Goal: Task Accomplishment & Management: Use online tool/utility

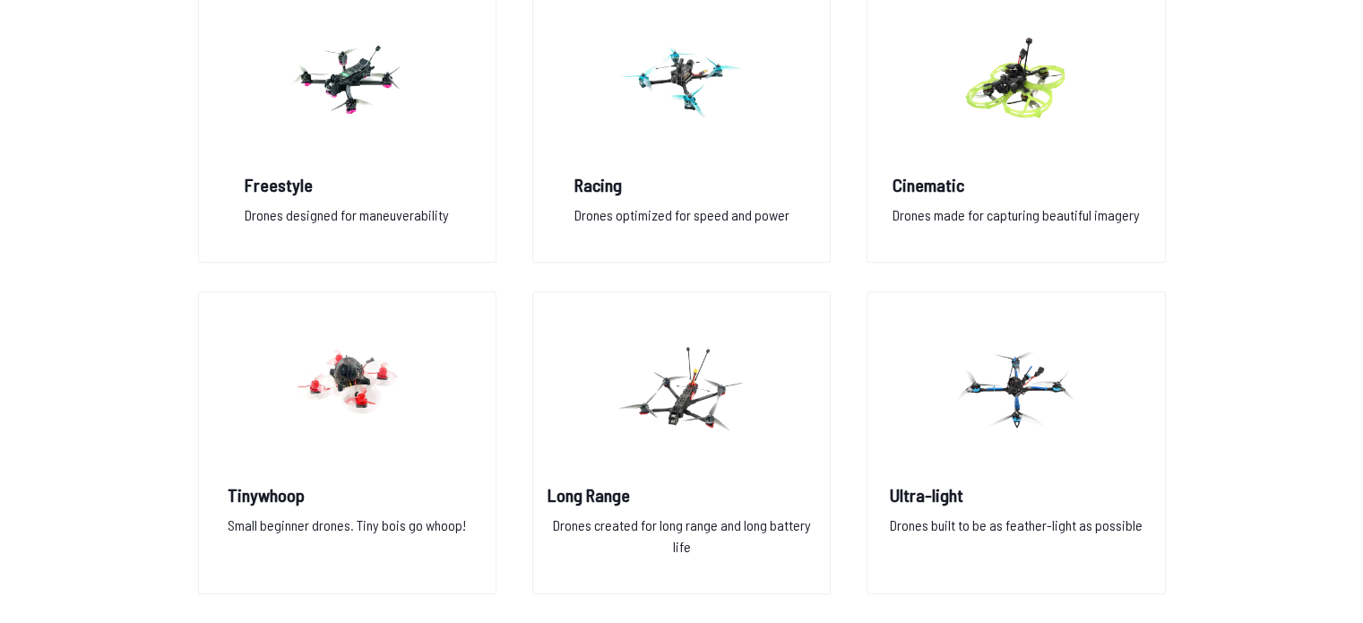
scroll to position [1427, 0]
click at [967, 195] on h2 "Cinematic" at bounding box center [1016, 184] width 247 height 25
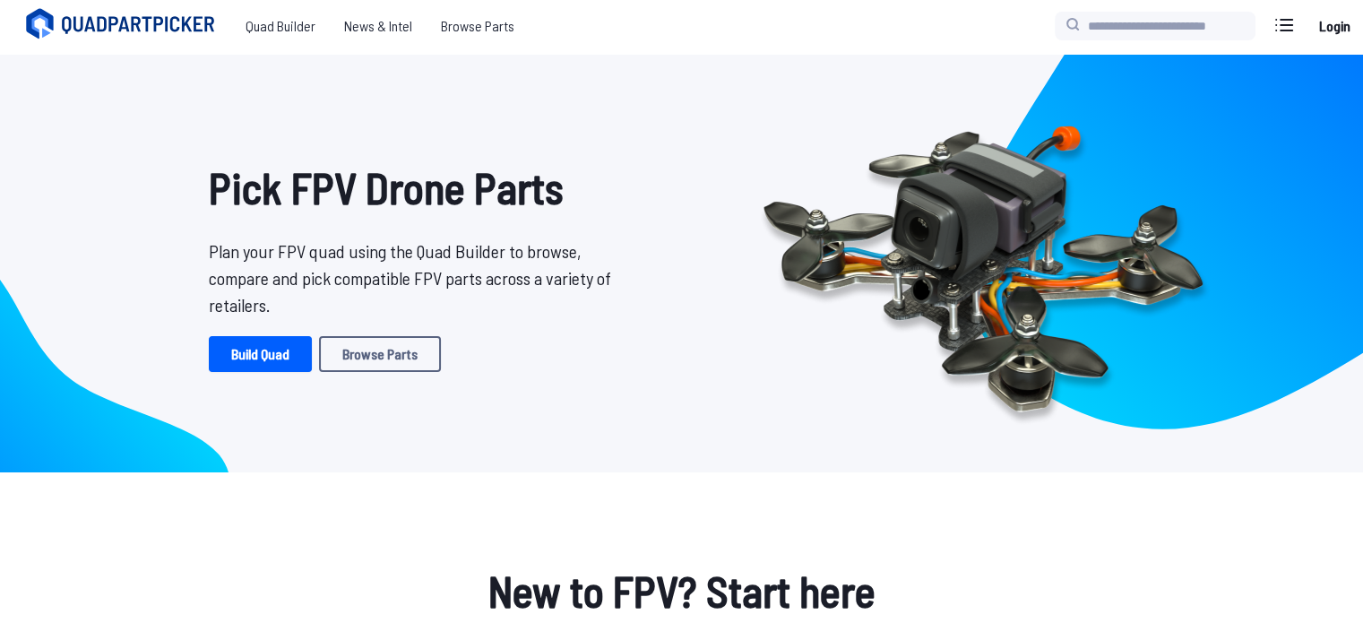
scroll to position [3, 0]
click at [242, 351] on link "Build Quad" at bounding box center [260, 354] width 103 height 36
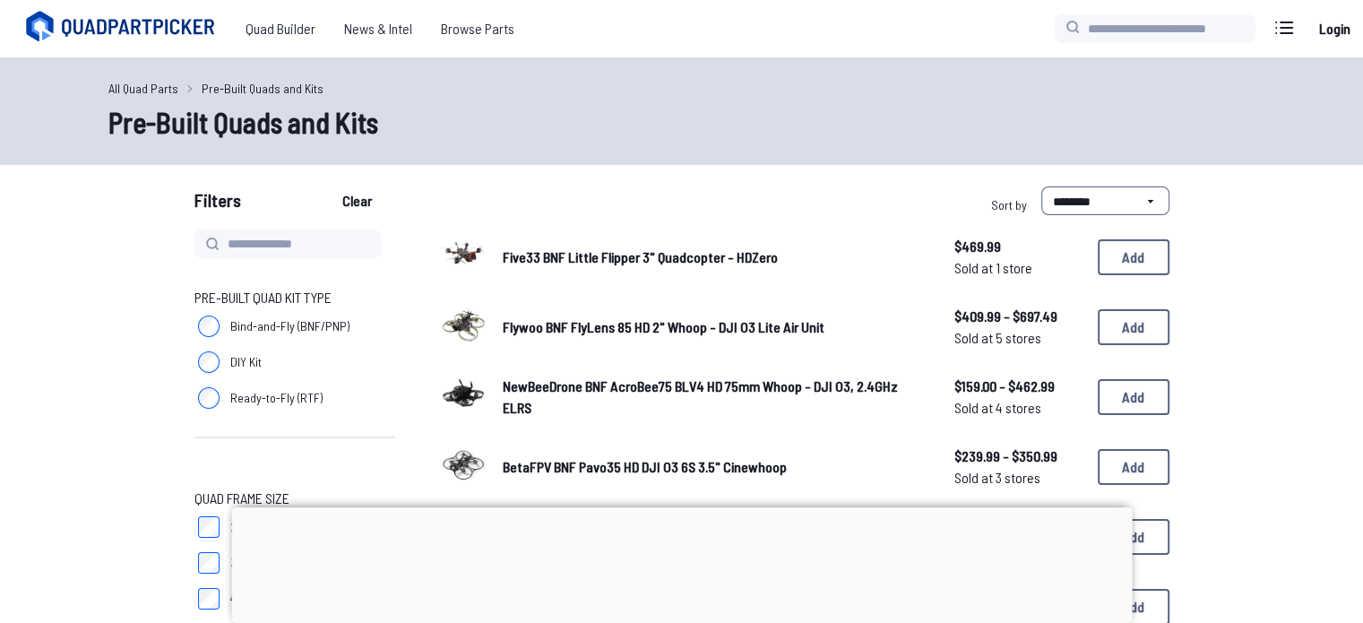
click at [683, 507] on div at bounding box center [681, 507] width 901 height 0
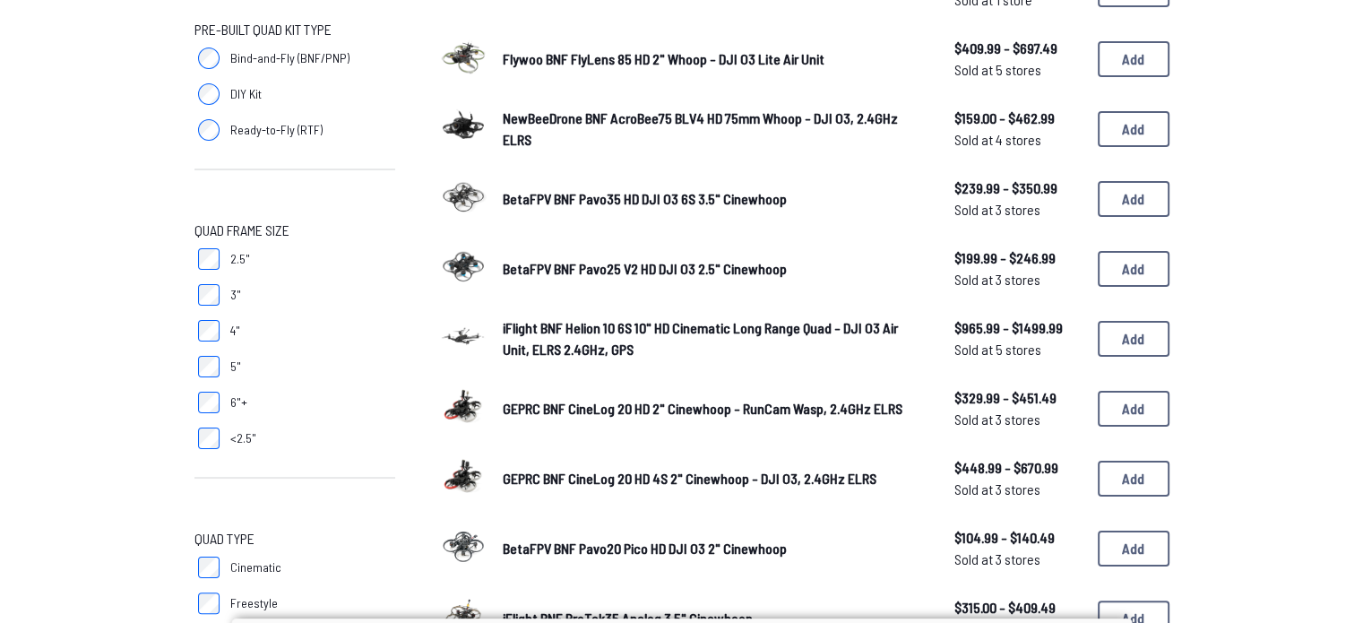
scroll to position [269, 0]
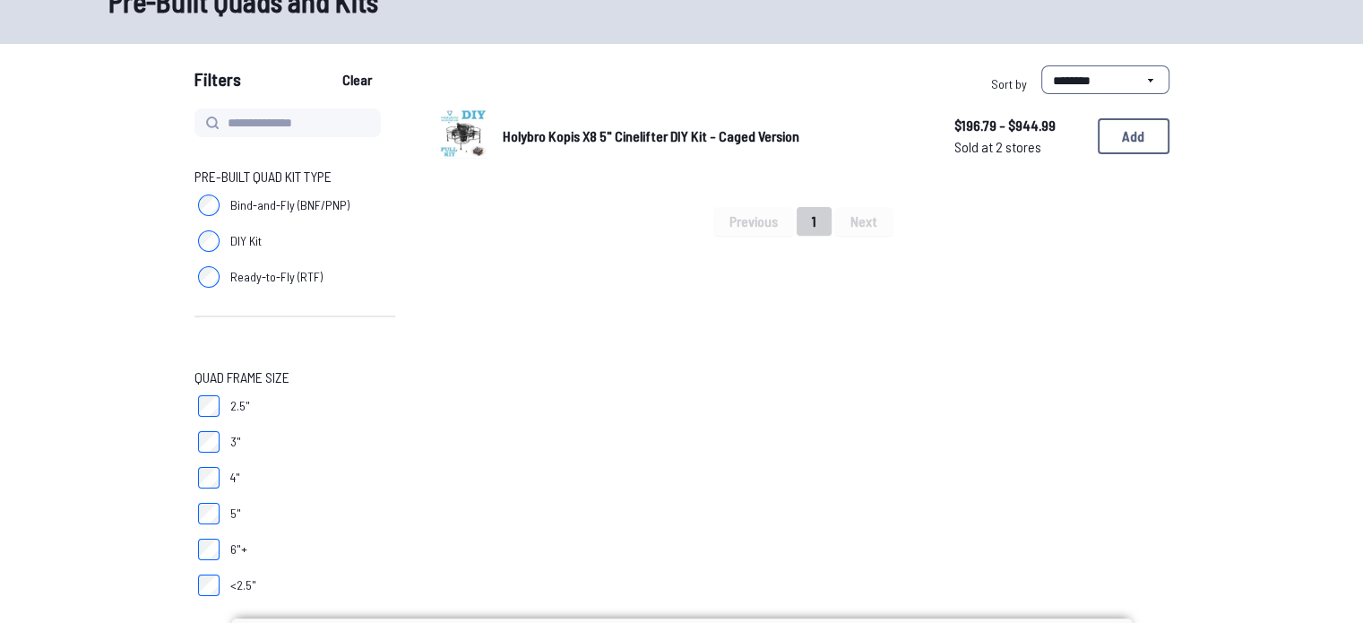
scroll to position [122, 0]
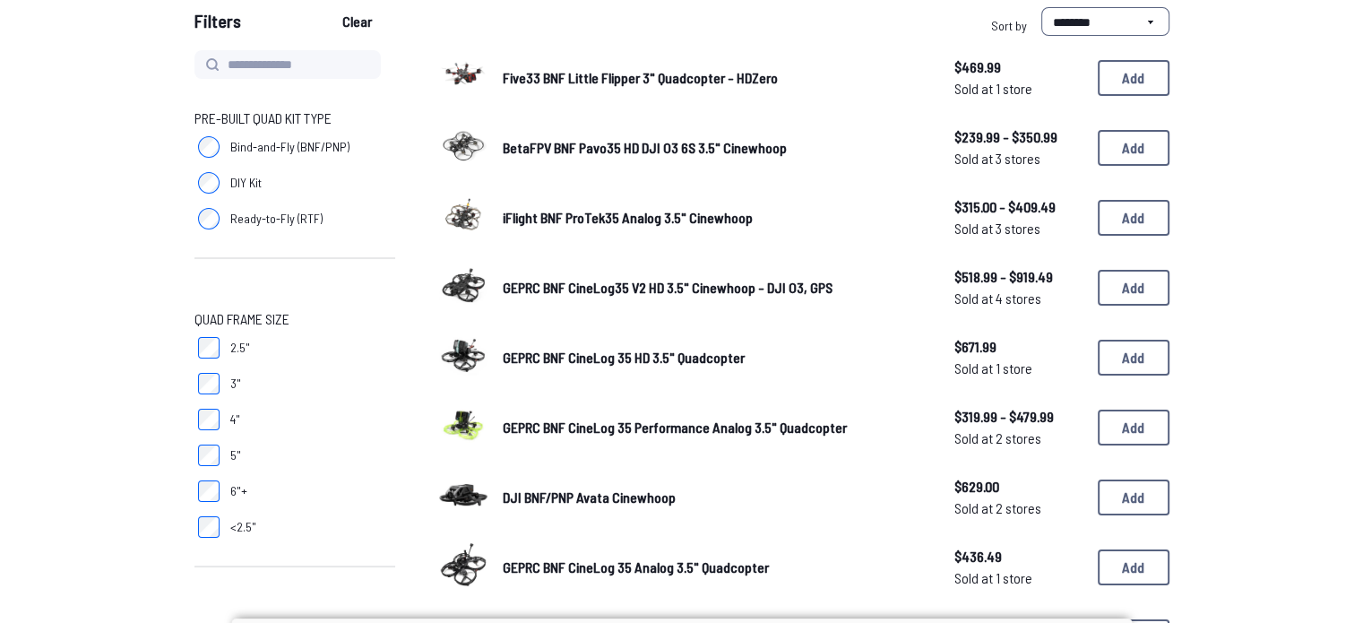
scroll to position [212, 0]
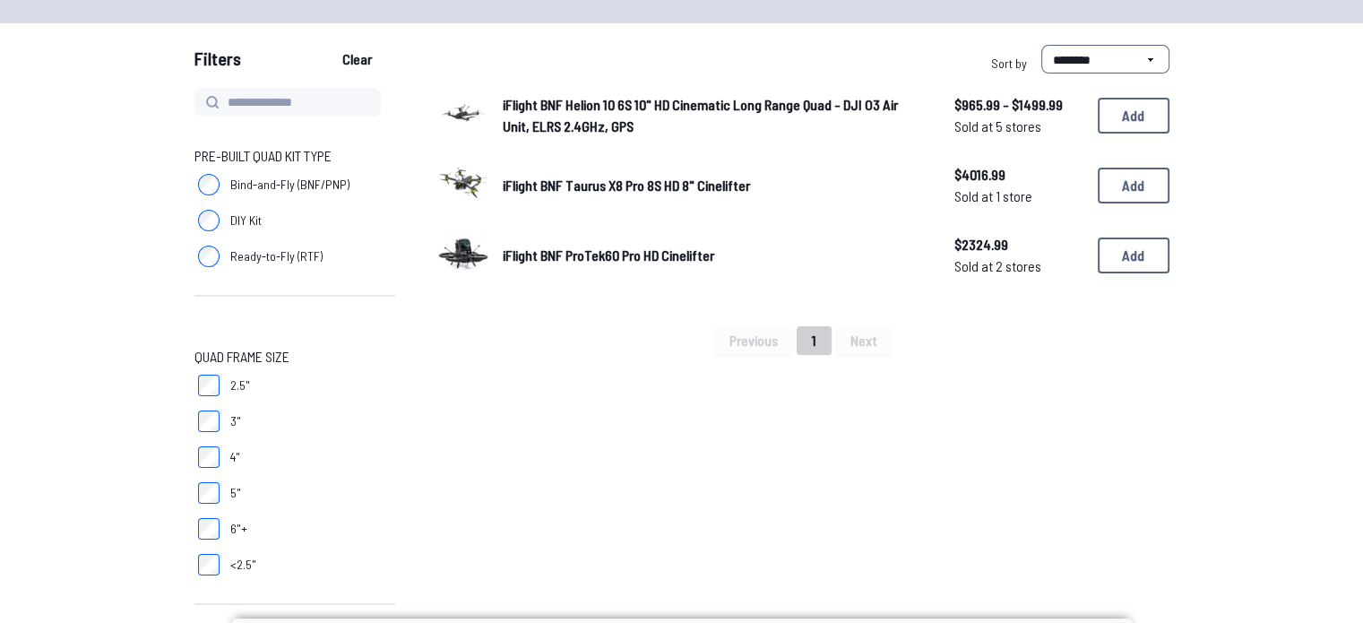
scroll to position [148, 0]
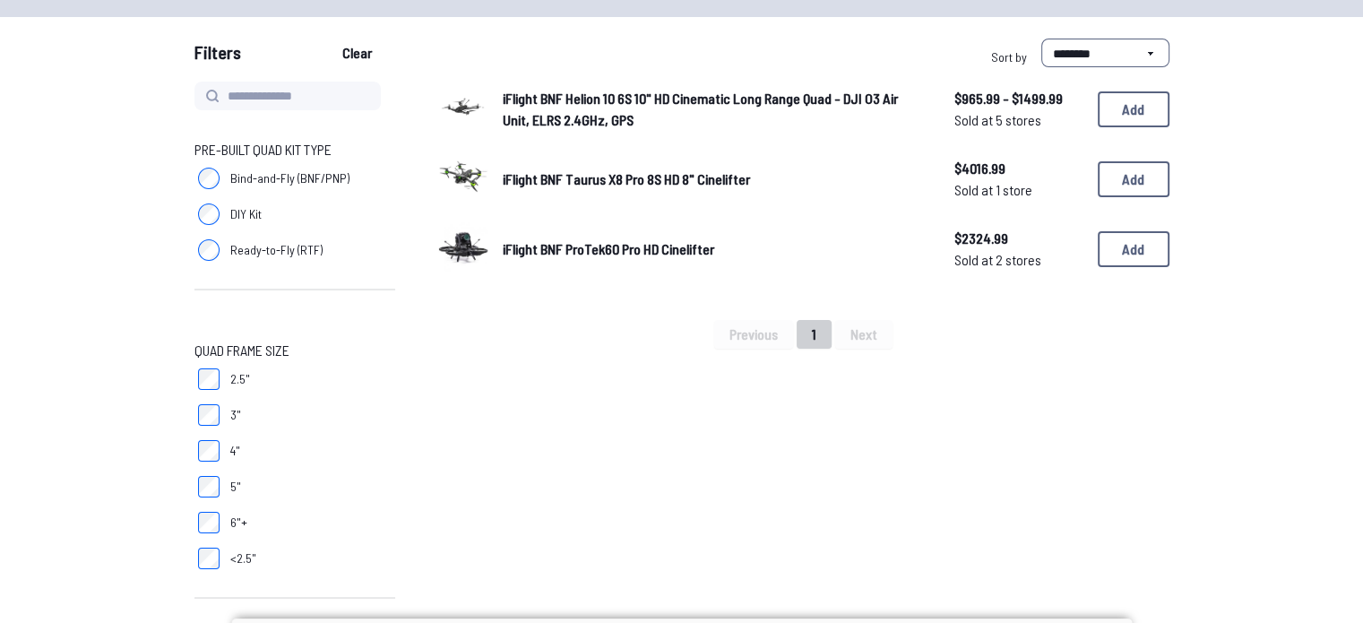
click at [208, 473] on label "5"" at bounding box center [295, 487] width 201 height 36
click at [205, 508] on label "6"+" at bounding box center [295, 523] width 201 height 36
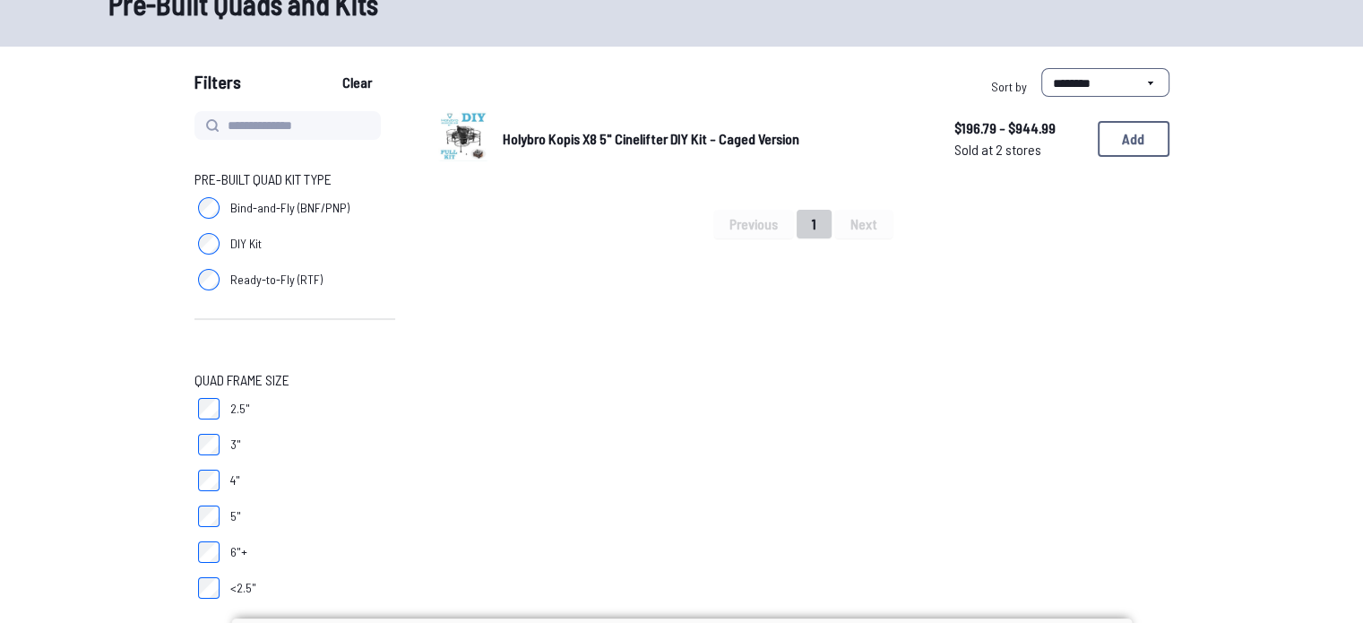
scroll to position [120, 0]
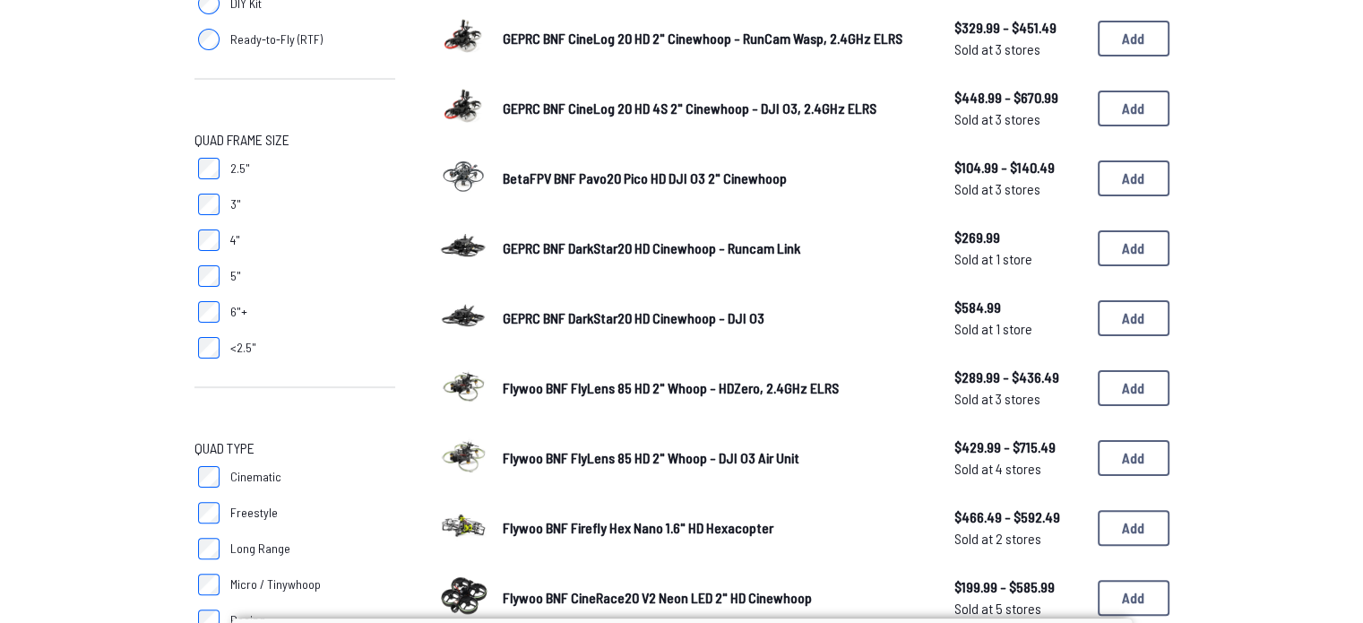
scroll to position [360, 0]
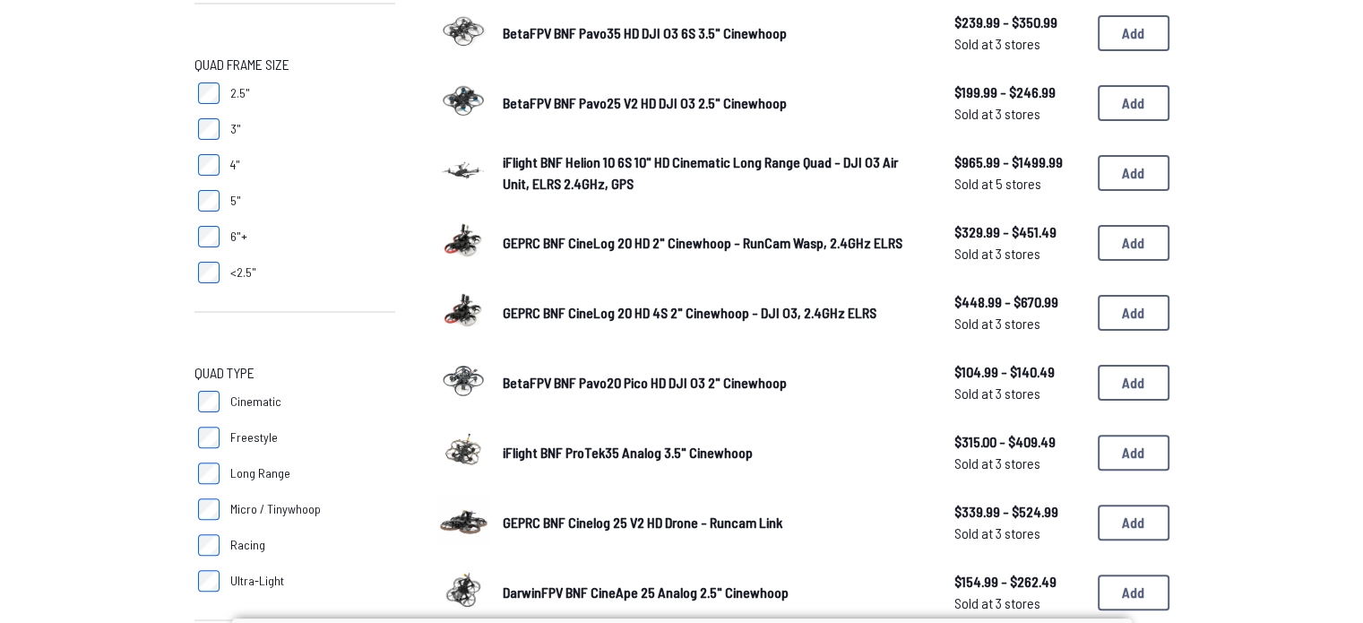
scroll to position [473, 0]
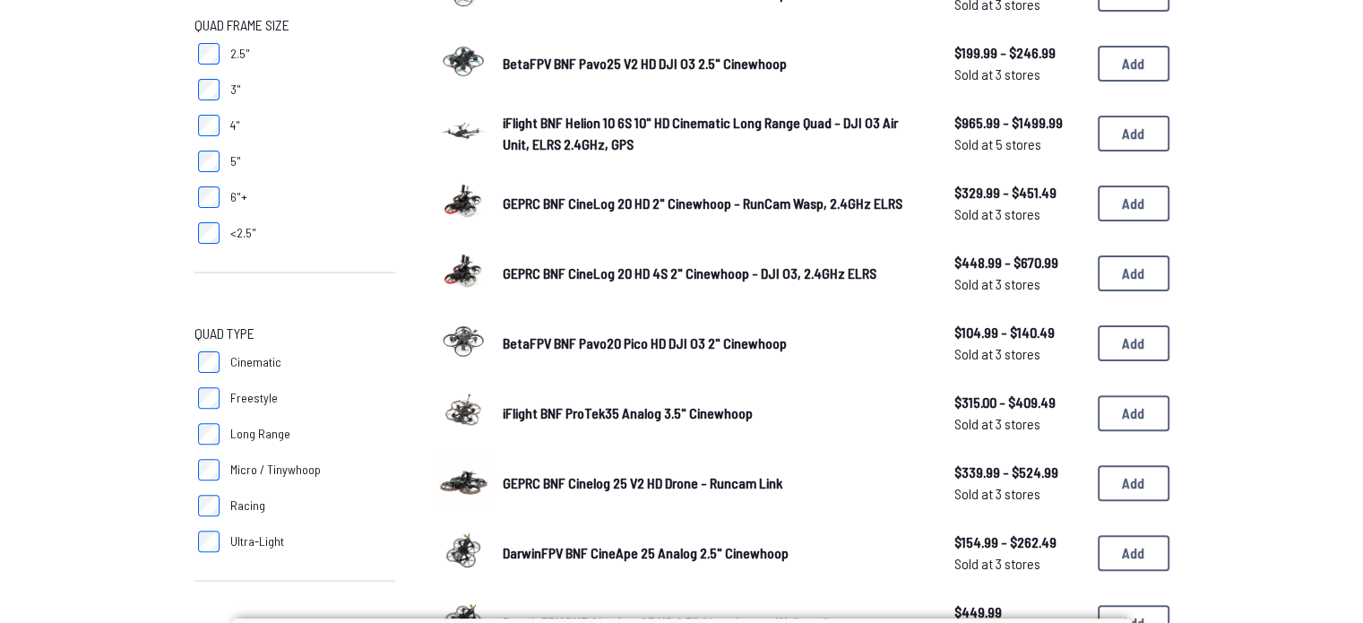
click at [207, 350] on label "Cinematic" at bounding box center [295, 362] width 201 height 36
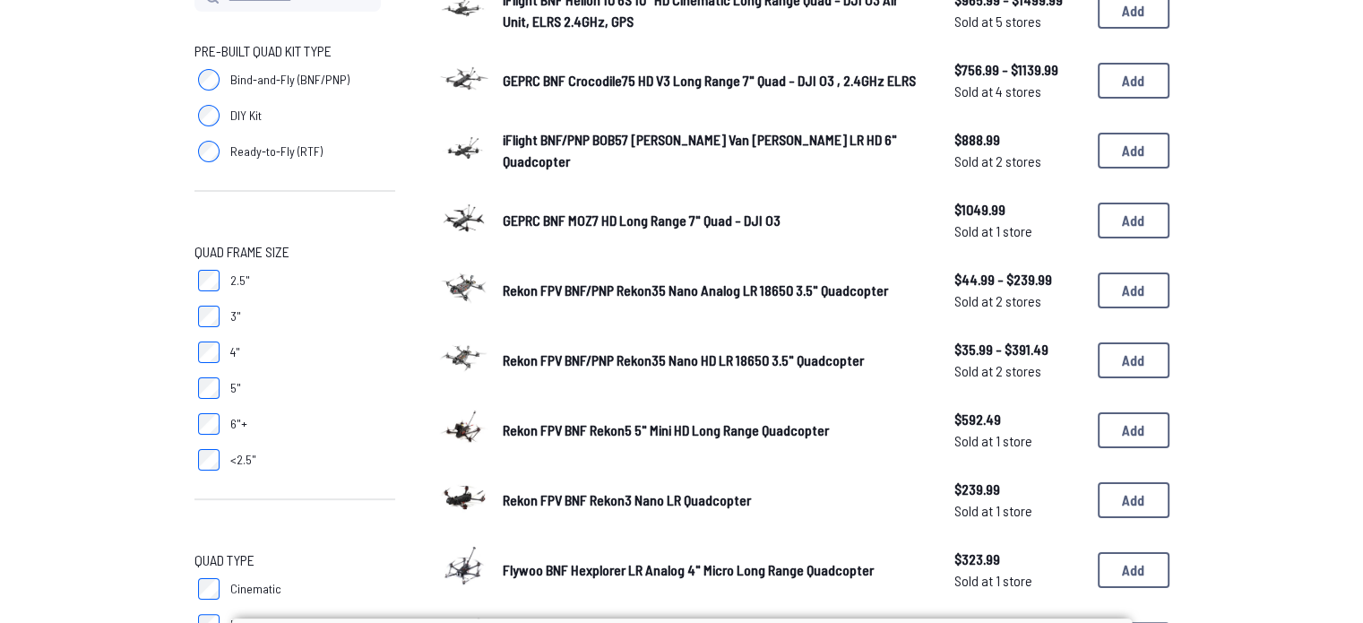
scroll to position [247, 0]
click at [500, 293] on div "Rekon FPV BNF/PNP Rekon35 Nano Analog LR 18650 3.5" Quadcopter $44.99 - $239.99…" at bounding box center [803, 290] width 731 height 56
click at [509, 293] on span "Rekon FPV BNF/PNP Rekon35 Nano Analog LR 18650 3.5" Quadcopter" at bounding box center [695, 289] width 385 height 17
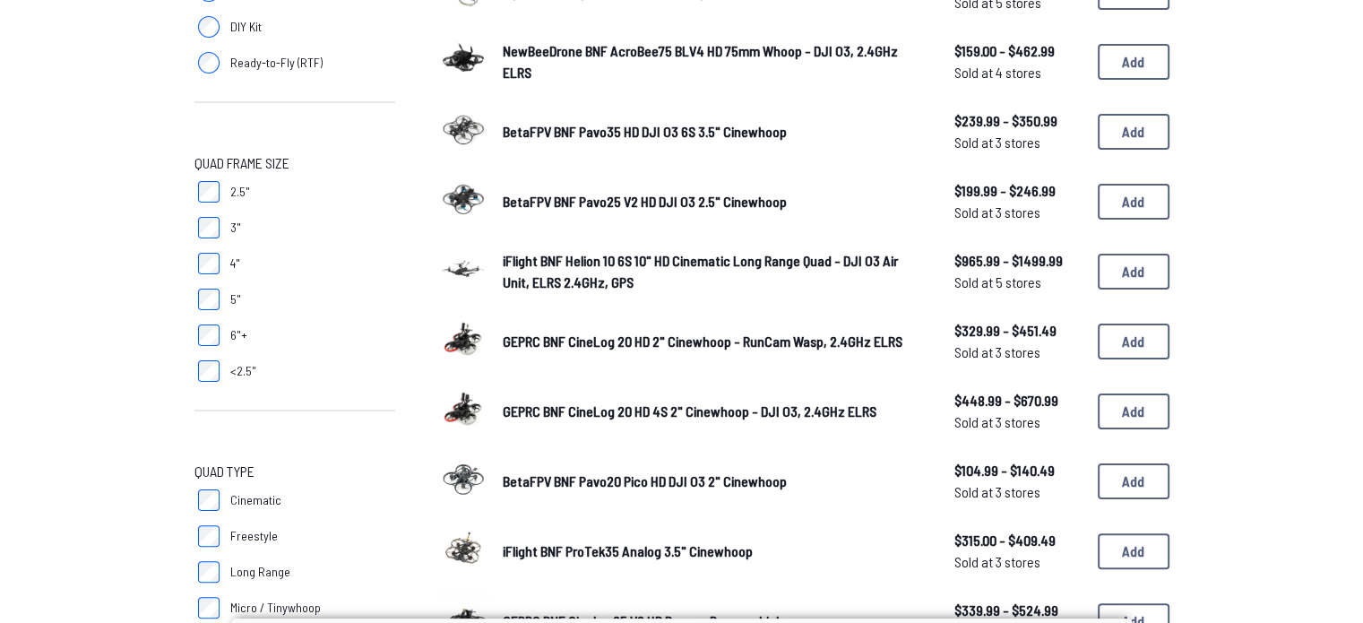
scroll to position [342, 0]
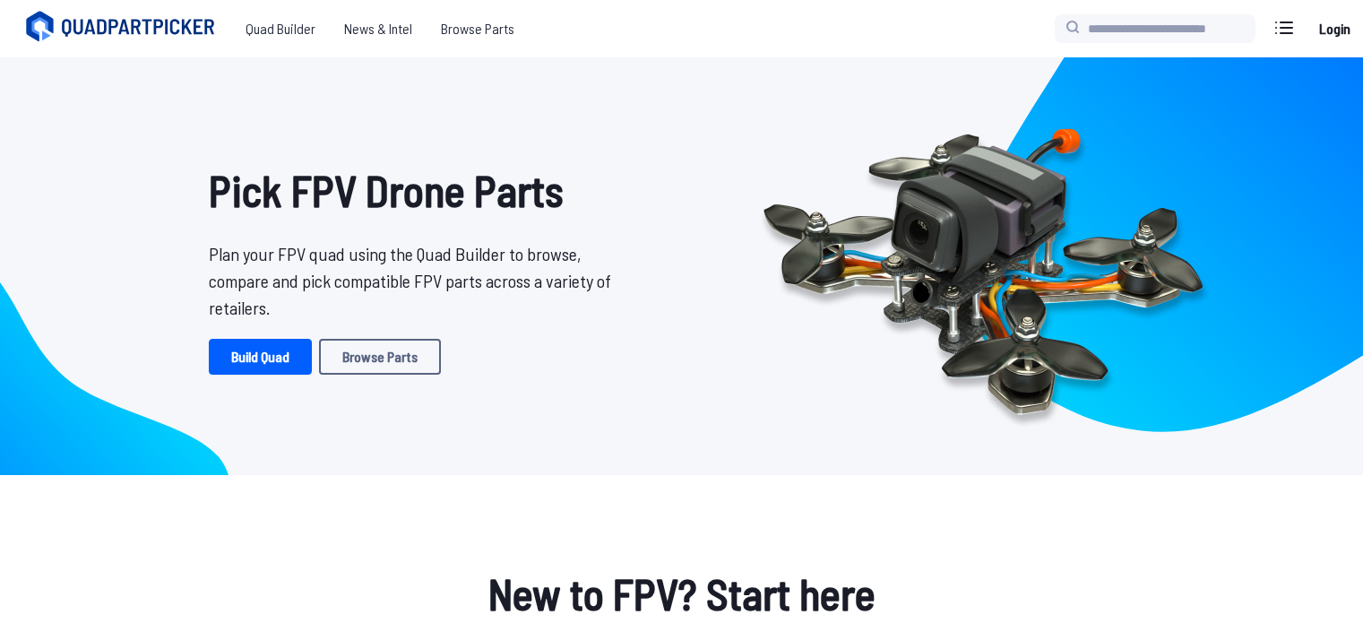
scroll to position [3, 0]
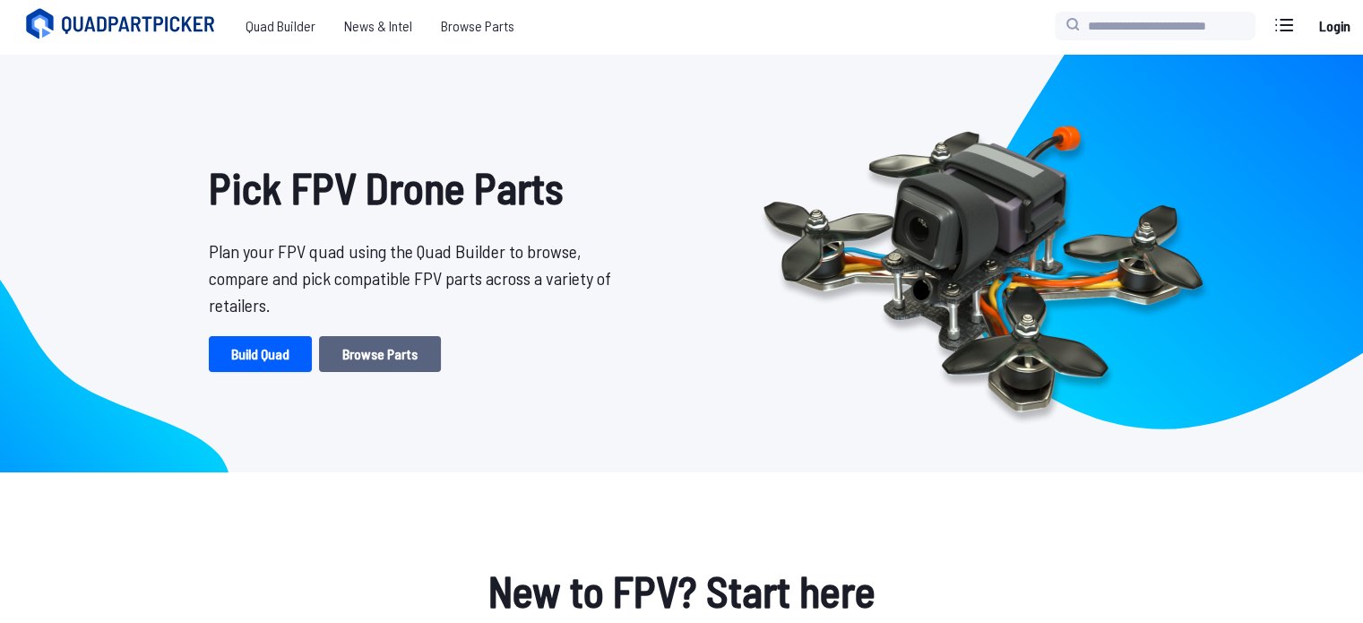
click at [395, 349] on link "Browse Parts" at bounding box center [380, 354] width 122 height 36
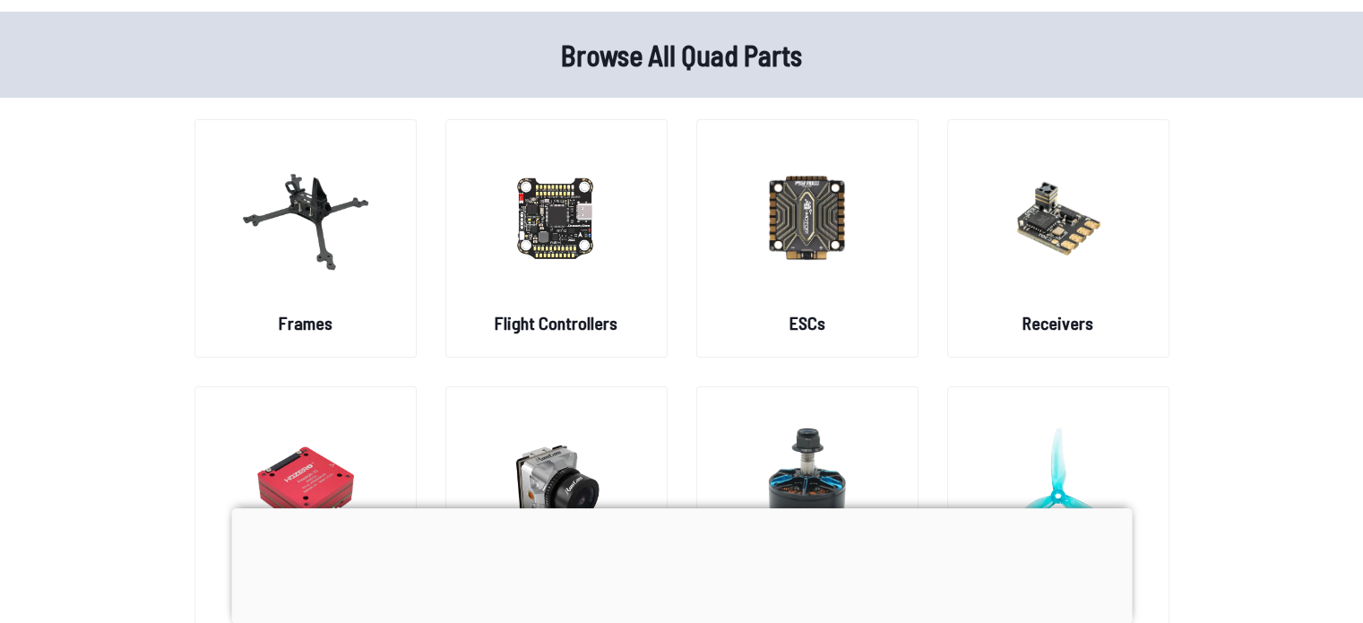
scroll to position [49, 0]
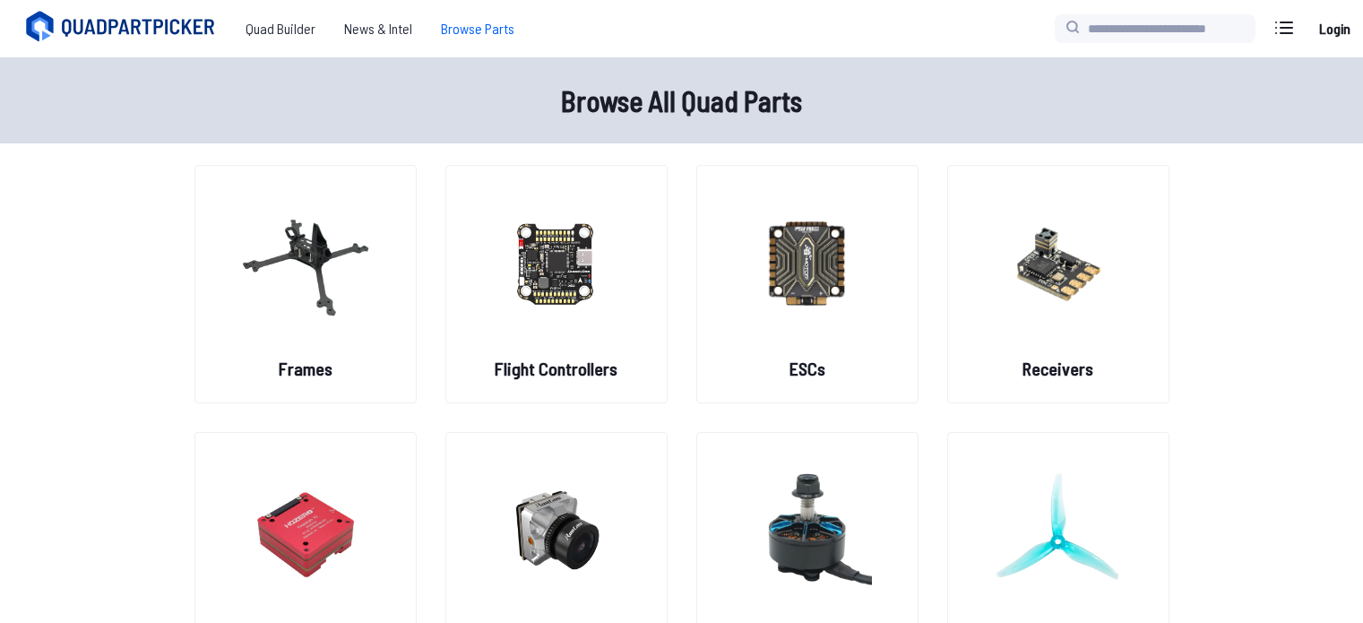
scroll to position [49, 0]
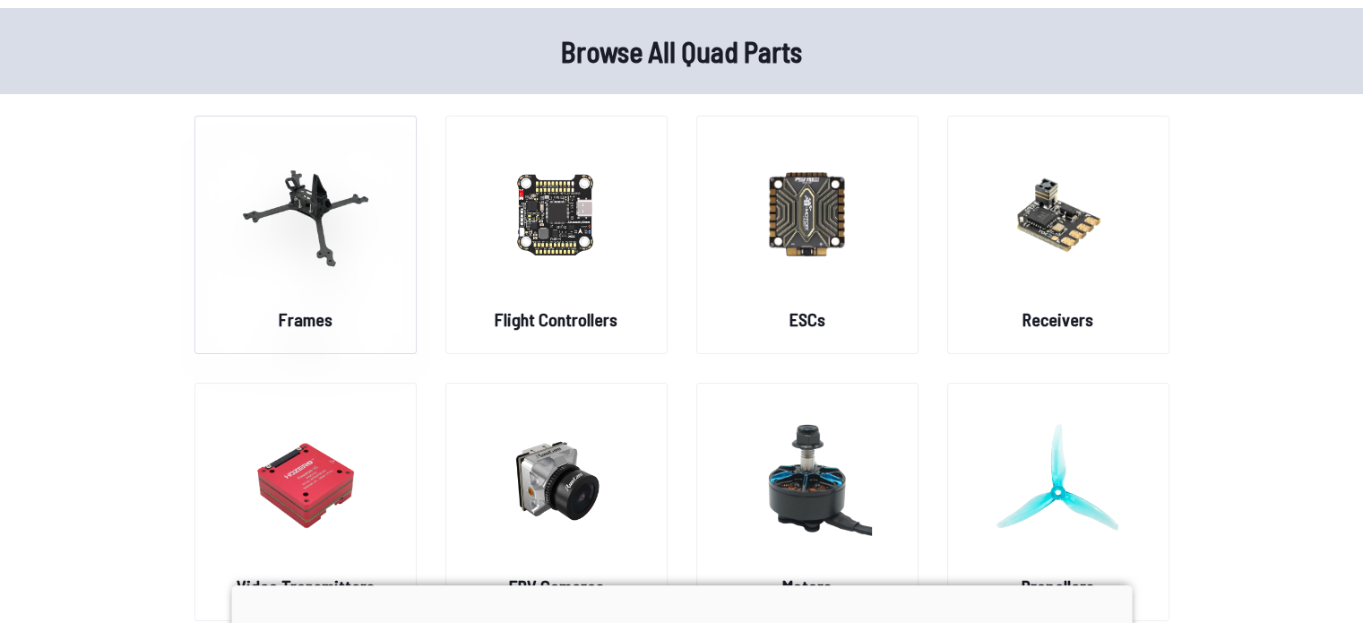
click at [312, 262] on img at bounding box center [305, 213] width 129 height 158
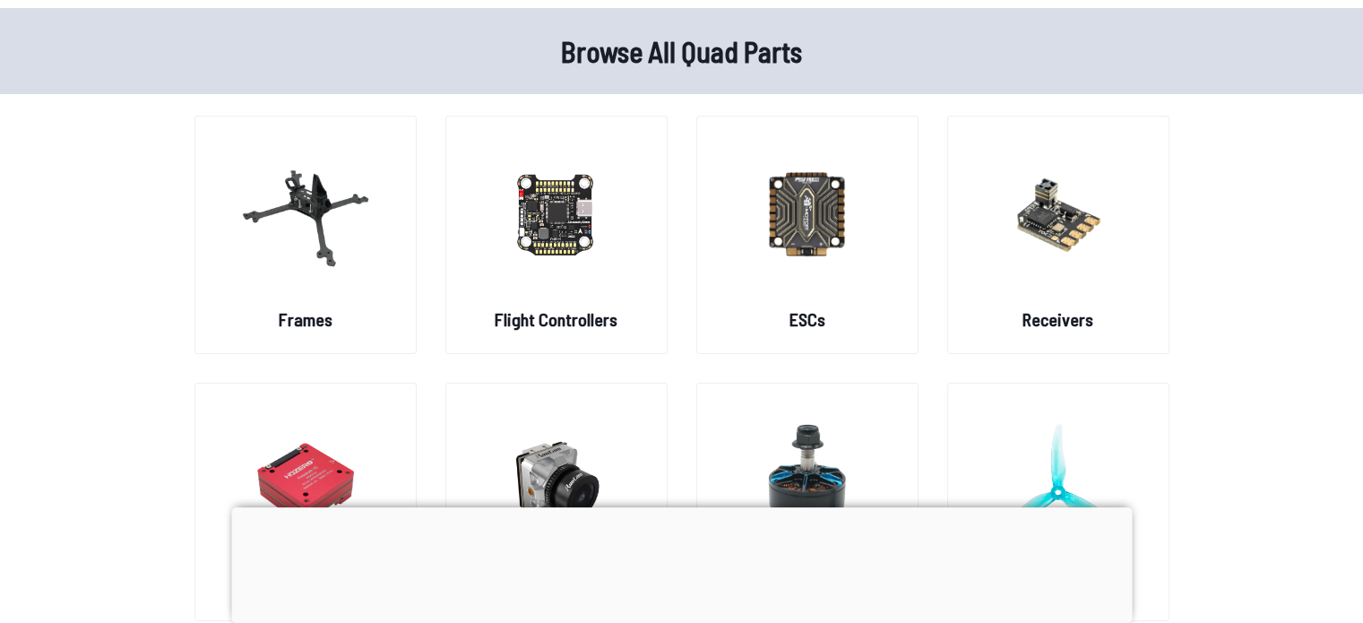
click at [681, 507] on div at bounding box center [681, 507] width 901 height 0
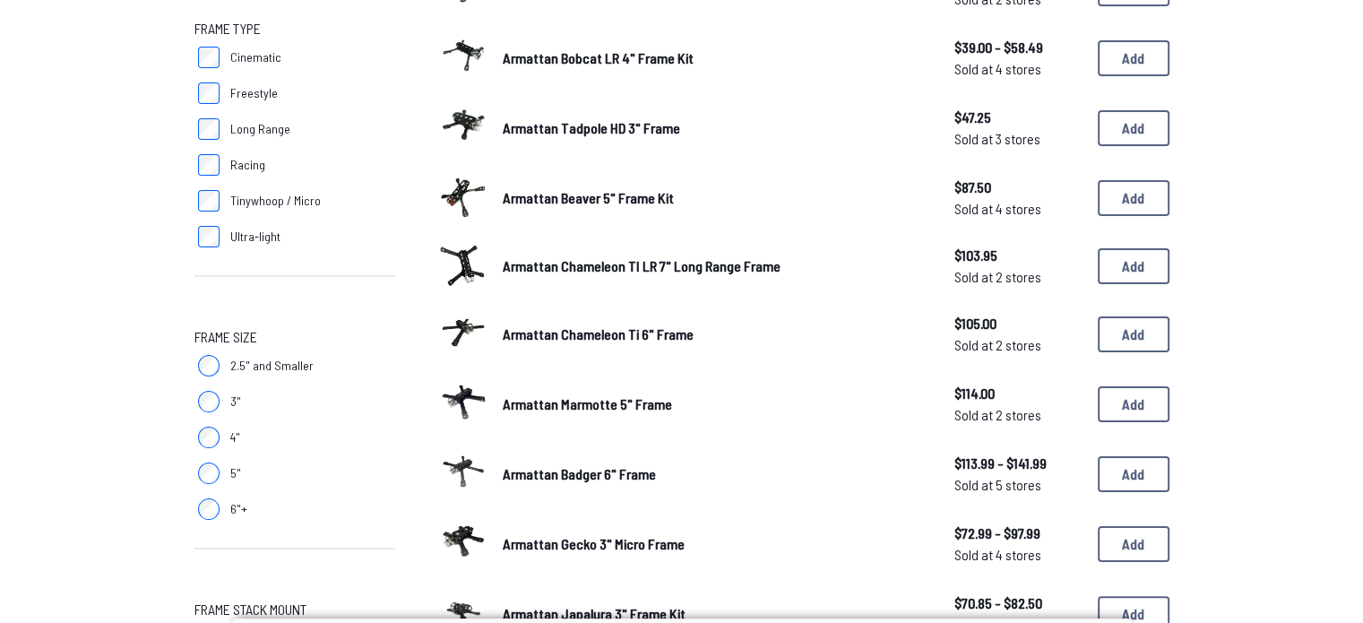
scroll to position [270, 0]
click at [202, 445] on label "4"" at bounding box center [295, 437] width 201 height 36
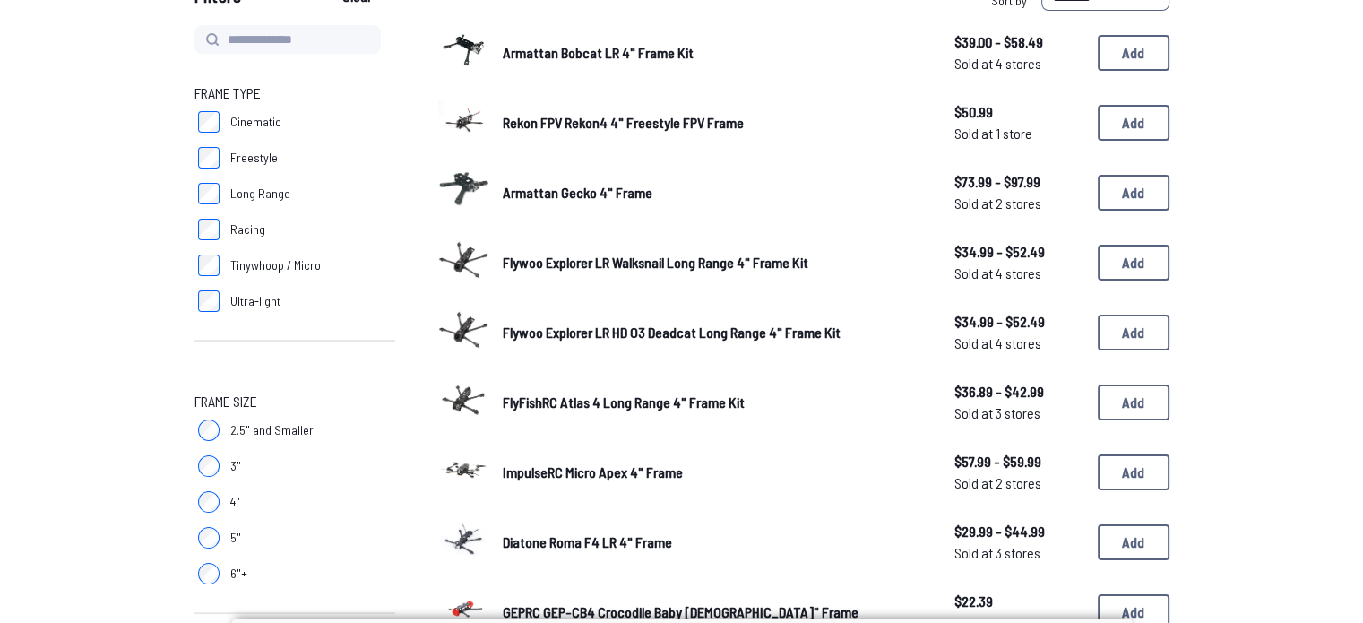
scroll to position [215, 0]
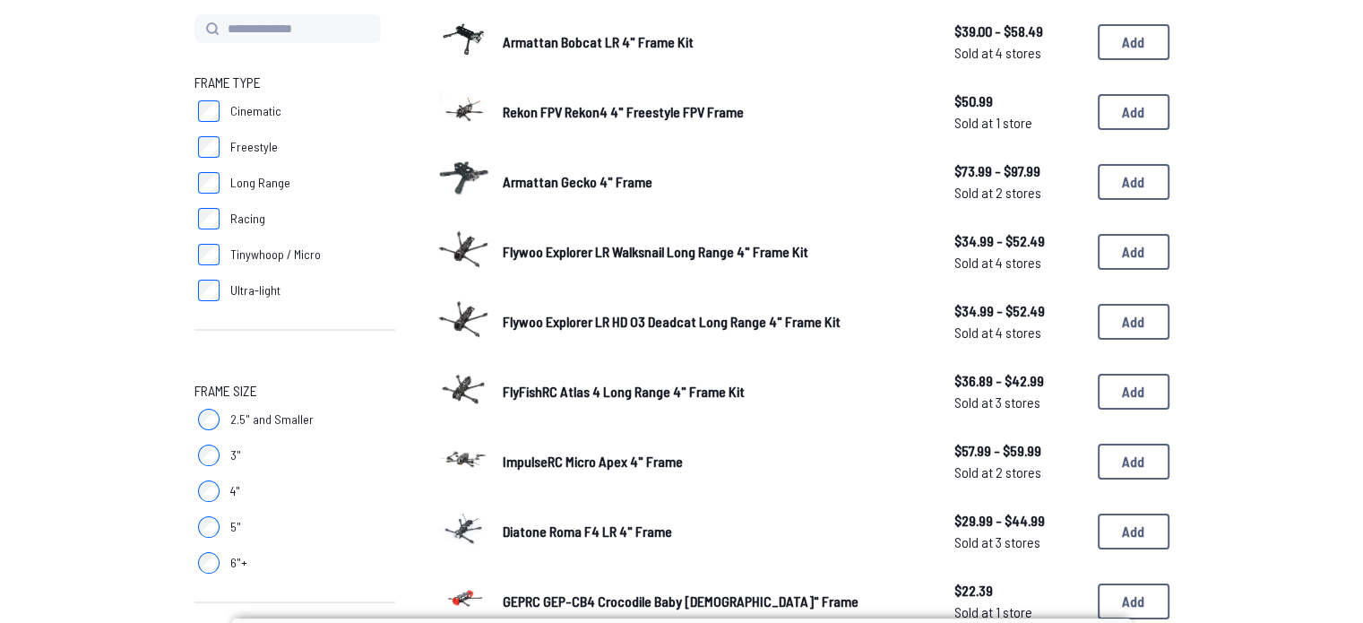
click at [222, 515] on label "5"" at bounding box center [295, 527] width 201 height 36
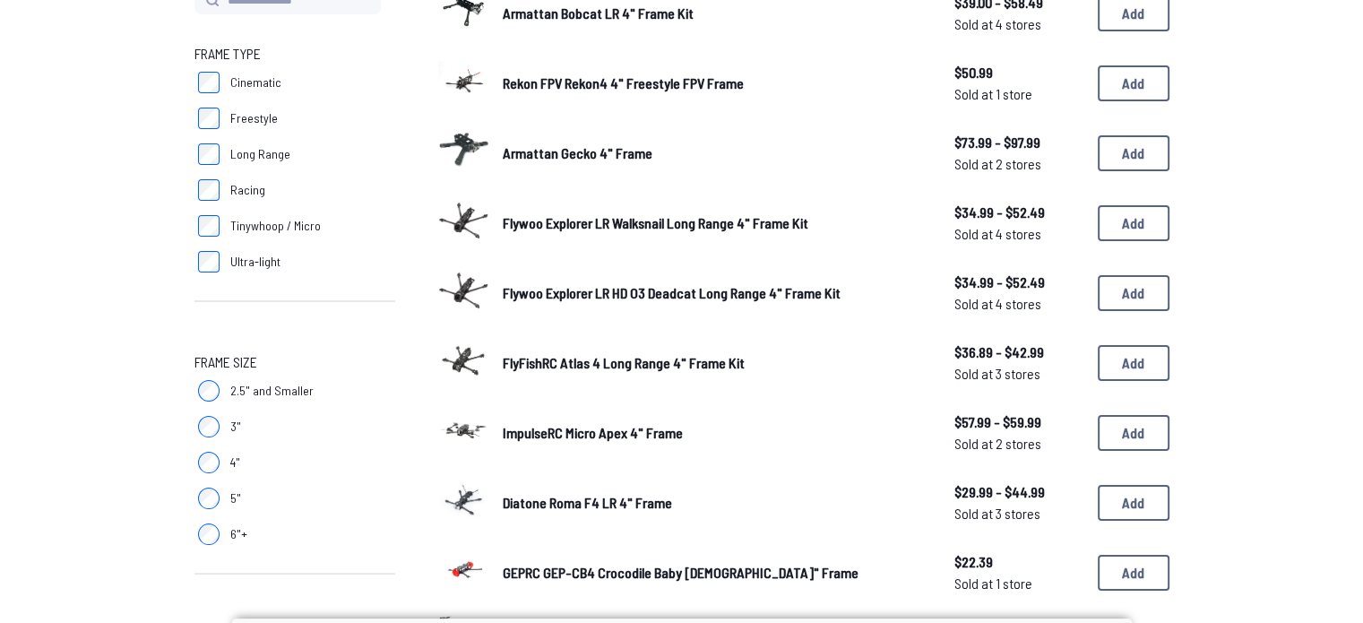
scroll to position [221, 0]
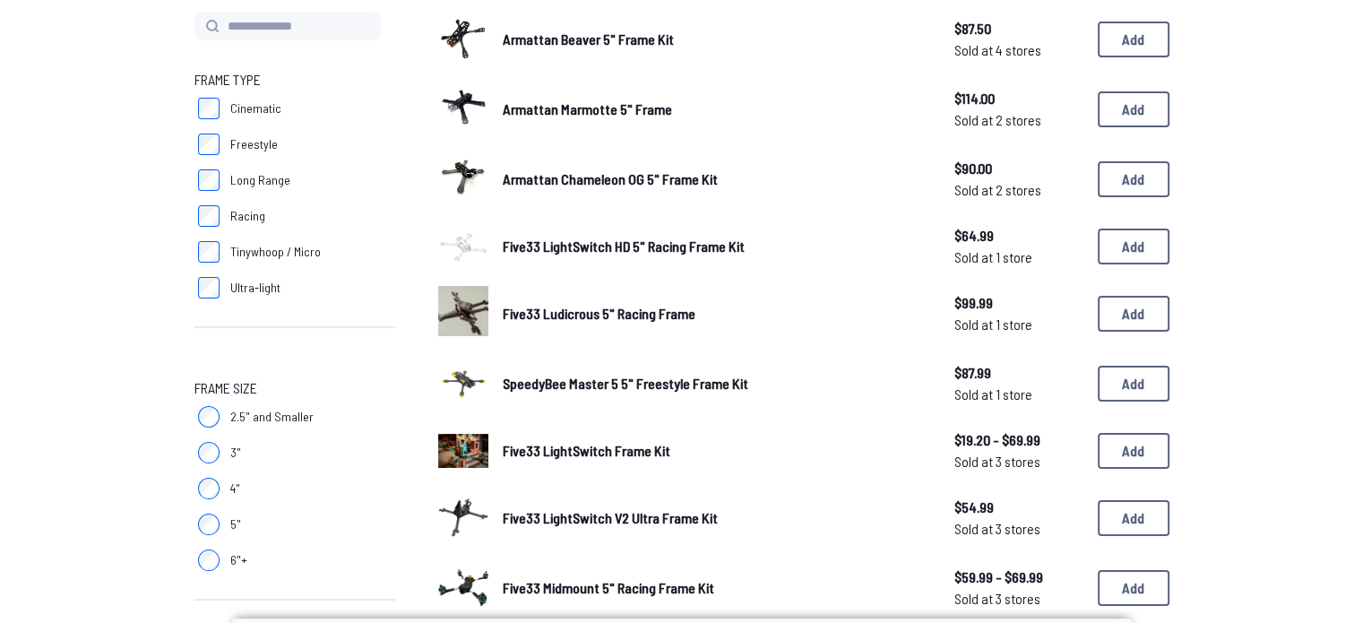
scroll to position [219, 0]
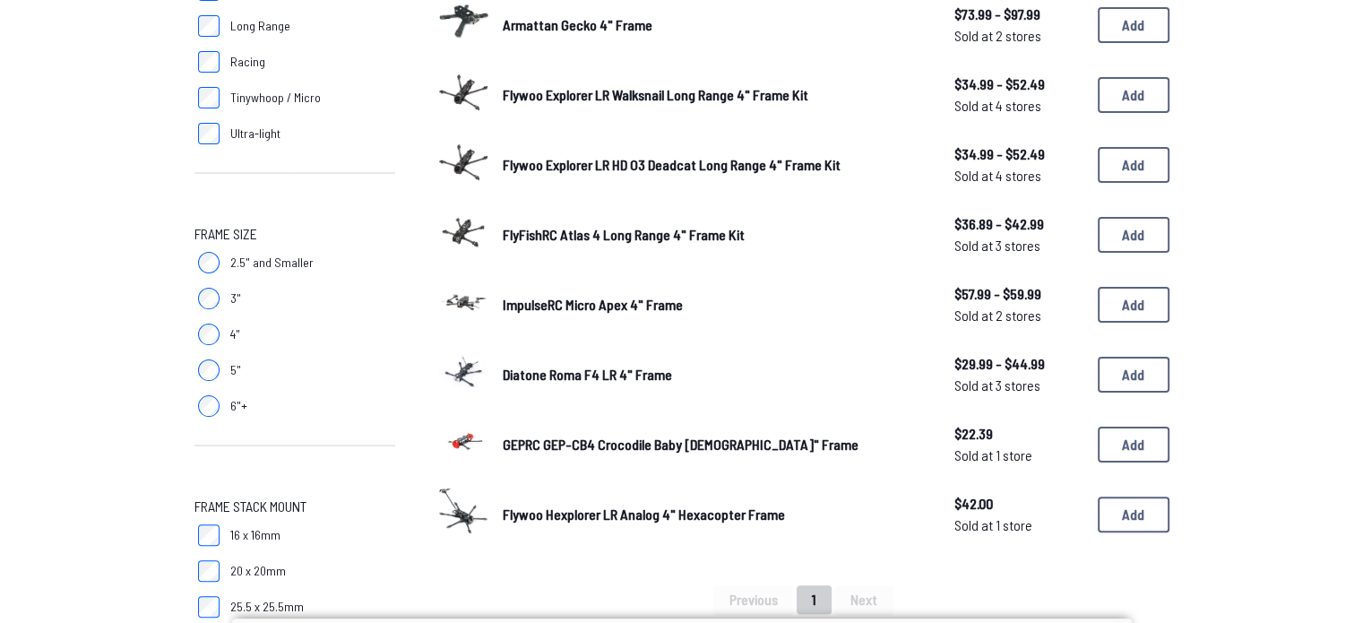
scroll to position [378, 0]
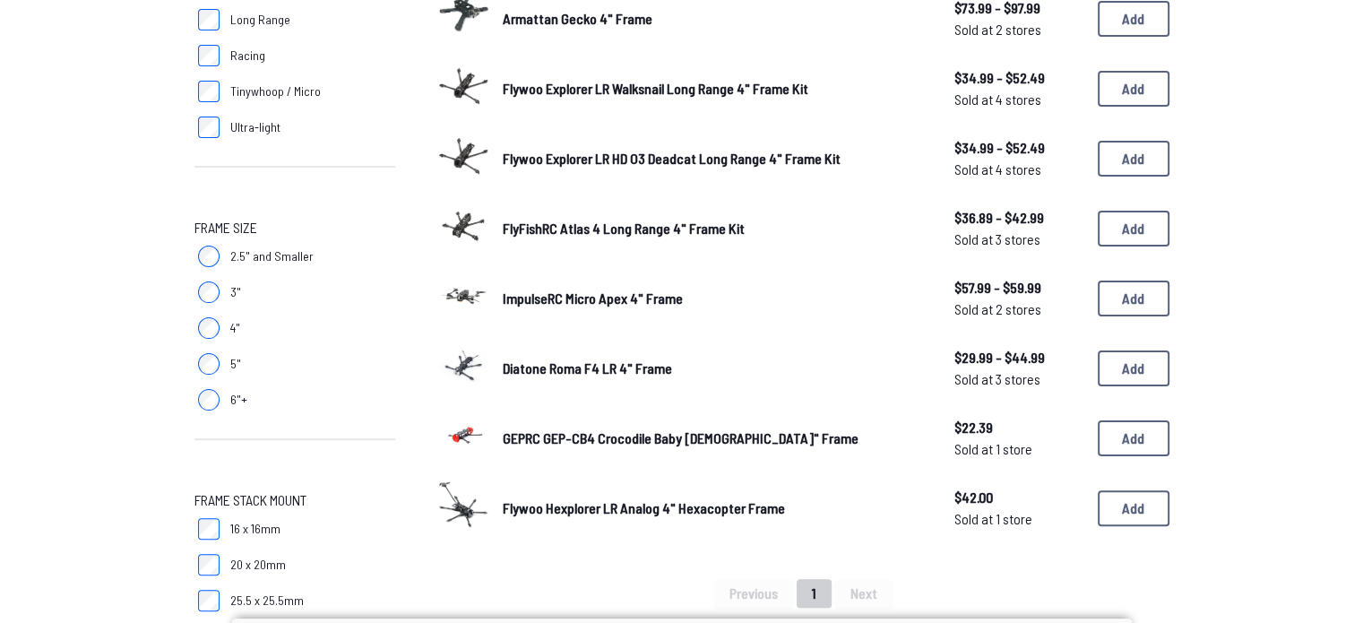
click at [497, 437] on div "GEPRC GEP-CB4 Crocodile Baby [DEMOGRAPHIC_DATA]" Frame $22.39 Sold at 1 store $…" at bounding box center [803, 439] width 731 height 56
click at [516, 439] on span "GEPRC GEP-CB4 Crocodile Baby [DEMOGRAPHIC_DATA]" Frame" at bounding box center [681, 437] width 356 height 17
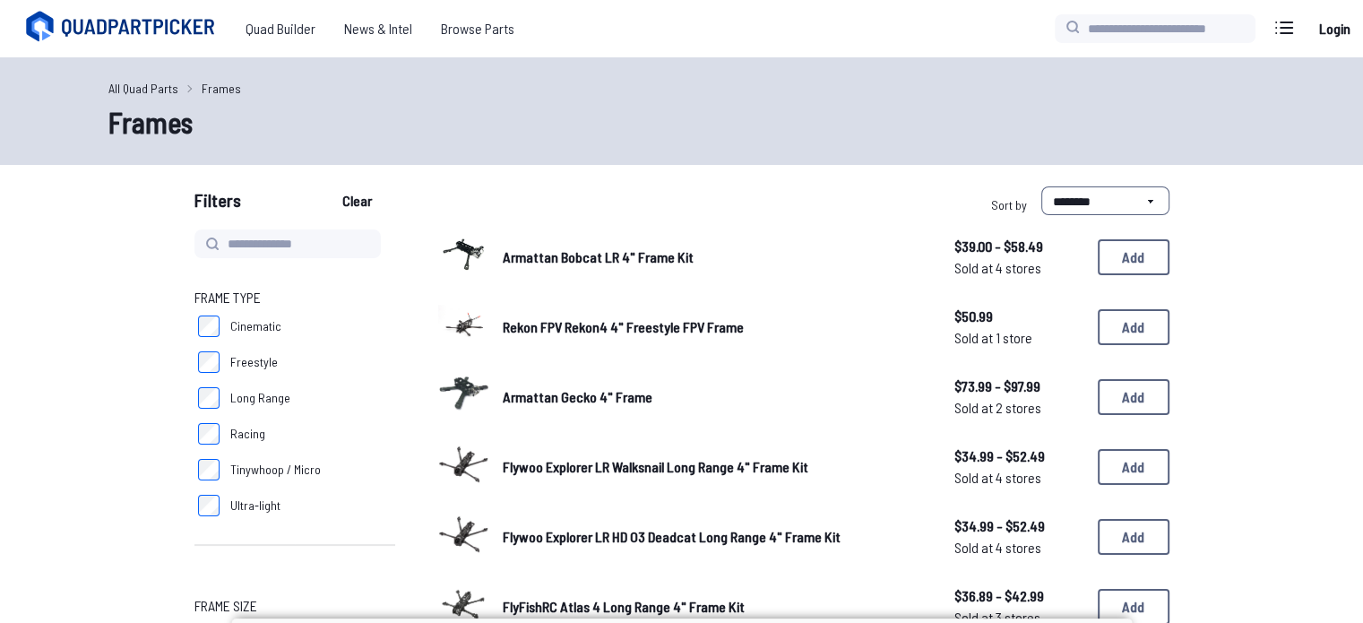
scroll to position [378, 0]
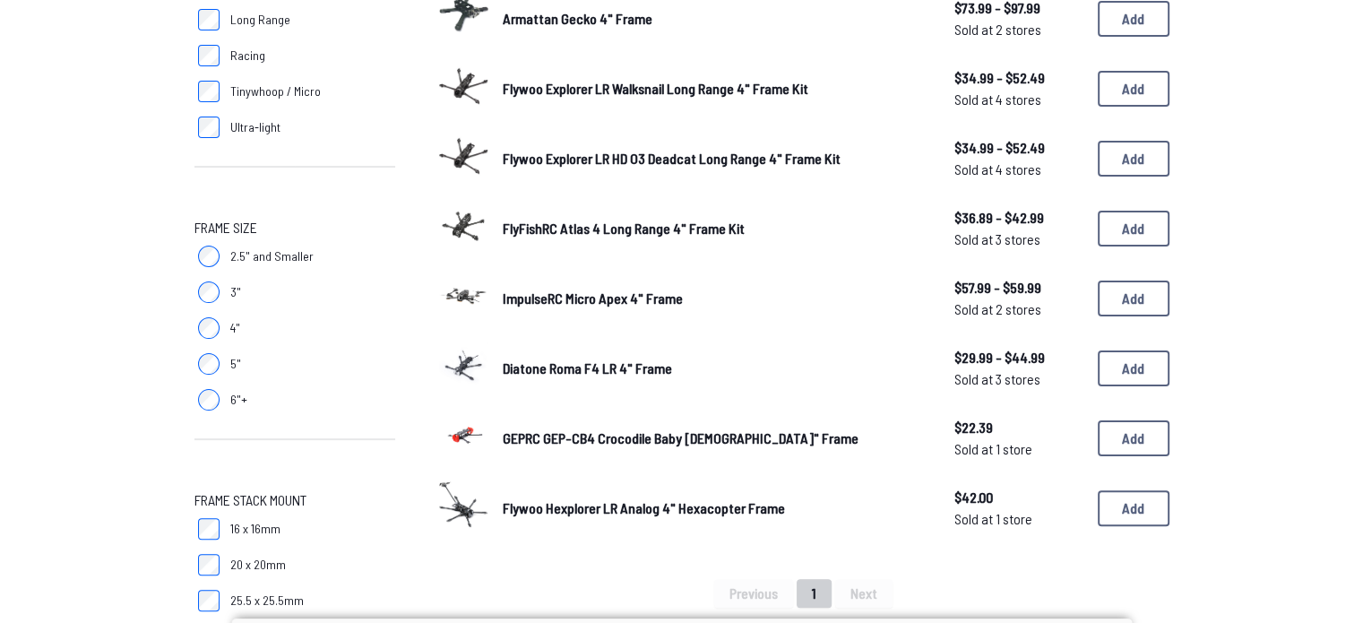
click at [208, 350] on label "5"" at bounding box center [295, 364] width 201 height 36
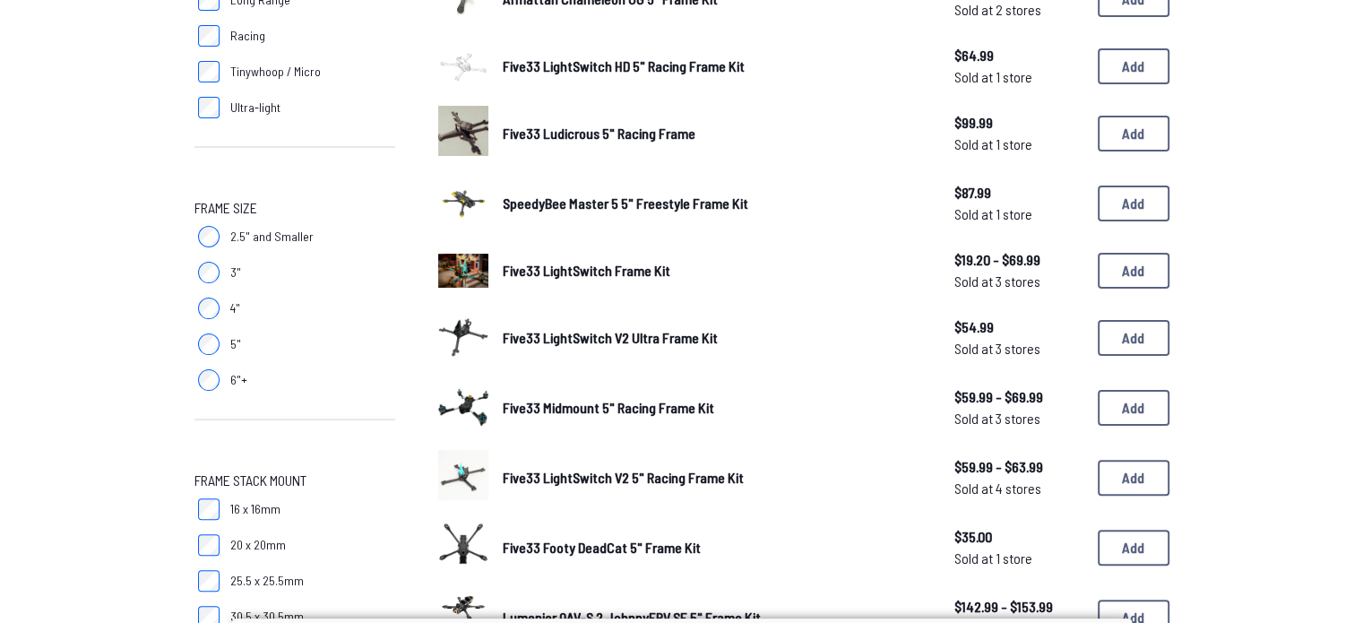
scroll to position [398, 0]
click at [552, 338] on span "Five33 LightSwitch V2 Ultra Frame Kit" at bounding box center [610, 337] width 215 height 17
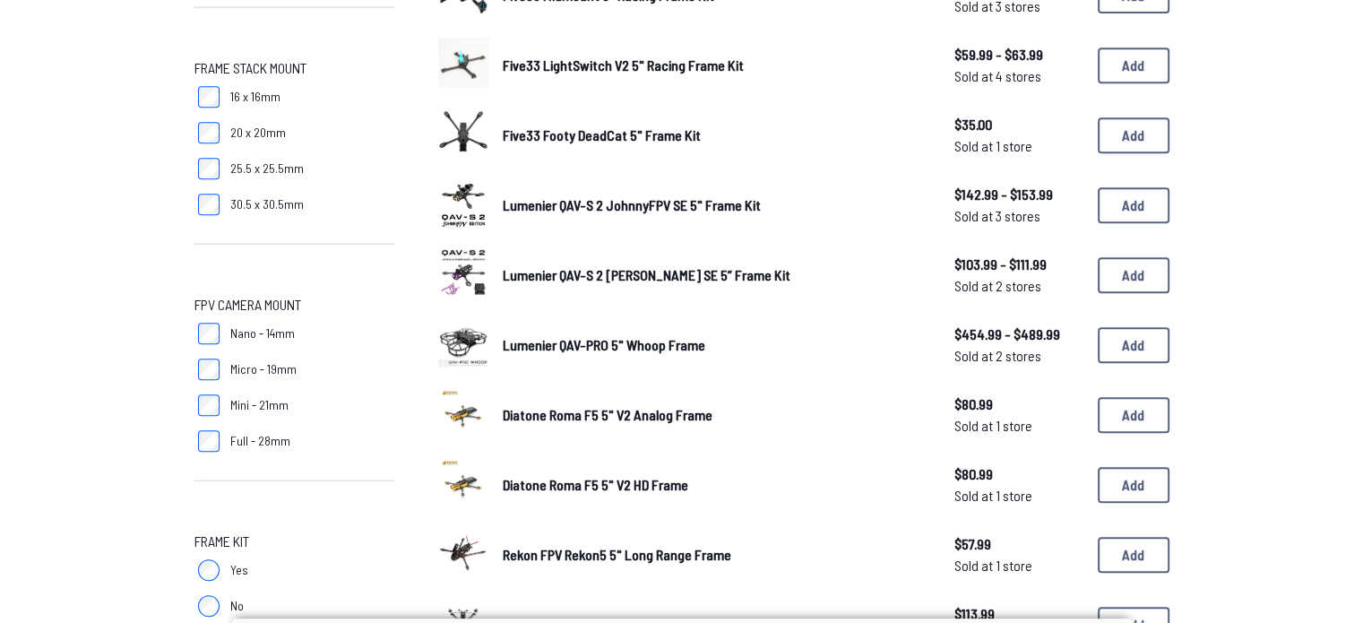
scroll to position [803, 0]
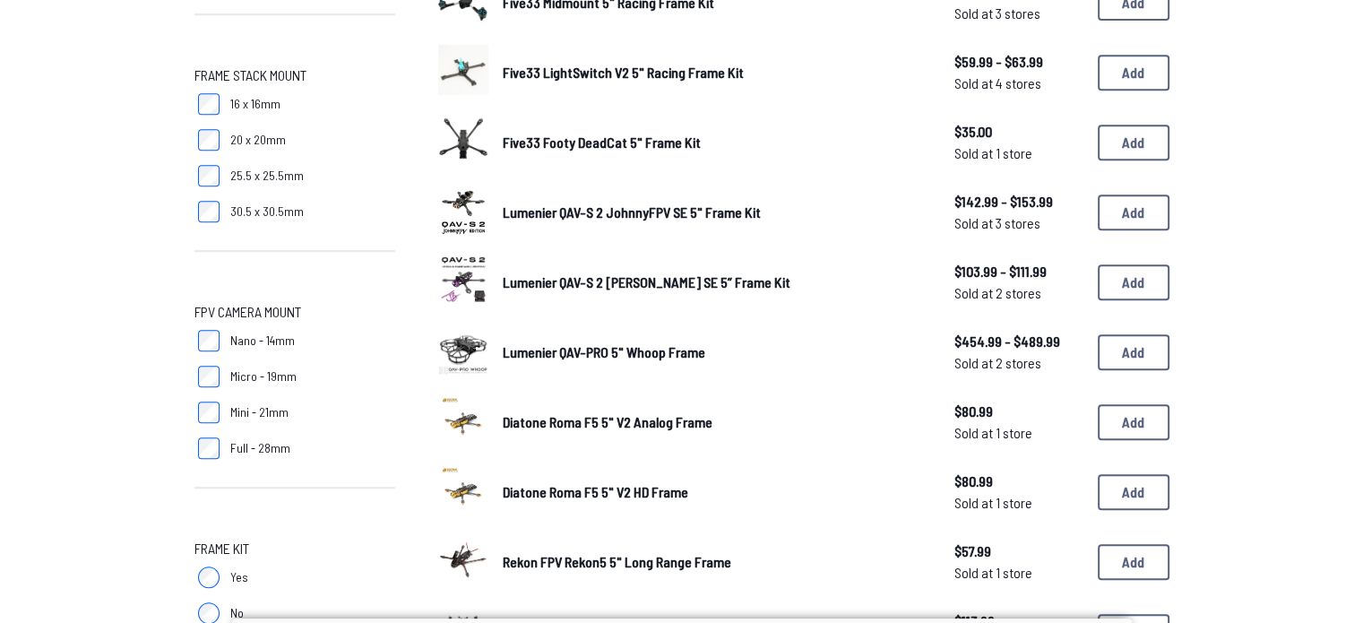
click at [220, 337] on label "Nano - 14mm" at bounding box center [295, 341] width 201 height 36
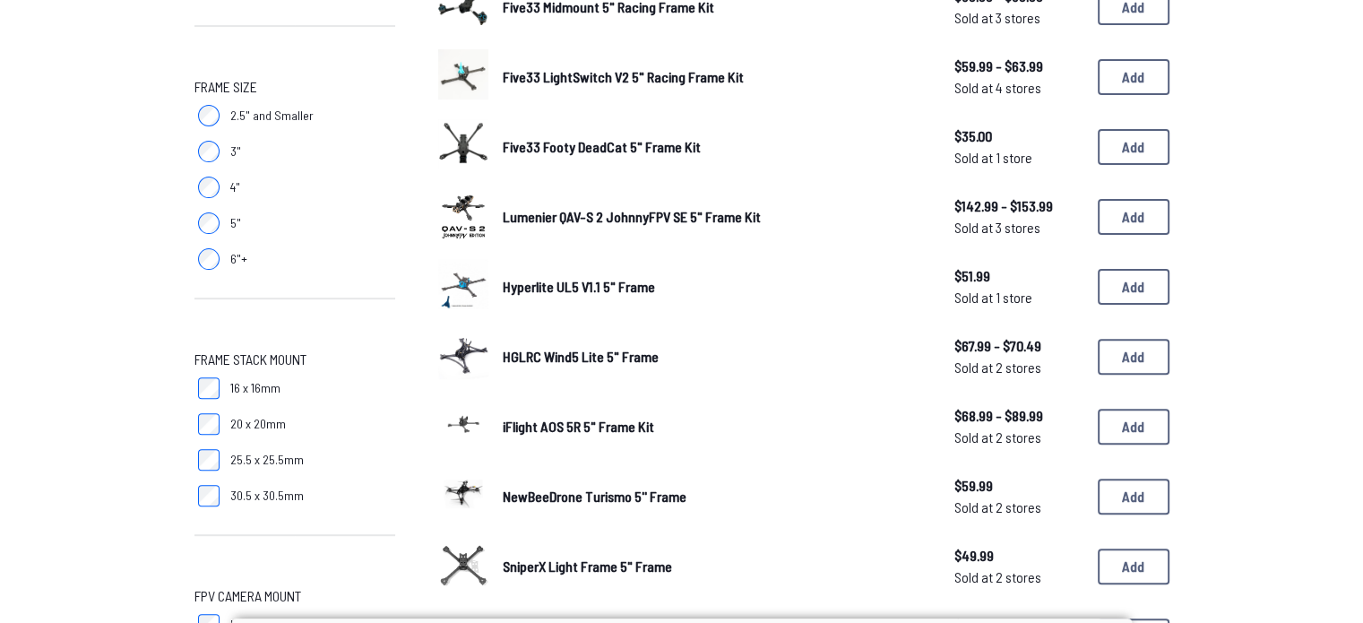
scroll to position [515, 0]
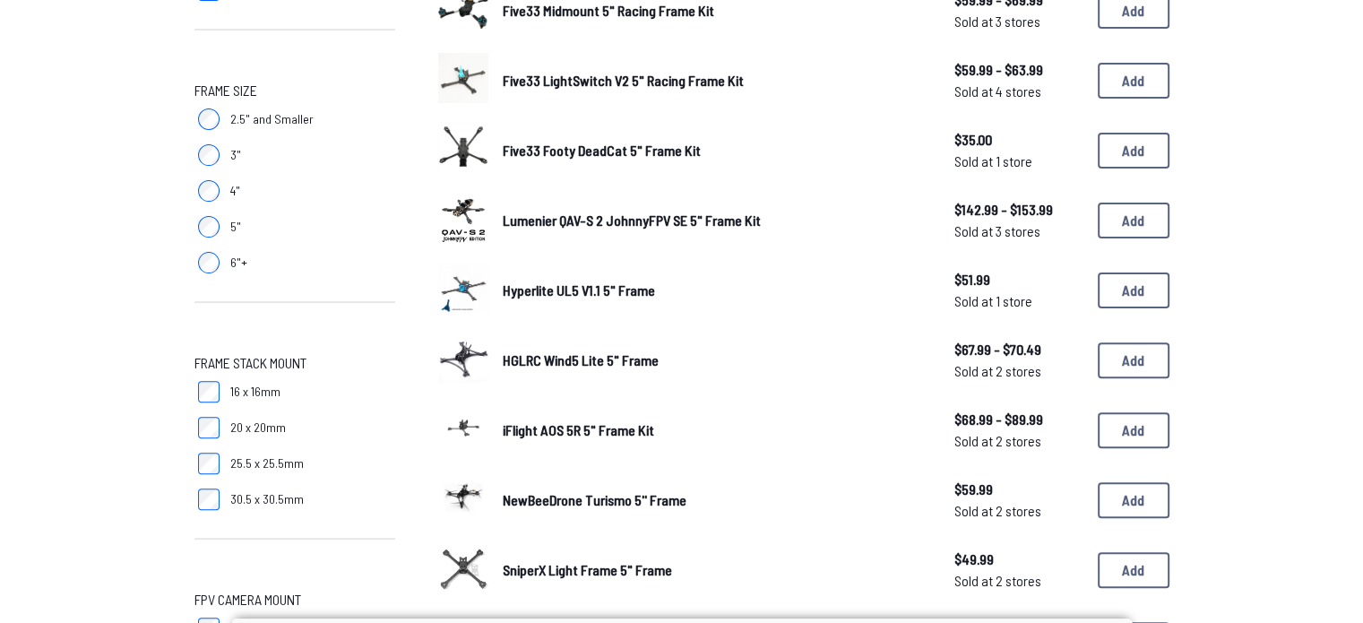
click at [605, 148] on span "Five33 Footy DeadCat 5" Frame Kit" at bounding box center [602, 150] width 198 height 17
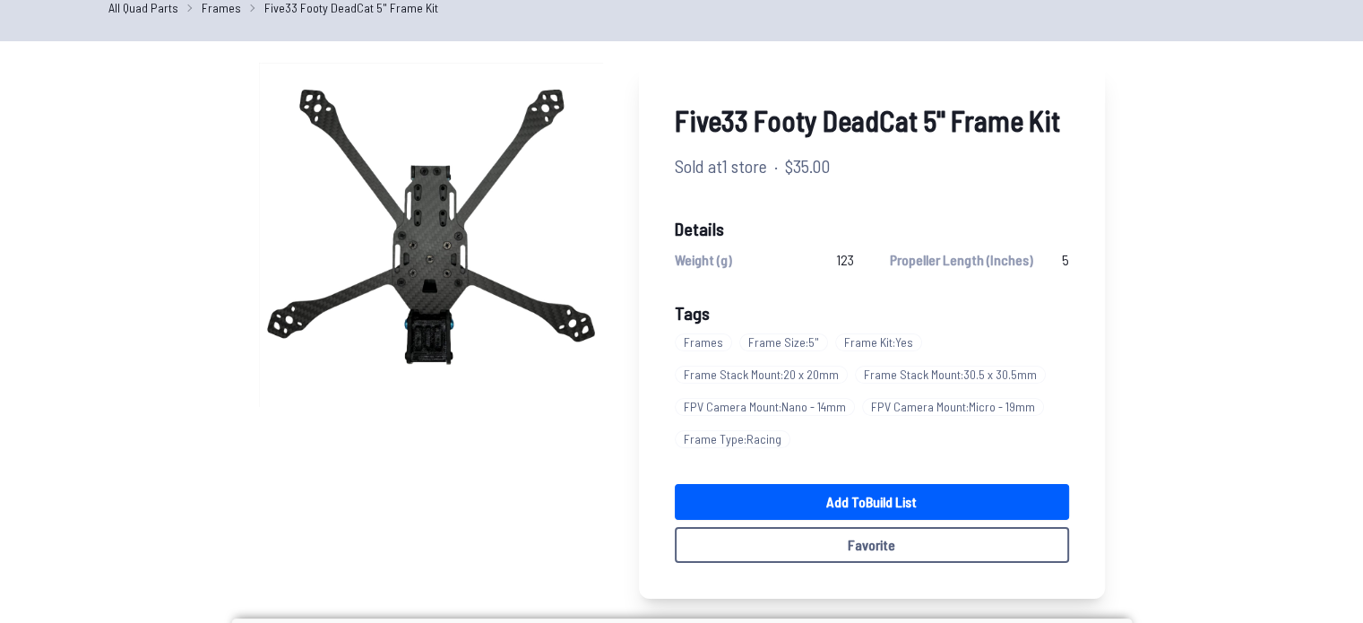
scroll to position [70, 0]
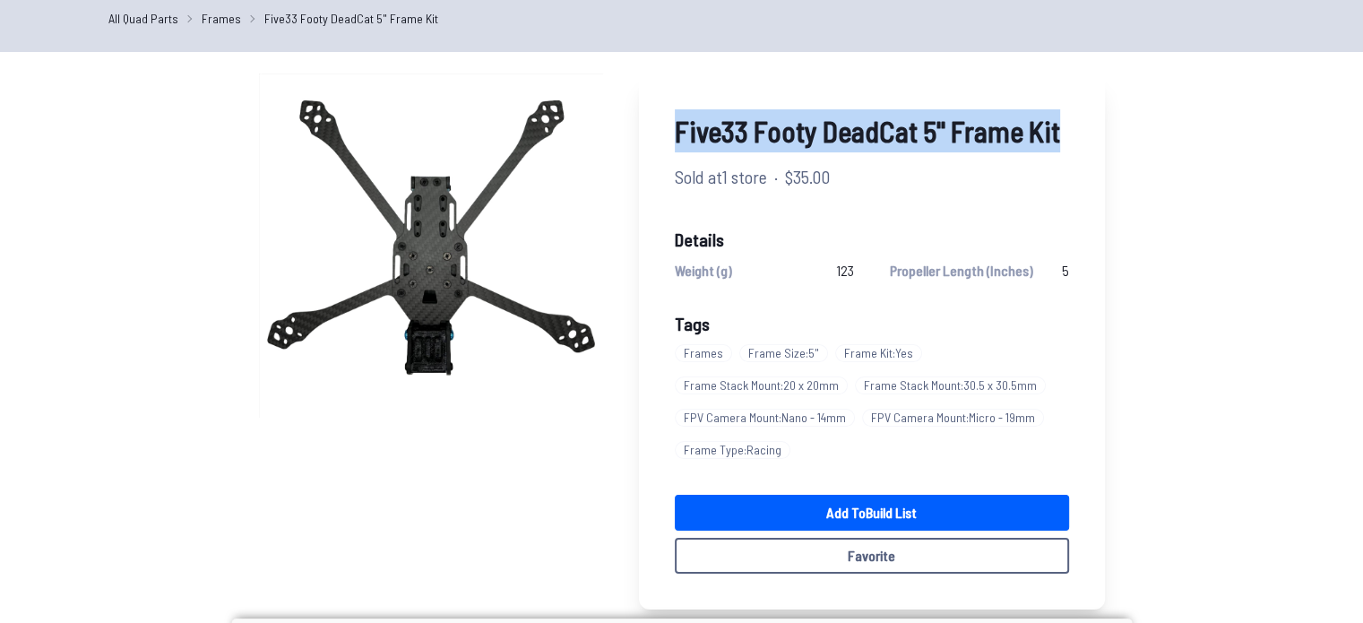
drag, startPoint x: 671, startPoint y: 126, endPoint x: 1062, endPoint y: 126, distance: 390.8
click at [1062, 126] on div "Five33 Footy DeadCat 5" Frame Kit Sold at 1 store · $35.00 Details Weight (g) 1…" at bounding box center [872, 342] width 466 height 536
copy span "Five33 Footy DeadCat 5" Frame Kit"
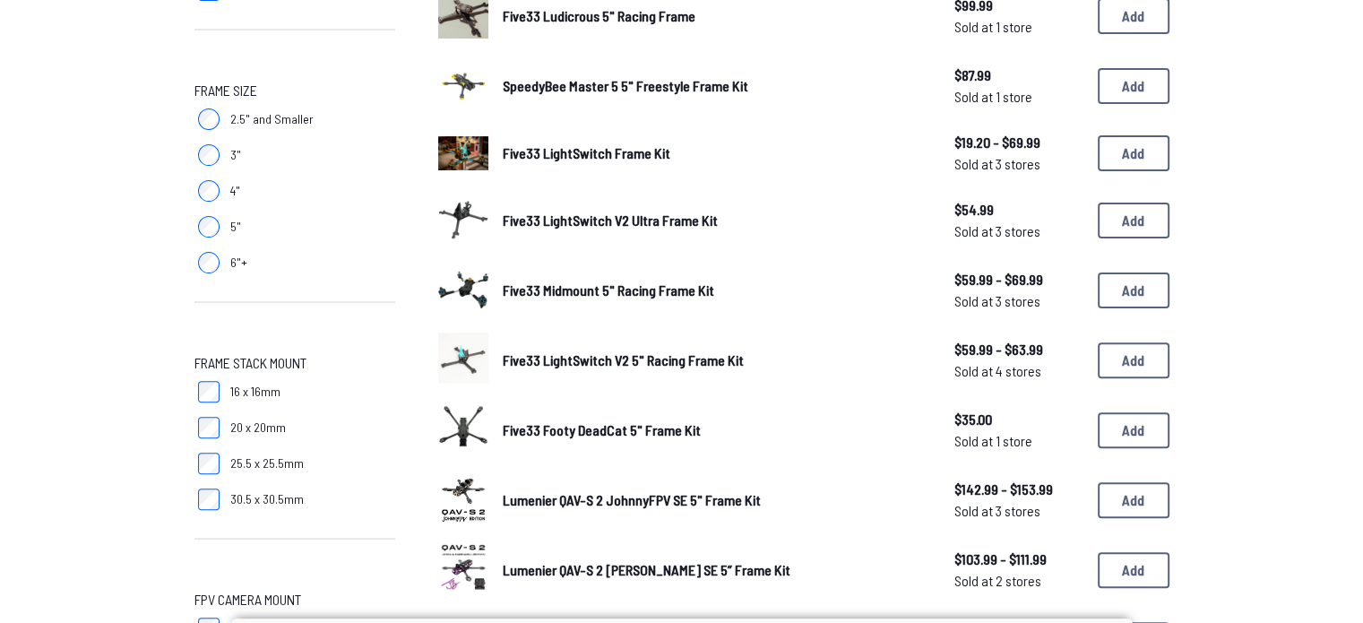
scroll to position [803, 0]
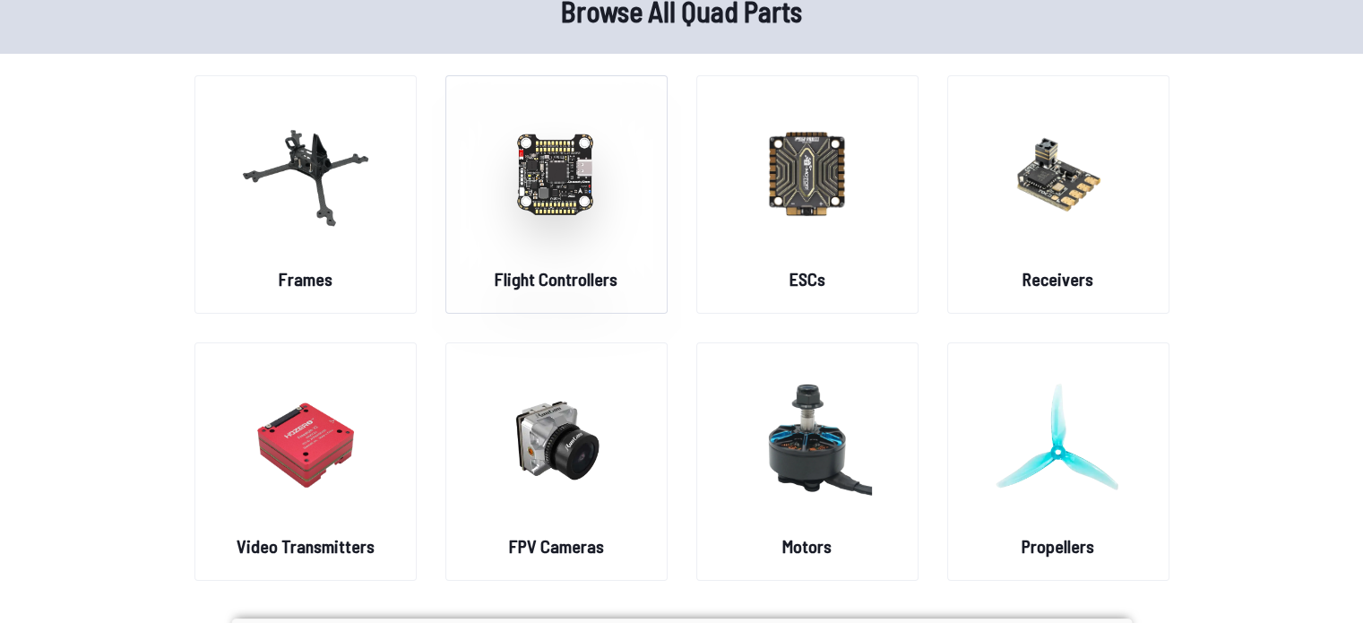
scroll to position [93, 0]
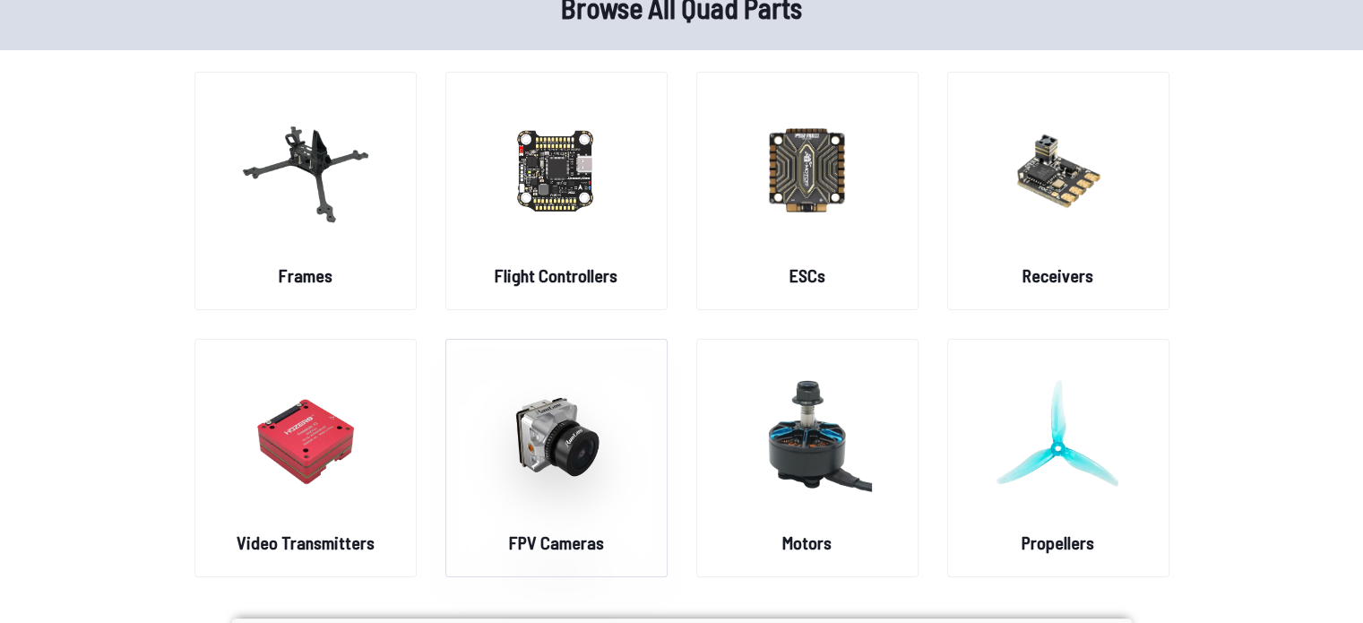
click at [580, 383] on img at bounding box center [556, 437] width 129 height 158
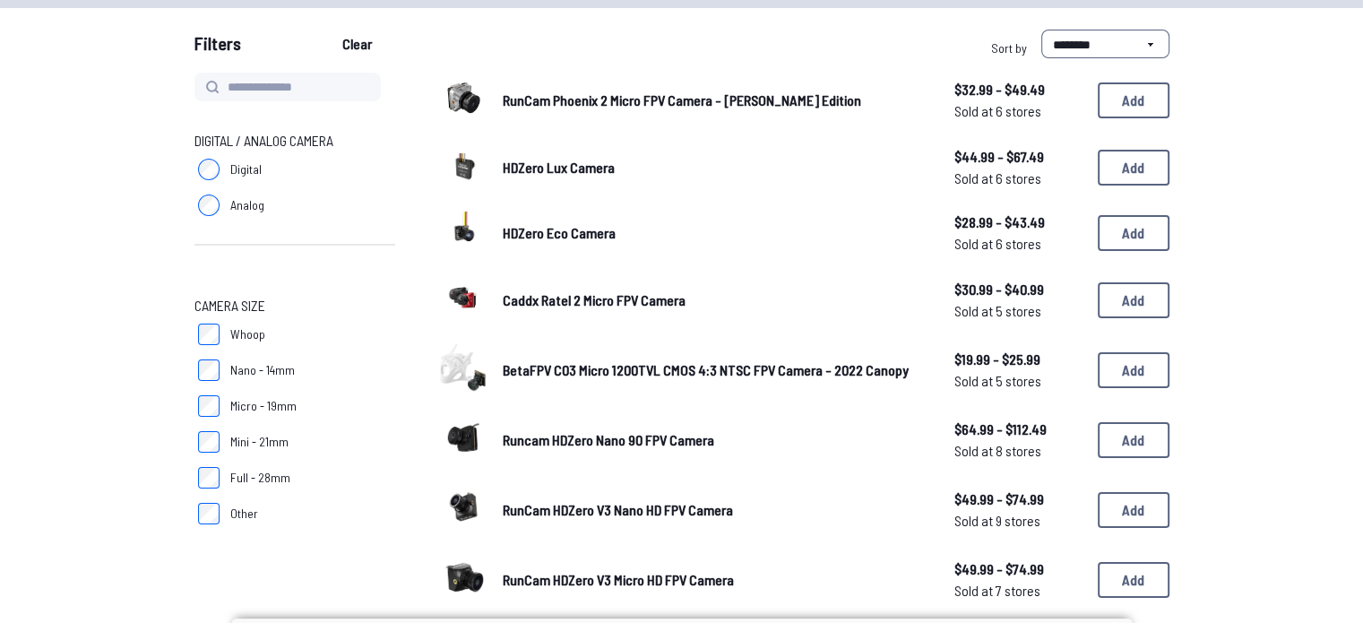
scroll to position [158, 0]
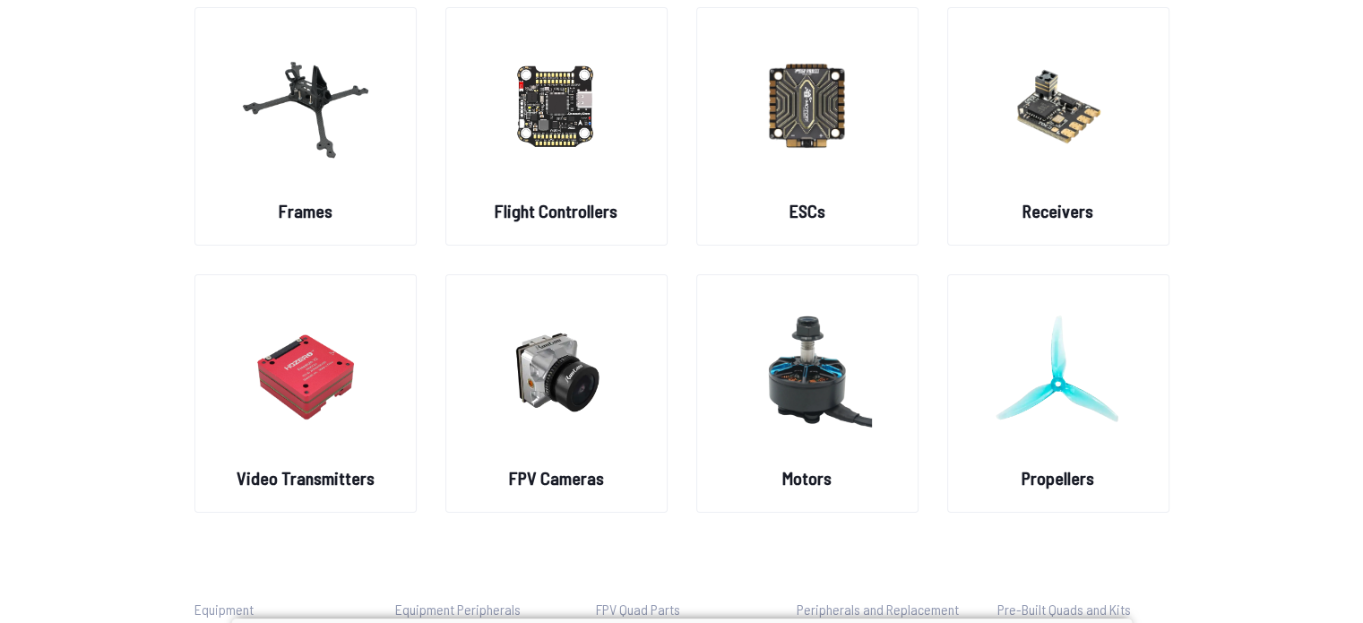
scroll to position [93, 0]
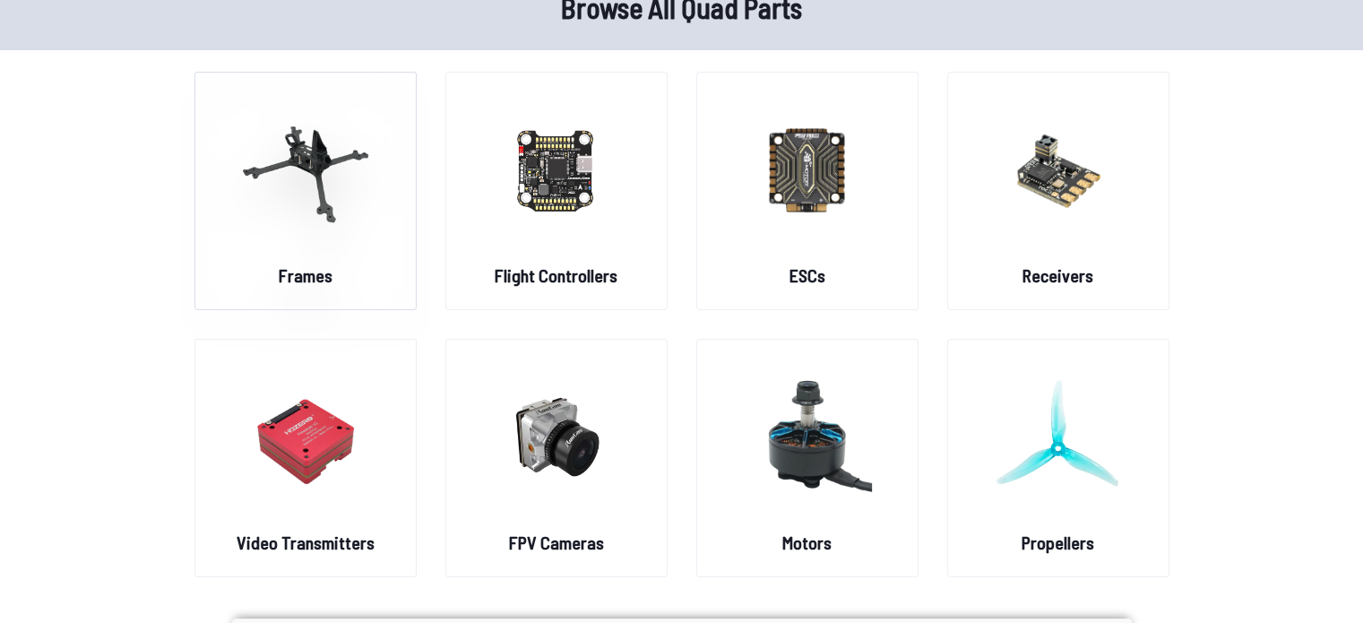
click at [333, 203] on img at bounding box center [305, 170] width 129 height 158
click at [304, 221] on img at bounding box center [305, 170] width 129 height 158
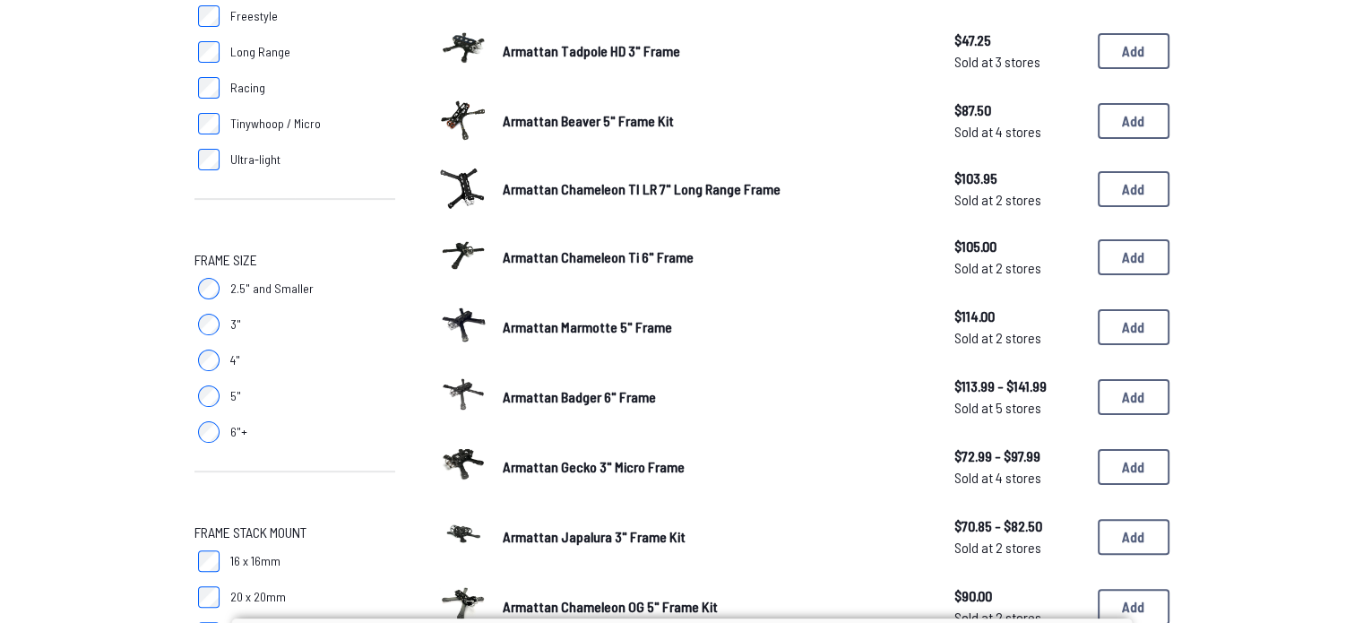
scroll to position [355, 0]
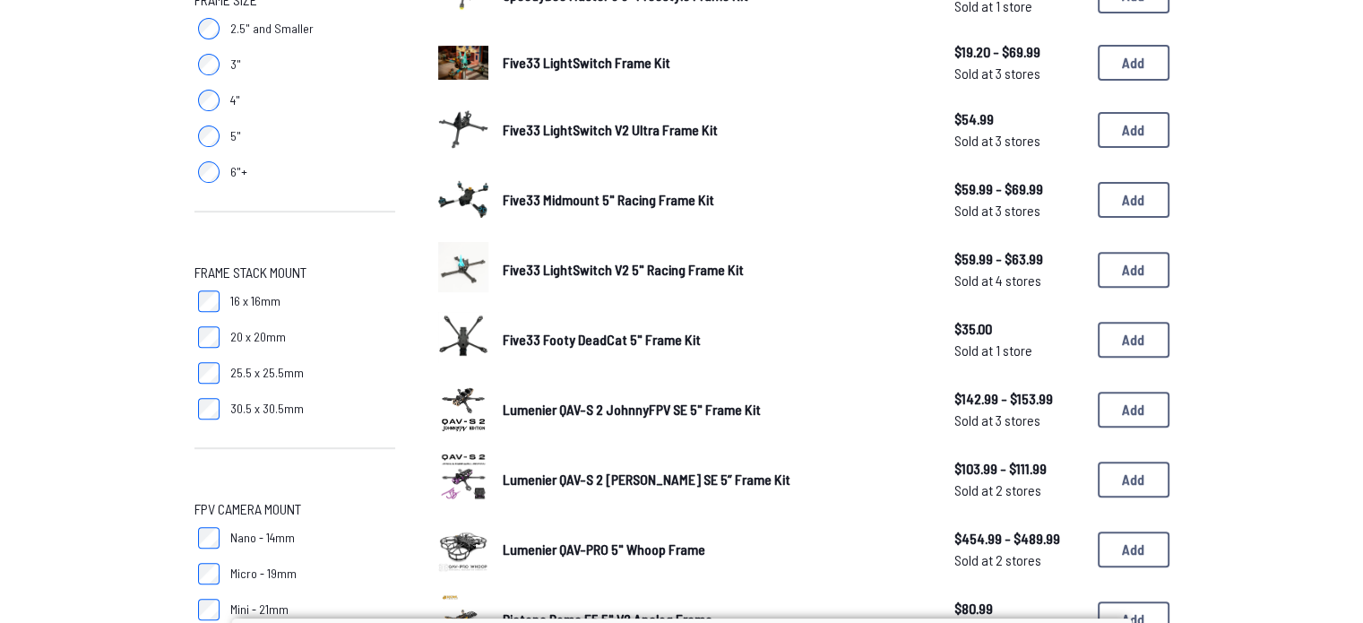
scroll to position [609, 0]
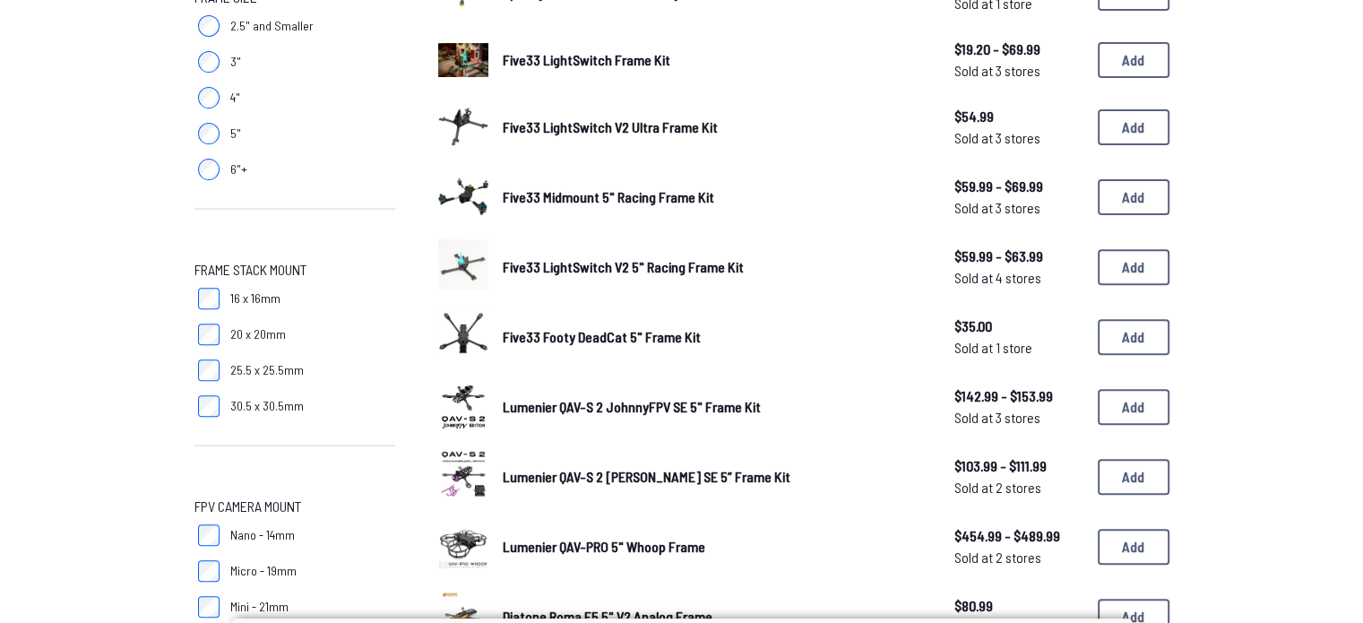
click at [593, 333] on span "Five33 Footy DeadCat 5" Frame Kit" at bounding box center [602, 336] width 198 height 17
click at [592, 328] on span "Five33 Footy DeadCat 5" Frame Kit" at bounding box center [602, 336] width 198 height 17
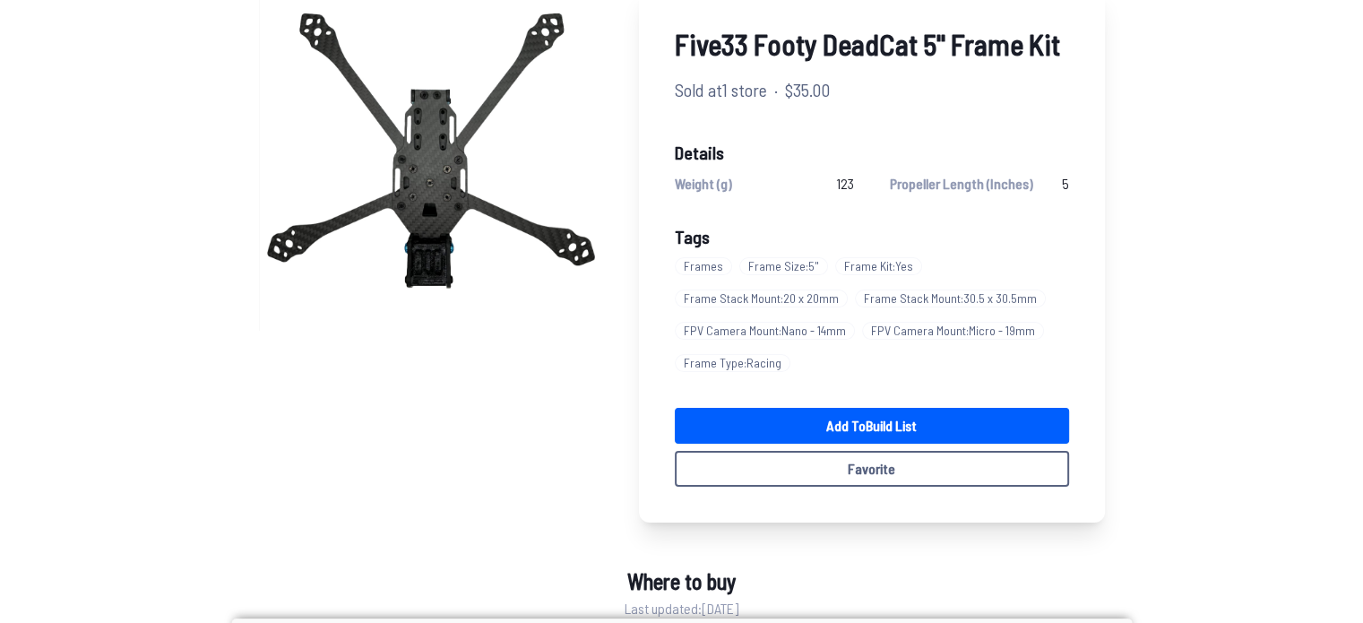
scroll to position [158, 0]
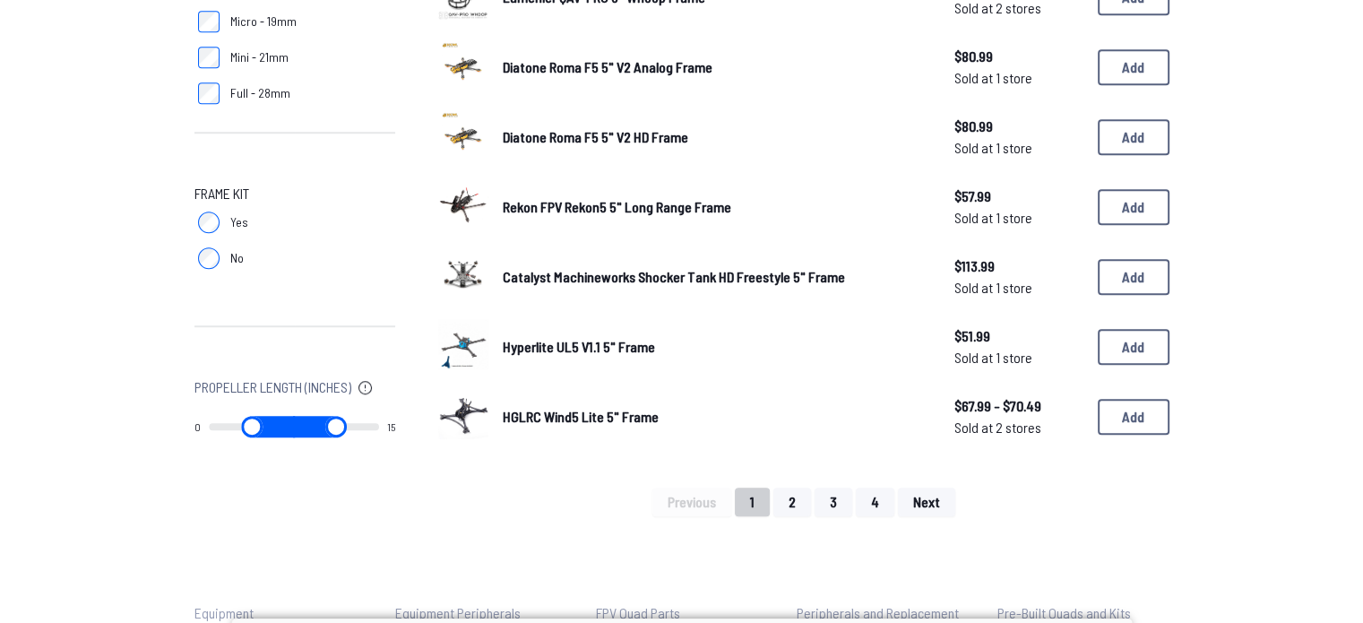
scroll to position [1163, 0]
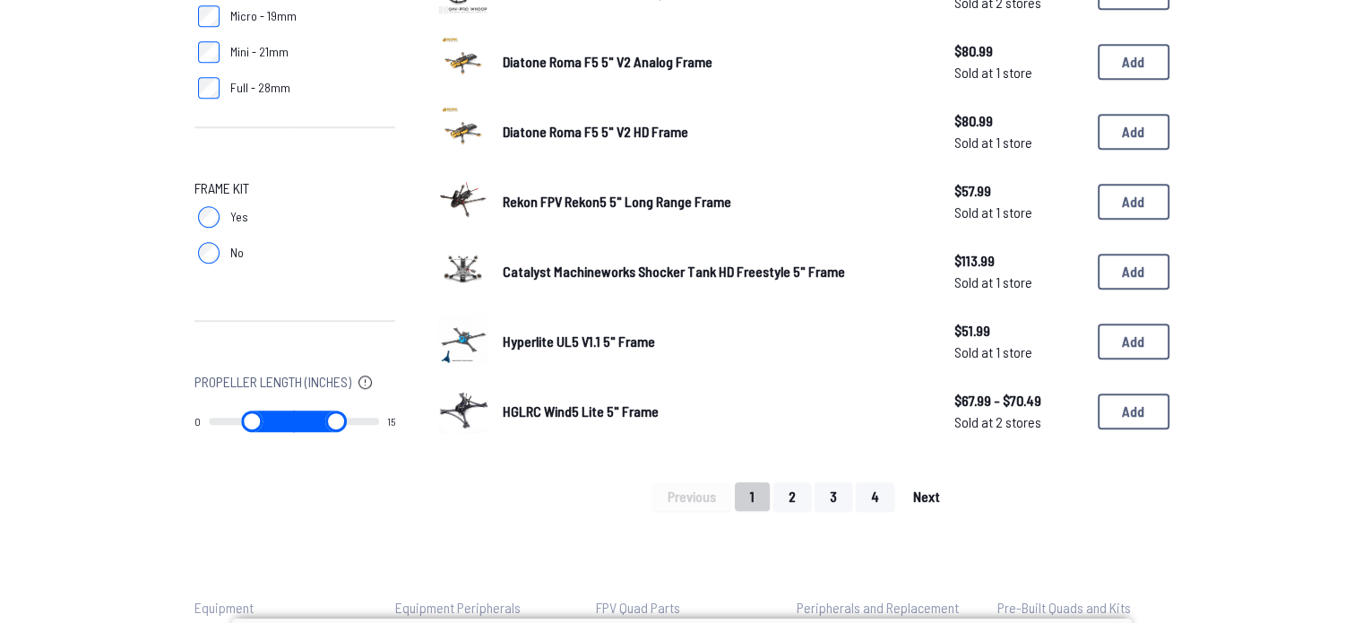
click at [929, 482] on button "Next" at bounding box center [926, 496] width 57 height 29
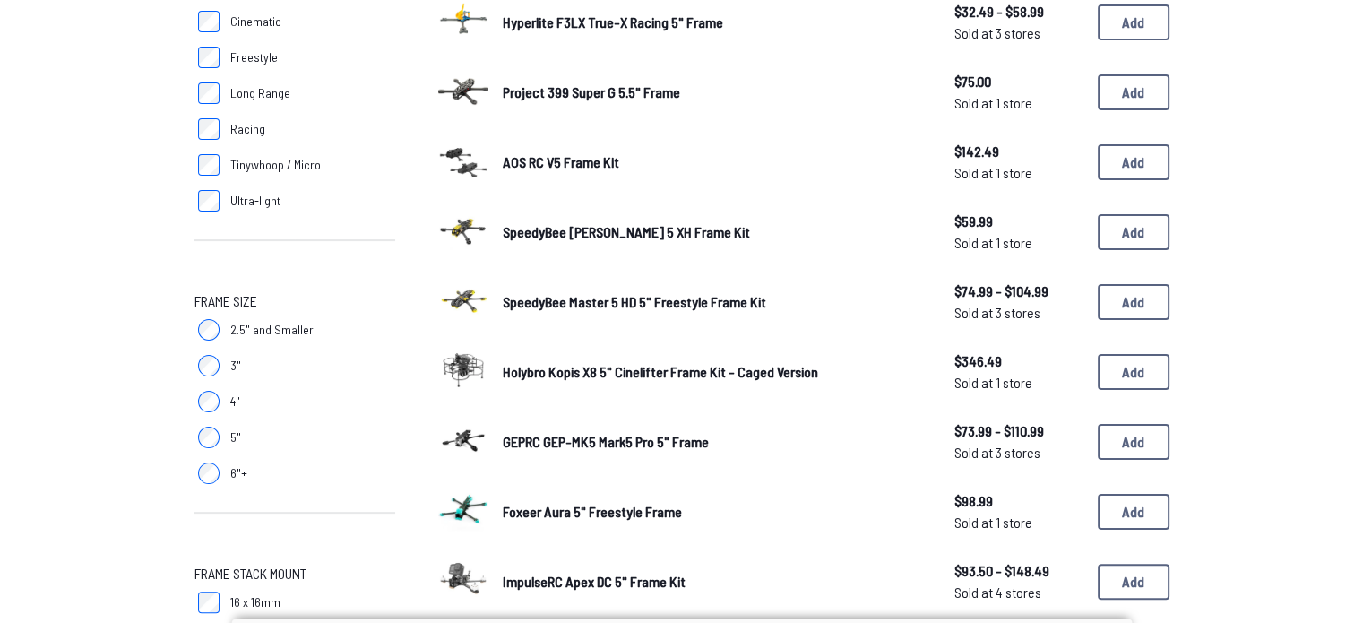
scroll to position [307, 0]
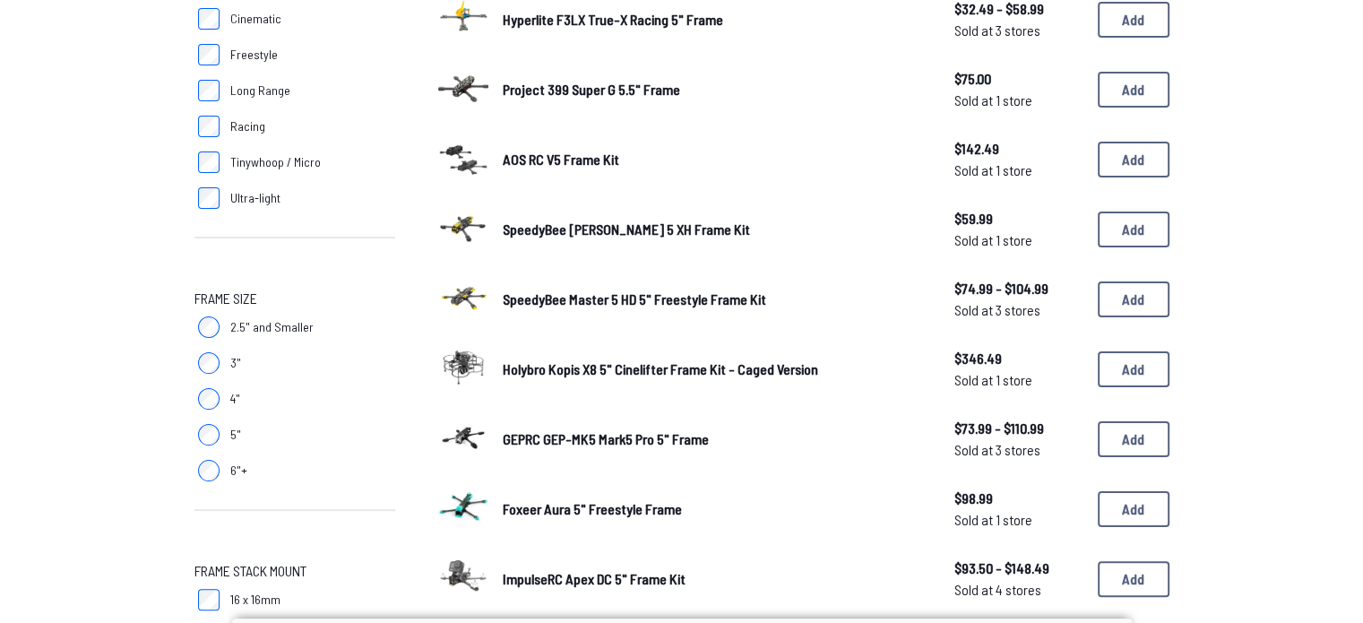
click at [623, 223] on span "SpeedyBee [PERSON_NAME] 5 XH Frame Kit" at bounding box center [626, 229] width 247 height 17
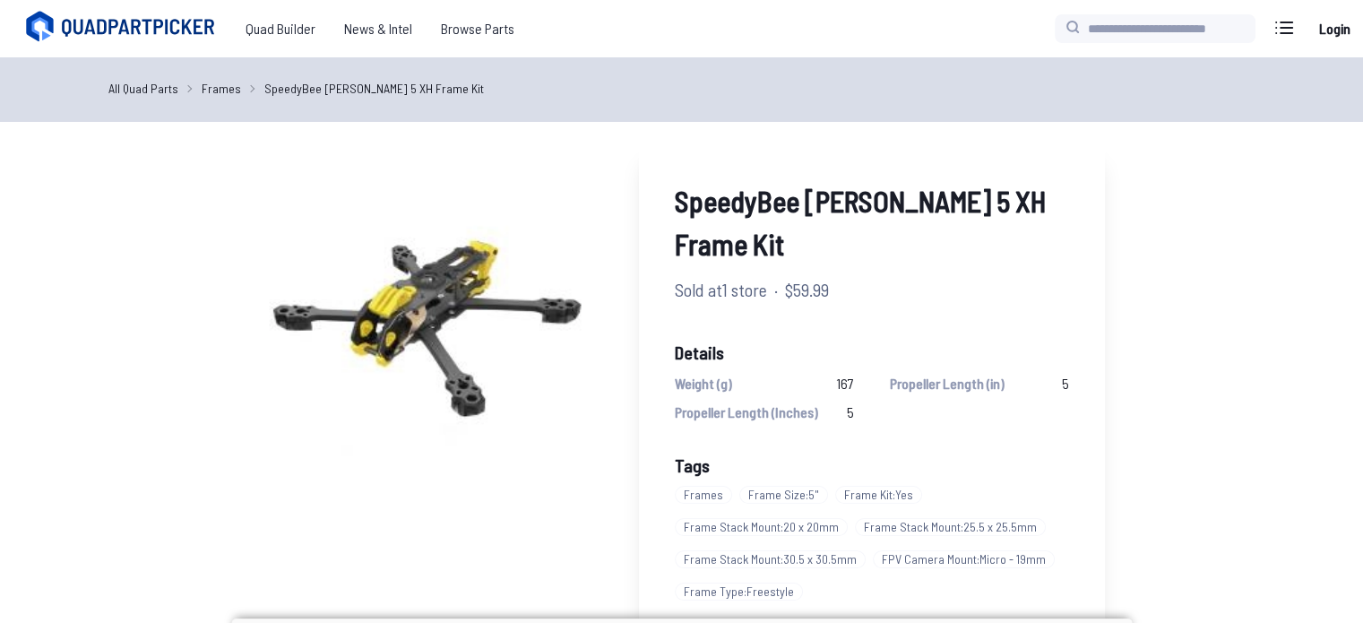
scroll to position [29, 0]
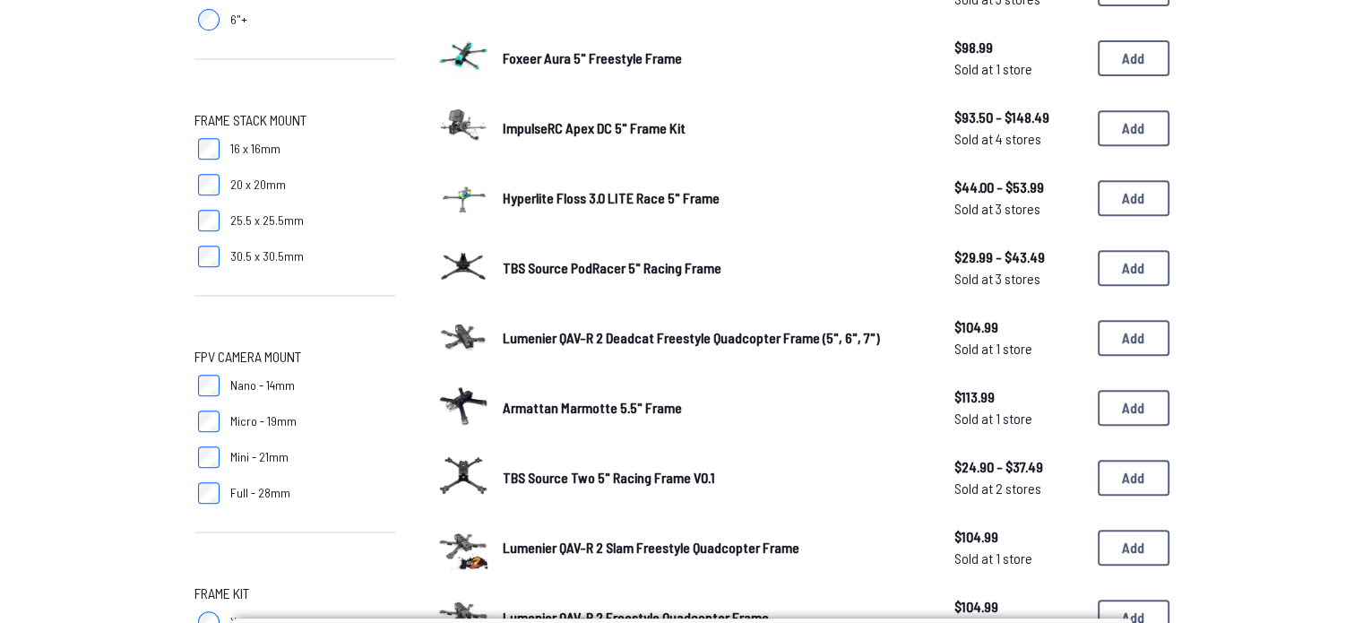
scroll to position [759, 0]
click at [610, 472] on span "TBS Source Two 5" Racing Frame V0.1" at bounding box center [609, 476] width 212 height 17
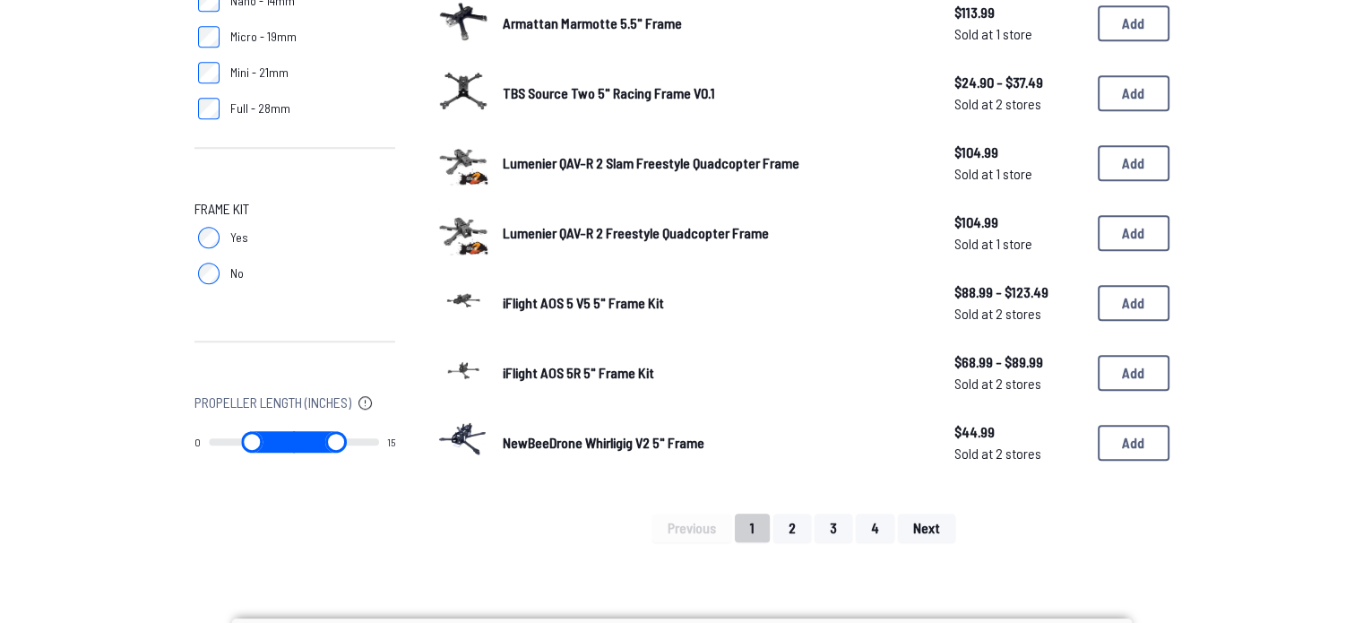
scroll to position [1146, 0]
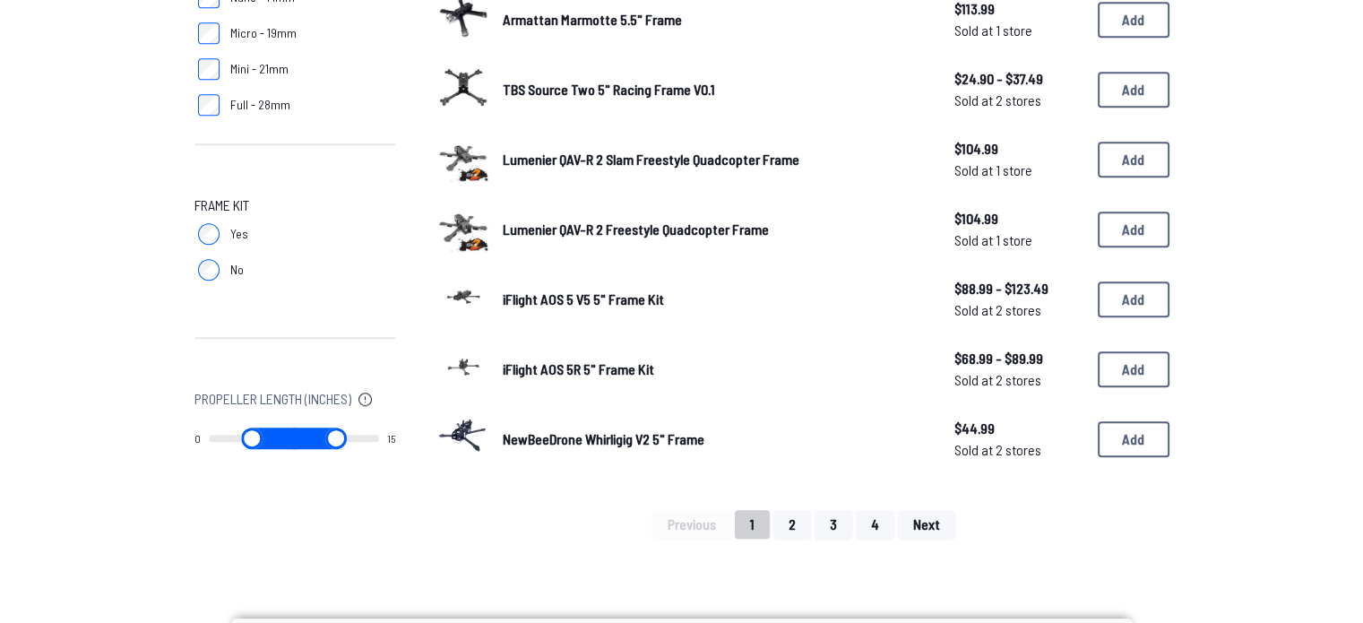
click at [618, 430] on span "NewBeeDrone Whirligig V2 5" Frame" at bounding box center [604, 438] width 202 height 17
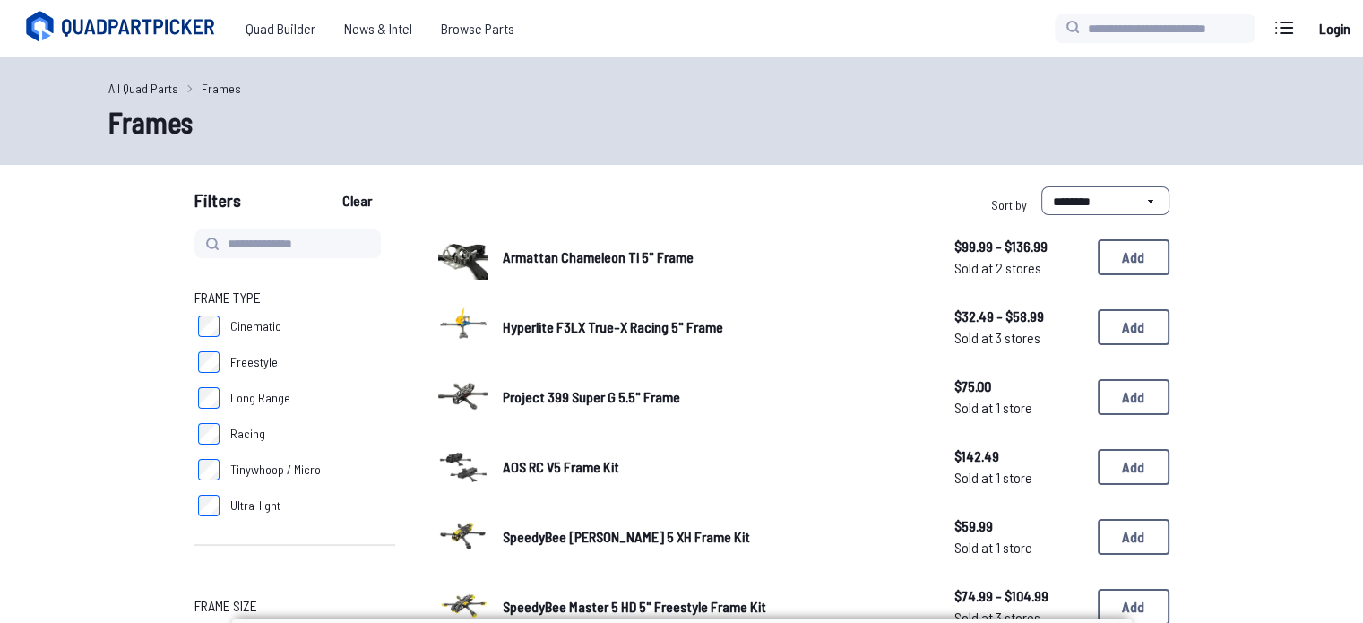
scroll to position [1146, 0]
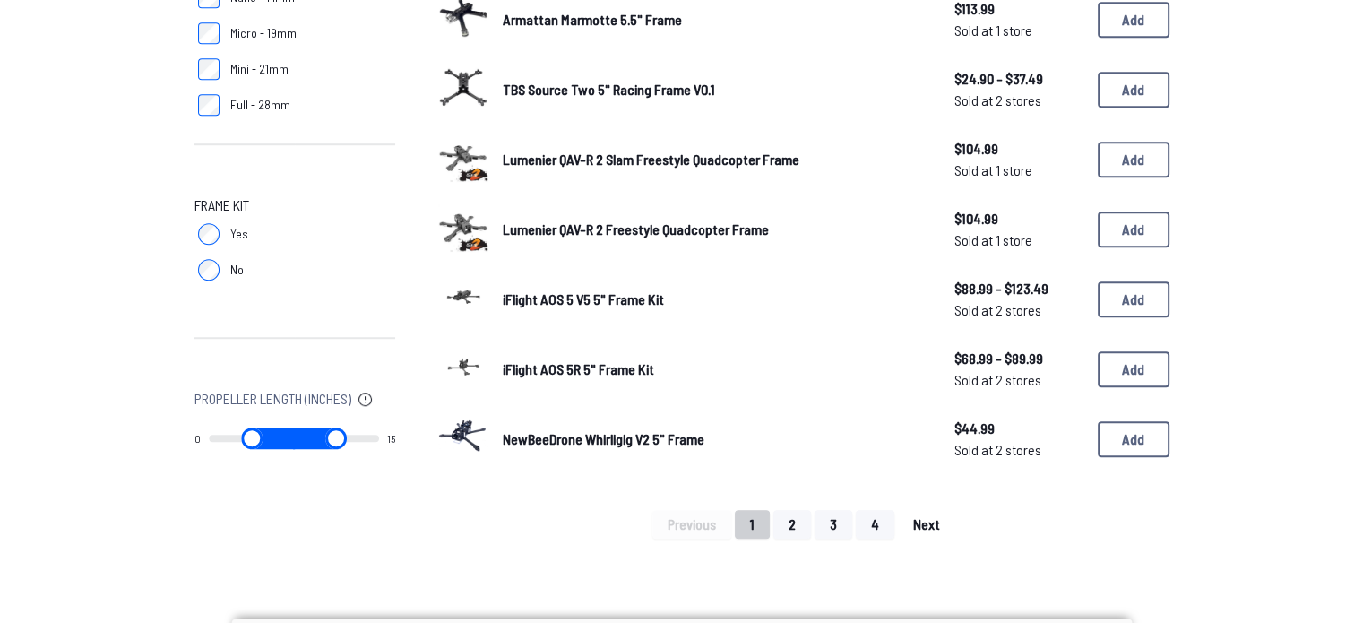
click at [934, 517] on span "Next" at bounding box center [926, 524] width 27 height 14
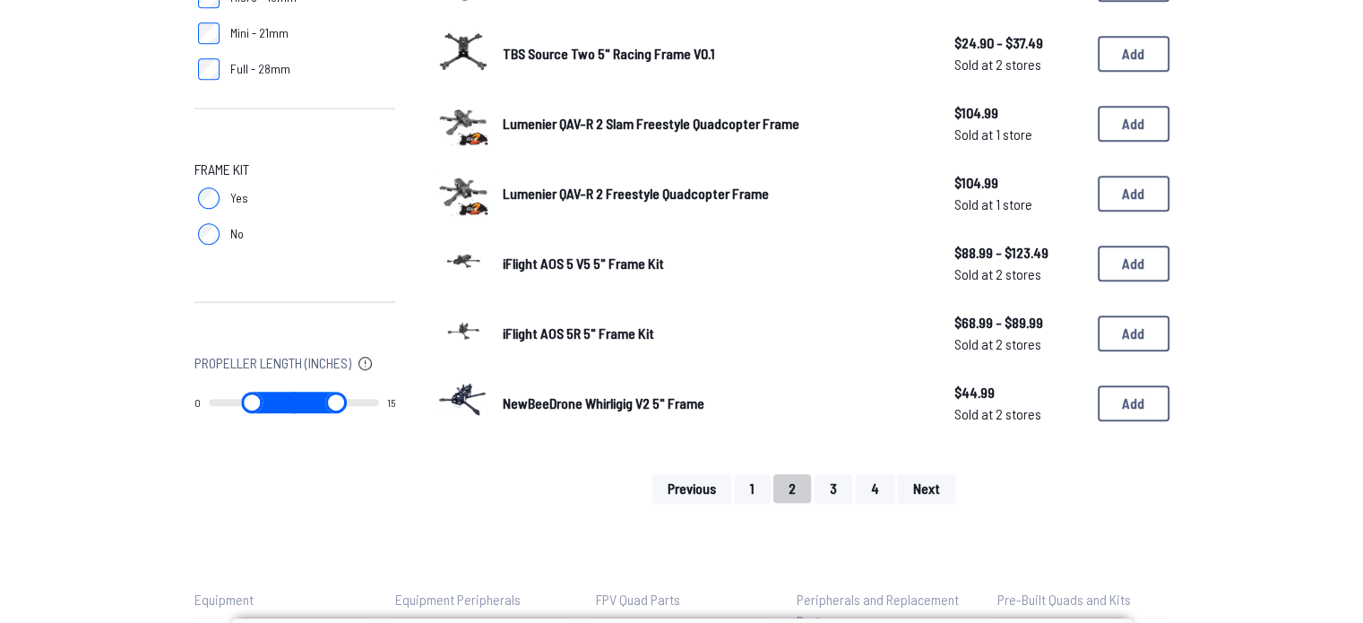
scroll to position [1210, 0]
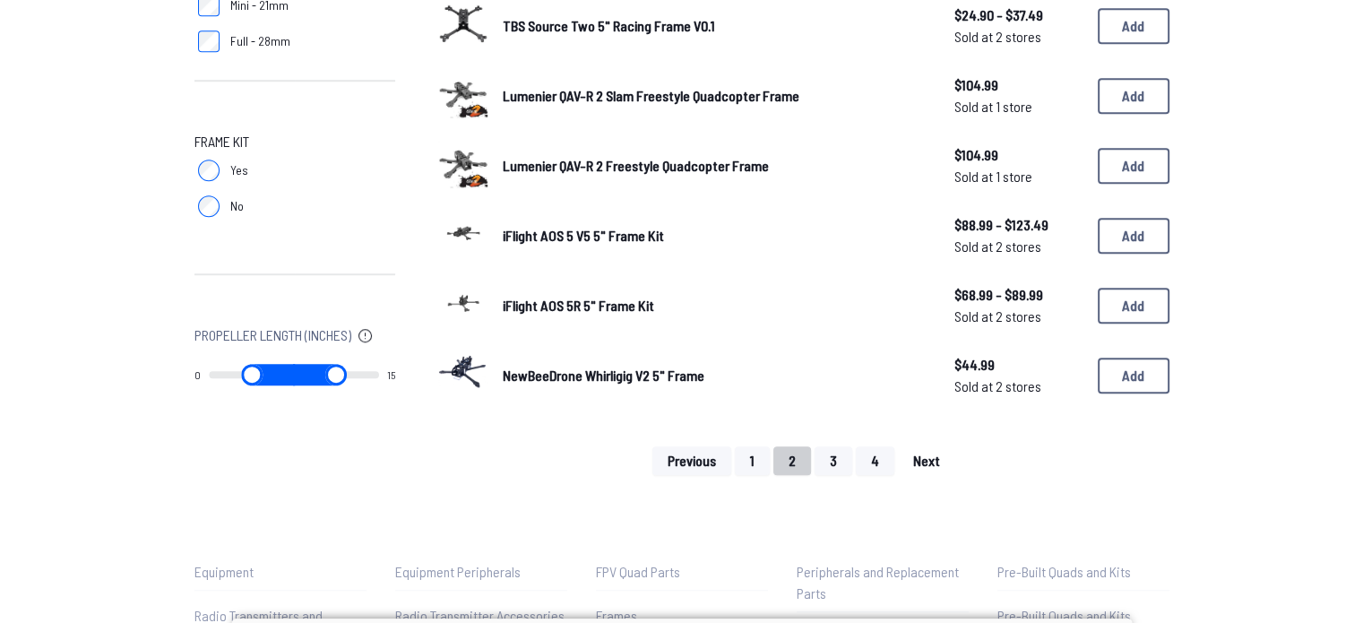
click at [938, 454] on span "Next" at bounding box center [926, 461] width 27 height 14
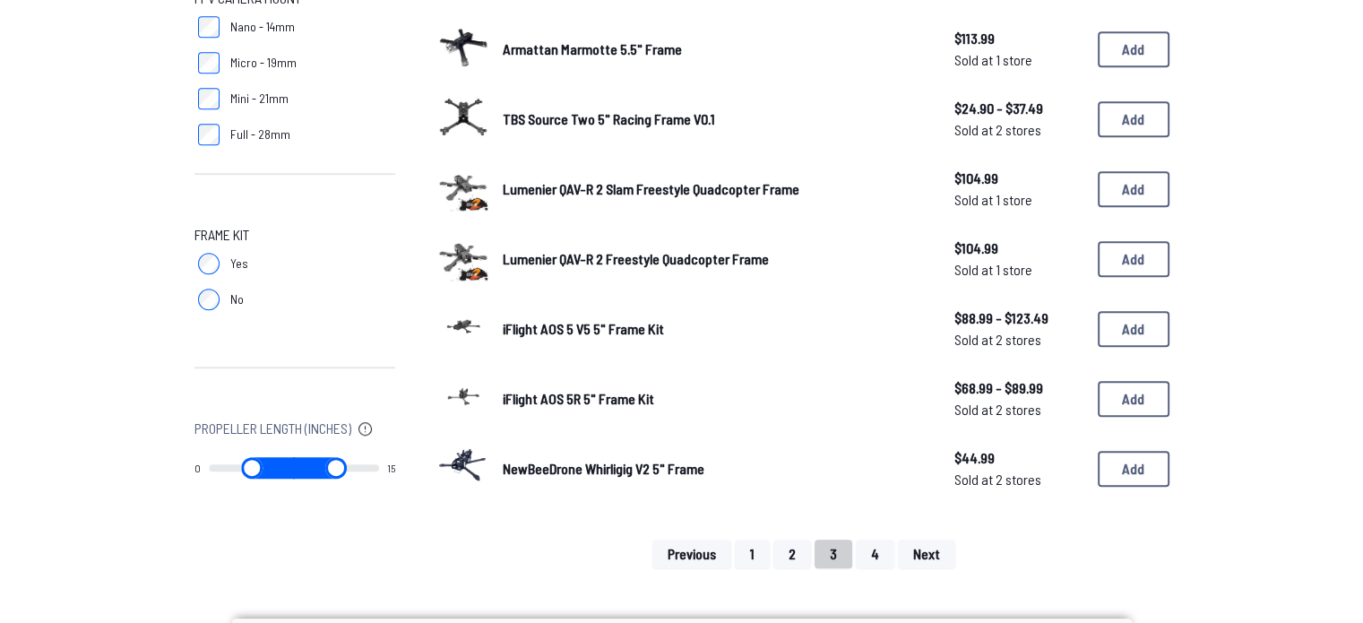
scroll to position [1119, 0]
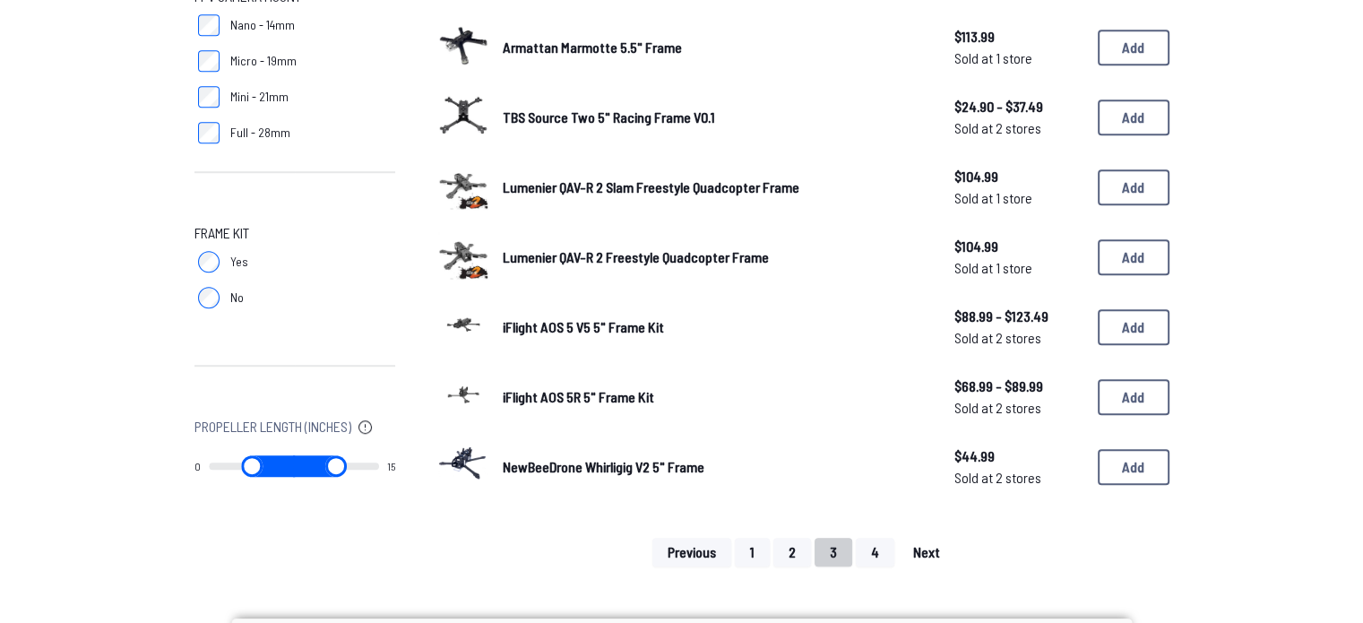
click at [932, 546] on span "Next" at bounding box center [926, 552] width 27 height 14
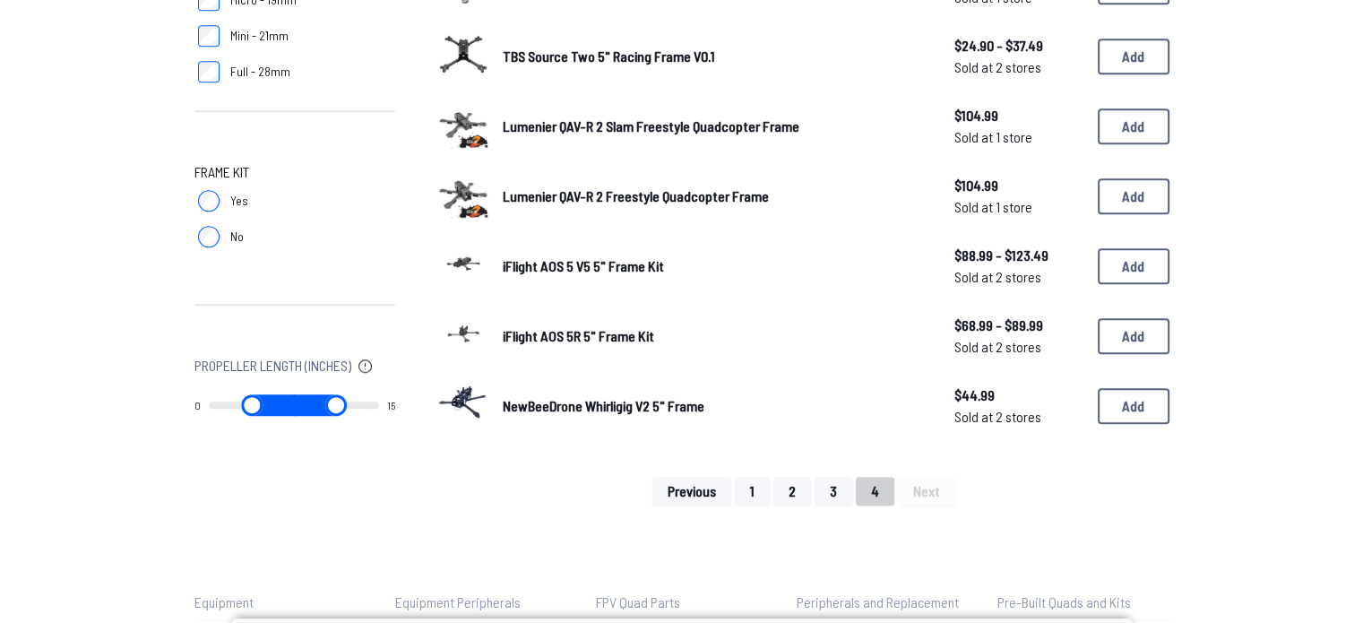
scroll to position [1172, 0]
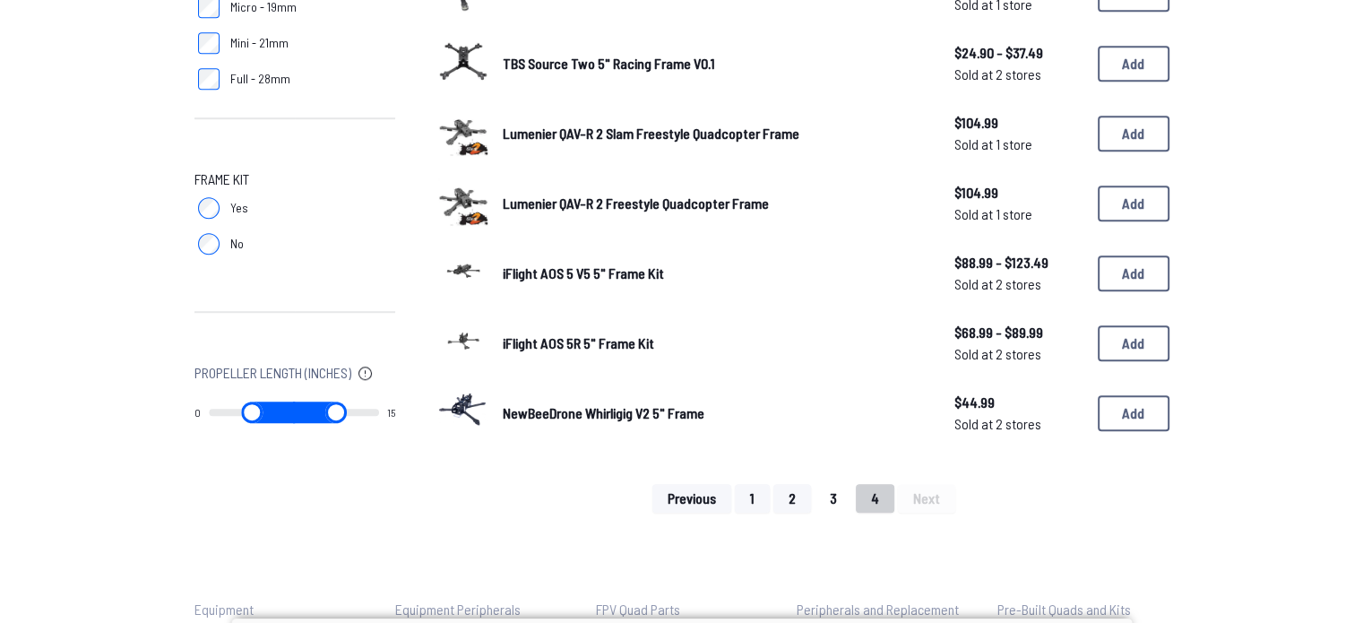
click at [850, 489] on button "3" at bounding box center [834, 498] width 38 height 29
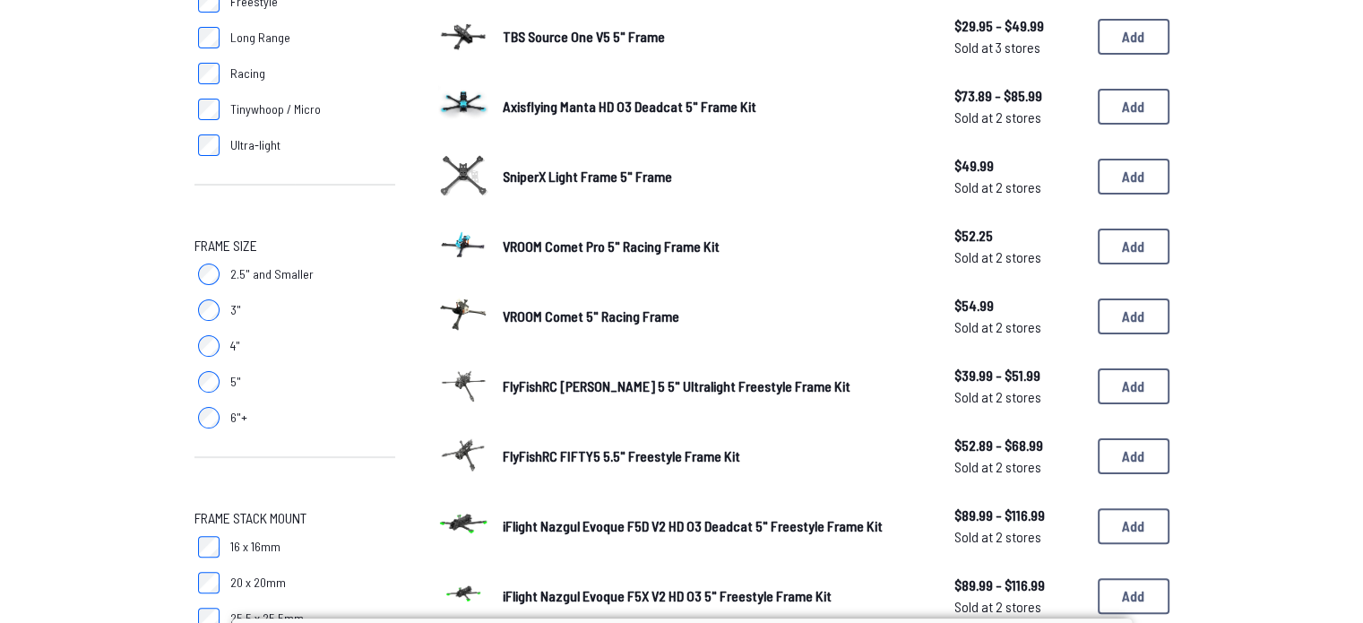
scroll to position [355, 0]
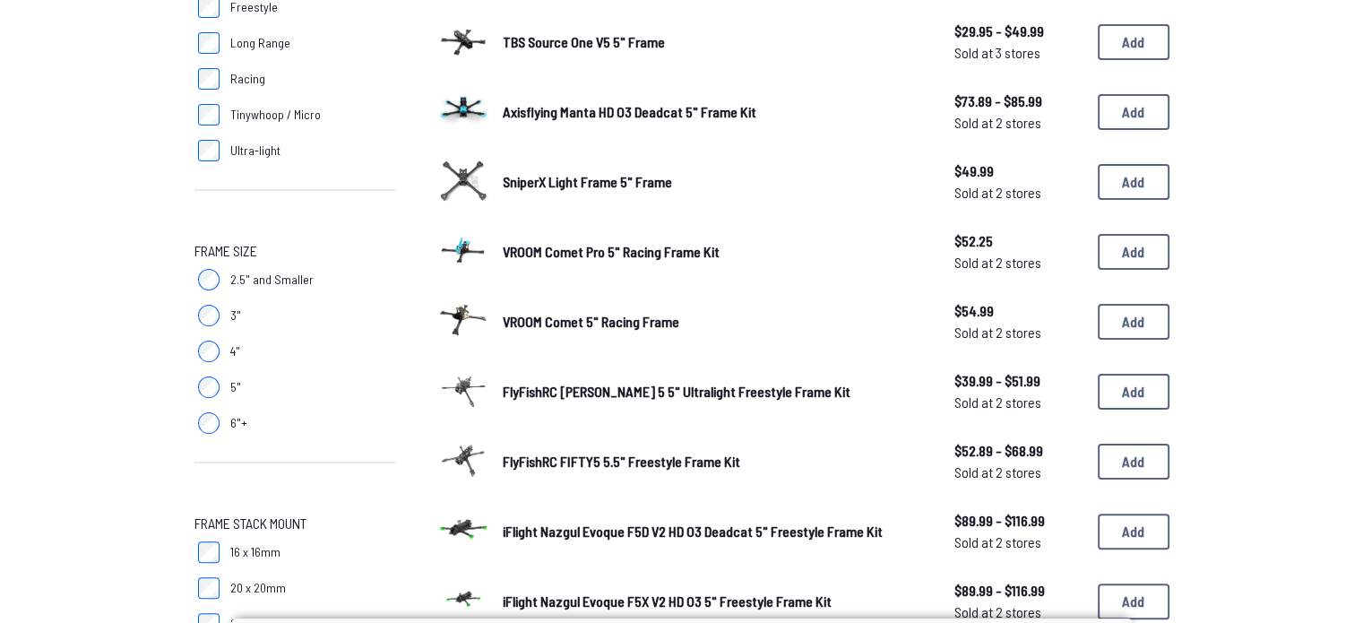
click at [644, 179] on span "SniperX Light Frame 5" Frame" at bounding box center [587, 181] width 169 height 17
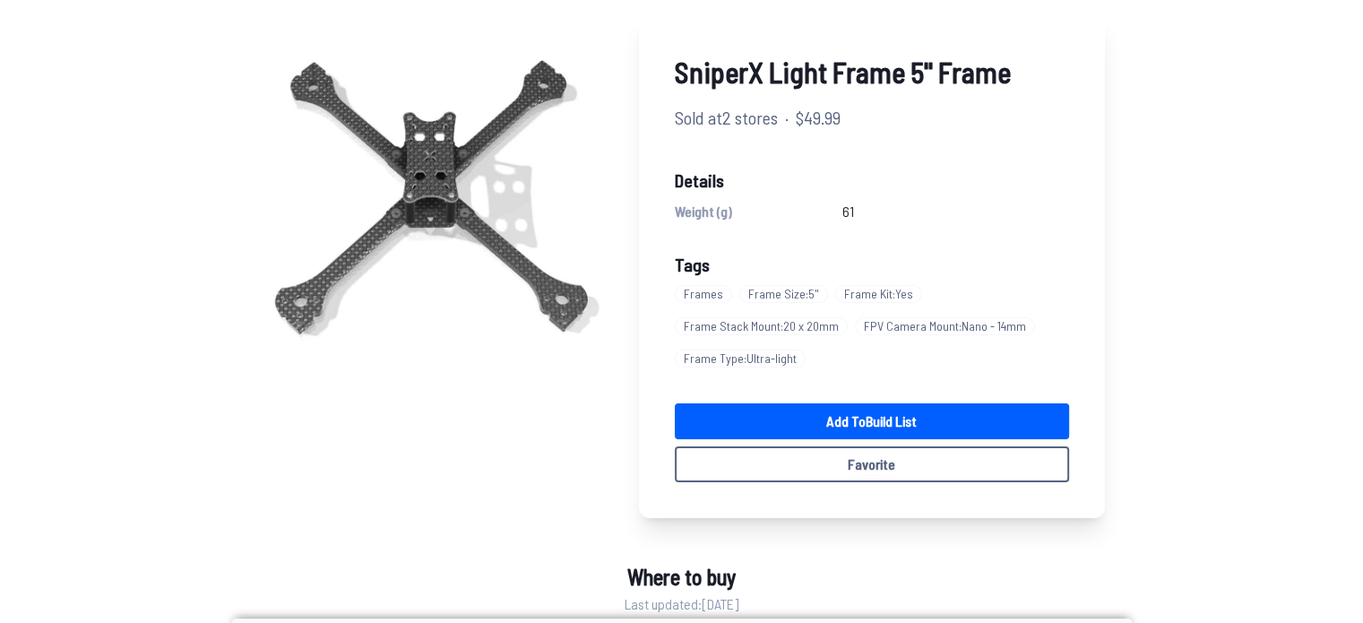
scroll to position [130, 0]
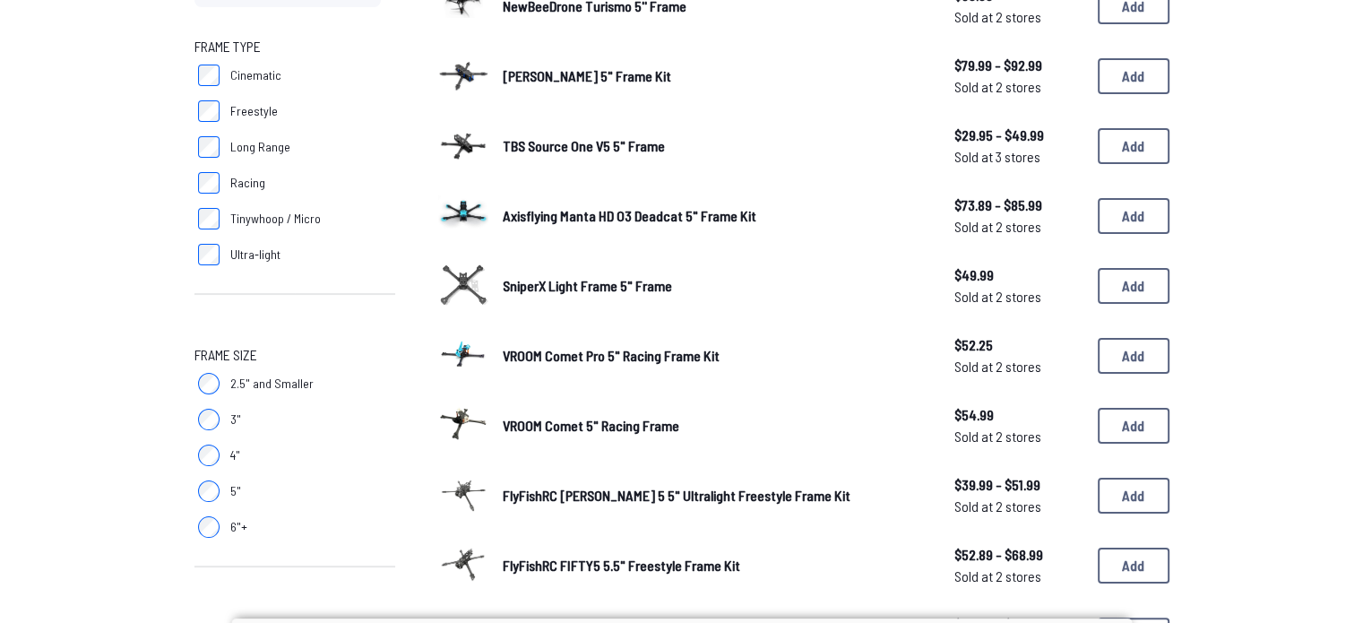
scroll to position [244, 0]
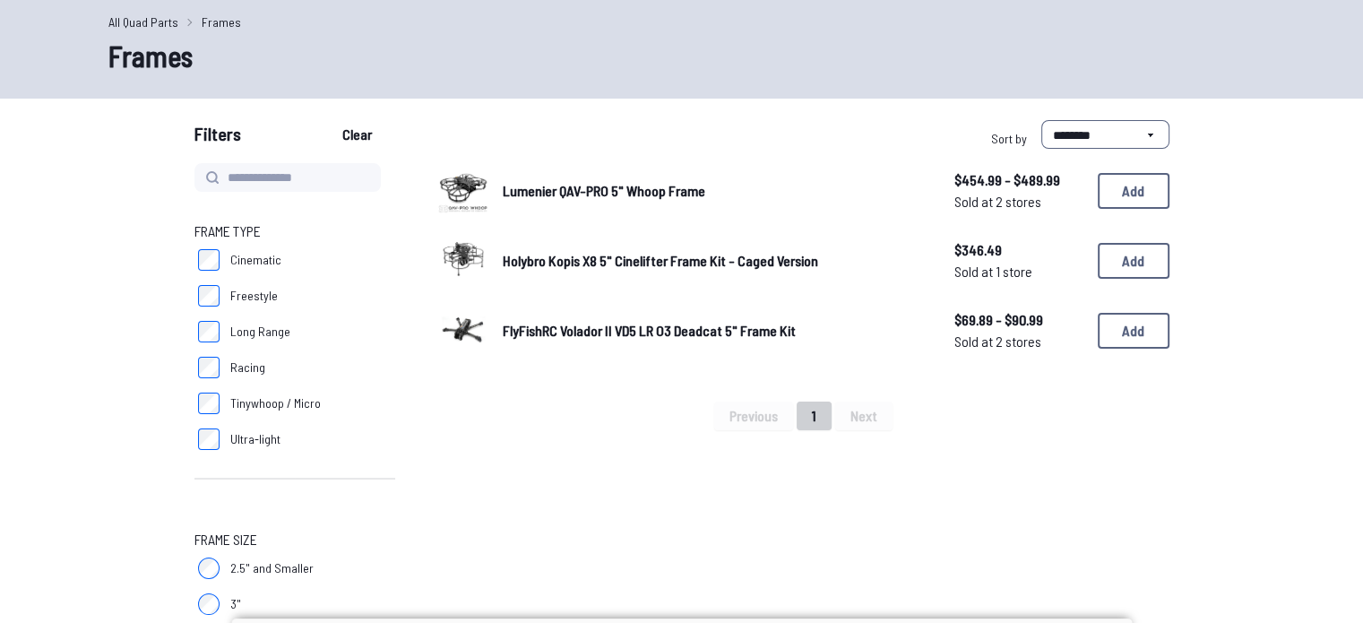
scroll to position [67, 0]
click at [581, 324] on span "FlyFishRC Volador II VD5 LR O3 Deadcat 5" Frame Kit" at bounding box center [649, 329] width 293 height 17
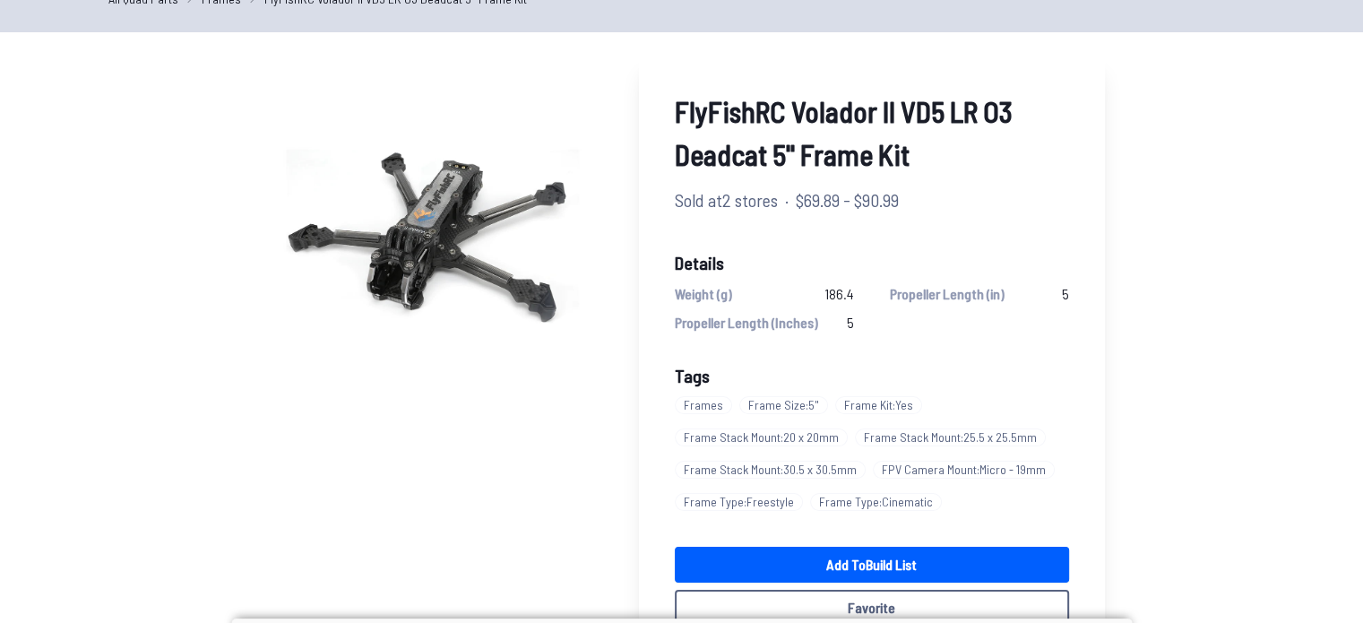
scroll to position [89, 0]
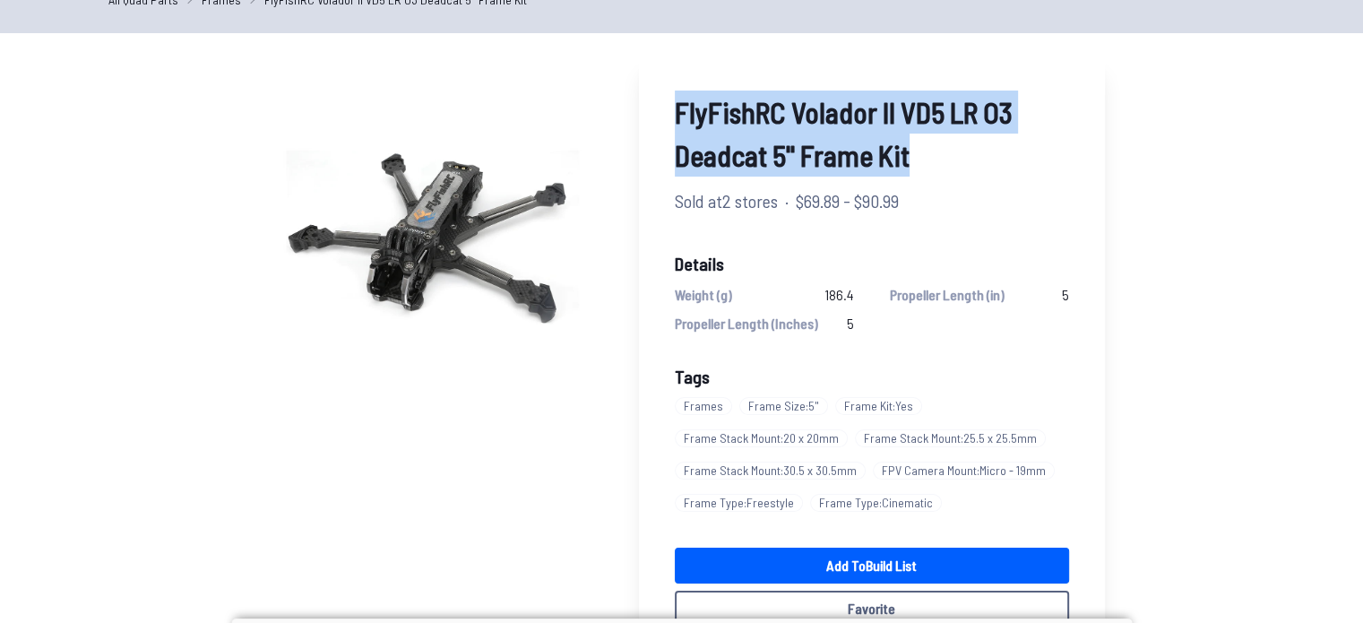
drag, startPoint x: 914, startPoint y: 159, endPoint x: 675, endPoint y: 108, distance: 244.5
click at [675, 108] on span "FlyFishRC Volador II VD5 LR O3 Deadcat 5" Frame Kit" at bounding box center [872, 134] width 394 height 86
copy span "FlyFishRC Volador II VD5 LR O3 Deadcat 5" Frame Kit"
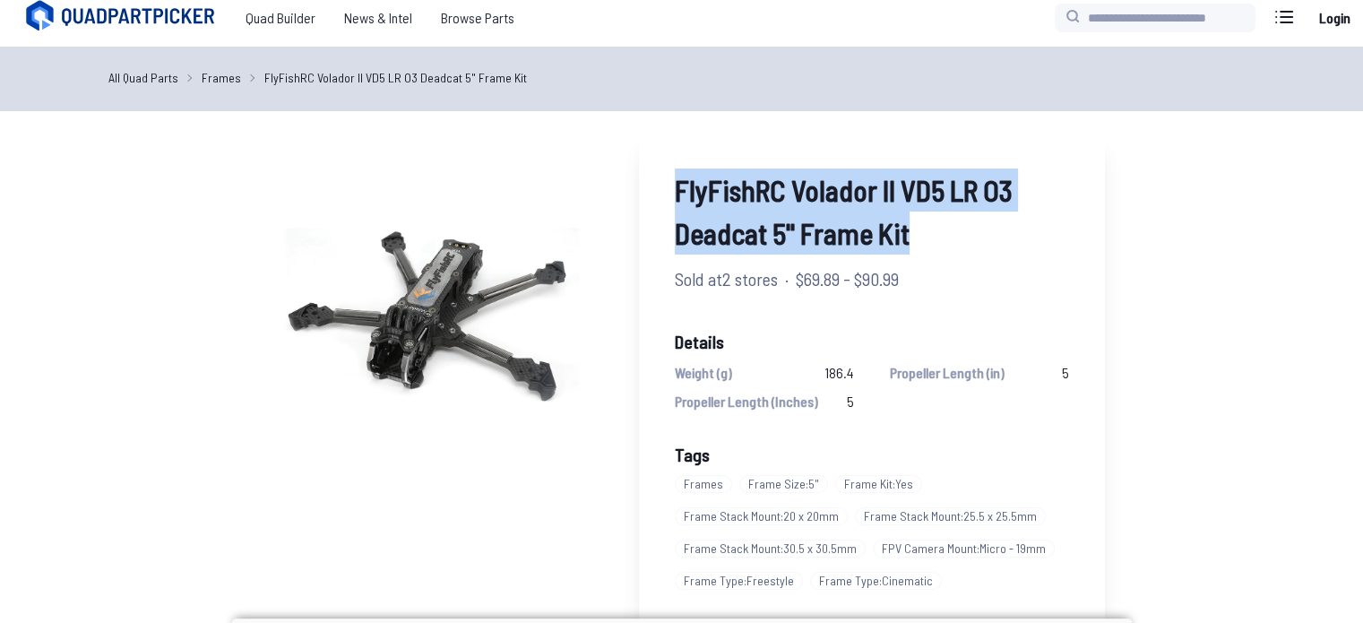
scroll to position [0, 0]
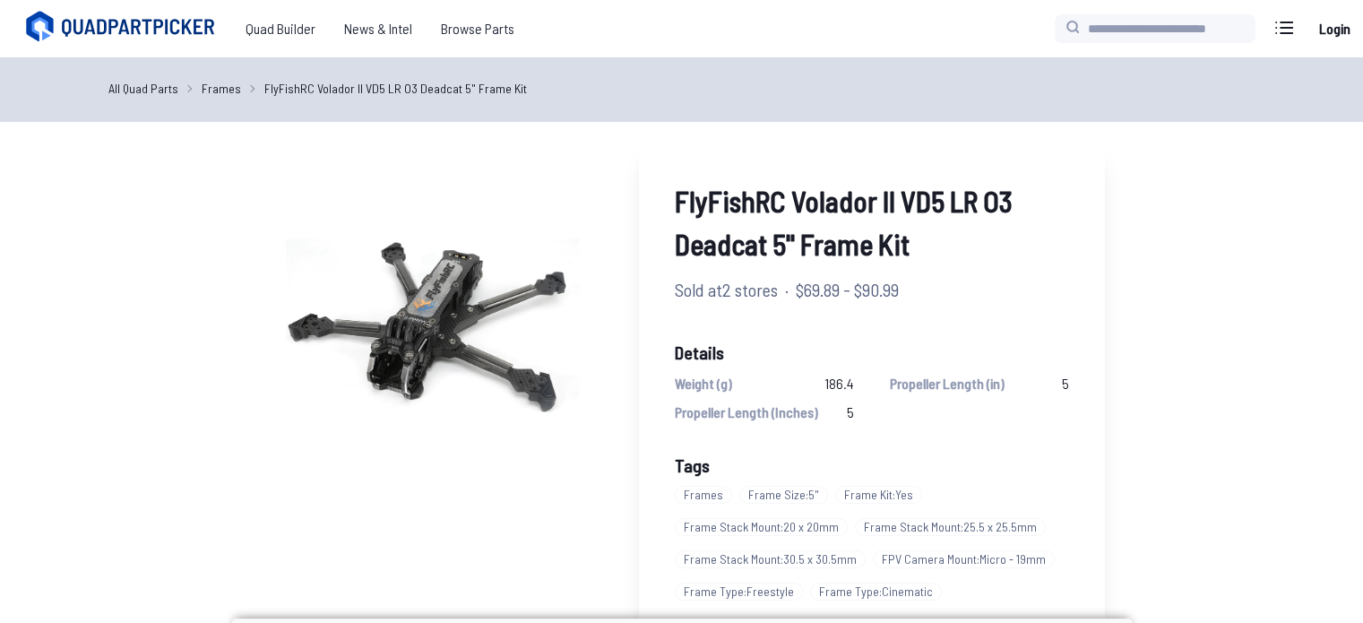
click at [149, 89] on link "All Quad Parts" at bounding box center [143, 88] width 70 height 19
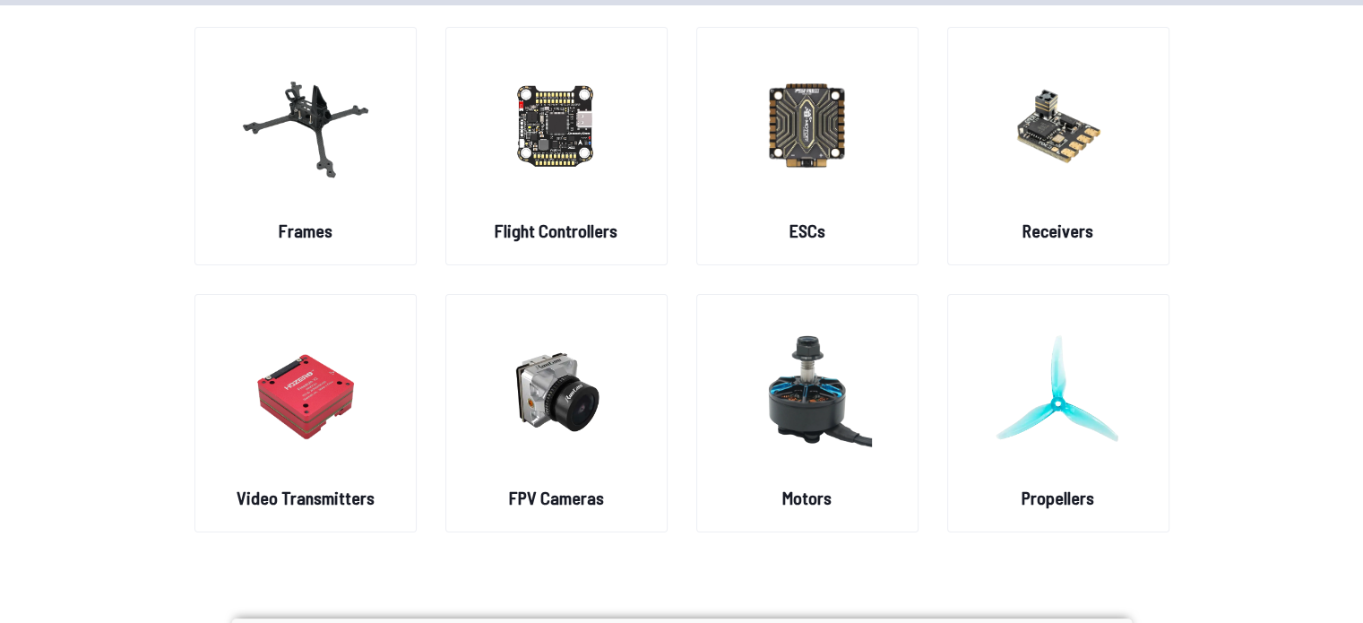
scroll to position [133, 0]
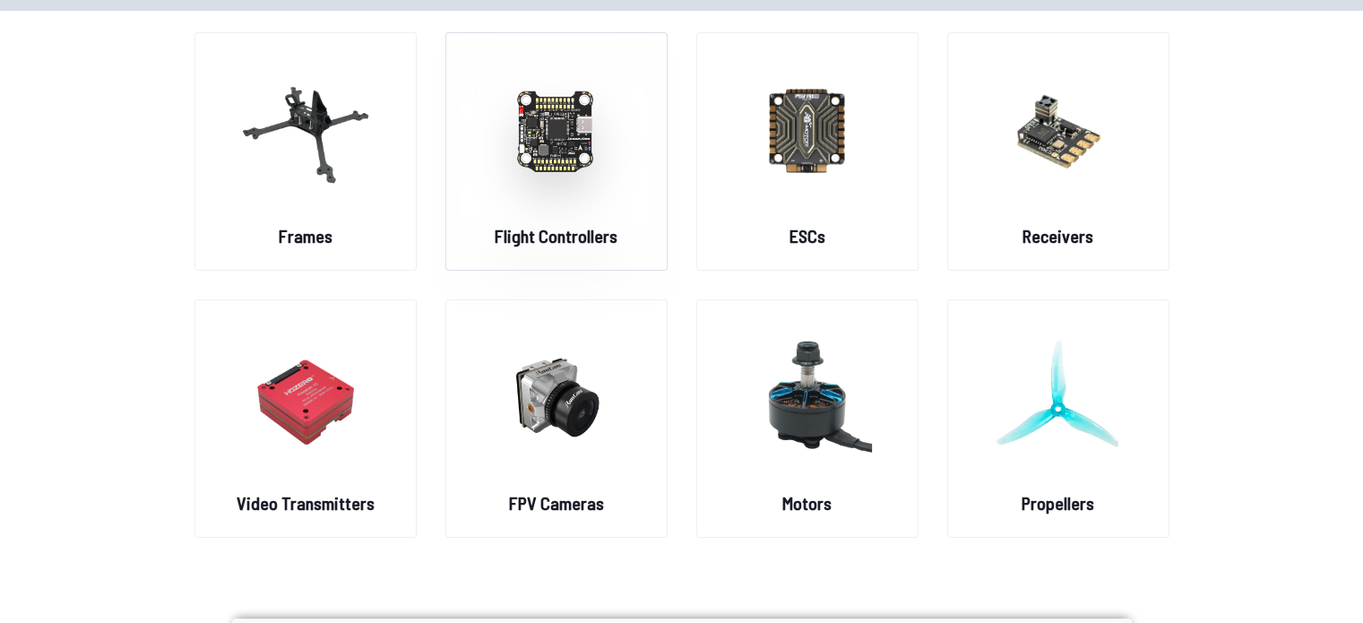
click at [623, 195] on figure at bounding box center [556, 128] width 201 height 190
click at [344, 142] on img at bounding box center [305, 130] width 129 height 158
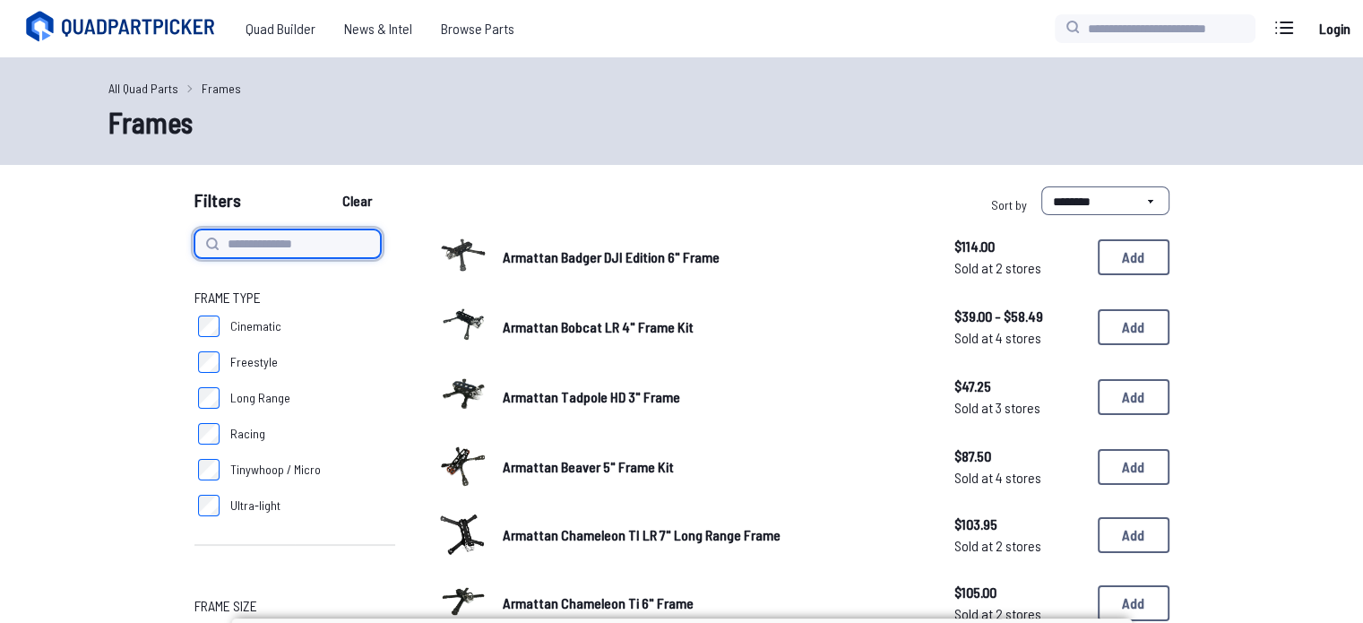
click at [347, 255] on input at bounding box center [288, 243] width 186 height 29
paste input "**********"
type input "**********"
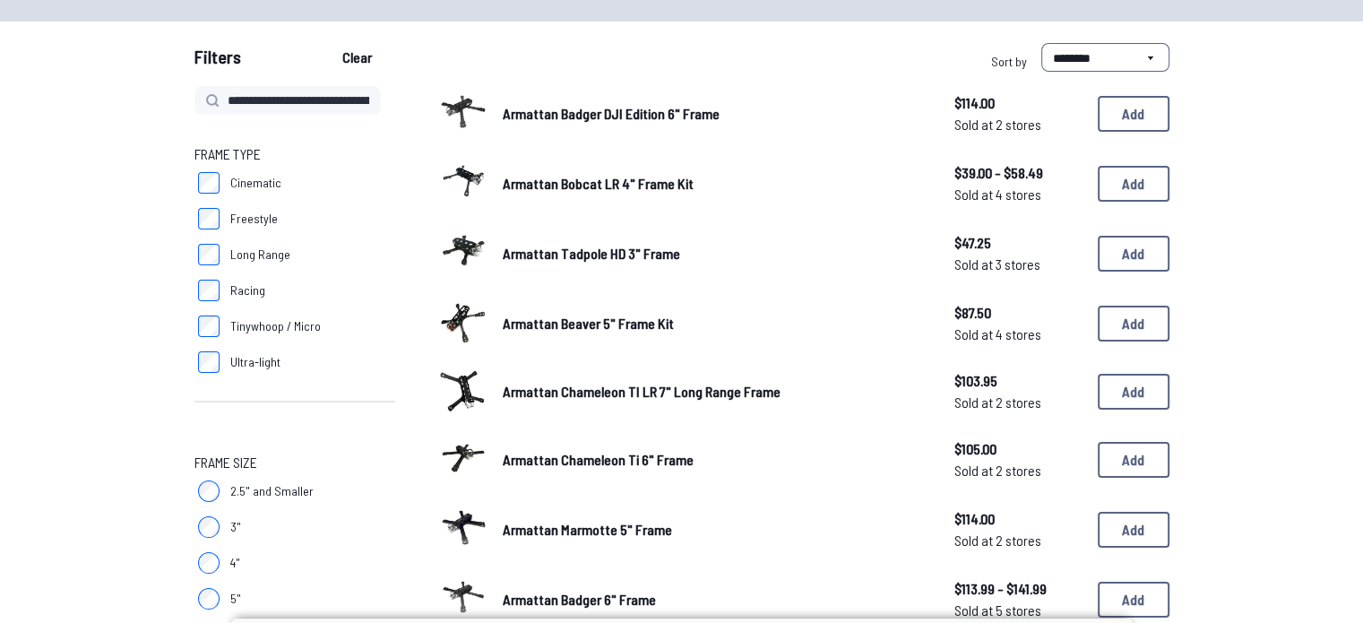
scroll to position [142, 0]
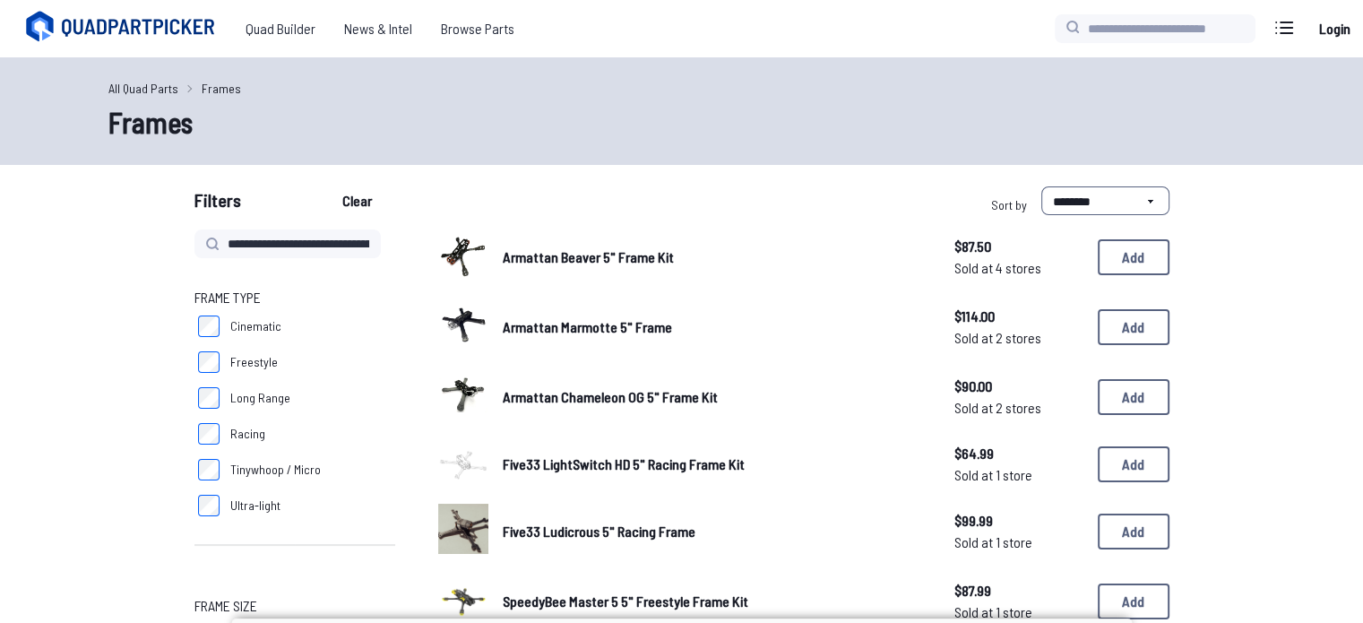
click at [208, 244] on icon at bounding box center [212, 244] width 14 height 14
type input "**********"
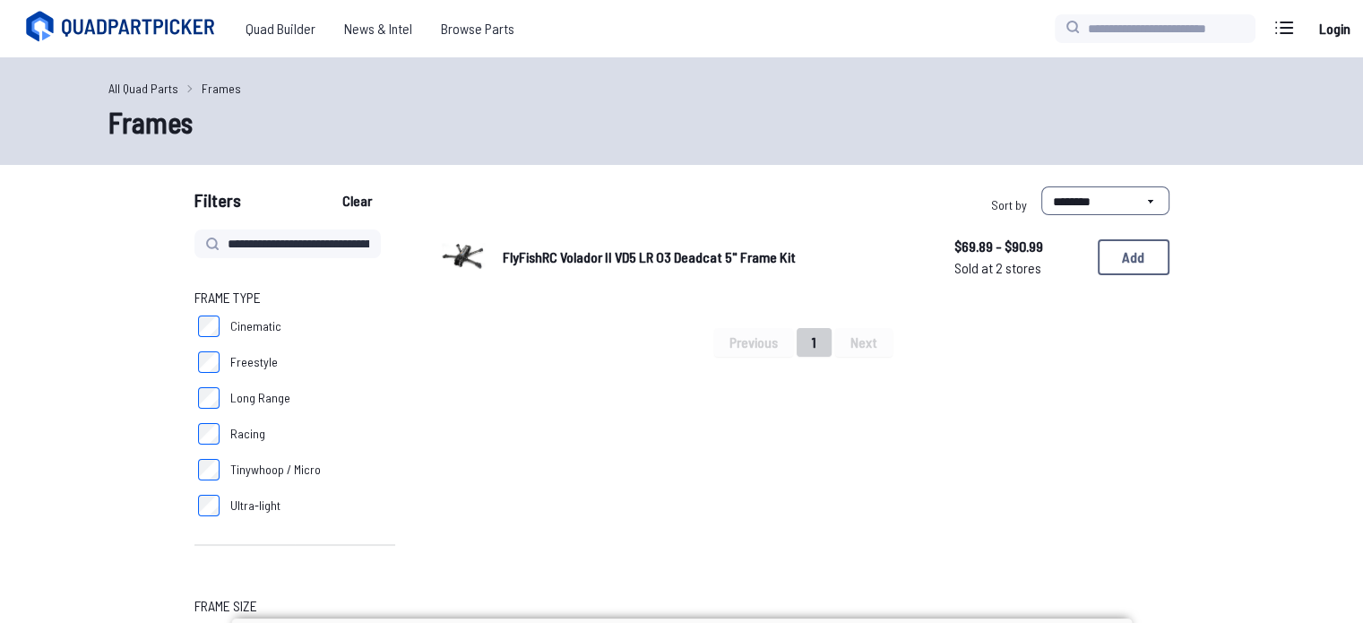
click at [577, 257] on span "FlyFishRC Volador II VD5 LR O3 Deadcat 5" Frame Kit" at bounding box center [649, 256] width 293 height 17
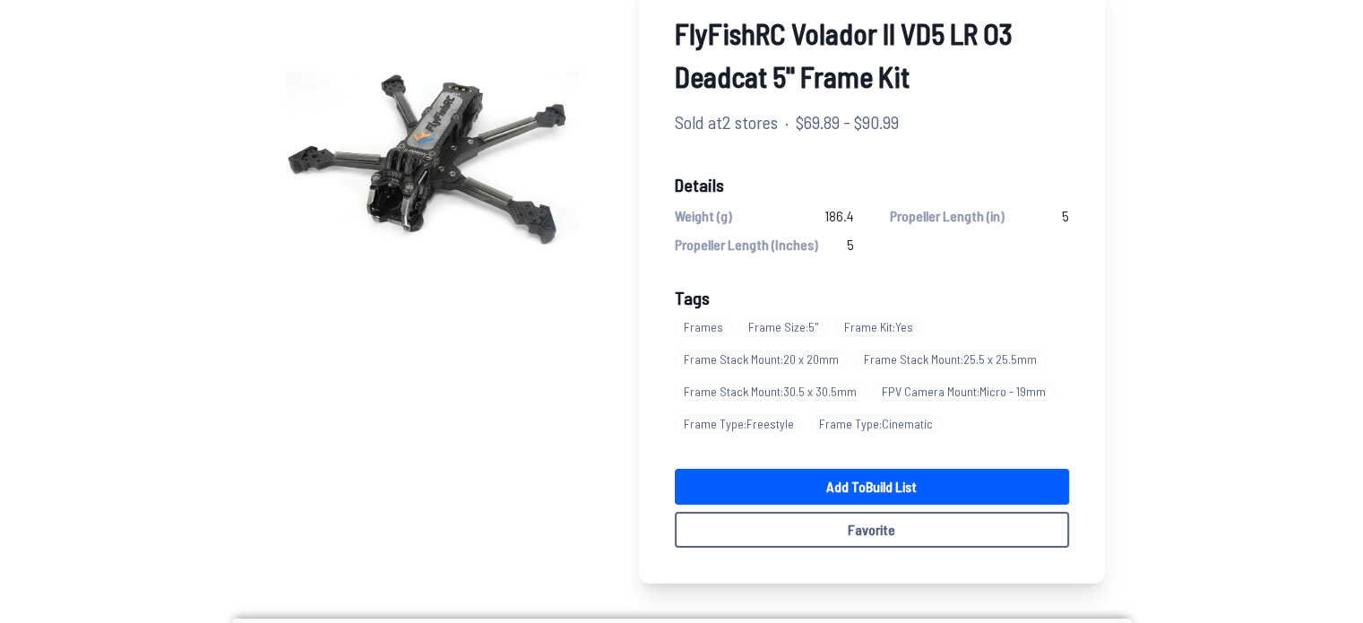
scroll to position [169, 0]
click at [986, 390] on span "FPV Camera Mount : Micro - 19mm" at bounding box center [964, 391] width 182 height 18
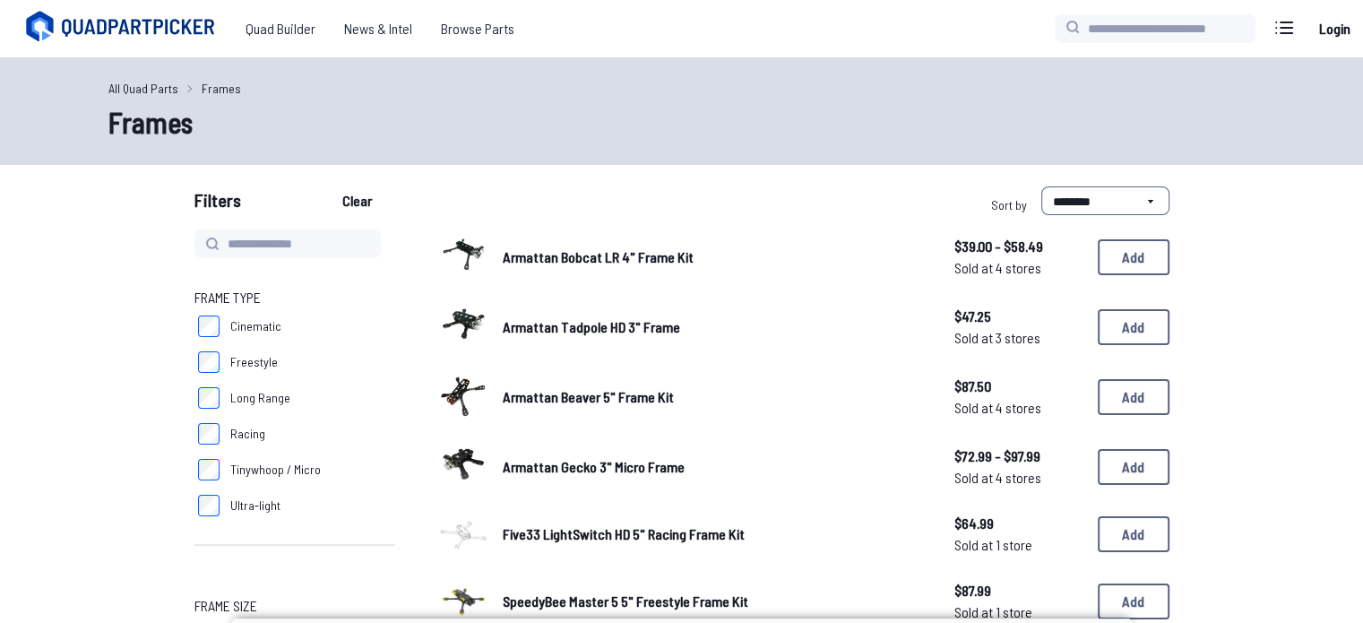
click at [145, 84] on link "All Quad Parts" at bounding box center [143, 88] width 70 height 19
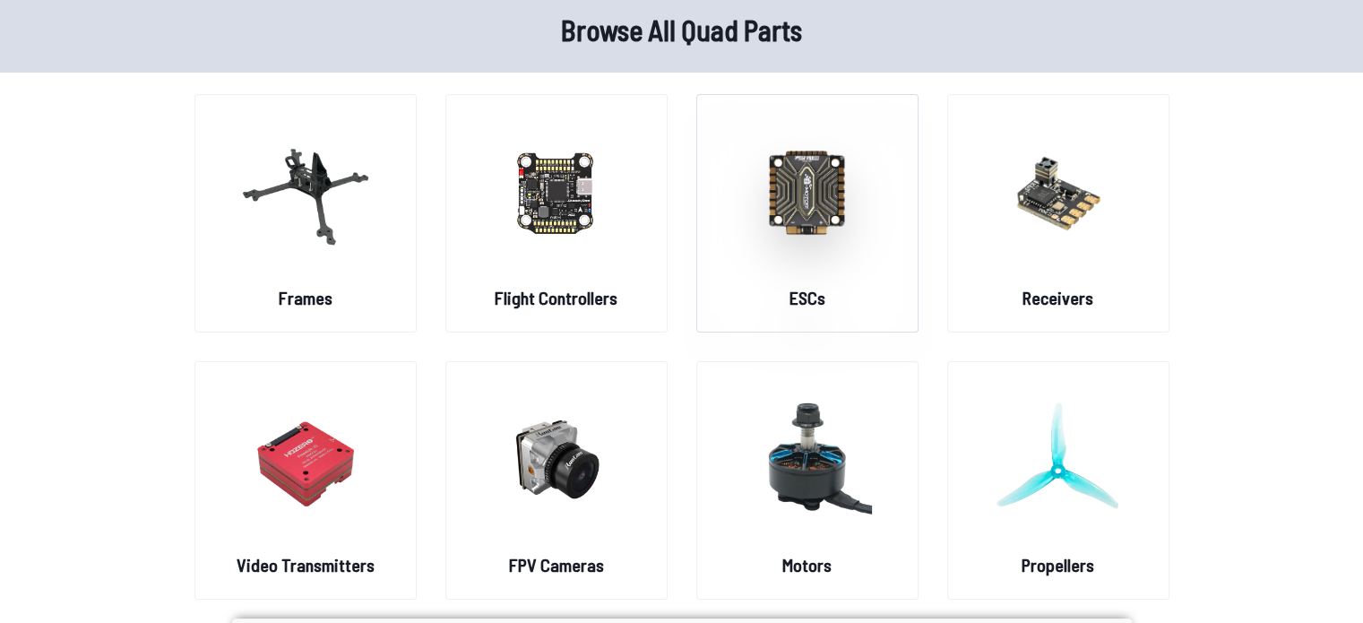
scroll to position [79, 0]
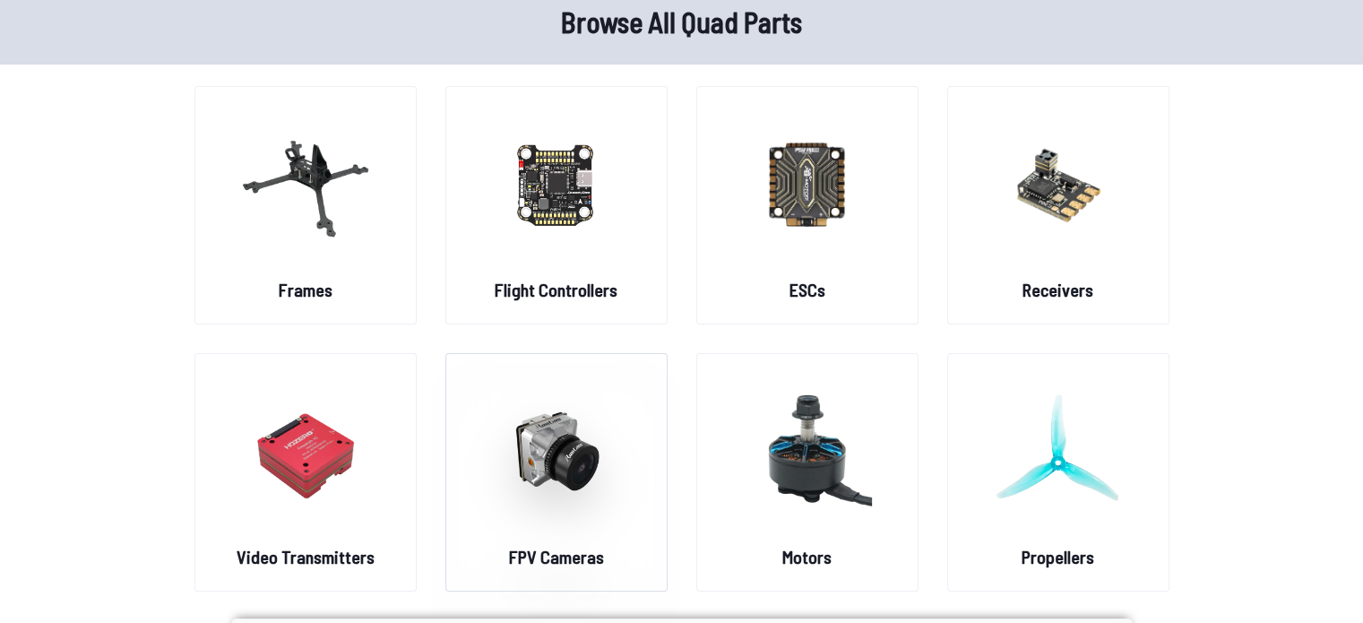
click at [559, 465] on img at bounding box center [556, 451] width 129 height 158
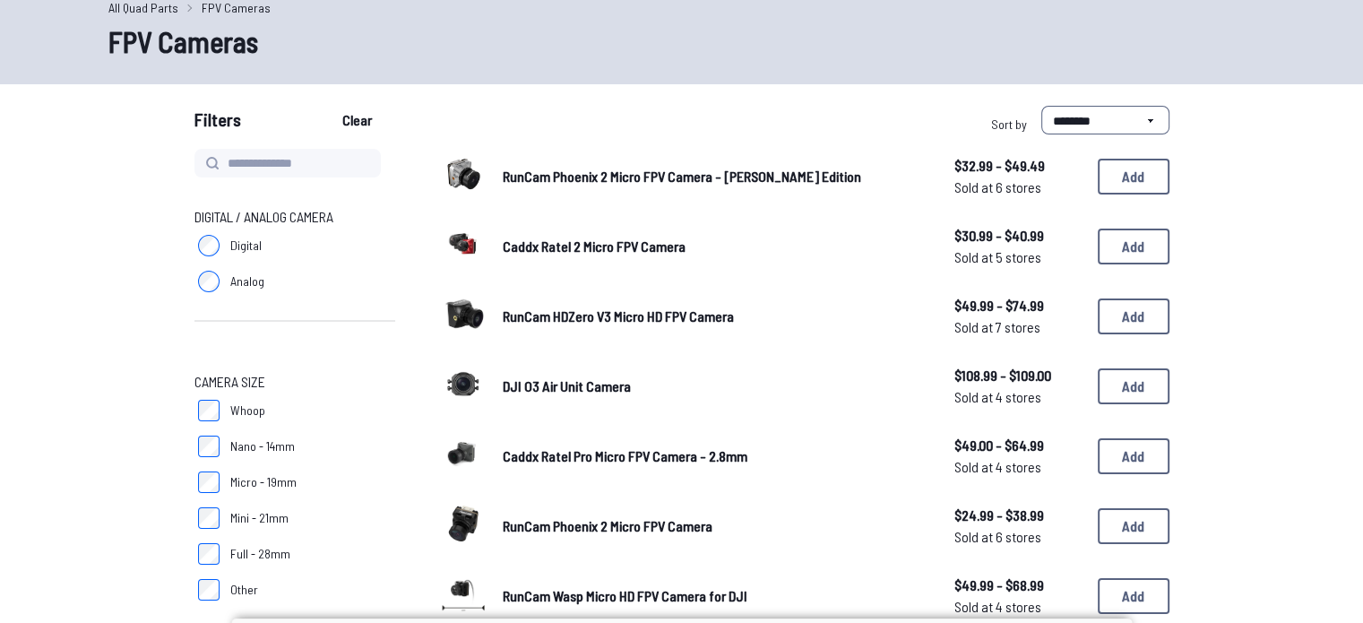
scroll to position [90, 0]
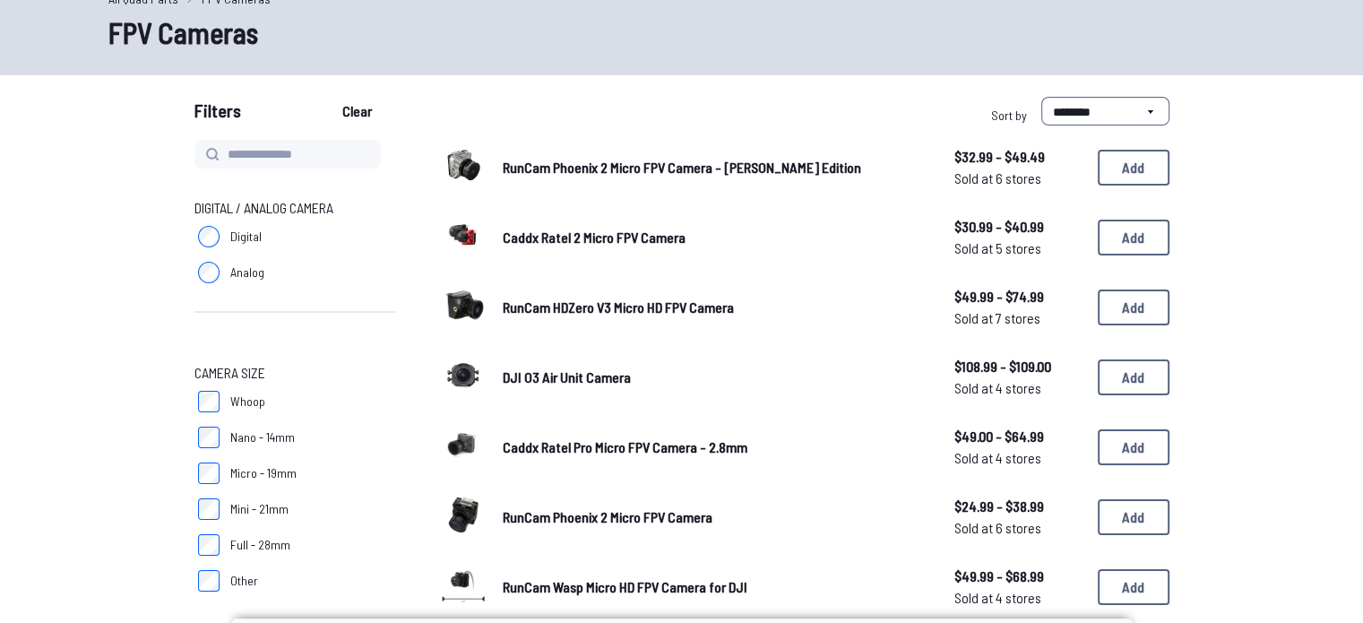
click at [578, 513] on span "RunCam Phoenix 2 Micro FPV Camera" at bounding box center [608, 516] width 210 height 17
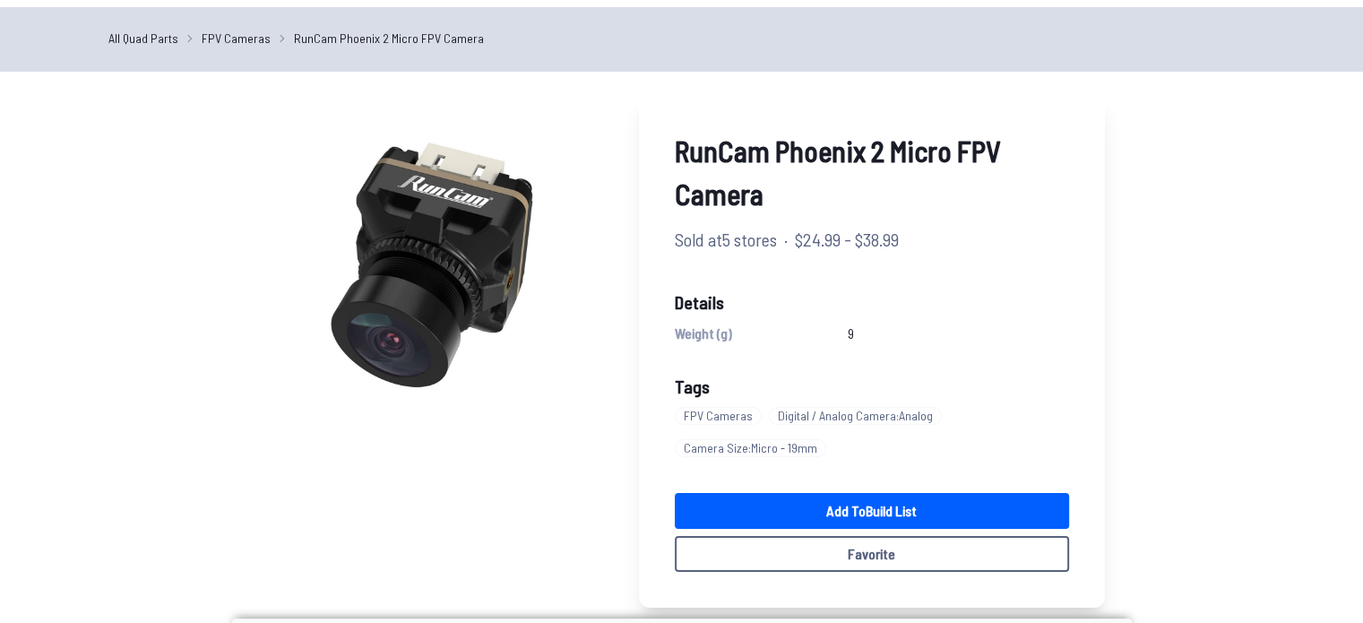
scroll to position [50, 0]
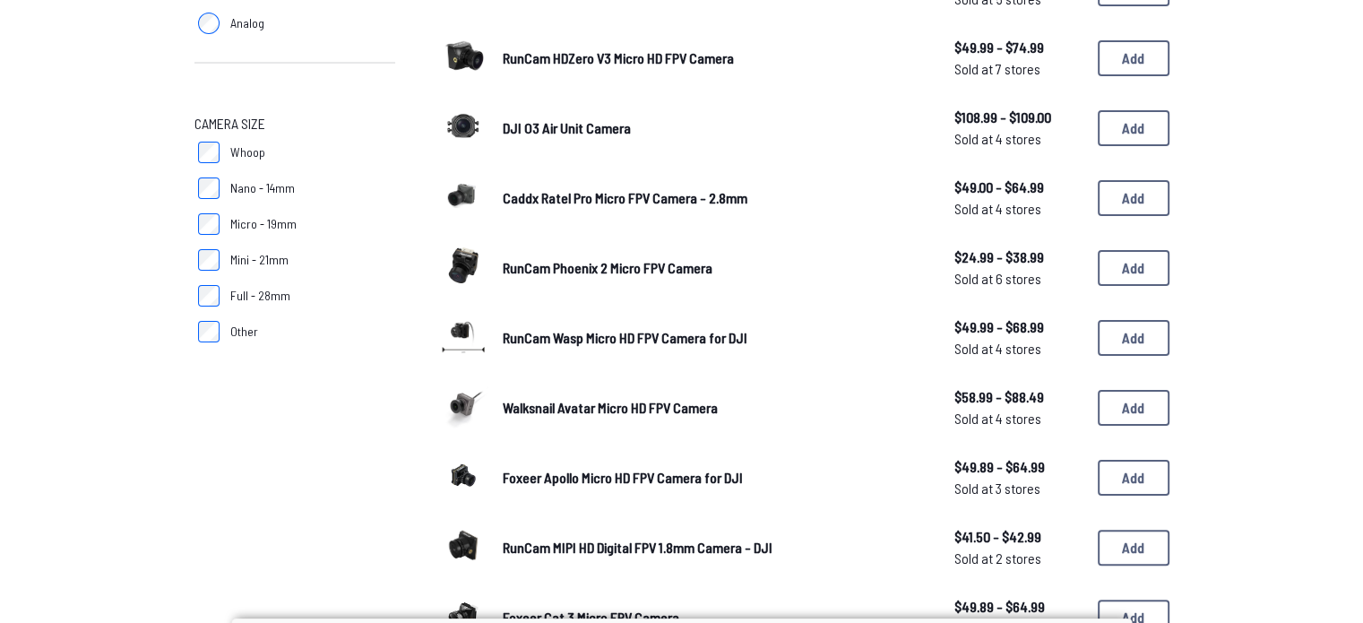
scroll to position [336, 0]
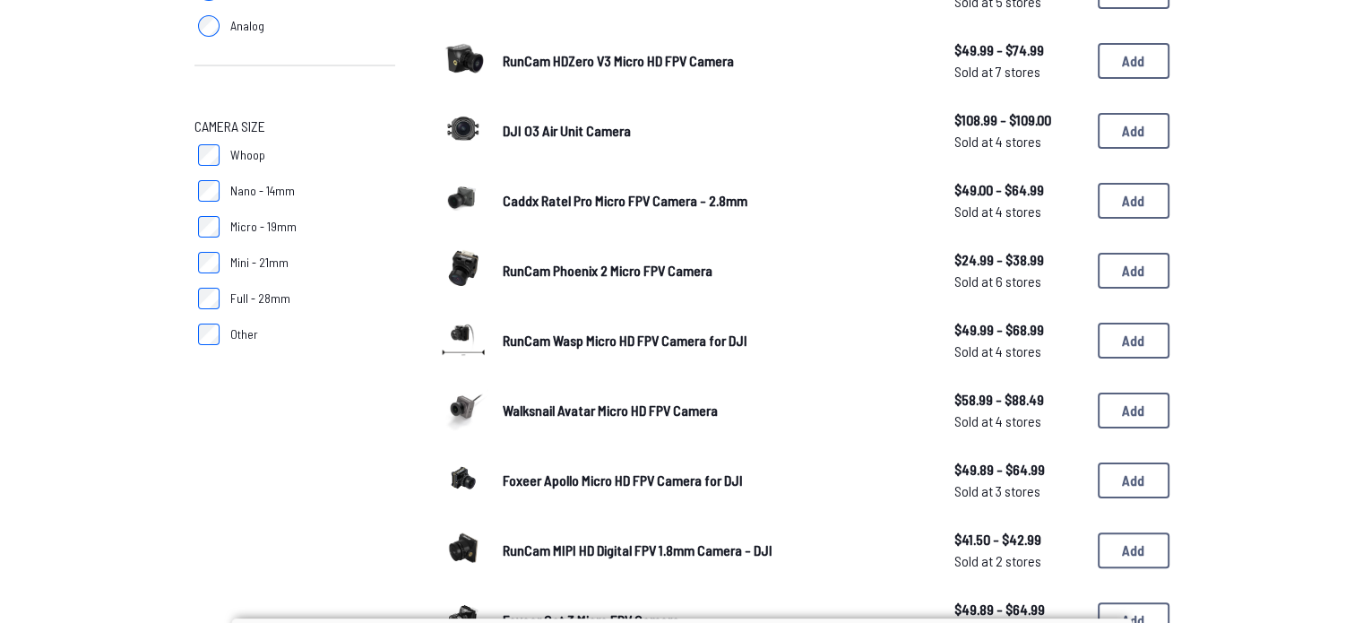
click at [589, 260] on link "RunCam Phoenix 2 Micro FPV Camera" at bounding box center [714, 271] width 423 height 22
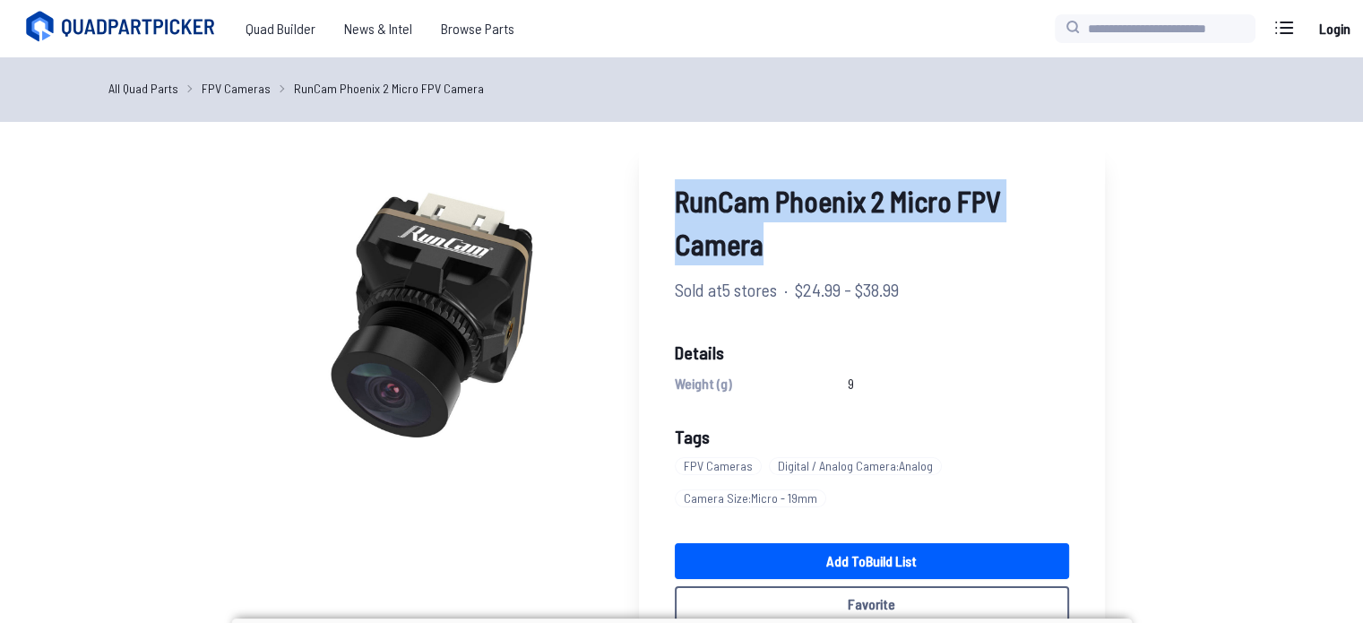
drag, startPoint x: 770, startPoint y: 246, endPoint x: 666, endPoint y: 186, distance: 120.1
click at [666, 186] on div "RunCam Phoenix 2 Micro FPV Camera Sold at 5 stores · $24.99 - $38.99 Details We…" at bounding box center [872, 400] width 466 height 515
copy span "RunCam Phoenix 2 Micro FPV Camera"
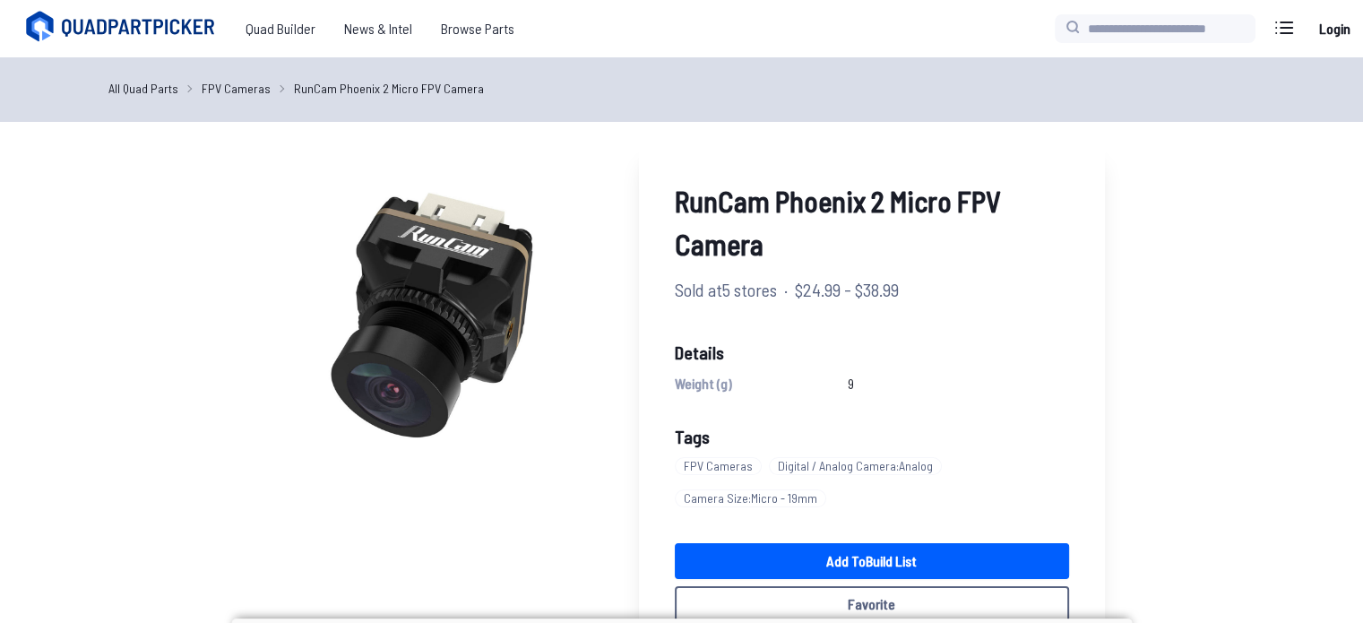
click at [151, 87] on link "All Quad Parts" at bounding box center [143, 88] width 70 height 19
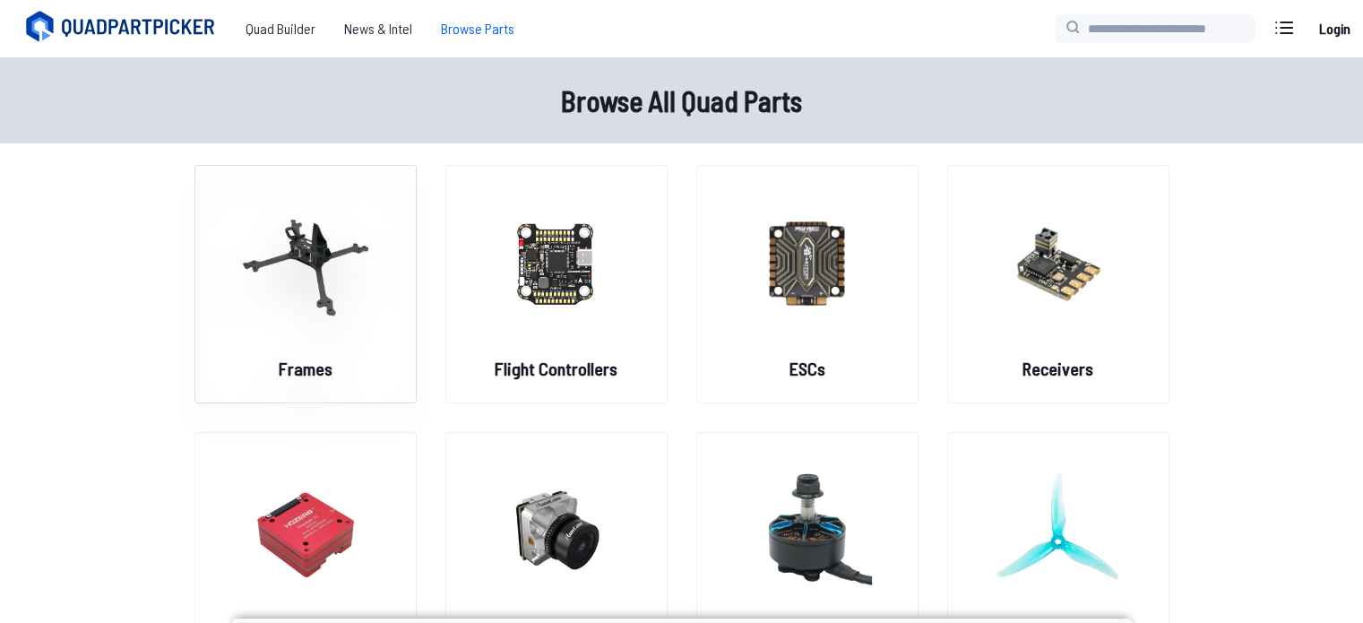
click at [331, 264] on img at bounding box center [305, 263] width 129 height 158
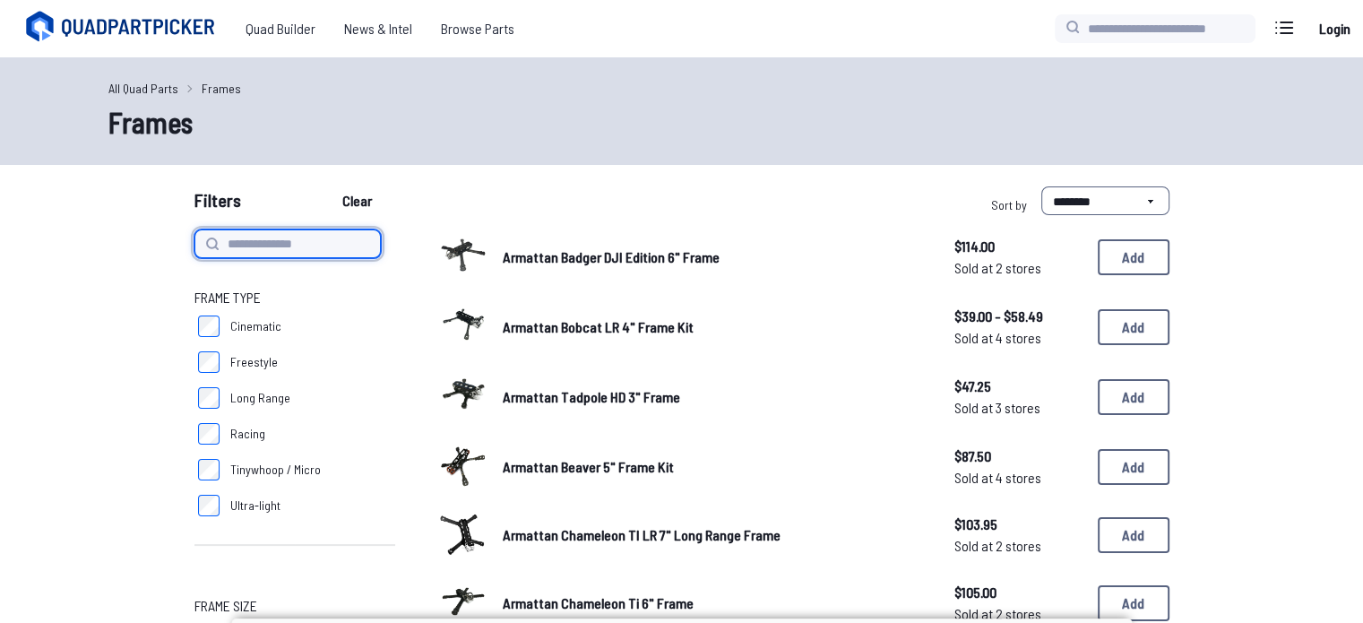
click at [326, 249] on input at bounding box center [288, 243] width 186 height 29
paste input "**********"
type input "**********"
click at [207, 239] on icon at bounding box center [211, 243] width 11 height 11
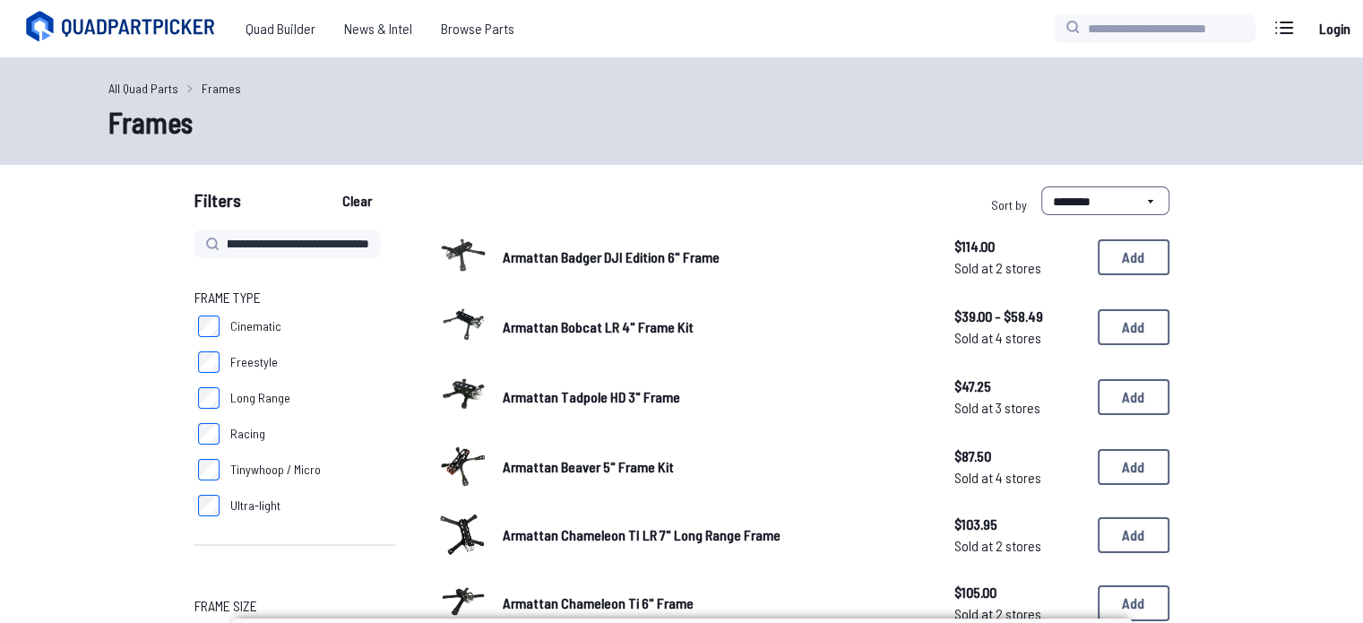
scroll to position [0, 0]
type input "**********"
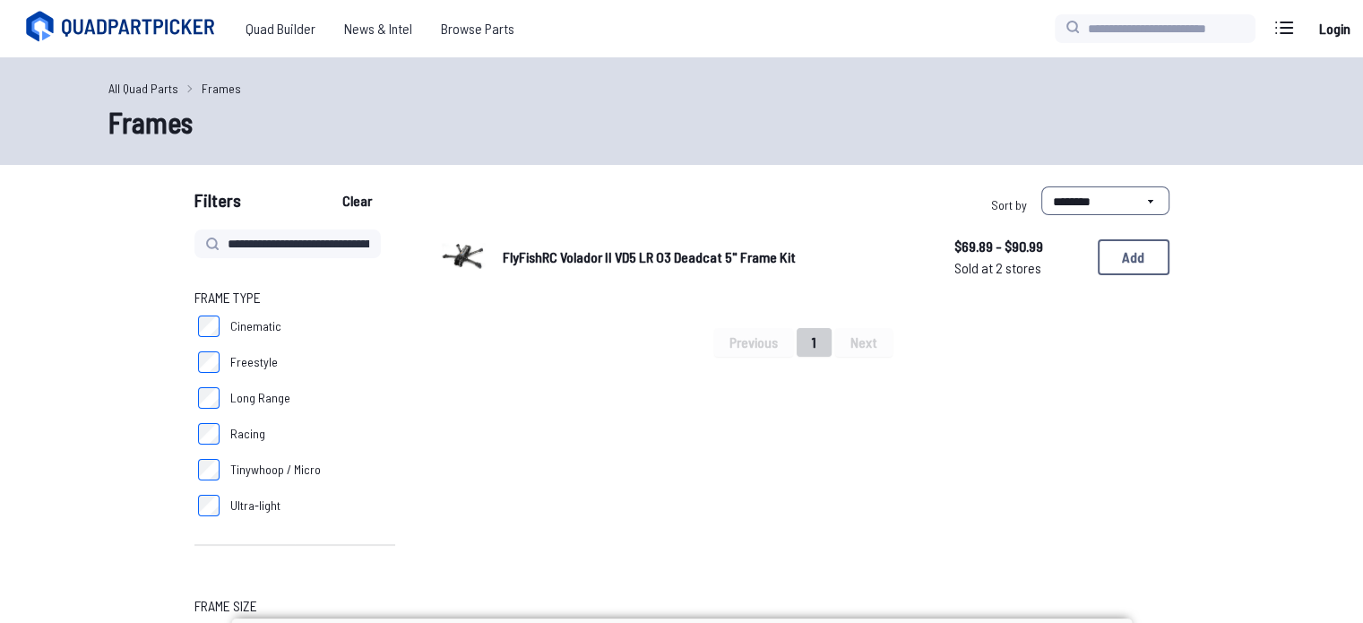
click at [532, 264] on span "FlyFishRC Volador II VD5 LR O3 Deadcat 5" Frame Kit" at bounding box center [649, 256] width 293 height 17
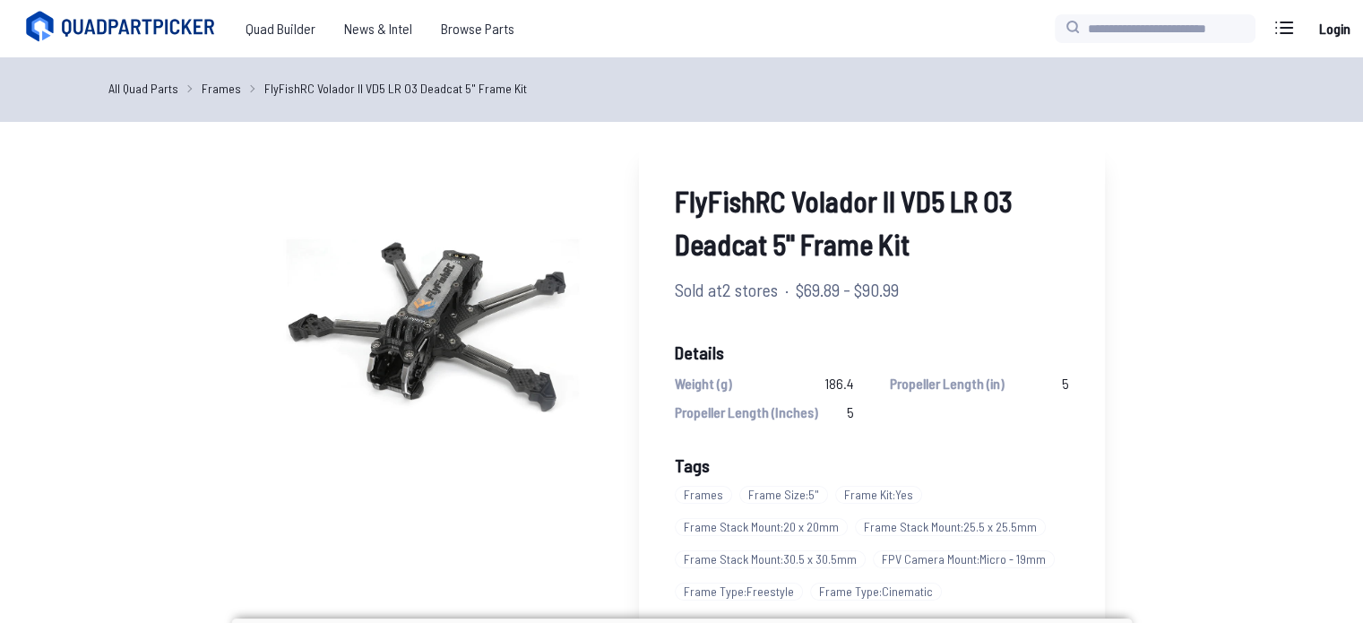
click at [160, 96] on link "All Quad Parts" at bounding box center [143, 88] width 70 height 19
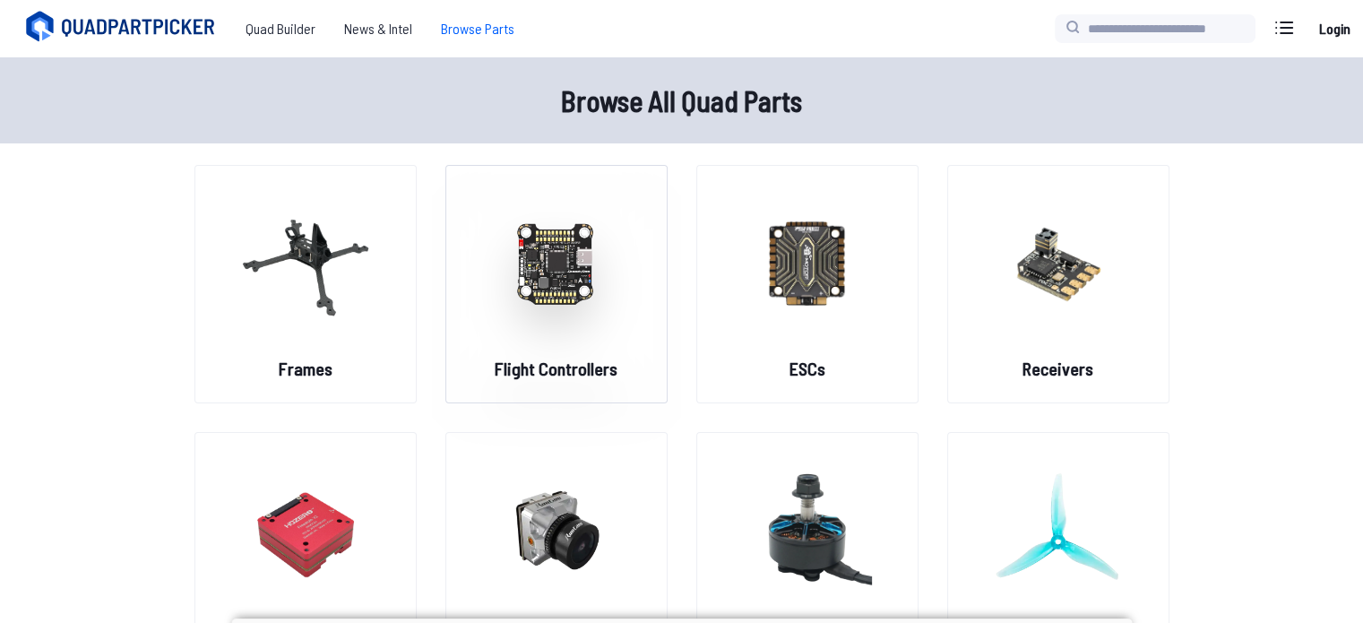
click at [609, 263] on img at bounding box center [556, 263] width 129 height 158
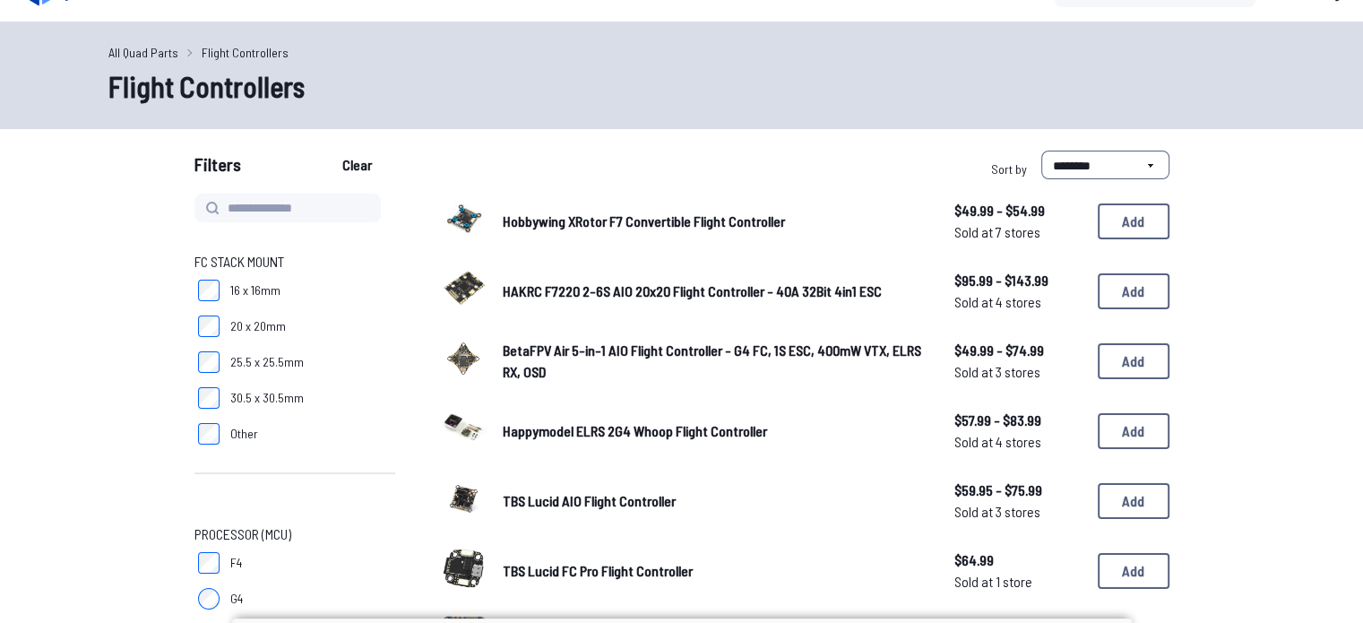
scroll to position [35, 0]
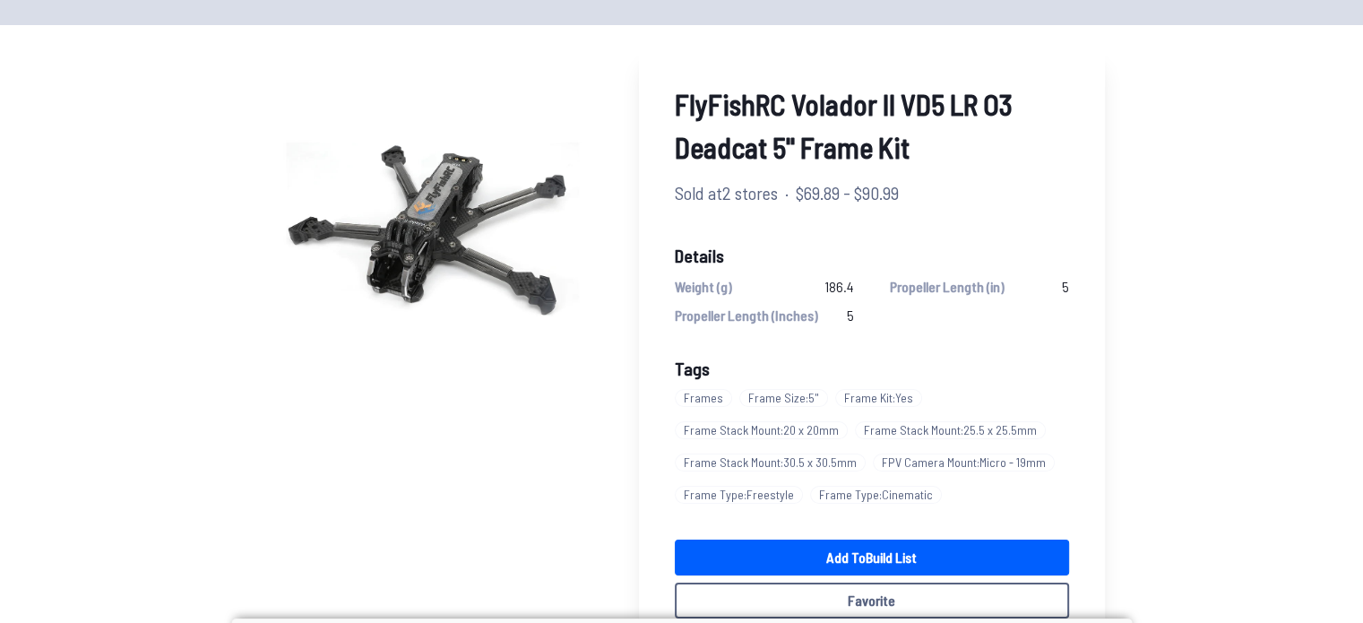
scroll to position [99, 0]
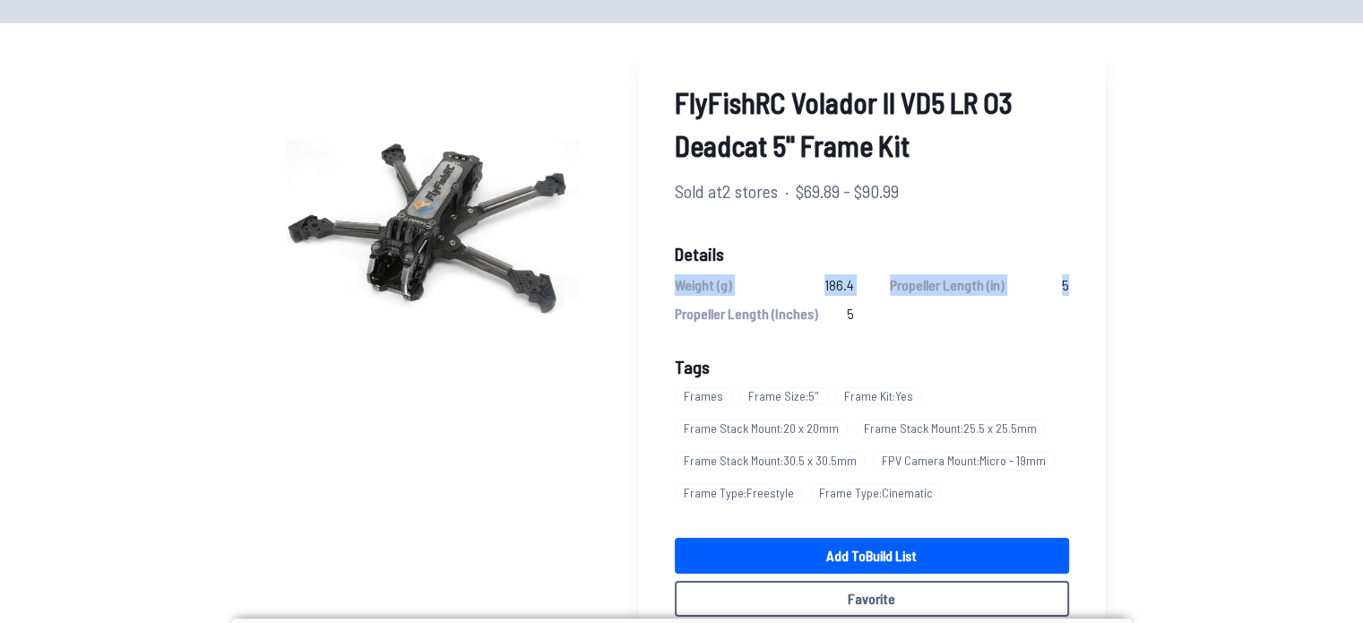
drag, startPoint x: 672, startPoint y: 284, endPoint x: 1074, endPoint y: 298, distance: 401.8
click at [1074, 298] on div "FlyFishRC Volador II VD5 LR O3 Deadcat 5" Frame Kit Sold at 2 stores · $69.89 -…" at bounding box center [872, 349] width 466 height 608
copy div "Weight (g) 186.4 Propeller Length (in) 5"
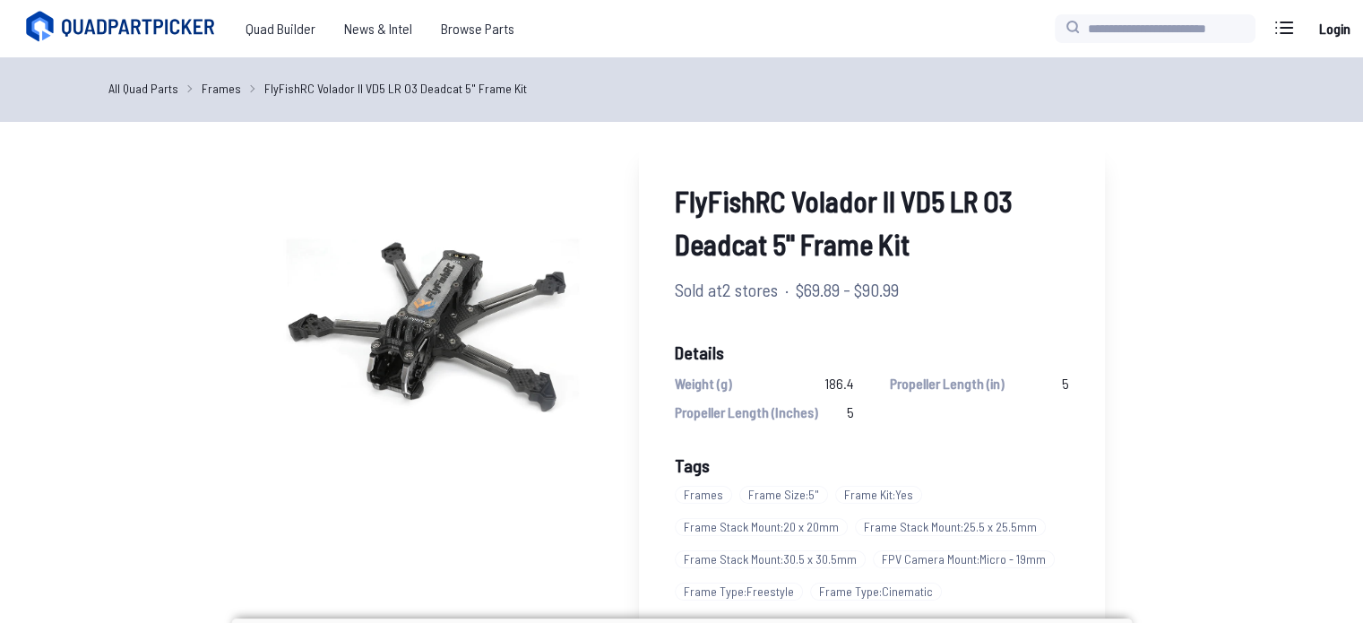
click at [151, 96] on link "All Quad Parts" at bounding box center [143, 88] width 70 height 19
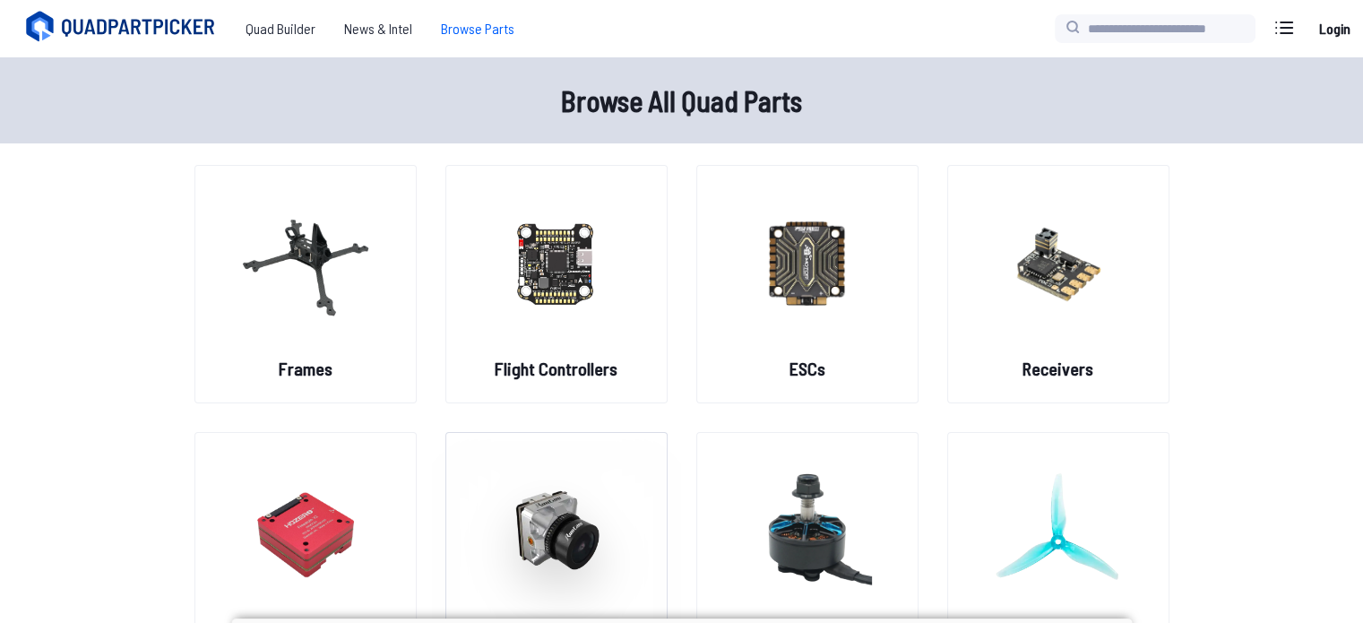
click at [524, 512] on img at bounding box center [556, 530] width 129 height 158
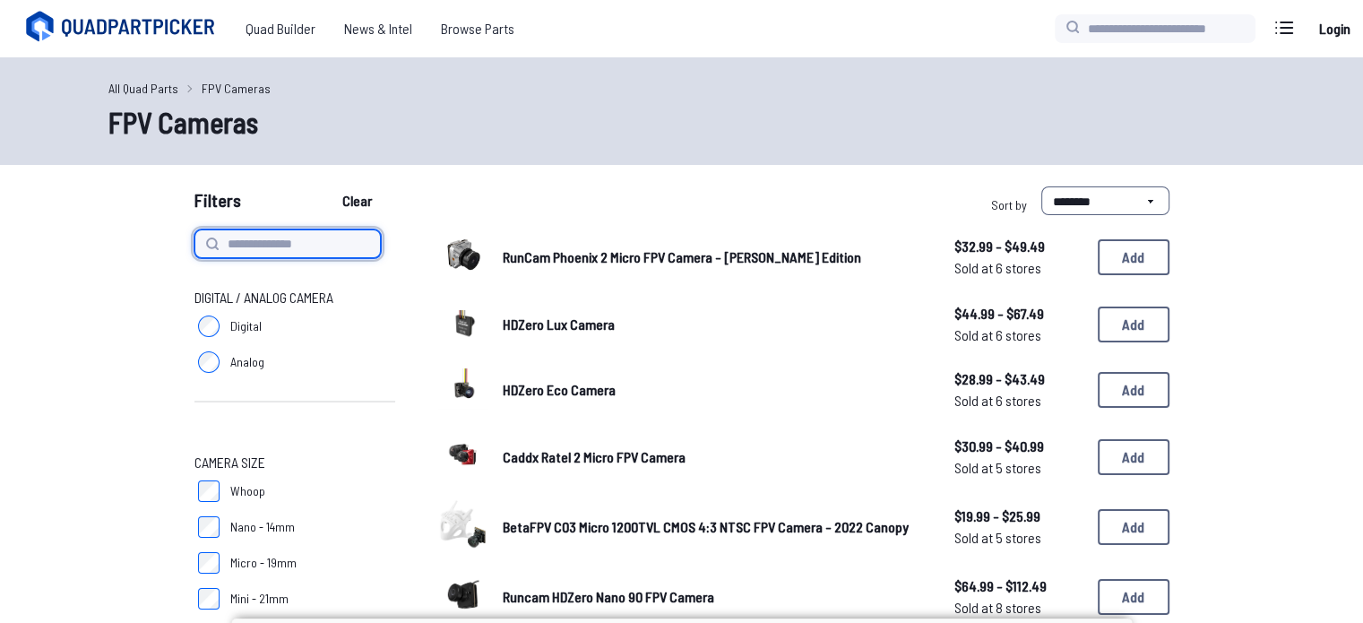
click at [301, 236] on input at bounding box center [288, 243] width 186 height 29
paste input "**********"
type input "**********"
click at [205, 243] on icon at bounding box center [212, 244] width 14 height 14
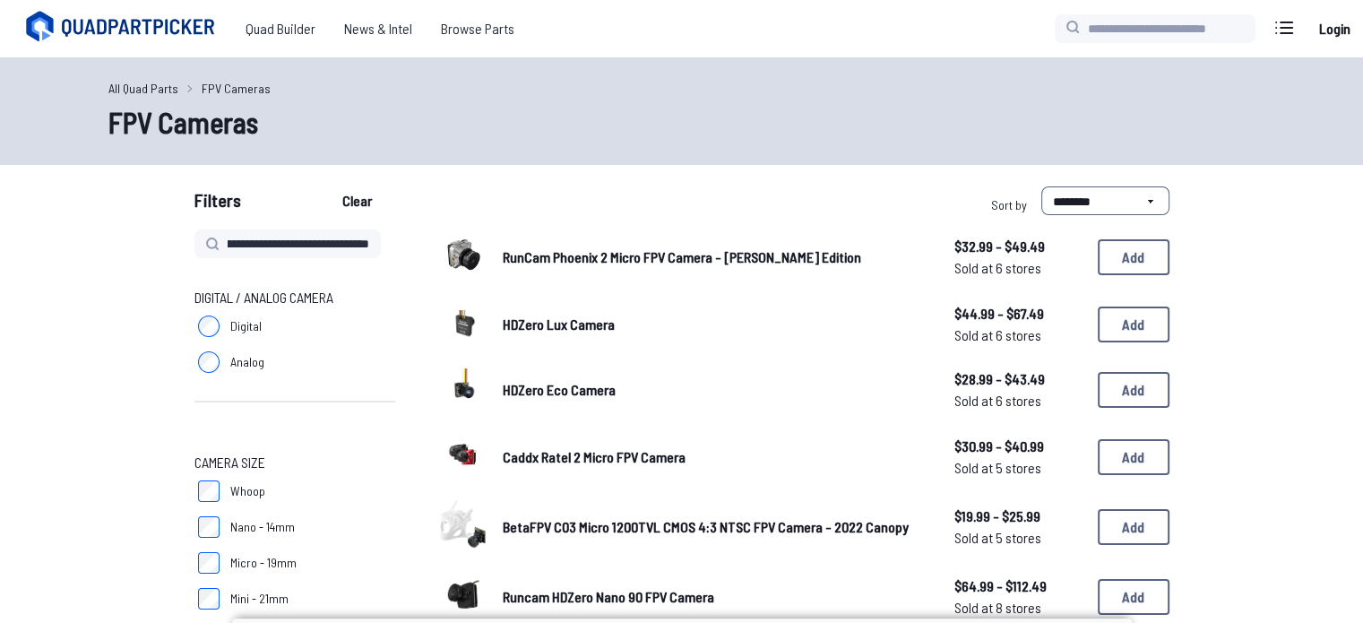
type input "**********"
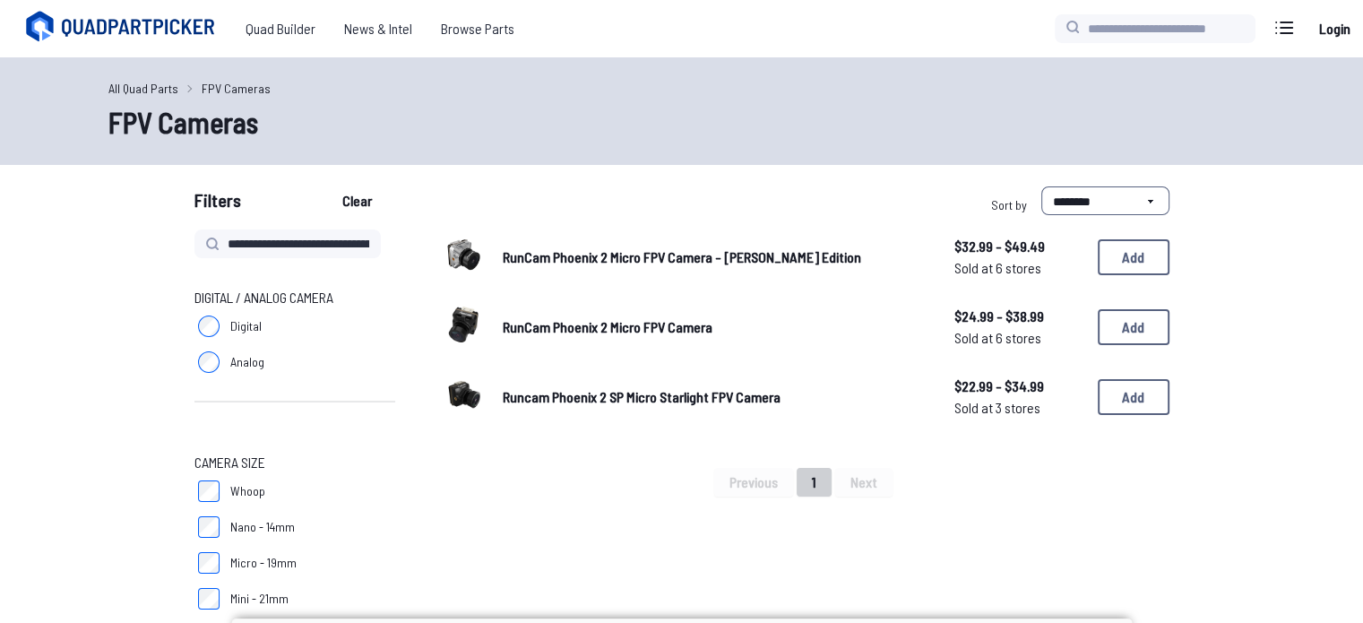
click at [562, 325] on span "RunCam Phoenix 2 Micro FPV Camera" at bounding box center [608, 326] width 210 height 17
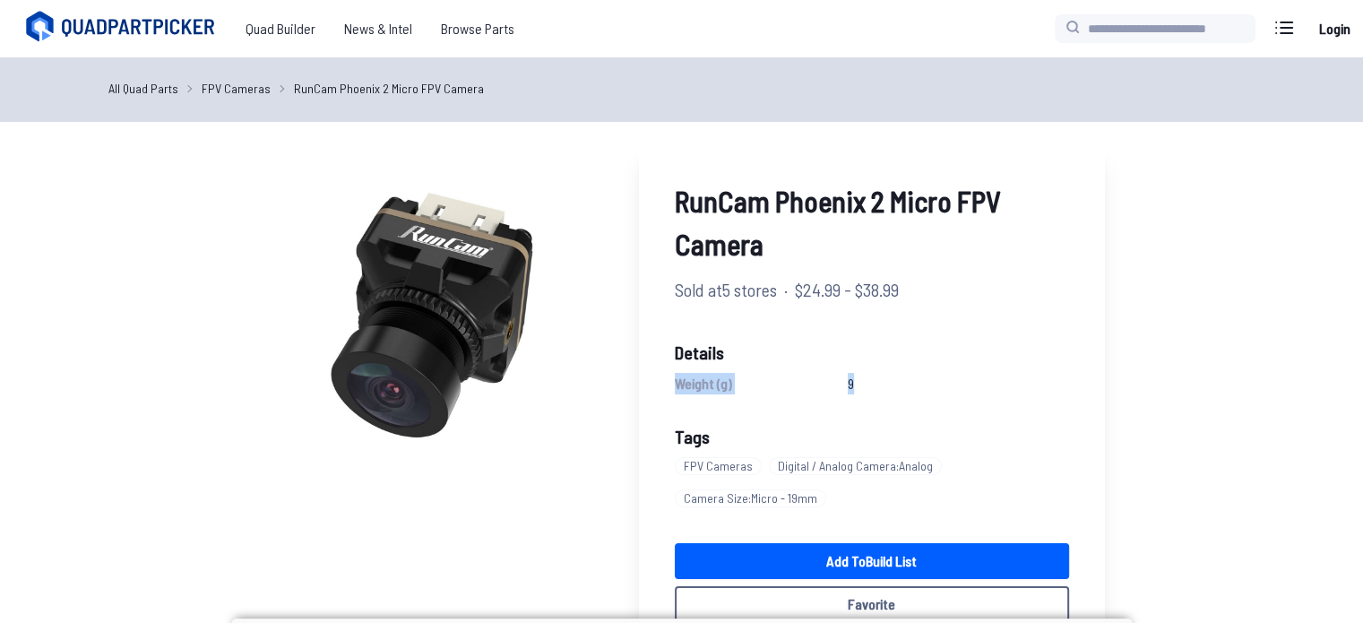
drag, startPoint x: 675, startPoint y: 380, endPoint x: 864, endPoint y: 385, distance: 189.2
click at [864, 385] on div "Weight (g) 9" at bounding box center [872, 384] width 394 height 22
copy div "Weight (g) 9"
click at [143, 86] on link "All Quad Parts" at bounding box center [143, 88] width 70 height 19
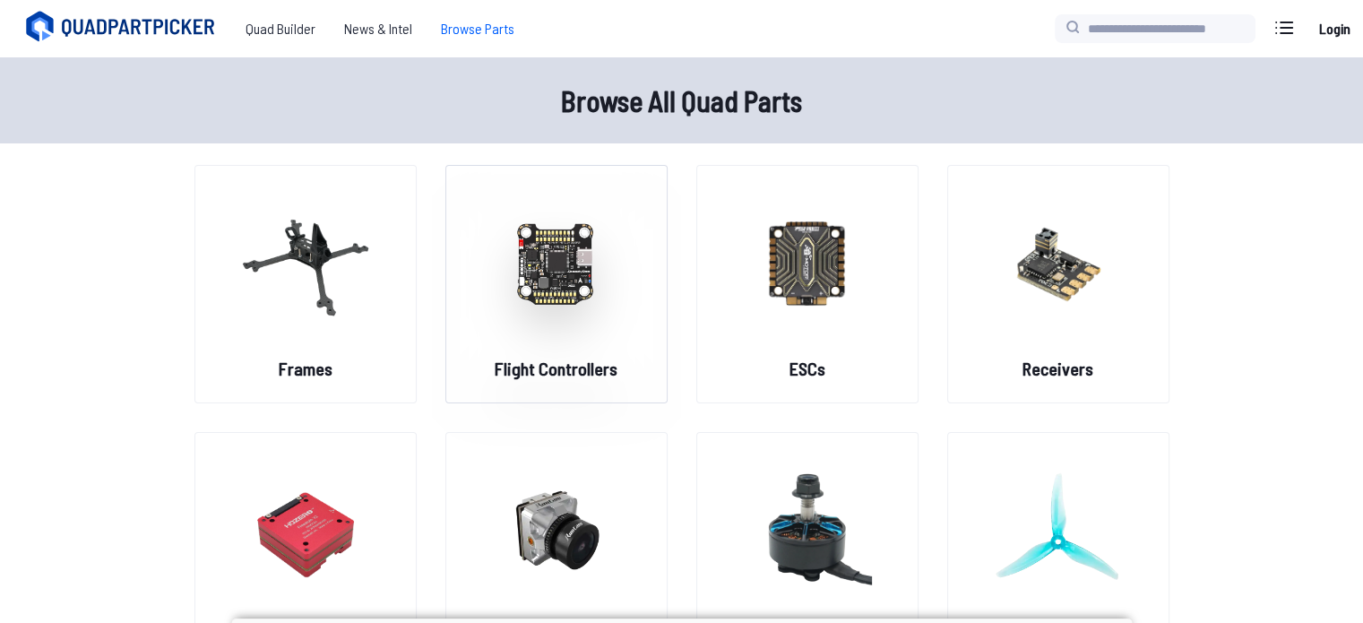
click at [566, 271] on img at bounding box center [556, 263] width 129 height 158
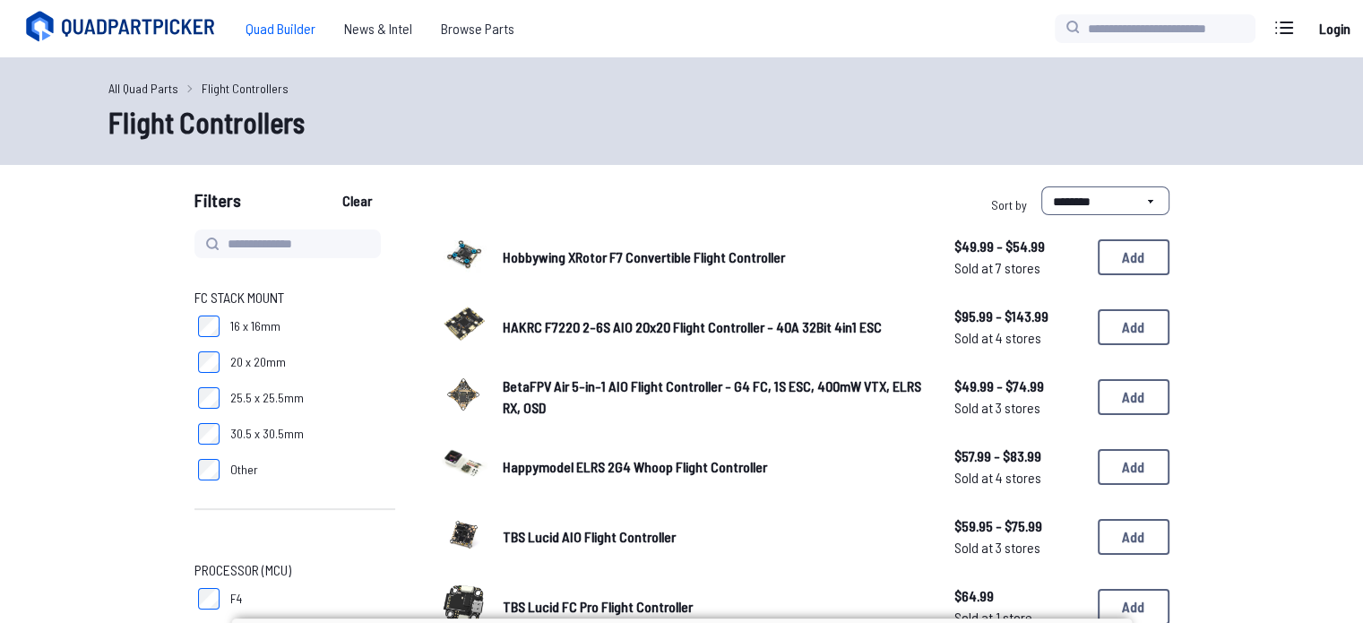
click at [301, 21] on span "Quad Builder" at bounding box center [280, 29] width 99 height 36
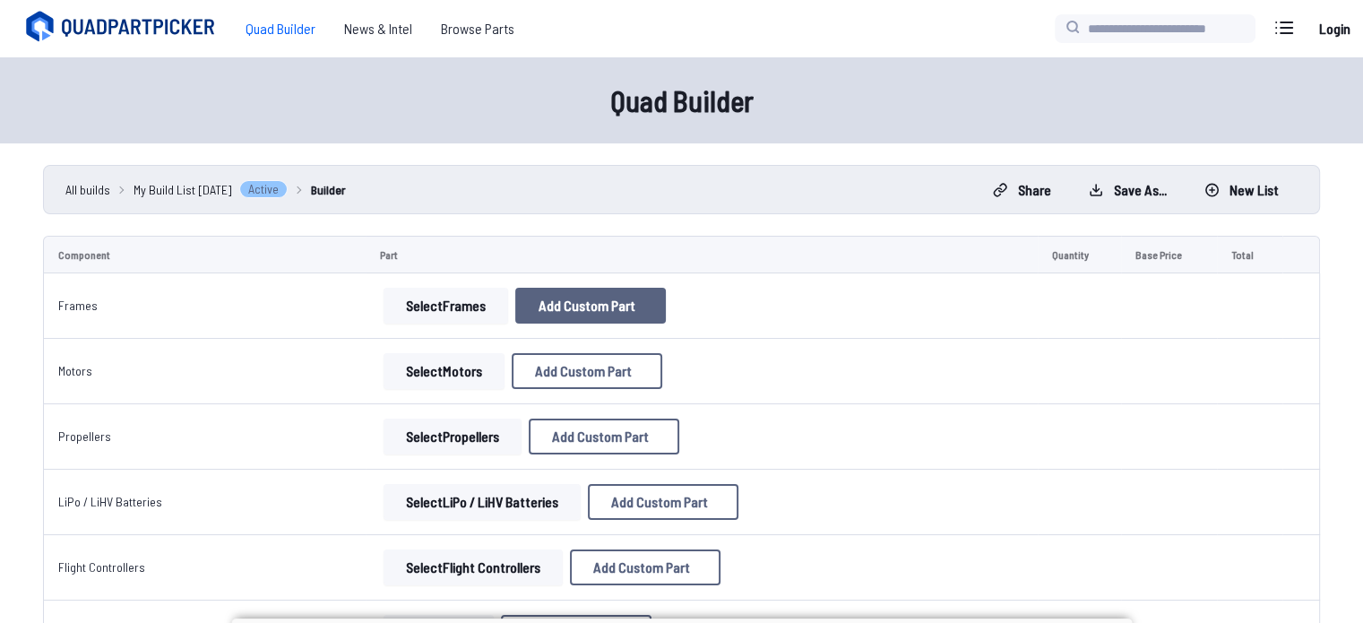
click at [606, 309] on span "Add Custom Part" at bounding box center [587, 305] width 97 height 14
select select "**********"
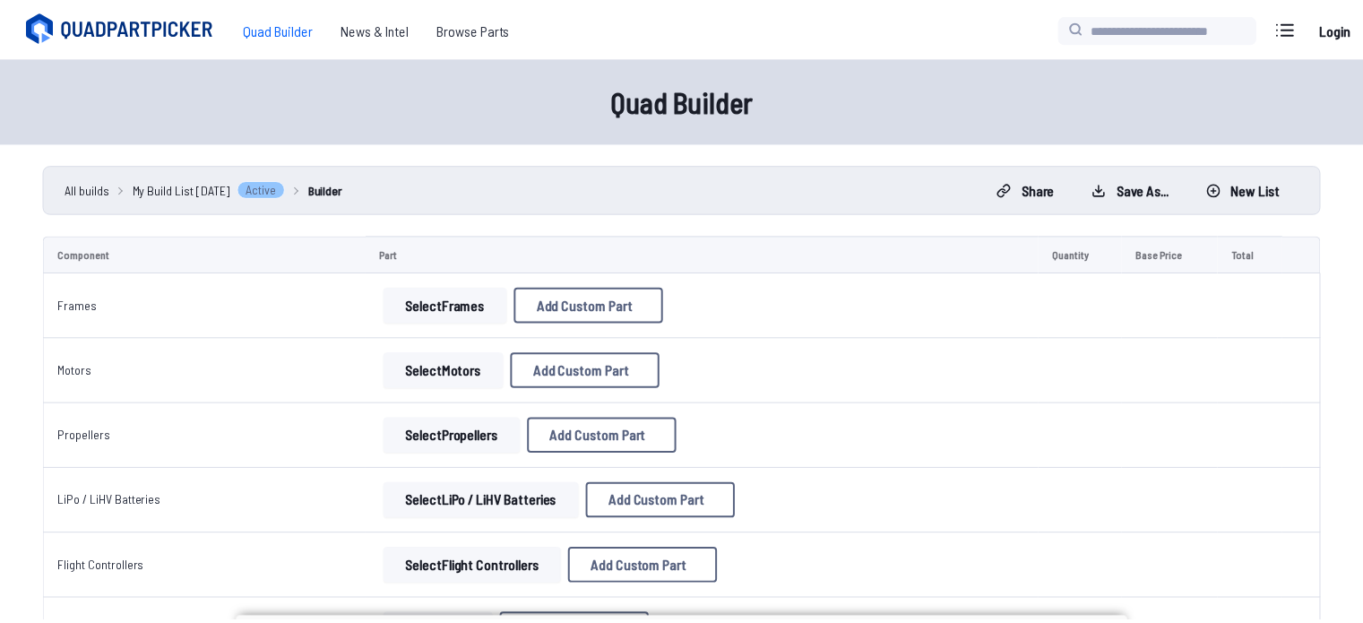
scroll to position [6, 0]
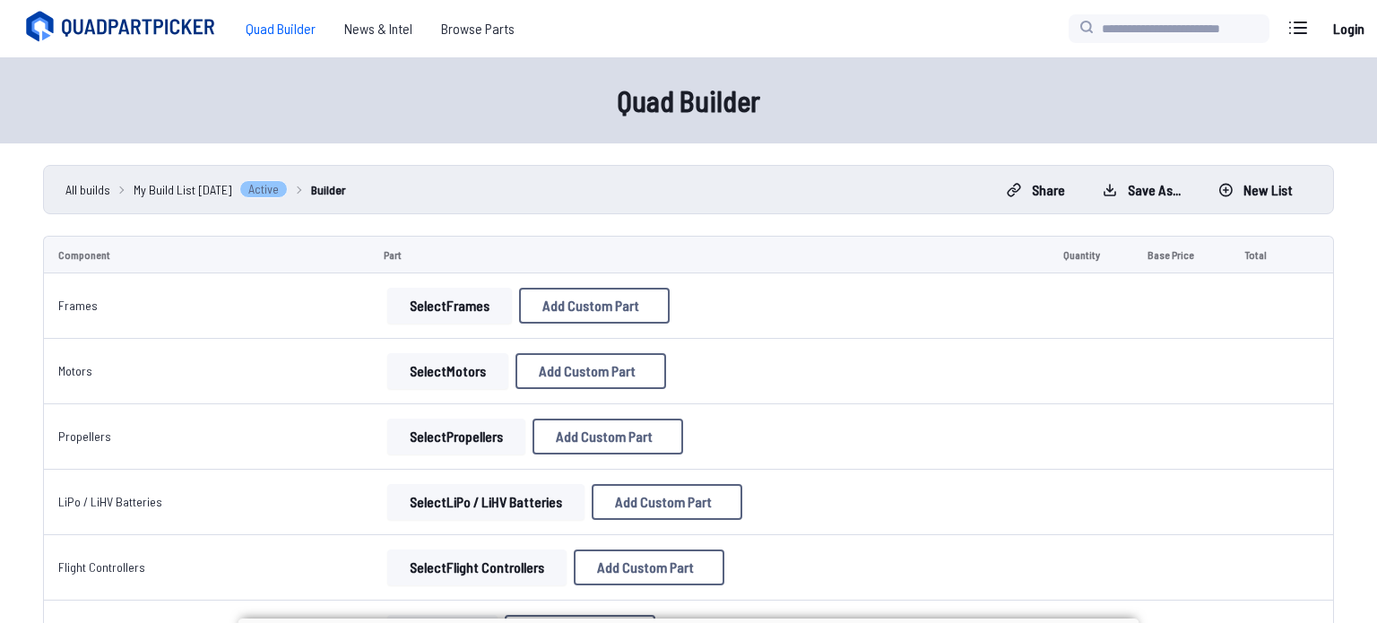
click at [855, 74] on icon at bounding box center [857, 82] width 16 height 16
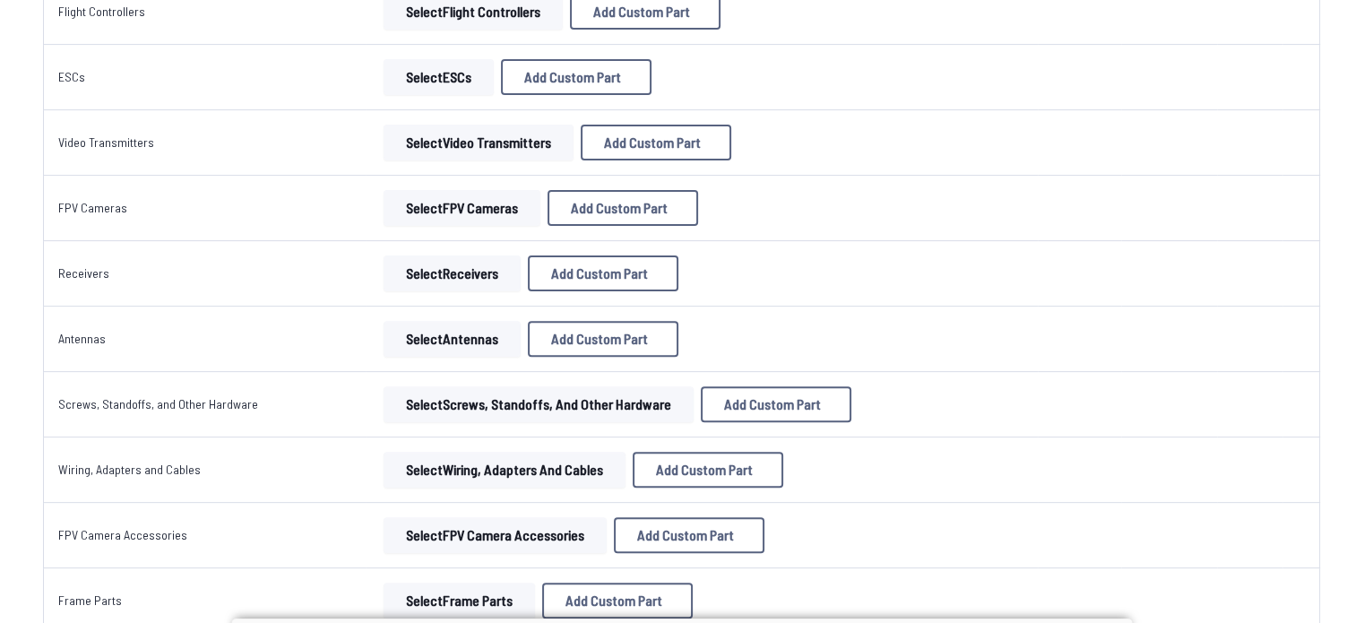
scroll to position [563, 0]
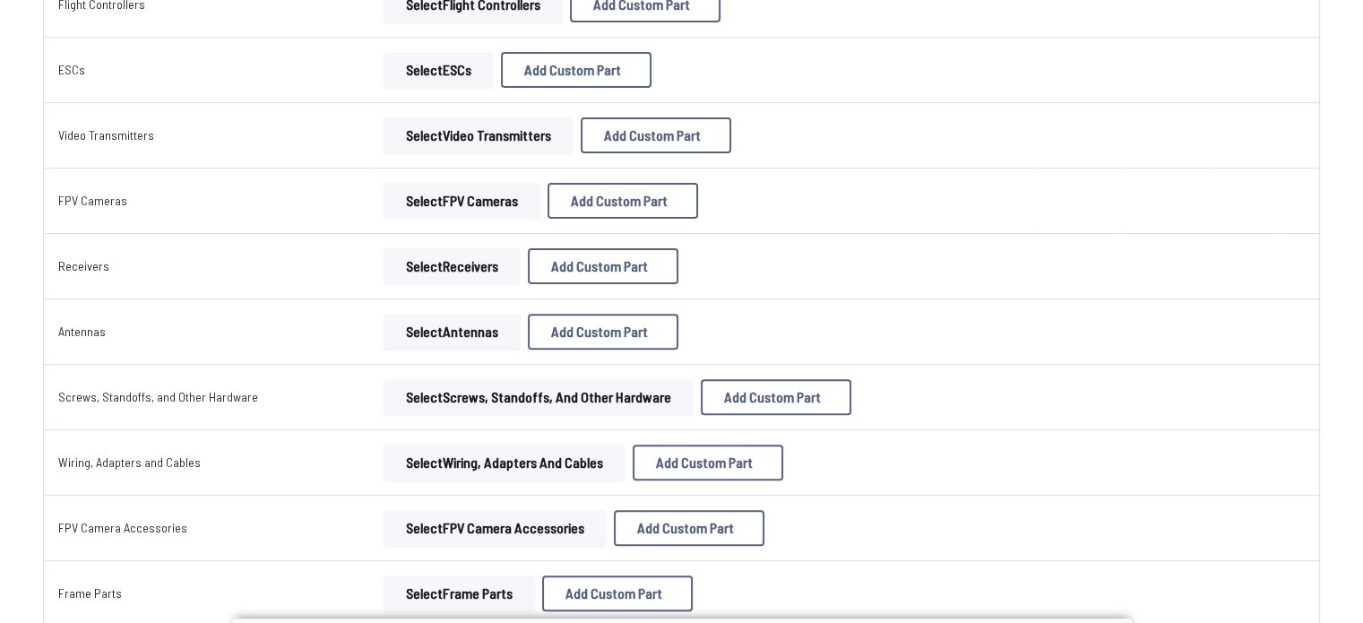
click at [549, 133] on button "Select Video Transmitters" at bounding box center [479, 135] width 190 height 36
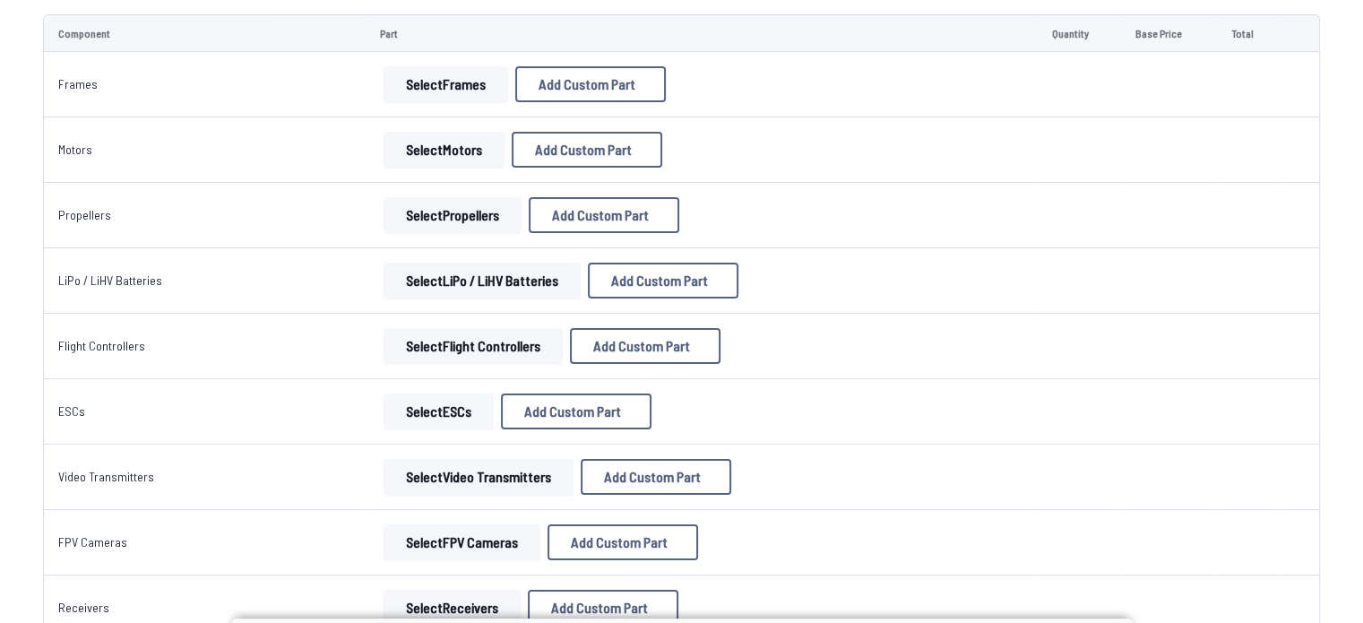
scroll to position [219, 0]
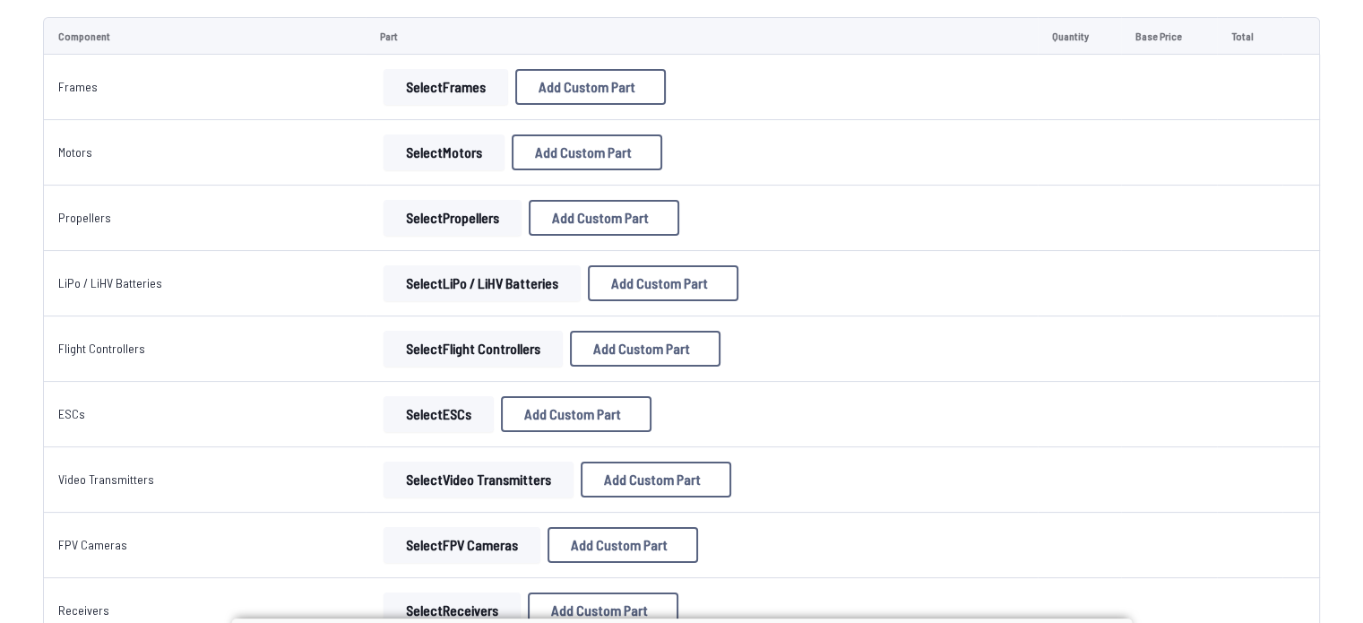
click at [402, 154] on button "Select Motors" at bounding box center [444, 152] width 121 height 36
click at [448, 146] on button "Select Motors" at bounding box center [444, 152] width 121 height 36
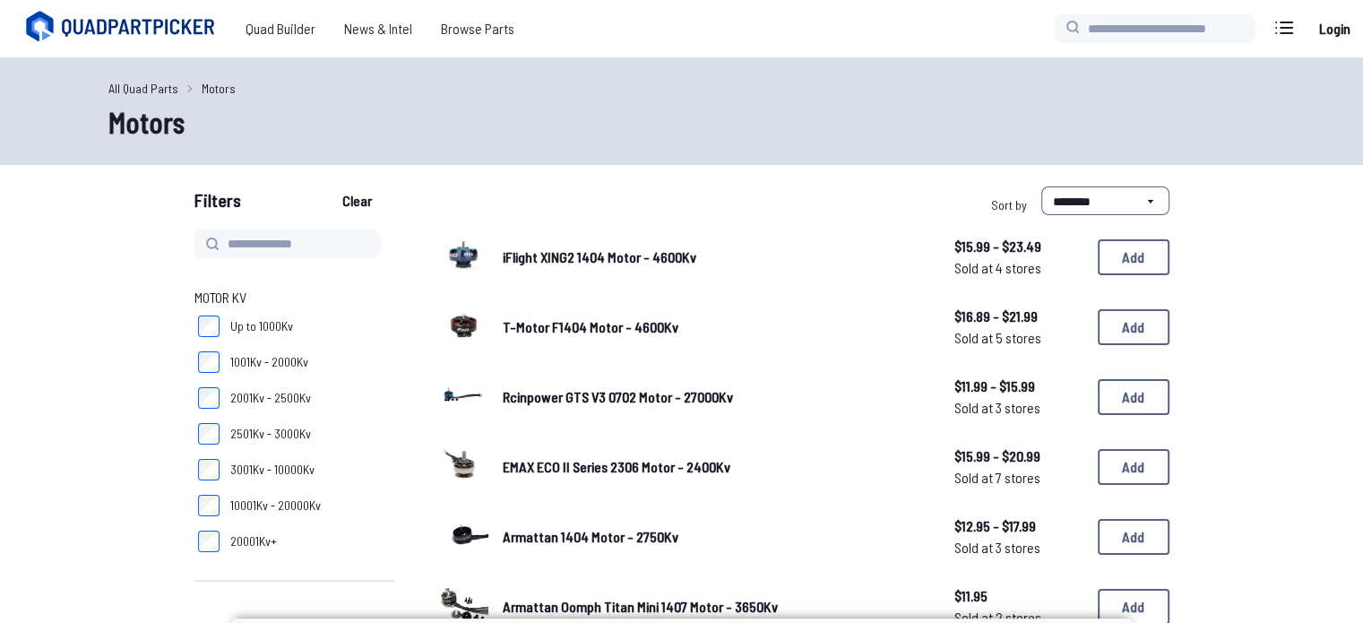
click at [134, 84] on link "All Quad Parts" at bounding box center [143, 88] width 70 height 19
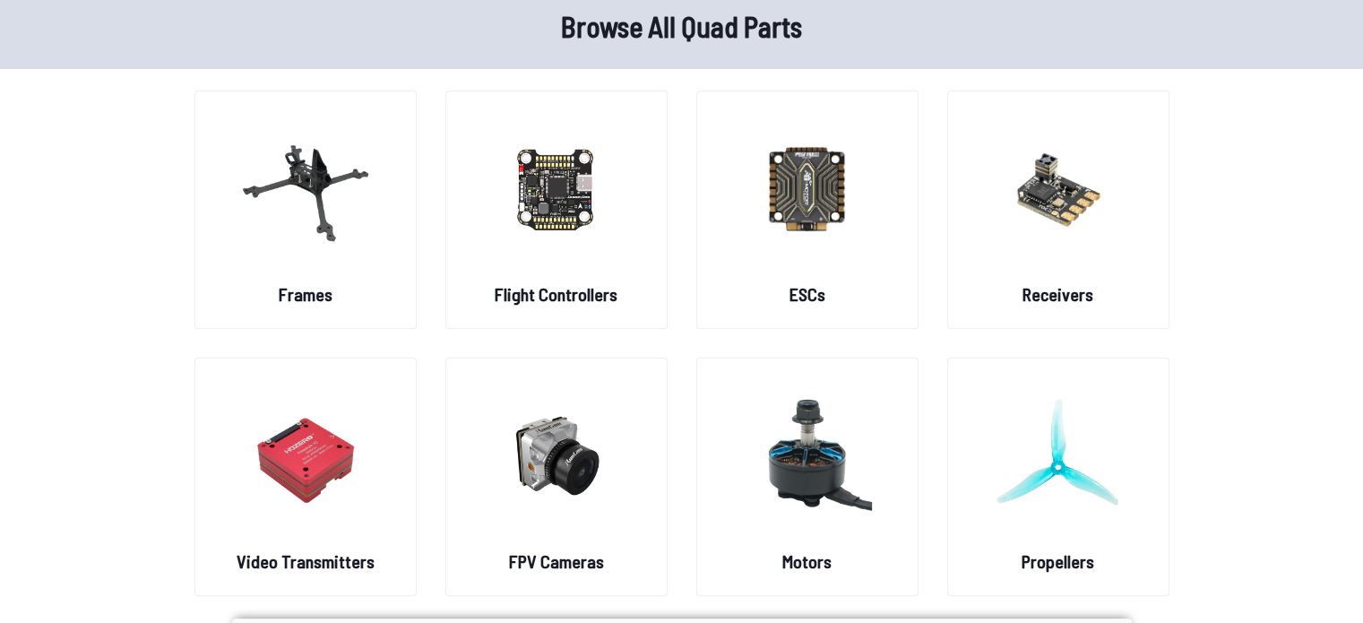
scroll to position [59, 0]
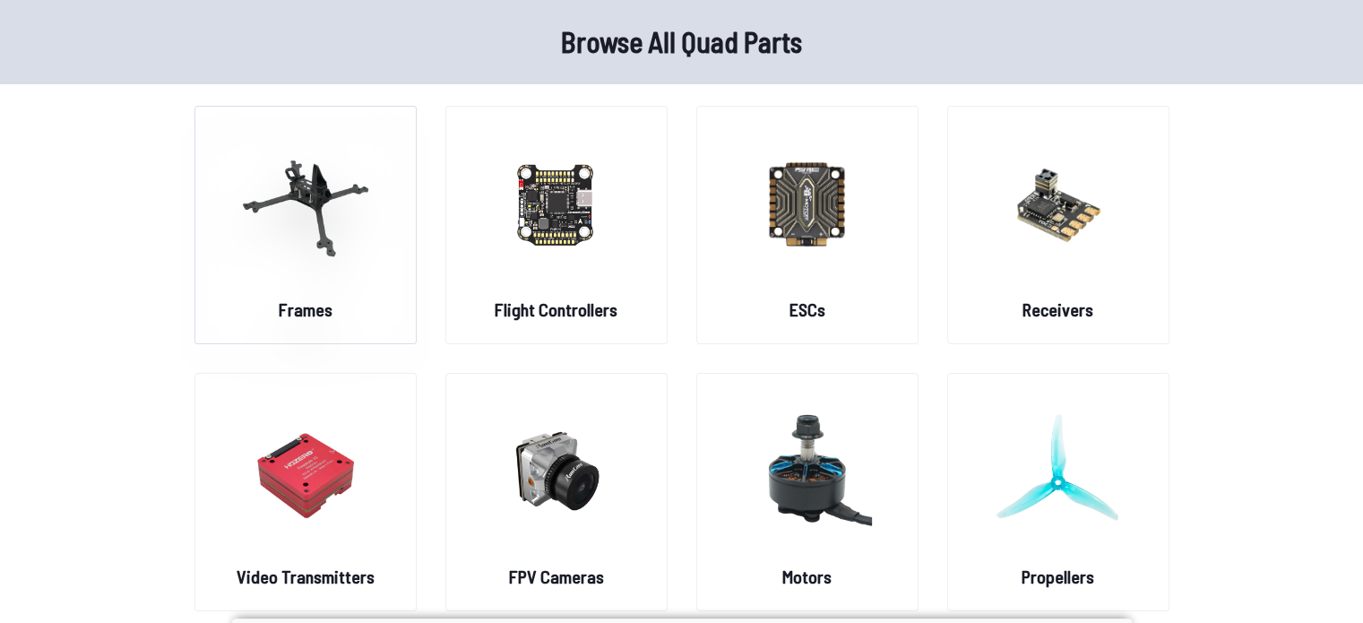
click at [359, 286] on figure at bounding box center [305, 202] width 201 height 190
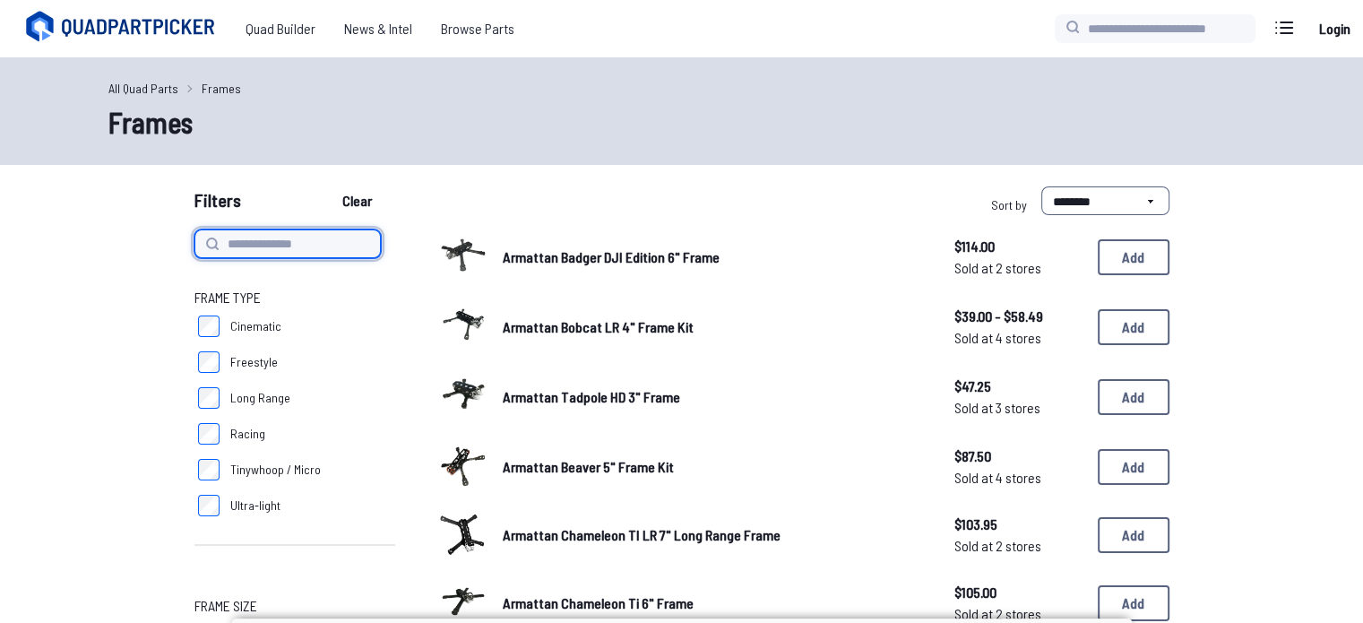
click at [261, 239] on input at bounding box center [288, 243] width 186 height 29
type input "**********"
click at [327, 186] on button "Clear" at bounding box center [357, 200] width 60 height 29
type input "**********"
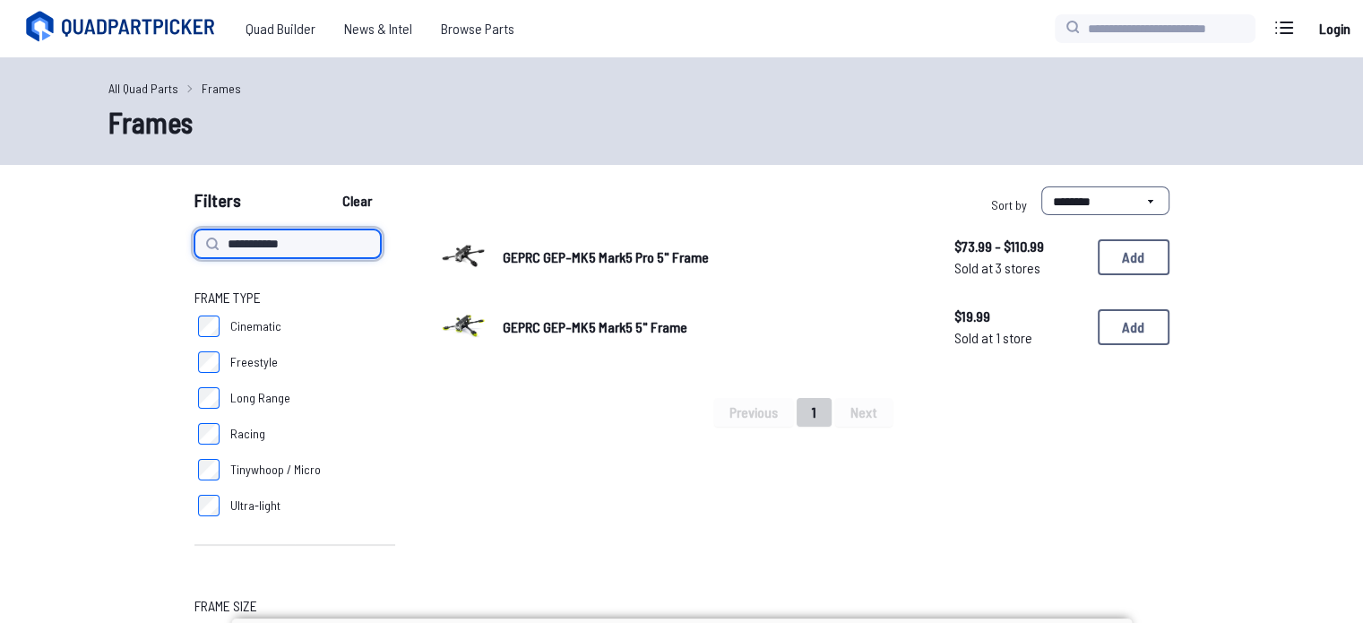
drag, startPoint x: 335, startPoint y: 248, endPoint x: 358, endPoint y: 256, distance: 23.8
click at [358, 256] on input "**********" at bounding box center [288, 243] width 186 height 29
click at [609, 335] on span "GEPRC GEP-MK5 Mark5 5" Frame" at bounding box center [595, 326] width 185 height 17
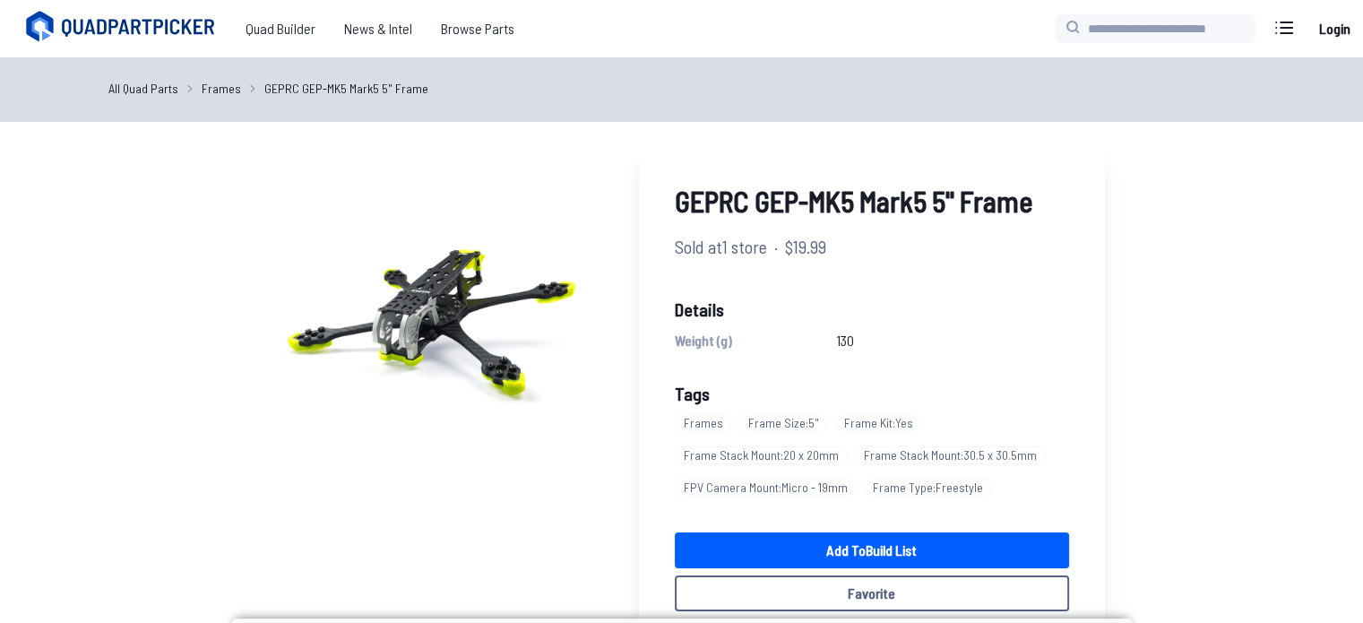
click at [204, 84] on link "Frames" at bounding box center [221, 88] width 39 height 19
click at [214, 92] on link "Frames" at bounding box center [221, 88] width 39 height 19
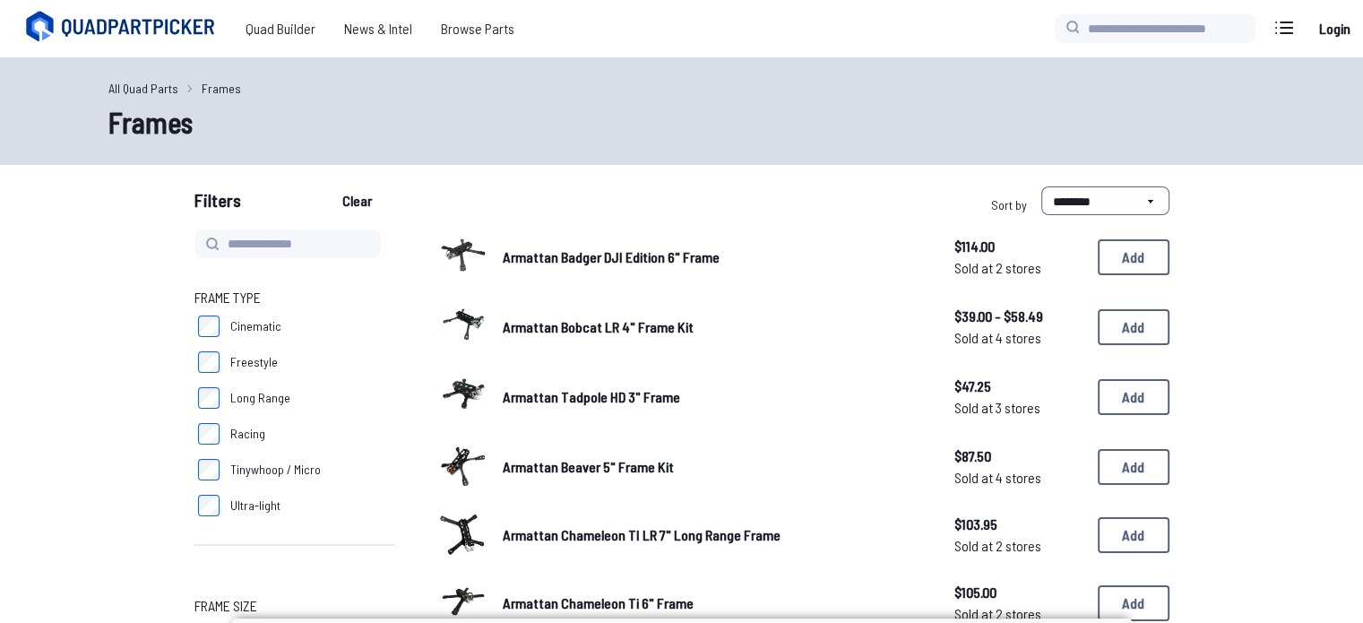
click at [310, 248] on input at bounding box center [288, 243] width 186 height 29
type input "*********"
click at [327, 186] on button "Clear" at bounding box center [357, 200] width 60 height 29
type input "*********"
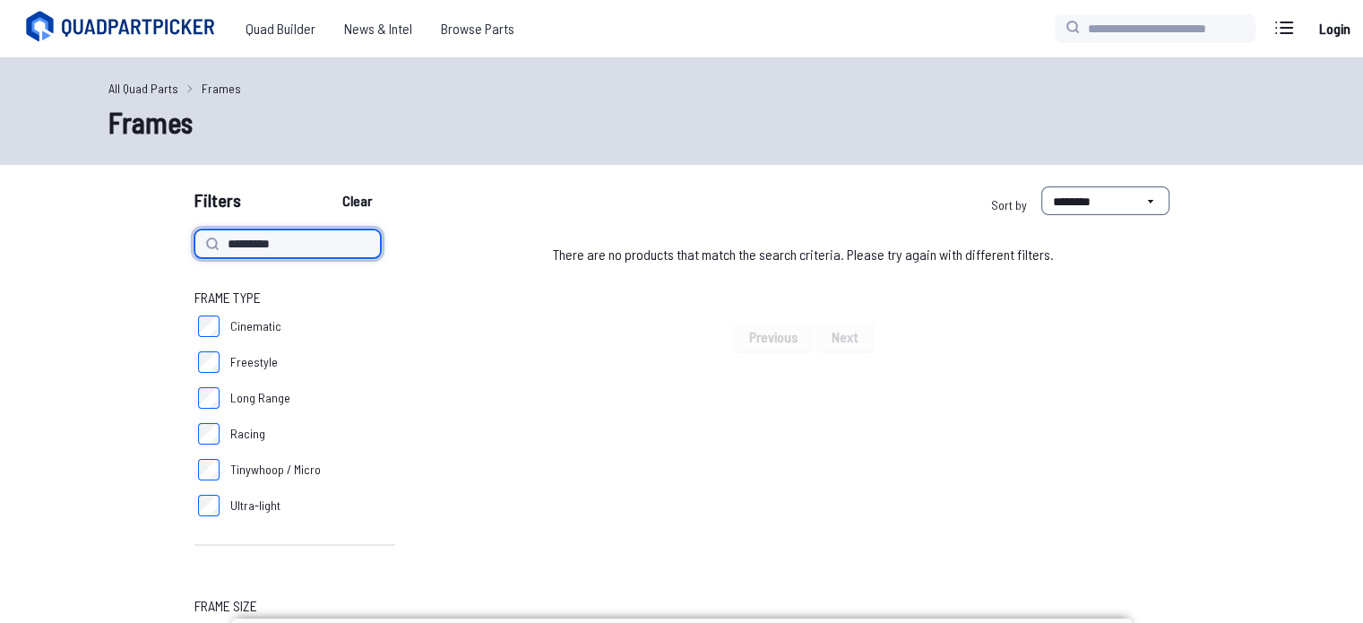
click at [222, 237] on input "*********" at bounding box center [288, 243] width 186 height 29
type input "**********"
click at [327, 186] on button "Clear" at bounding box center [357, 200] width 60 height 29
type input "**********"
click at [206, 241] on icon at bounding box center [211, 243] width 11 height 11
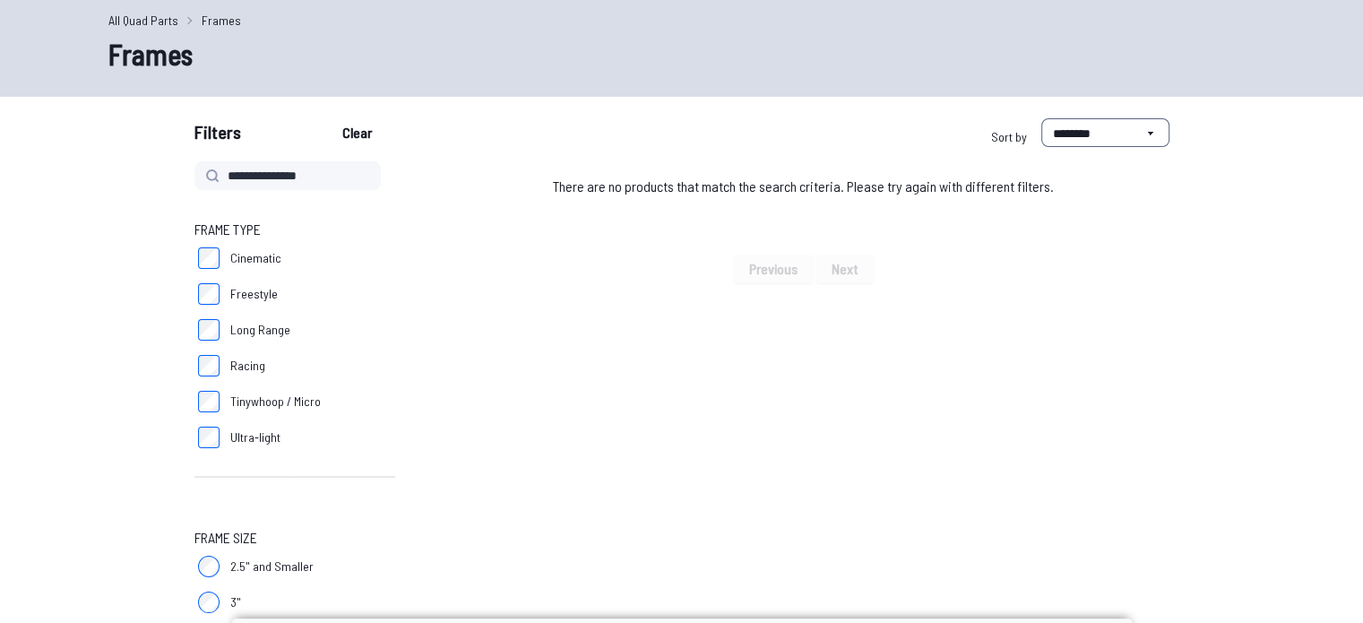
scroll to position [68, 0]
click at [350, 133] on button "Clear" at bounding box center [357, 132] width 60 height 29
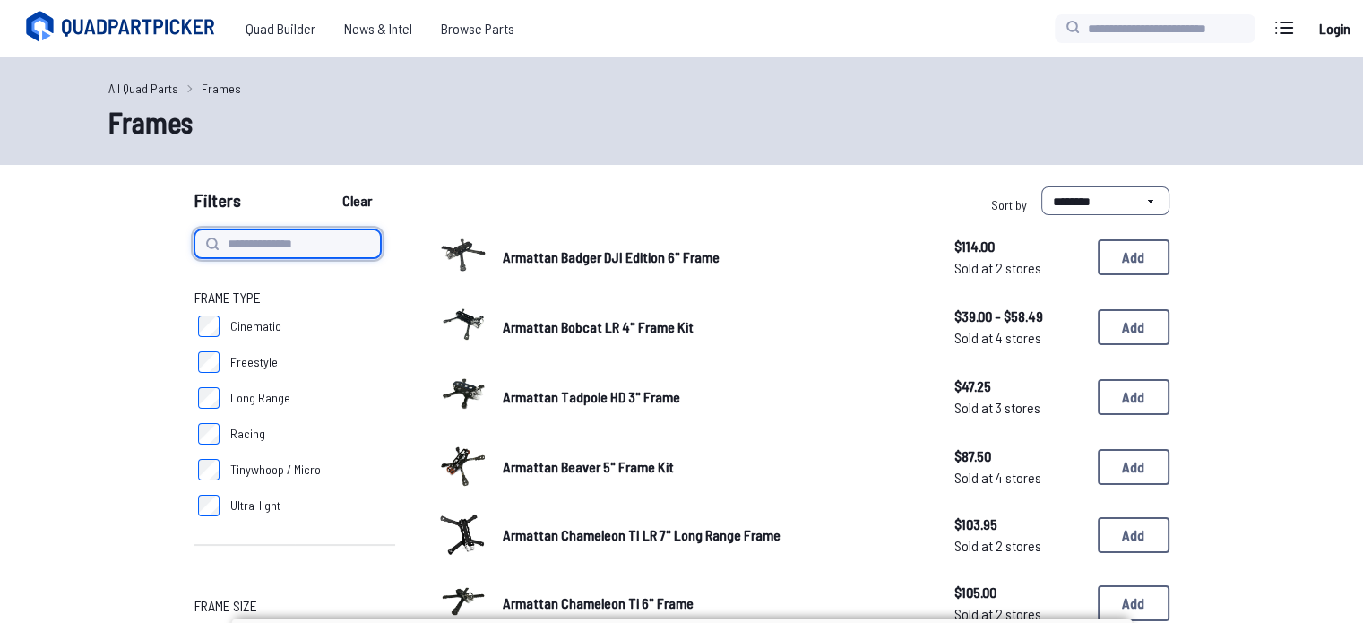
click at [308, 239] on input at bounding box center [288, 243] width 186 height 29
type input "**********"
click at [327, 186] on button "Clear" at bounding box center [357, 200] width 60 height 29
type input "**********"
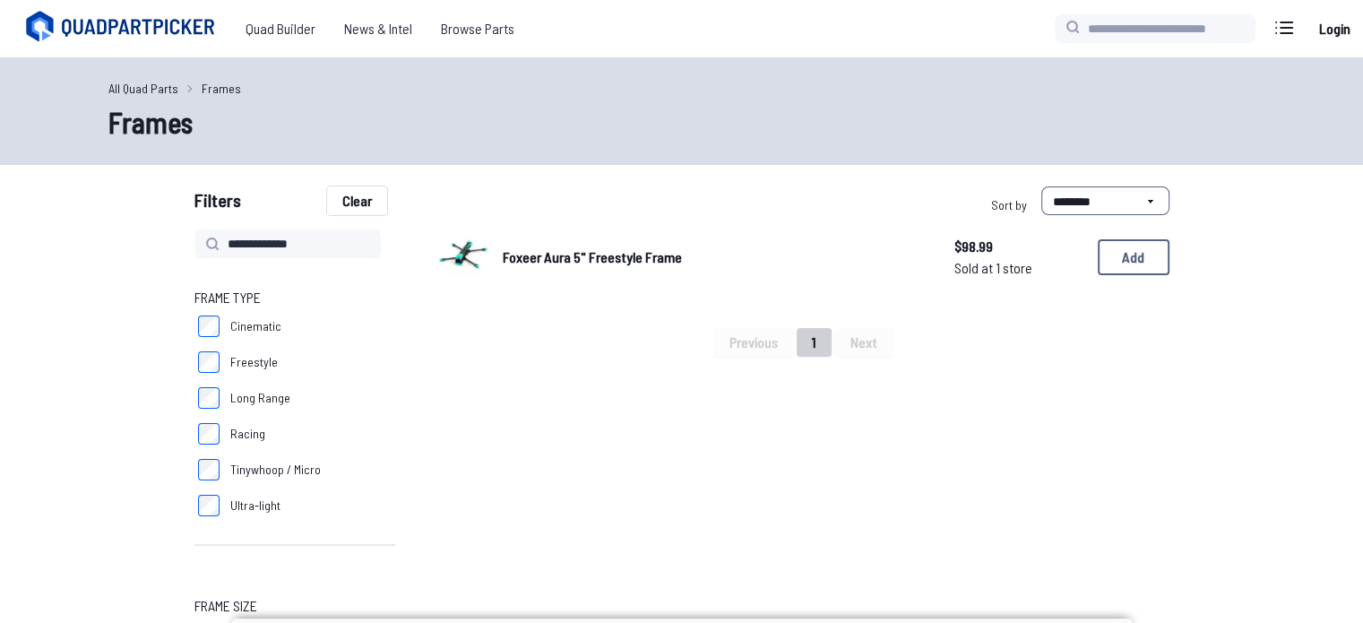
click at [355, 193] on button "Clear" at bounding box center [357, 200] width 60 height 29
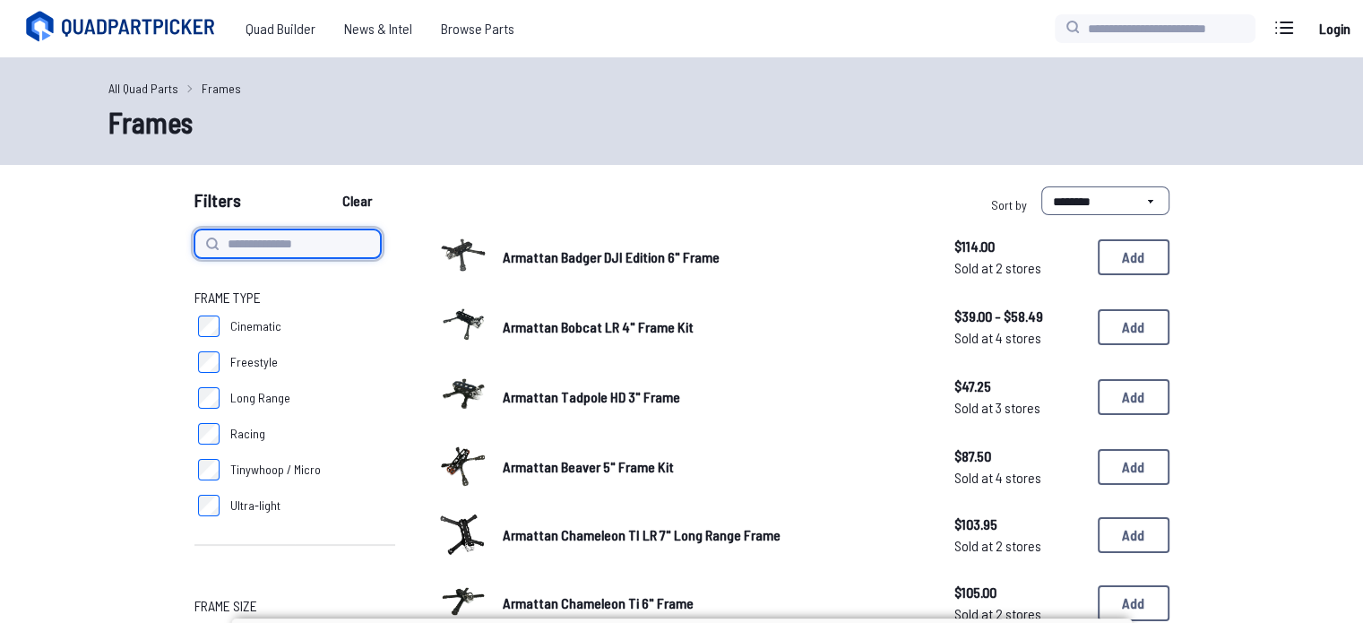
click at [316, 244] on input at bounding box center [288, 243] width 186 height 29
type input "*******"
click at [327, 186] on button "Clear" at bounding box center [357, 200] width 60 height 29
type input "*******"
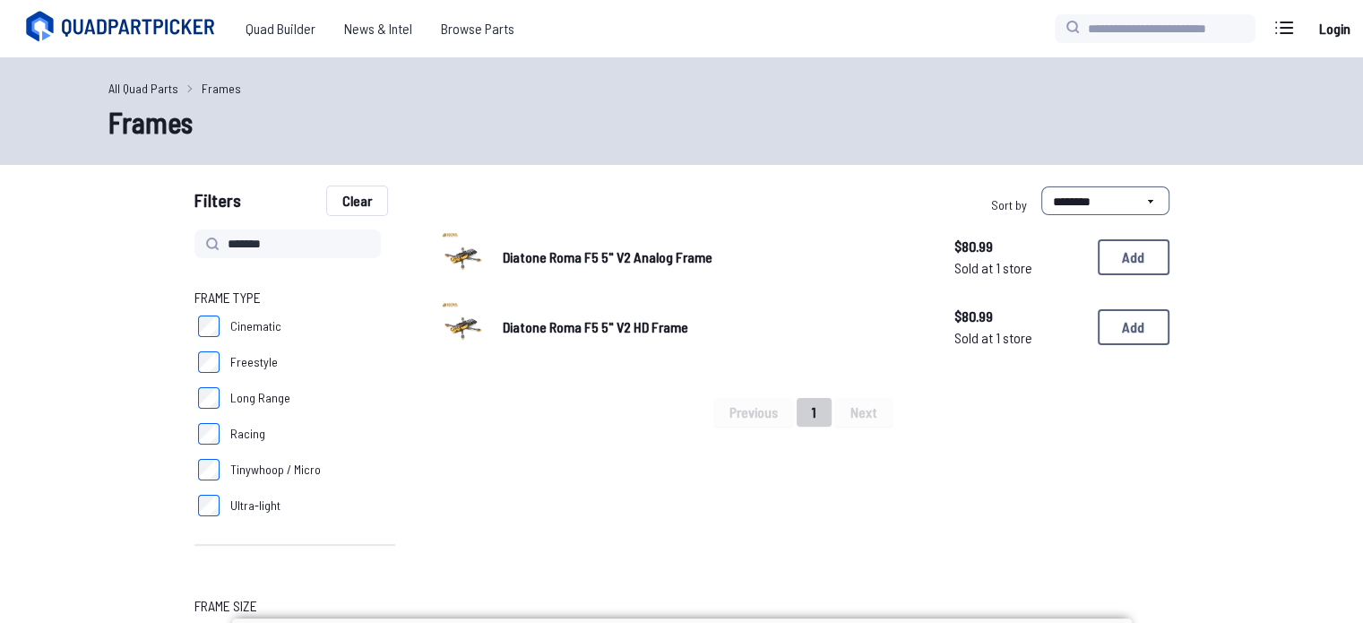
click at [343, 190] on button "Clear" at bounding box center [357, 200] width 60 height 29
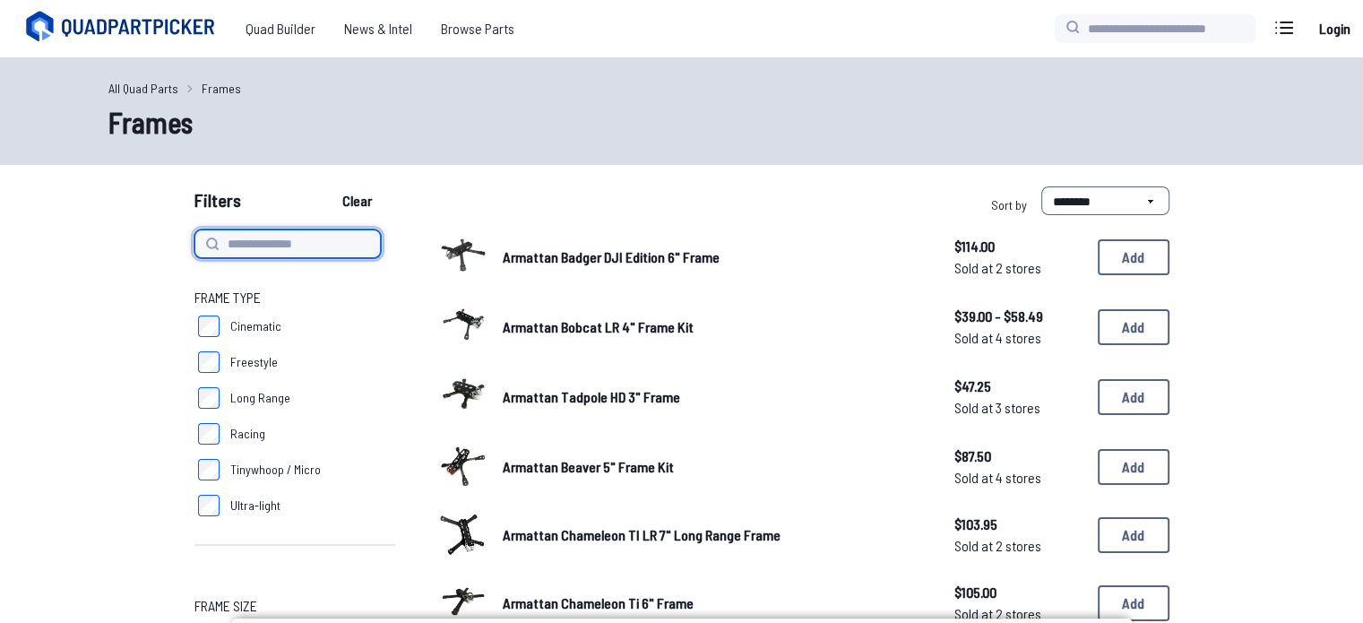
click at [283, 247] on input at bounding box center [288, 243] width 186 height 29
type input "**********"
click at [327, 186] on button "Clear" at bounding box center [357, 200] width 60 height 29
type input "**********"
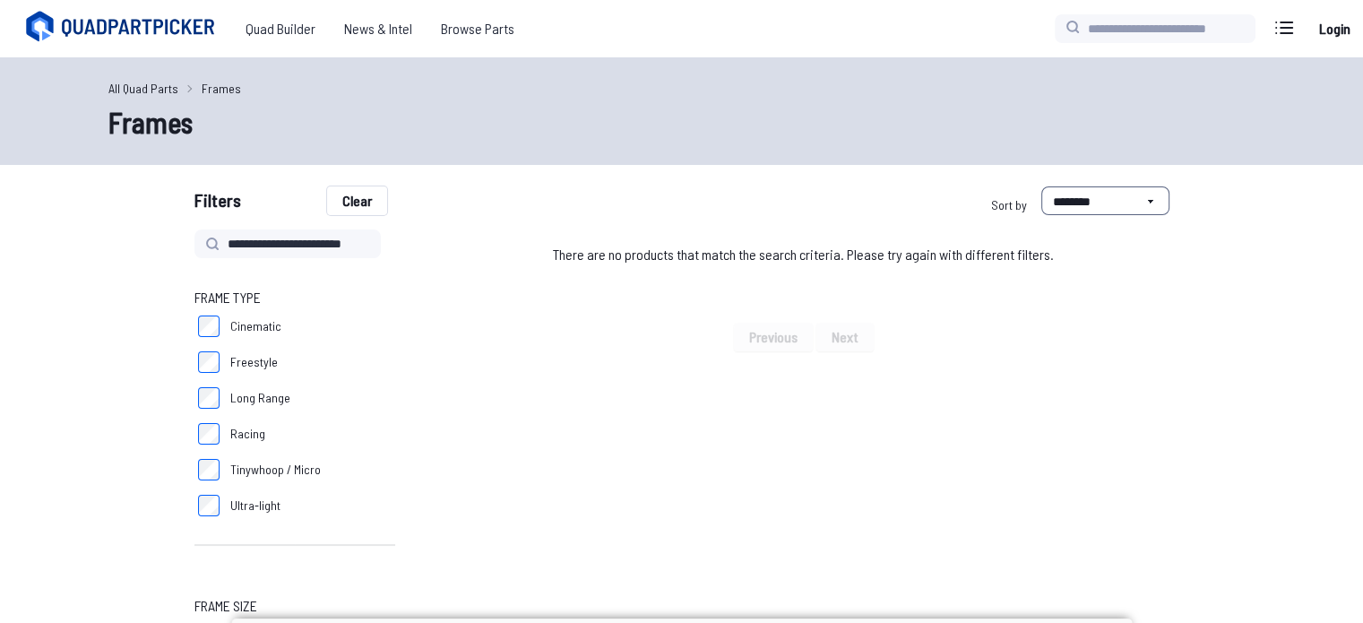
click at [355, 209] on button "Clear" at bounding box center [357, 200] width 60 height 29
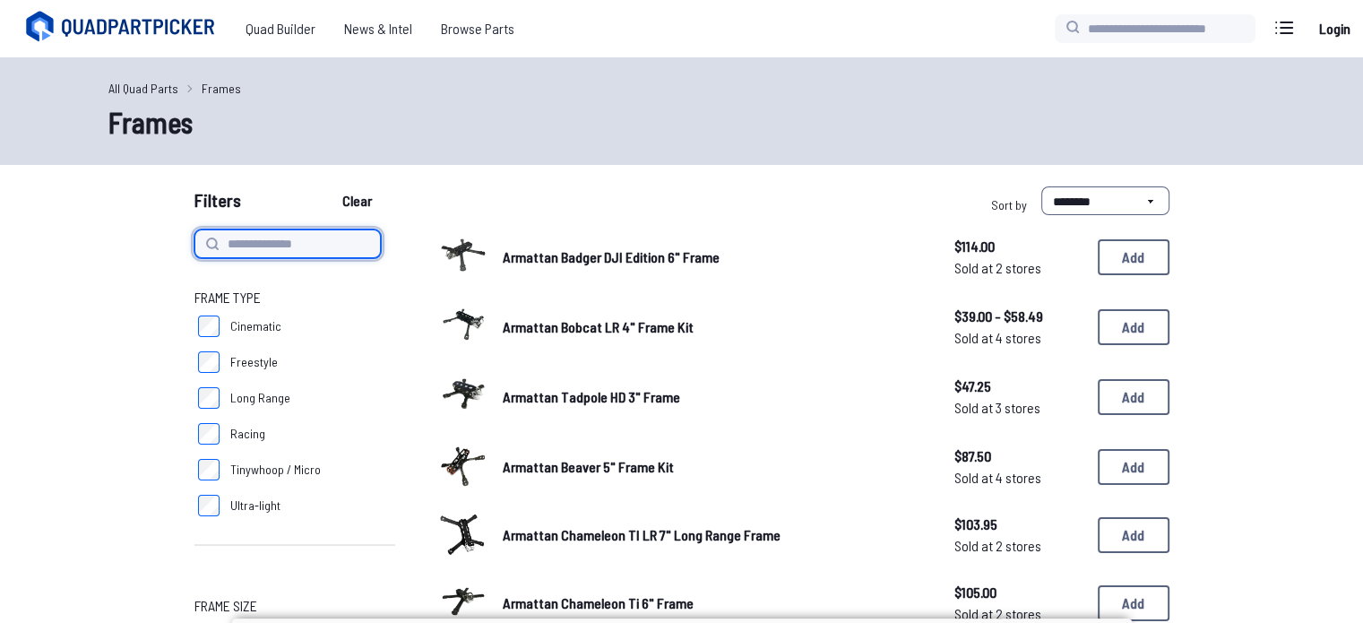
click at [263, 251] on input at bounding box center [288, 243] width 186 height 29
type input "*******"
click at [327, 186] on button "Clear" at bounding box center [357, 200] width 60 height 29
type input "*******"
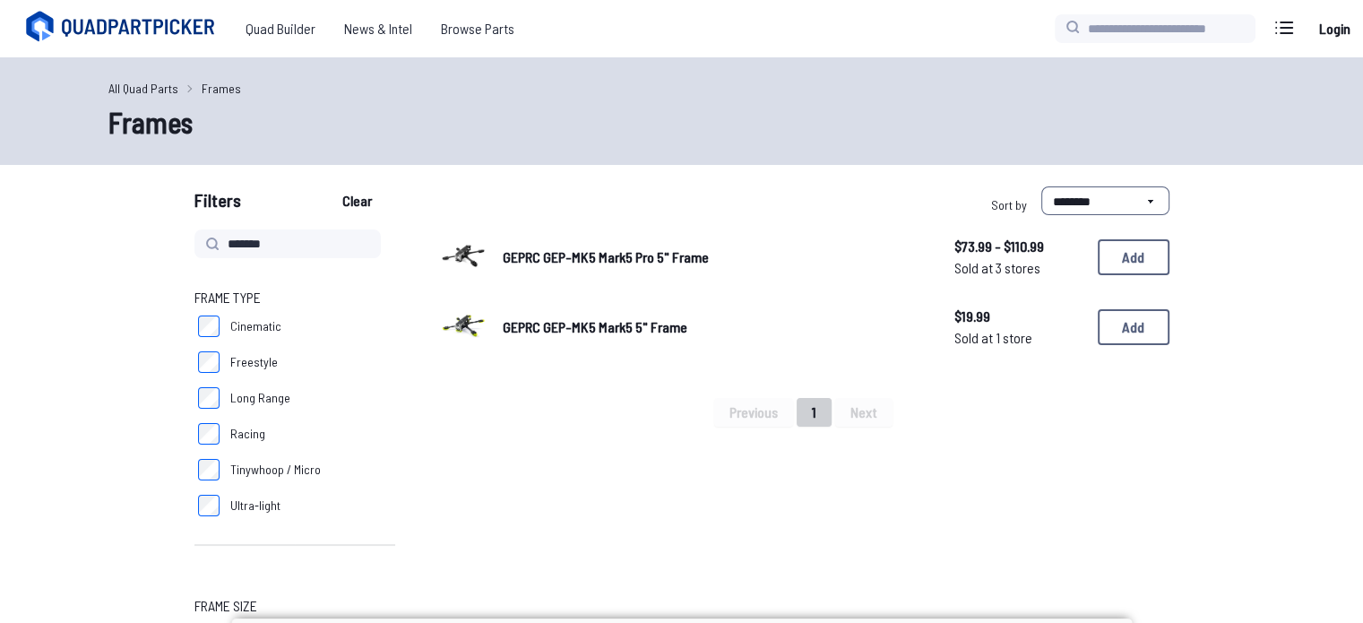
click at [619, 324] on span "GEPRC GEP-MK5 Mark5 5" Frame" at bounding box center [595, 326] width 185 height 17
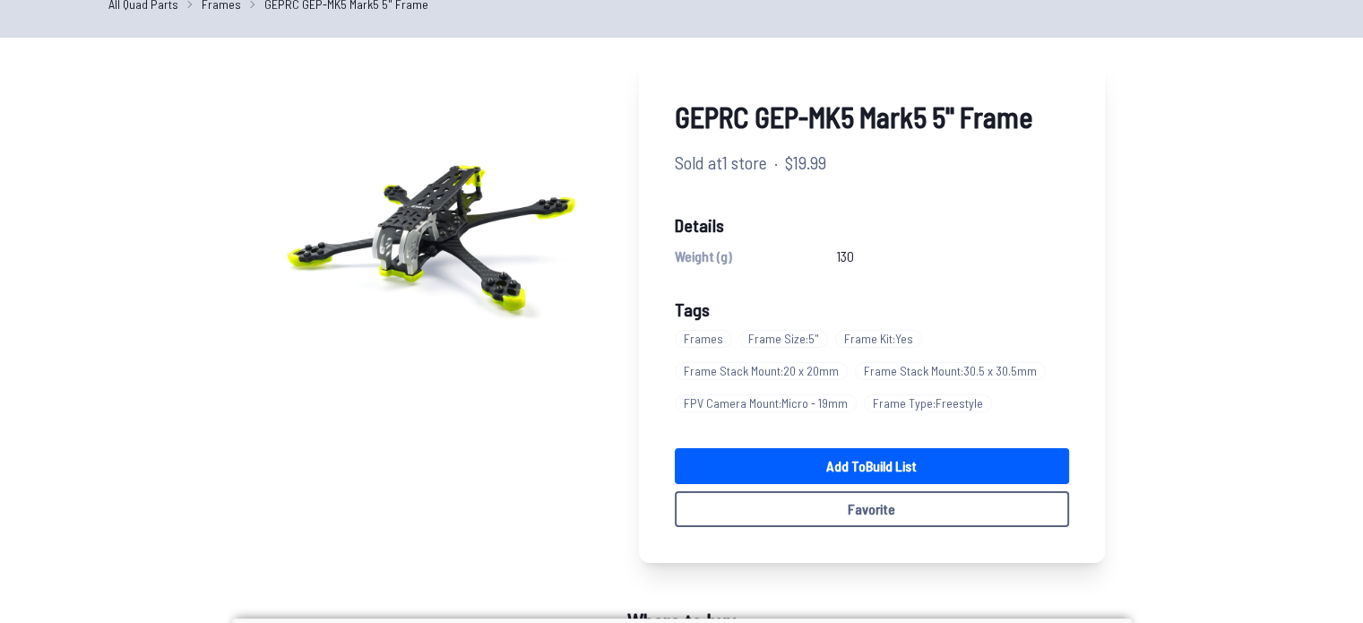
scroll to position [82, 0]
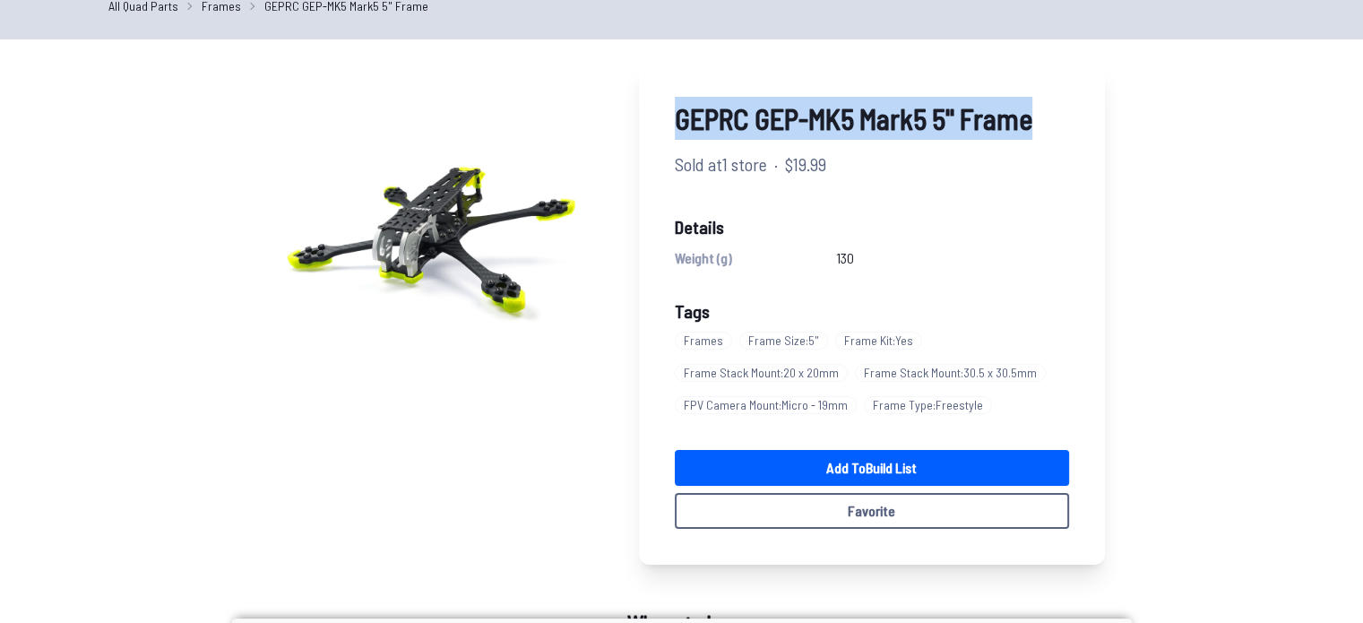
drag, startPoint x: 673, startPoint y: 110, endPoint x: 1042, endPoint y: 96, distance: 369.6
click at [1042, 96] on div "GEPRC GEP-MK5 Mark5 5" Frame Sold at 1 store · $19.99 Details Weight (g) 130 Ta…" at bounding box center [872, 313] width 466 height 504
copy span "GEPRC GEP-MK5 Mark5 5" Frame"
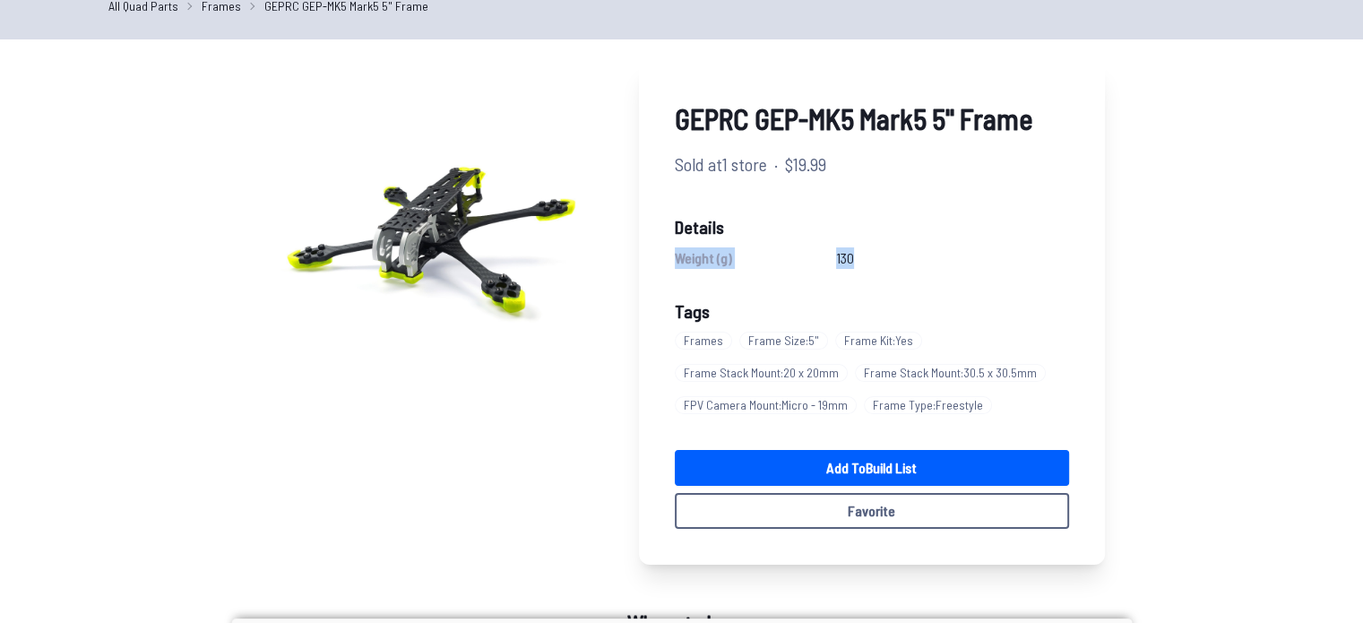
drag, startPoint x: 667, startPoint y: 252, endPoint x: 871, endPoint y: 261, distance: 204.6
click at [871, 261] on div "GEPRC GEP-MK5 Mark5 5" Frame Sold at 1 store · $19.99 Details Weight (g) 130 Ta…" at bounding box center [872, 313] width 466 height 504
copy div "Weight (g) 130"
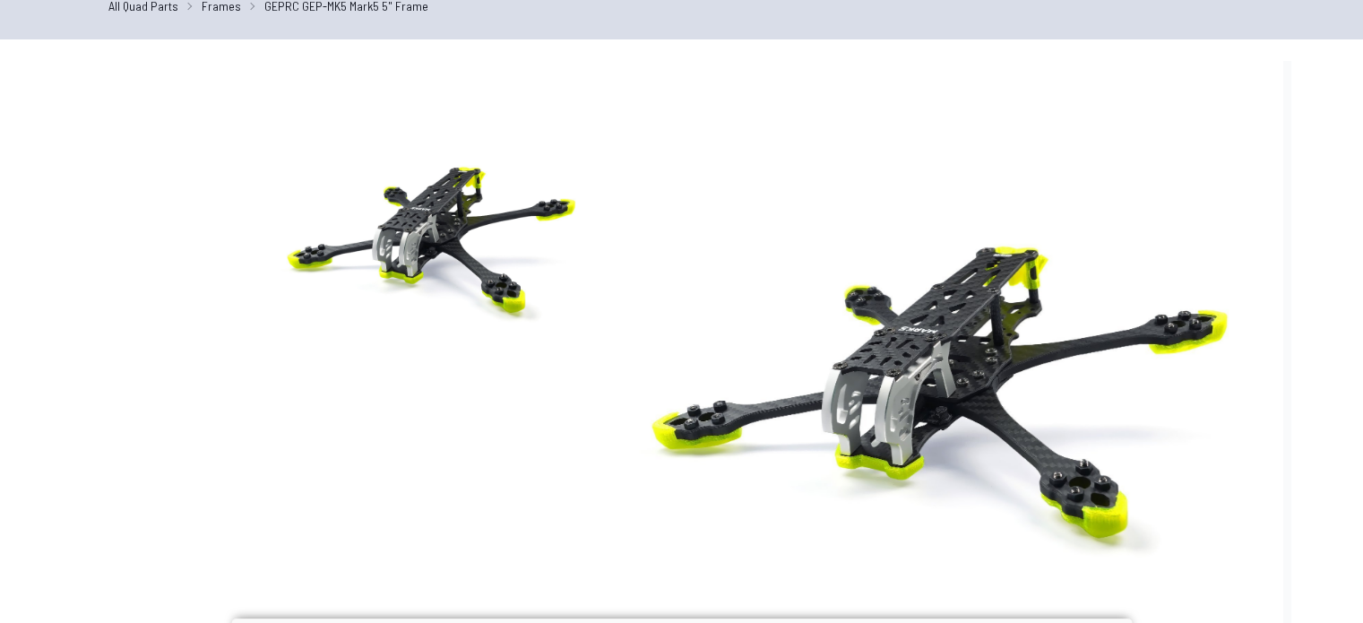
scroll to position [0, 0]
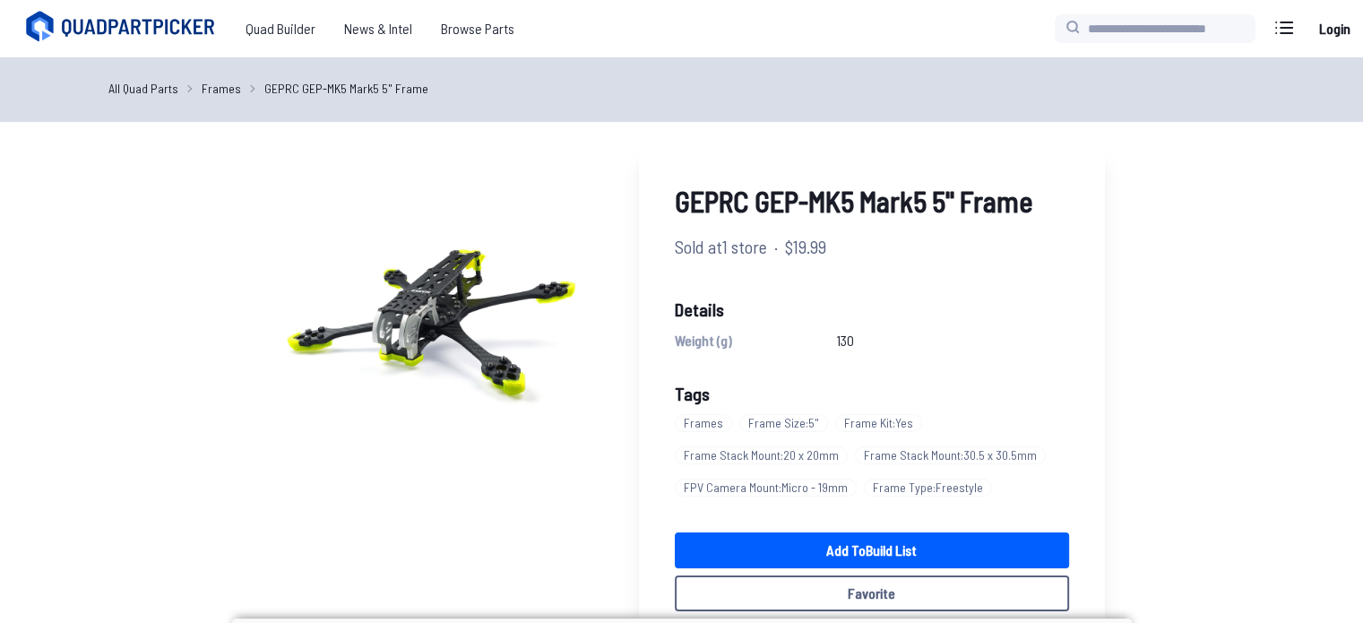
click at [154, 83] on link "All Quad Parts" at bounding box center [143, 88] width 70 height 19
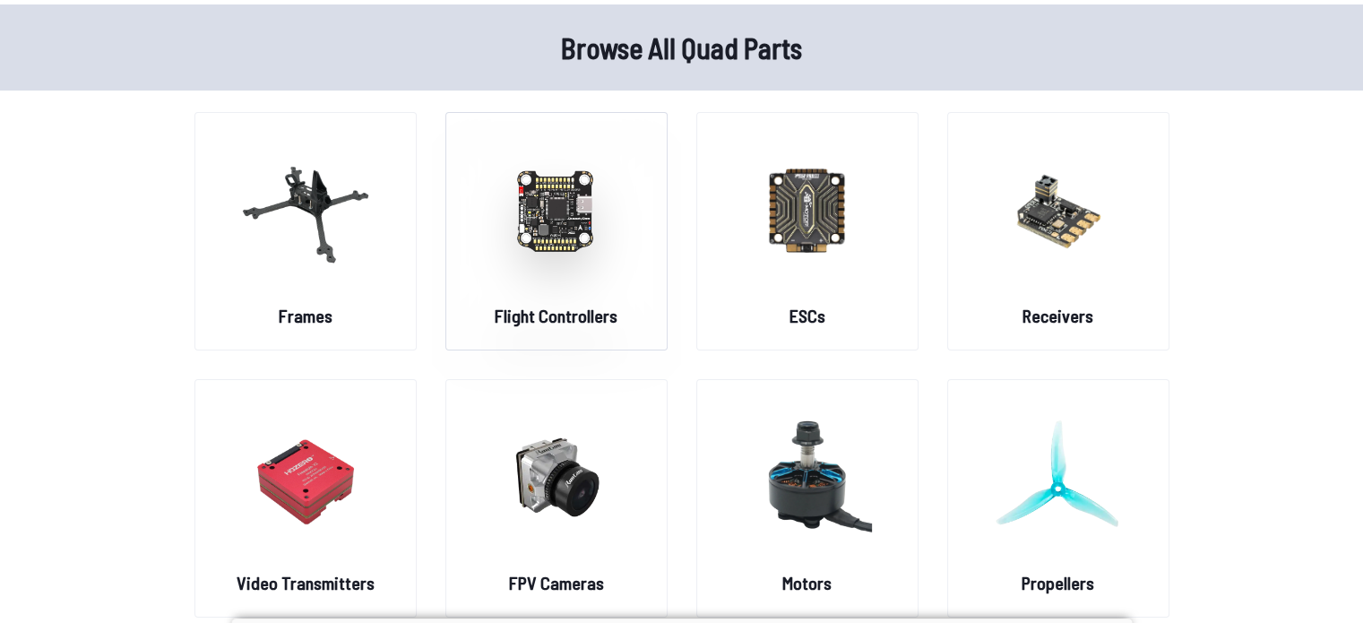
scroll to position [61, 0]
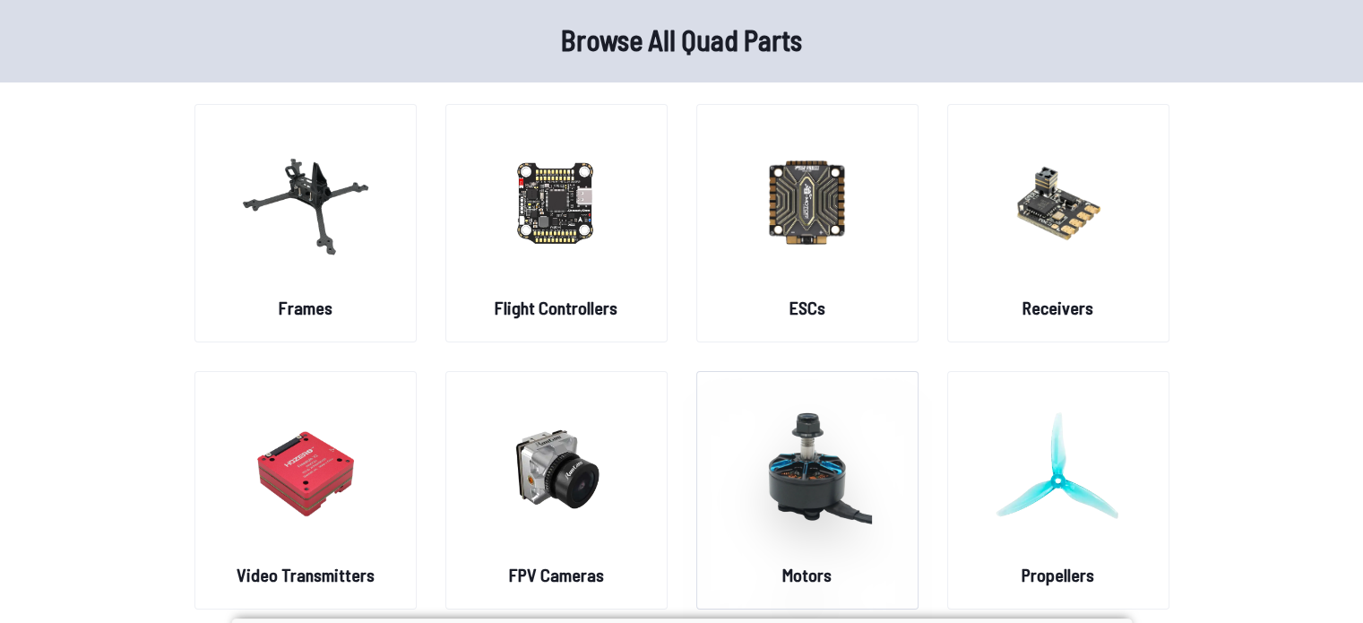
click at [810, 469] on img at bounding box center [807, 469] width 129 height 158
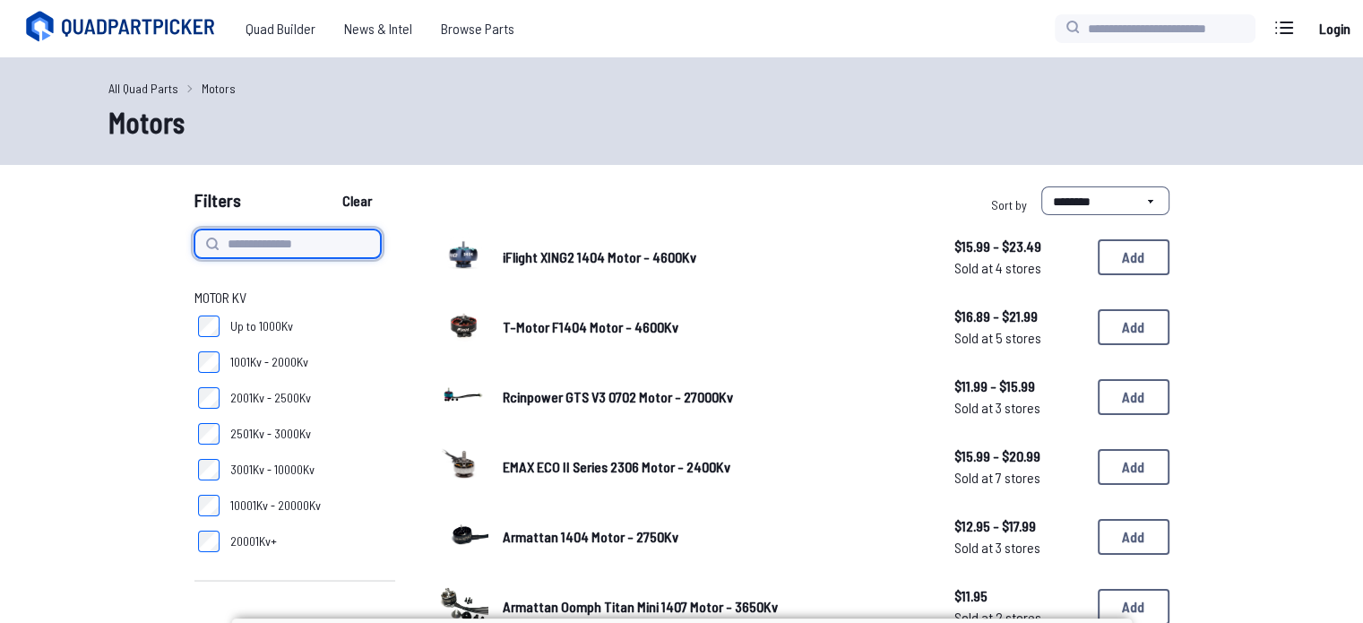
click at [279, 246] on input at bounding box center [288, 243] width 186 height 29
type input "**********"
click at [327, 186] on button "Clear" at bounding box center [357, 200] width 60 height 29
type input "**********"
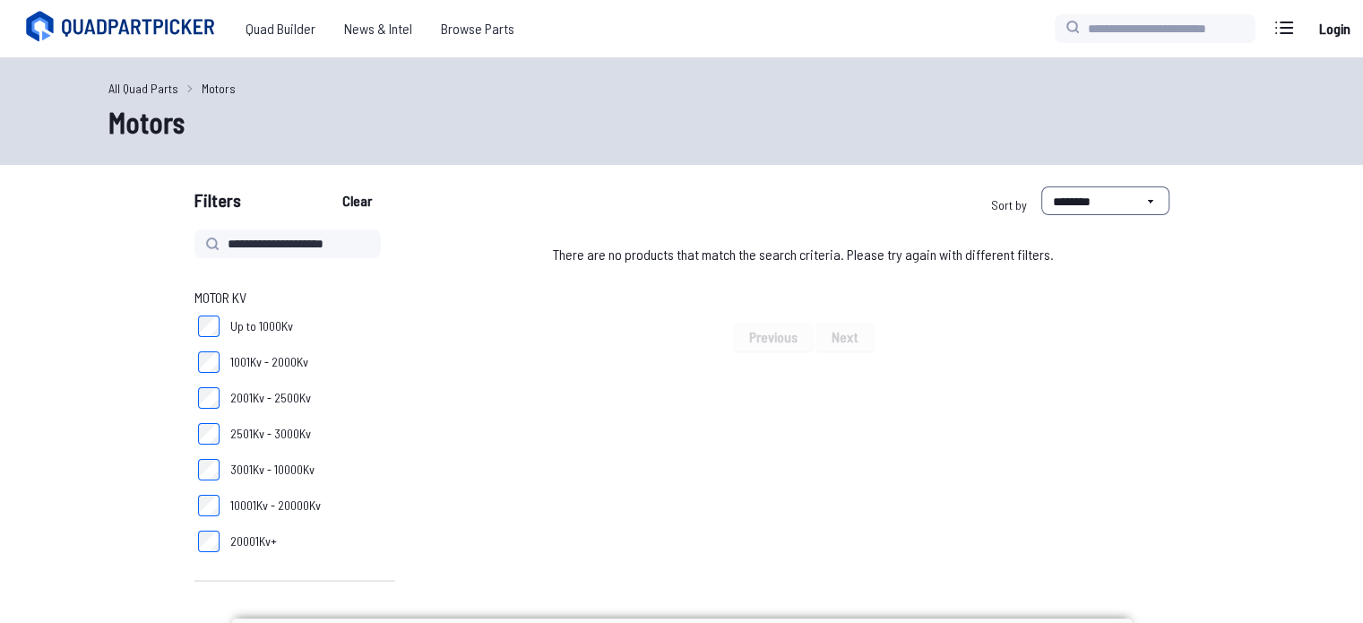
click at [199, 243] on span at bounding box center [209, 243] width 29 height 29
click at [283, 24] on span "Quad Builder" at bounding box center [280, 29] width 99 height 36
click at [113, 28] on icon at bounding box center [141, 28] width 156 height 18
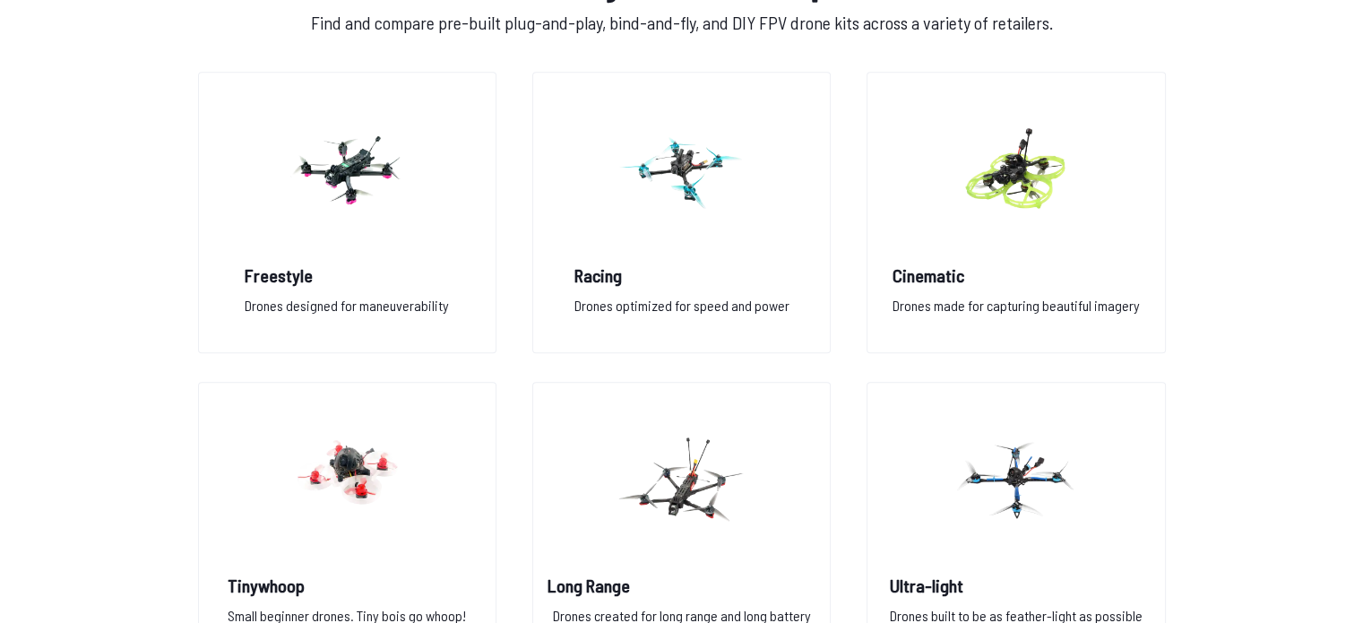
scroll to position [1337, 0]
click at [428, 247] on figure at bounding box center [346, 167] width 201 height 190
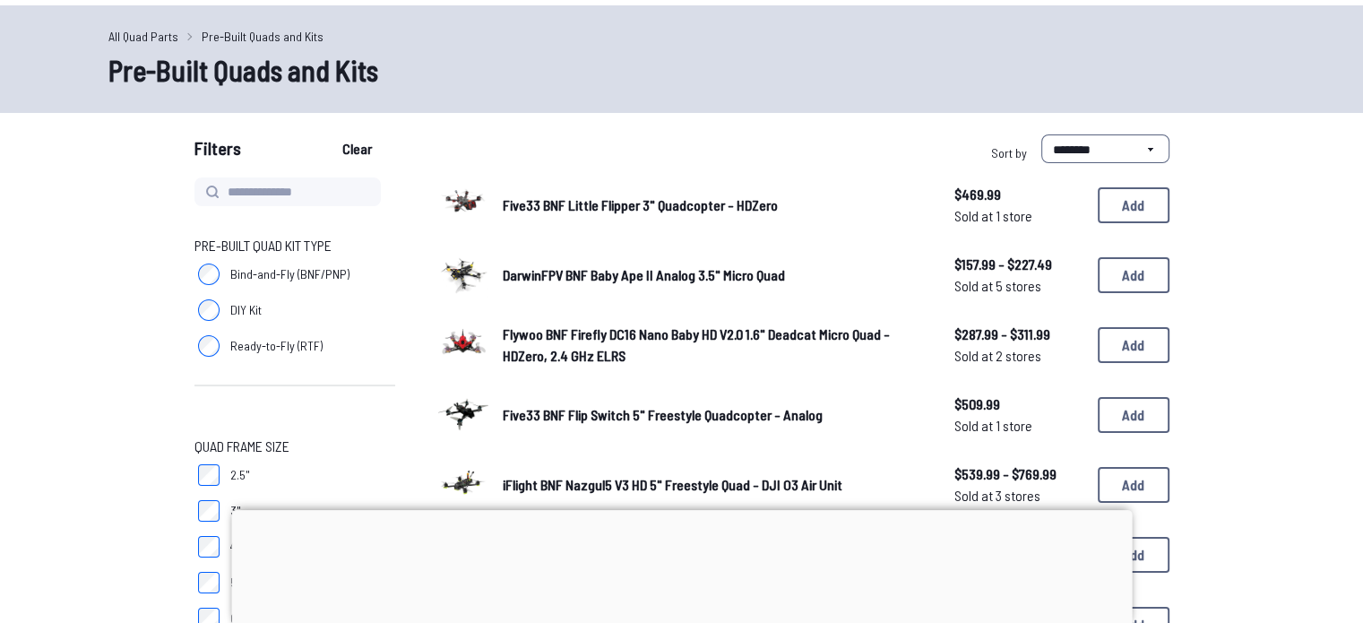
scroll to position [54, 0]
click at [685, 507] on div at bounding box center [681, 507] width 901 height 0
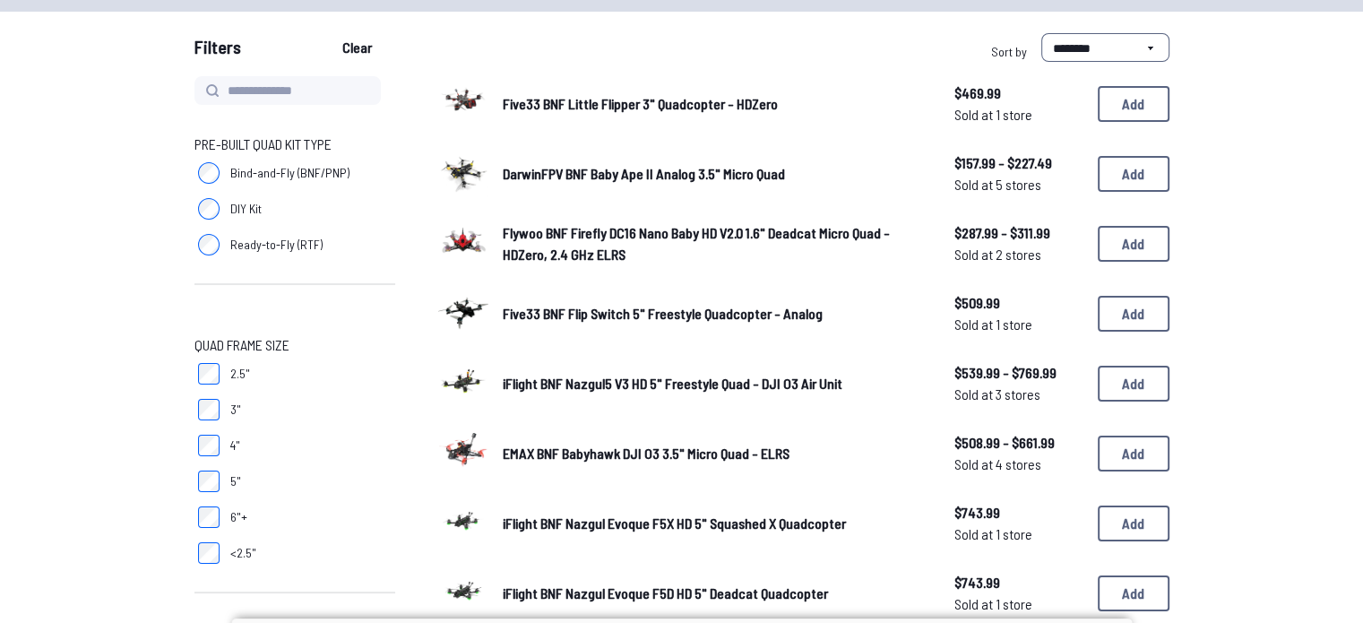
scroll to position [154, 0]
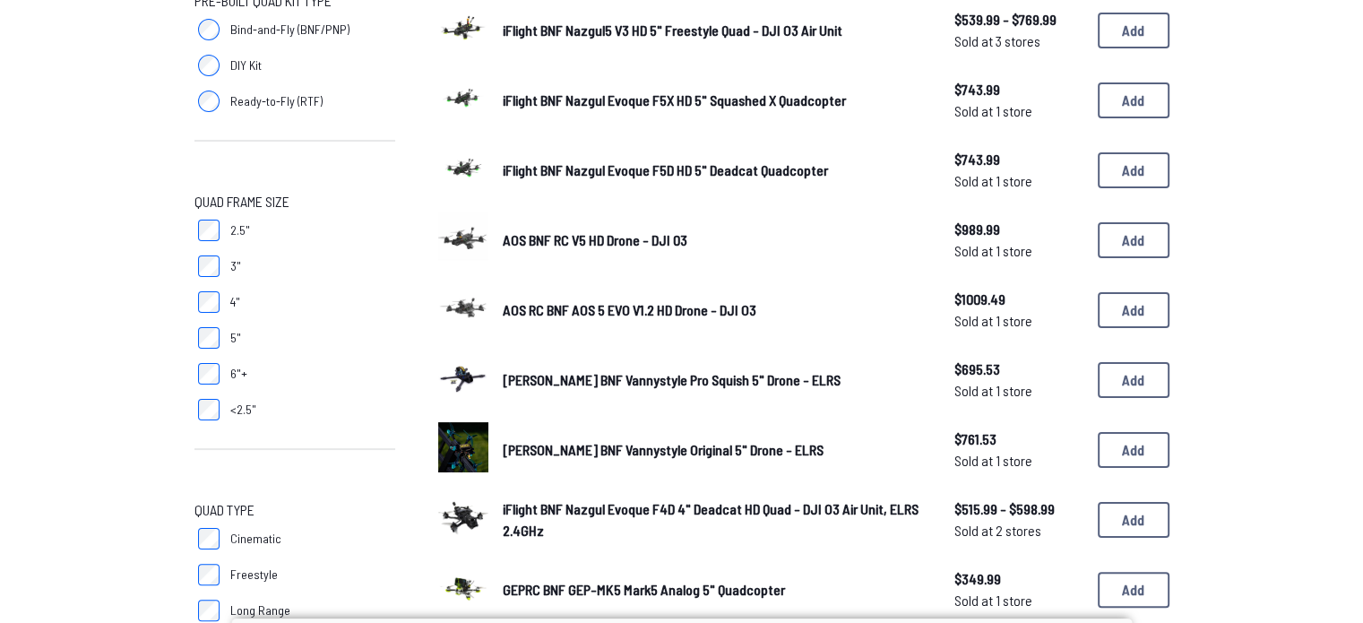
scroll to position [299, 0]
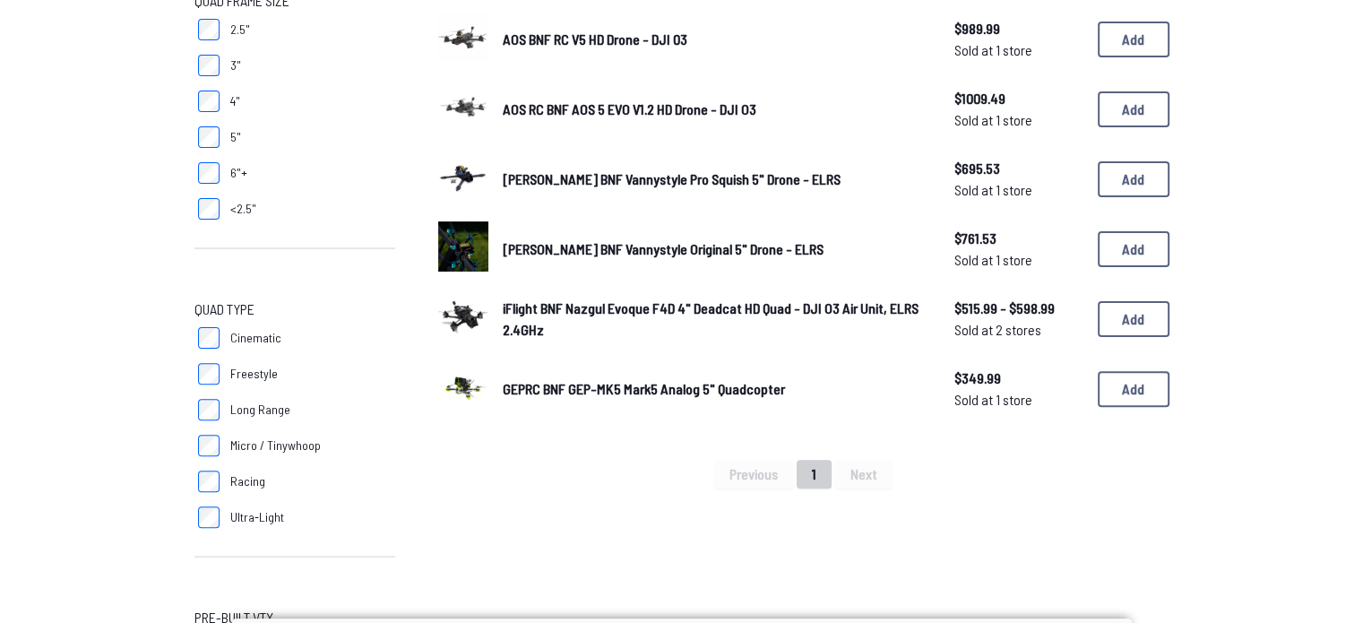
scroll to position [455, 0]
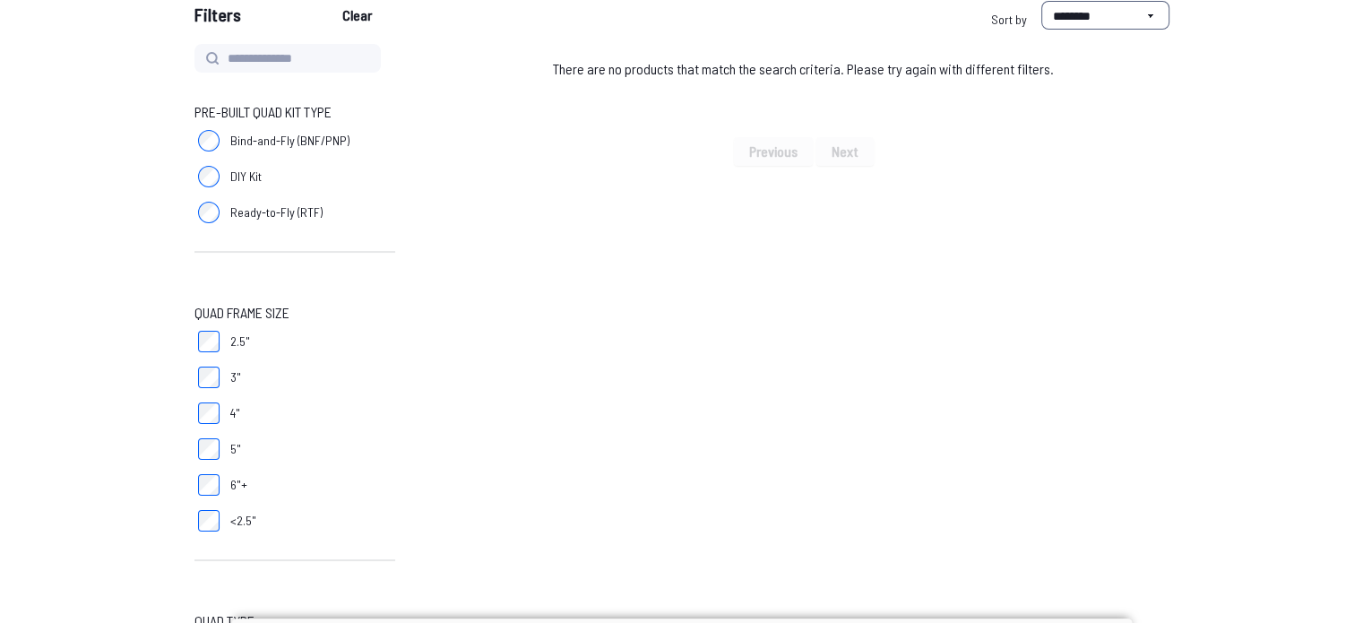
scroll to position [213, 0]
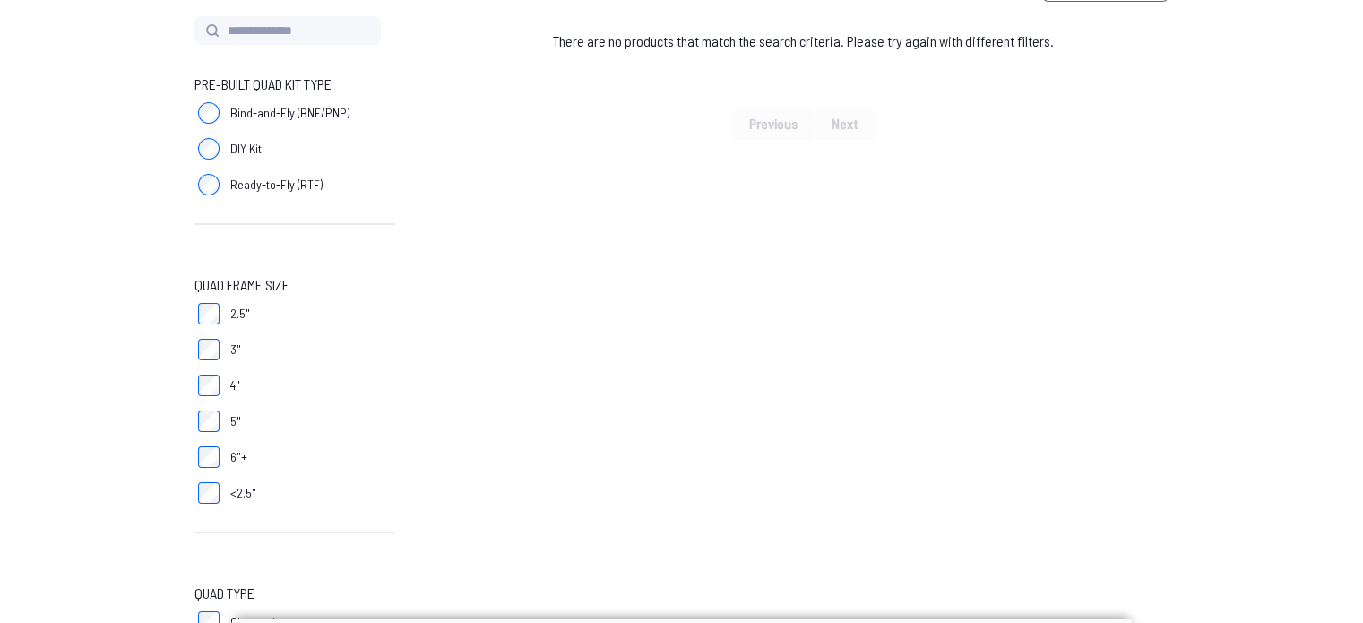
click at [208, 372] on label "4"" at bounding box center [295, 386] width 201 height 36
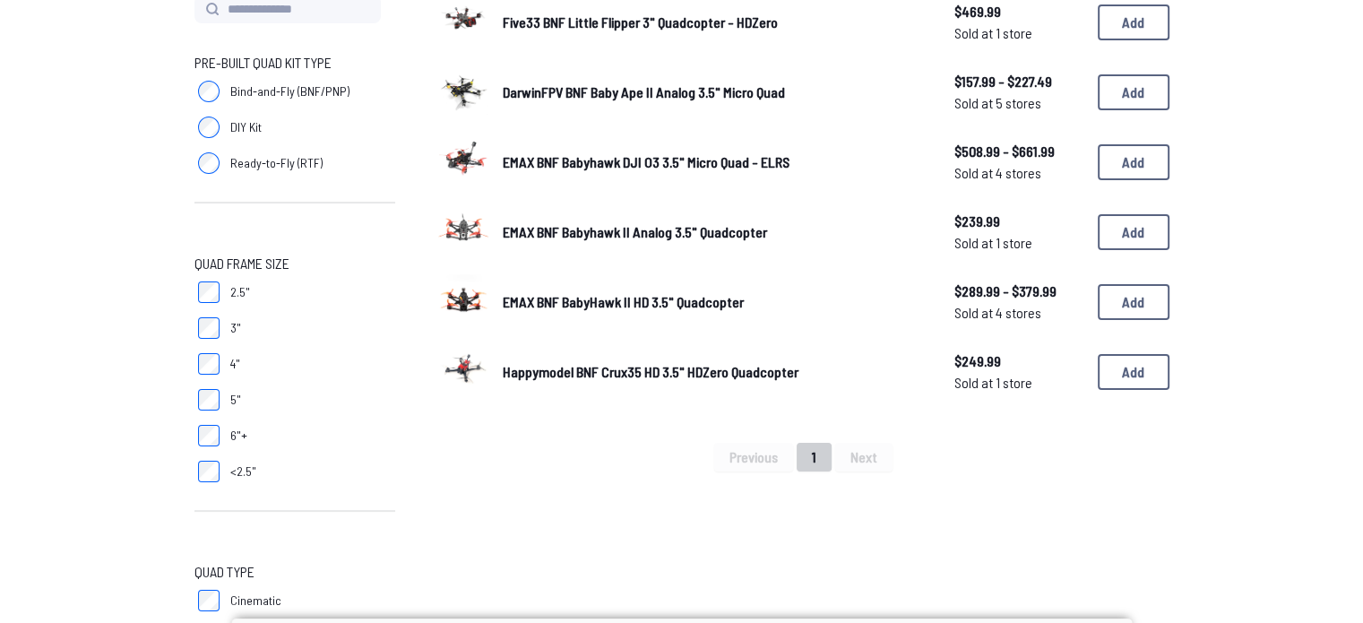
scroll to position [233, 0]
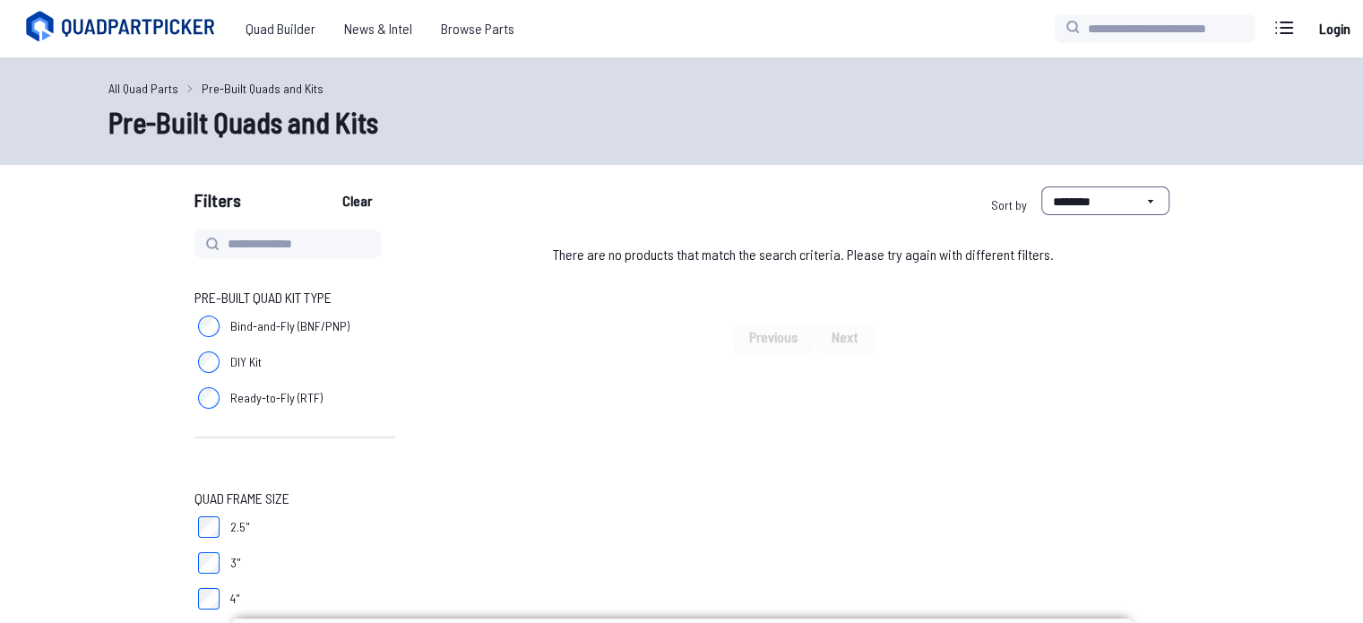
drag, startPoint x: 215, startPoint y: 585, endPoint x: 160, endPoint y: 585, distance: 55.6
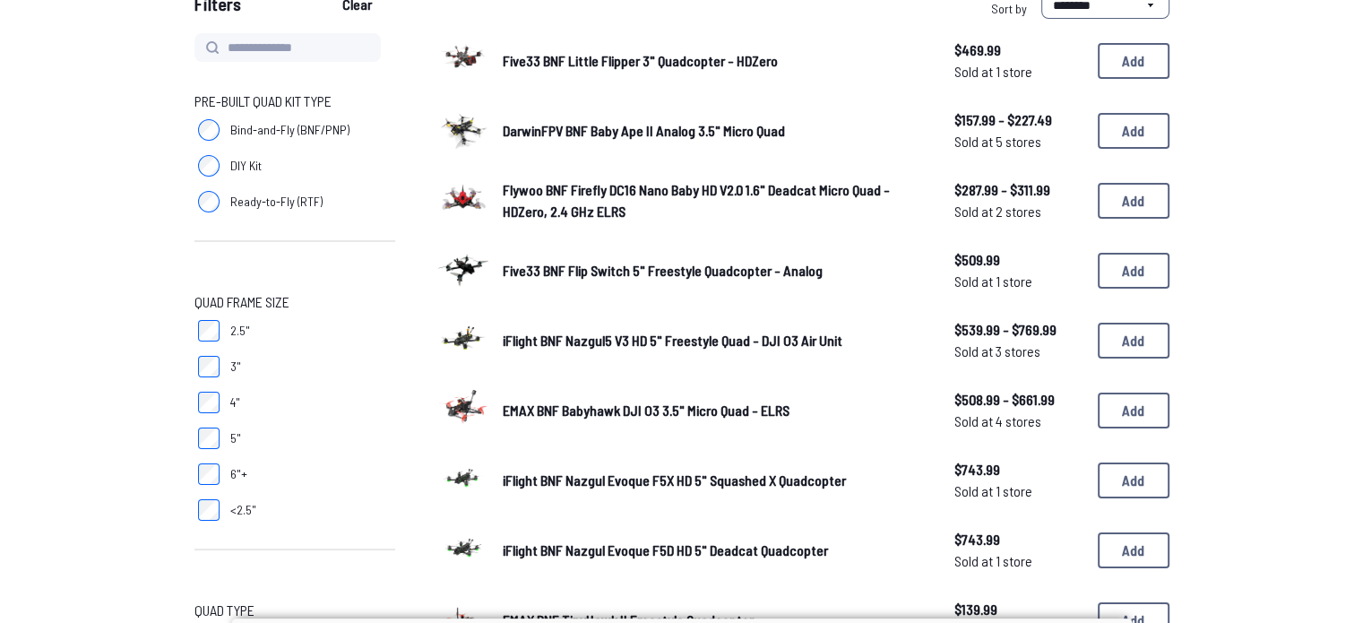
scroll to position [197, 0]
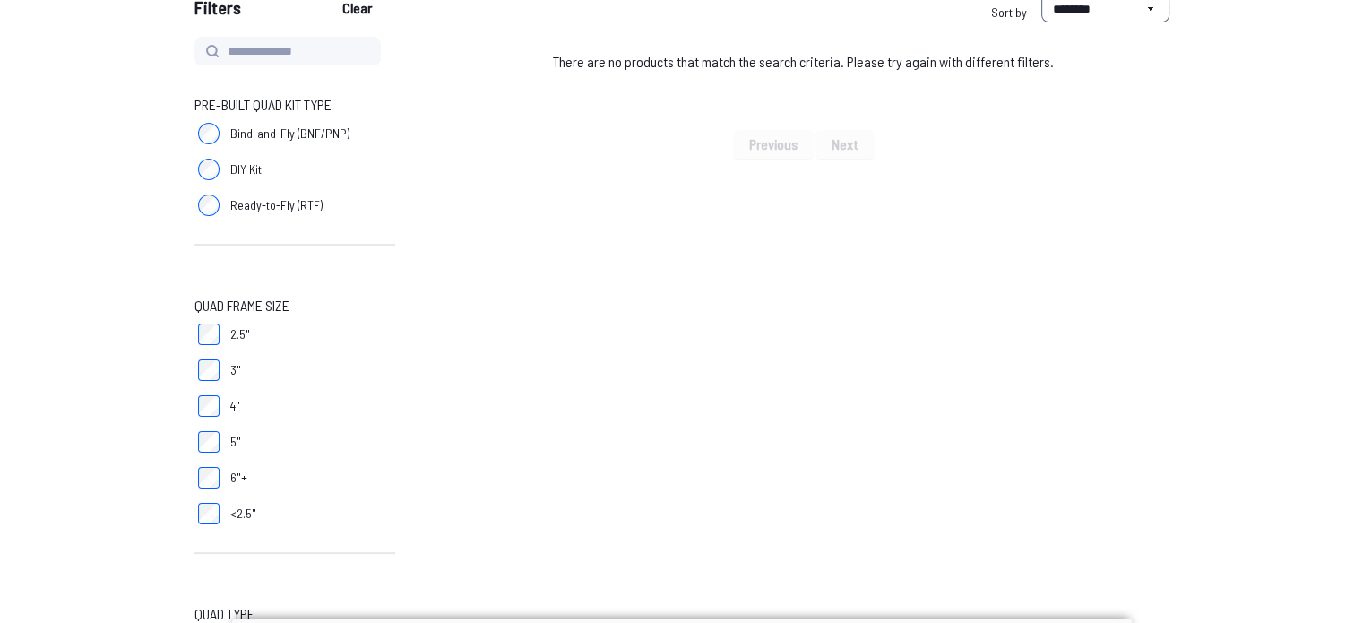
scroll to position [212, 0]
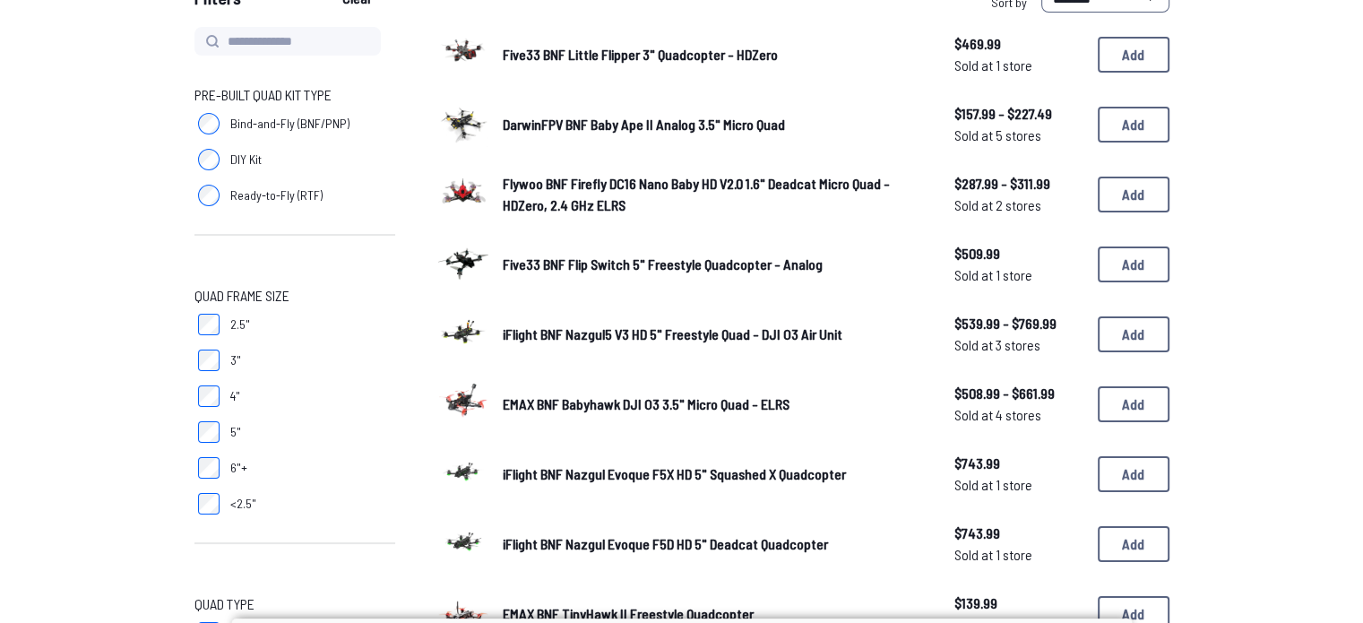
scroll to position [203, 0]
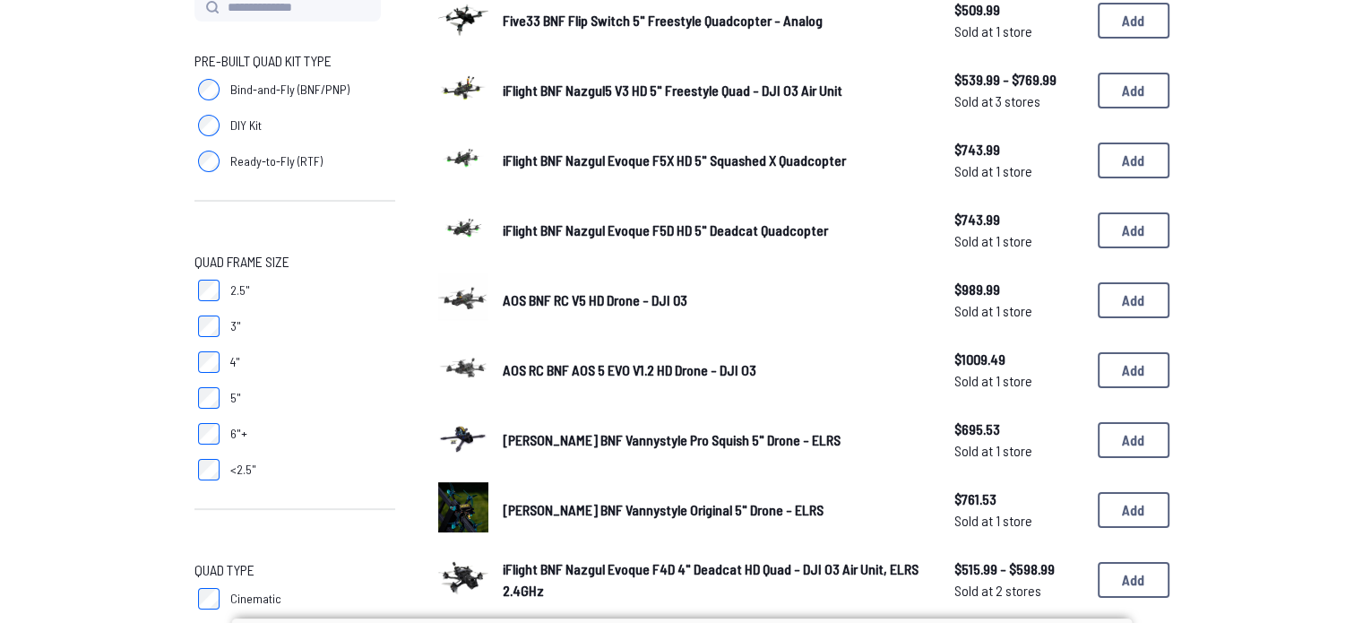
scroll to position [238, 0]
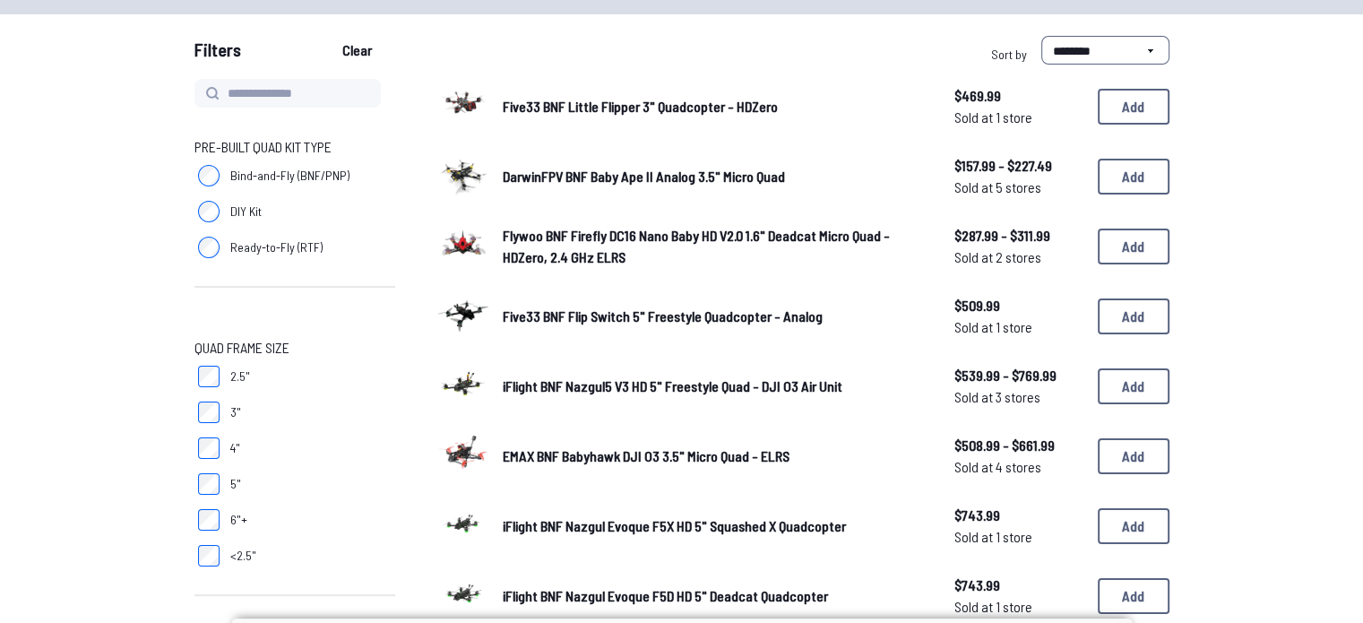
scroll to position [152, 0]
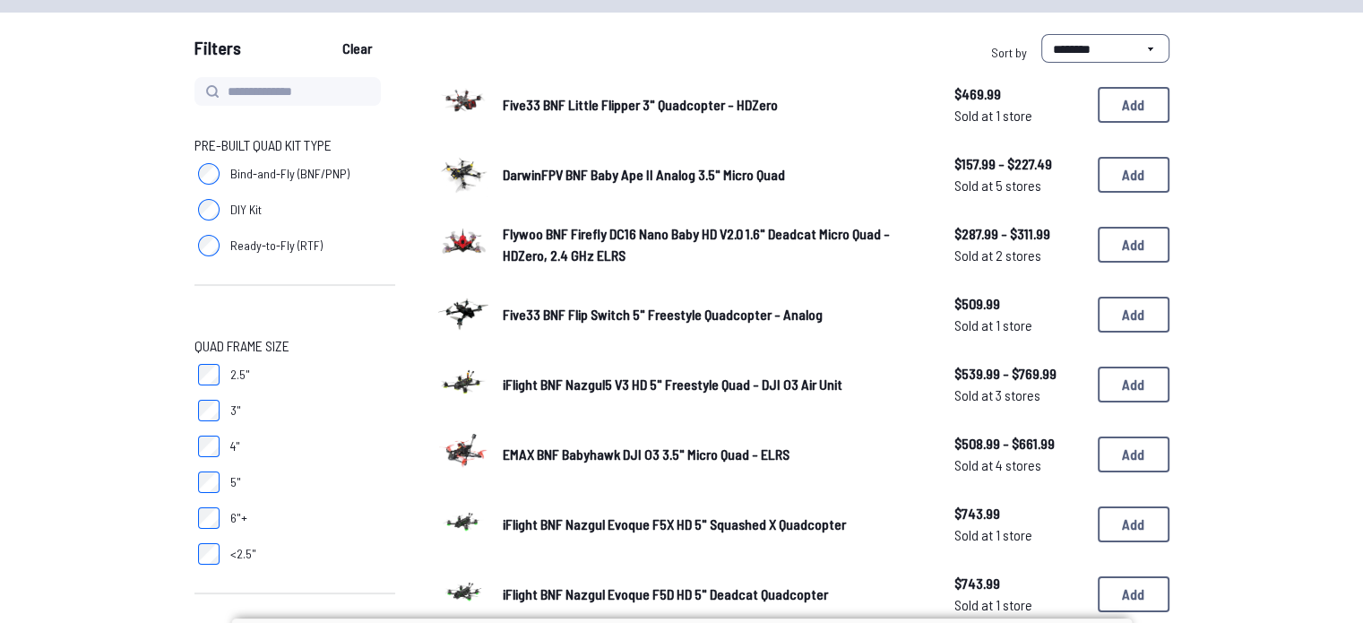
click at [630, 257] on link "Flywoo BNF Firefly DC16 Nano Baby HD V2.0 1.6" Deadcat Micro Quad - HDZero, 2.4…" at bounding box center [714, 244] width 423 height 43
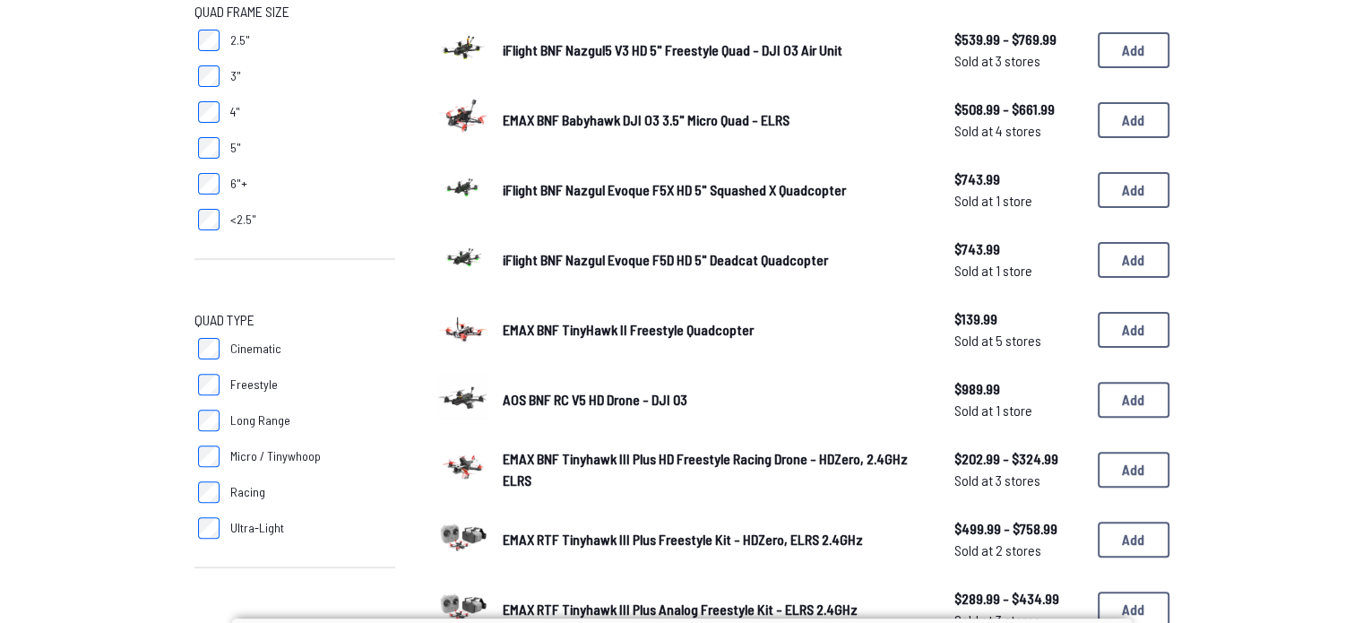
scroll to position [512, 0]
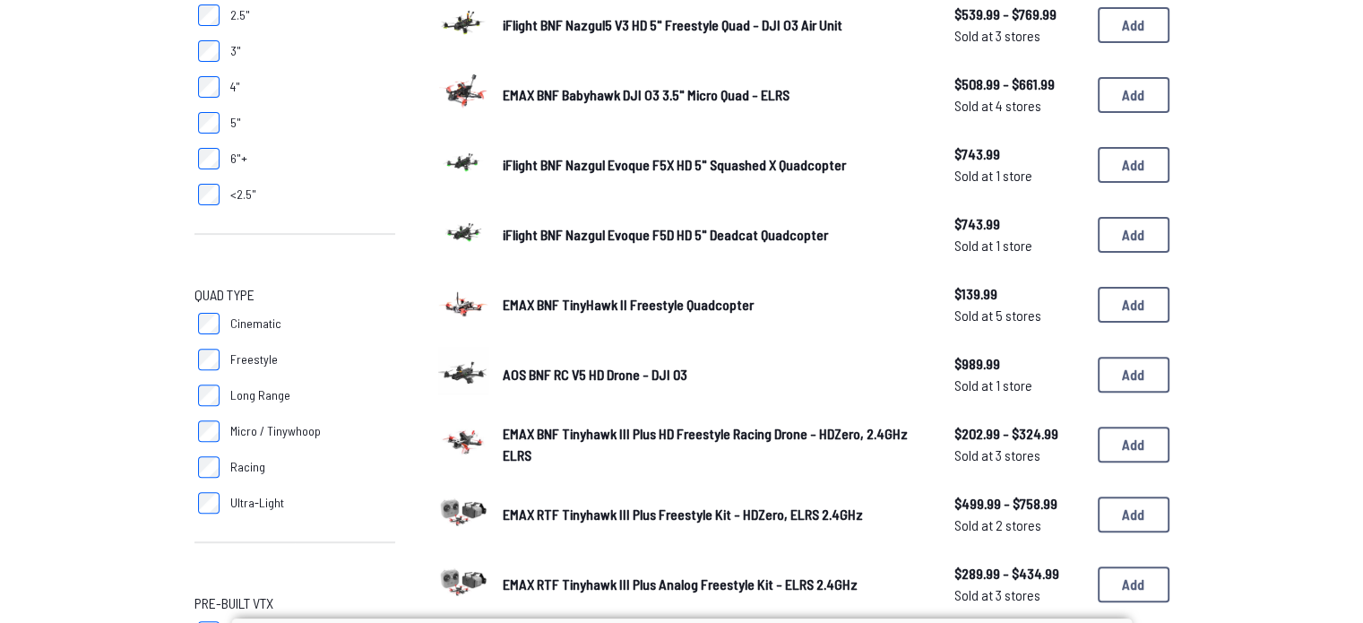
click at [620, 306] on span "EMAX BNF TinyHawk II Freestyle Quadcopter" at bounding box center [628, 304] width 251 height 17
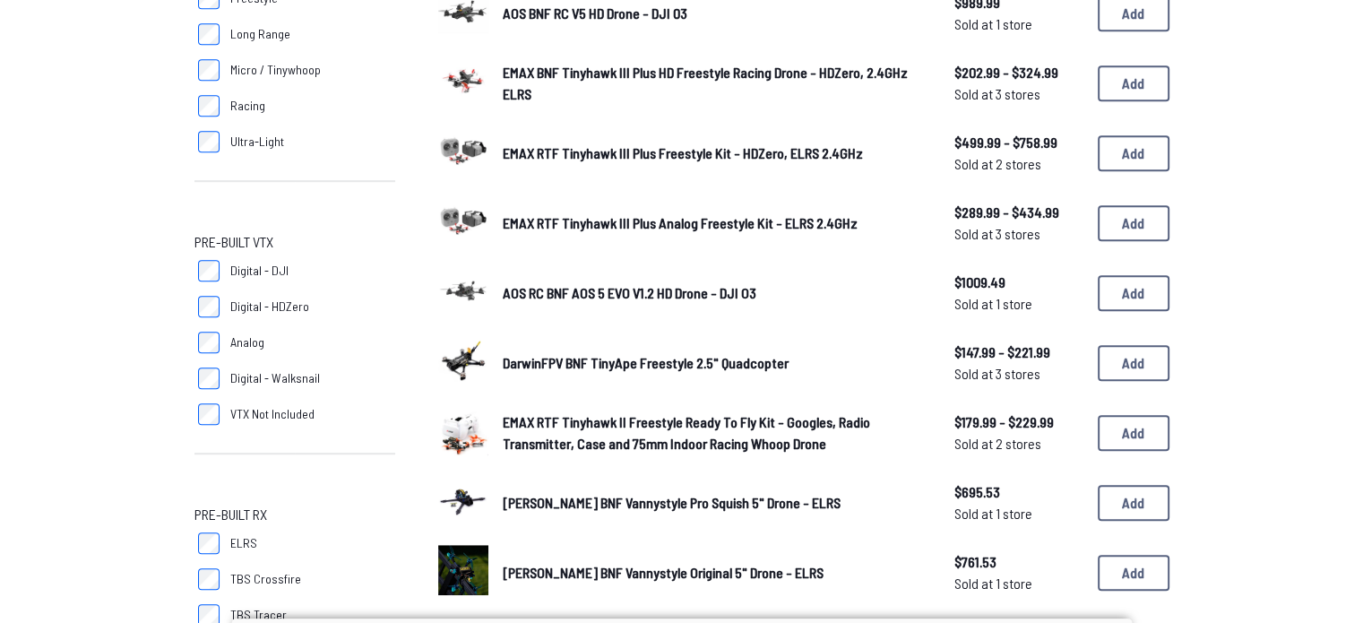
scroll to position [916, 0]
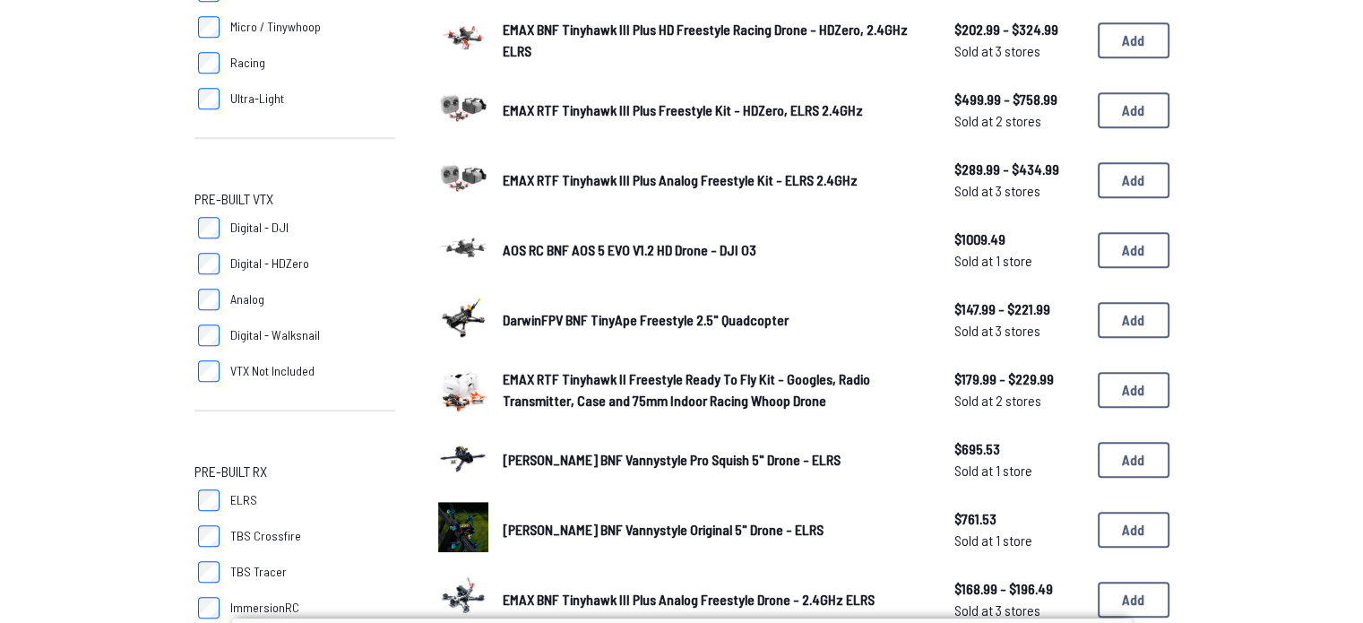
click at [647, 311] on span "DarwinFPV BNF TinyApe Freestyle 2.5" Quadcopter" at bounding box center [646, 319] width 286 height 17
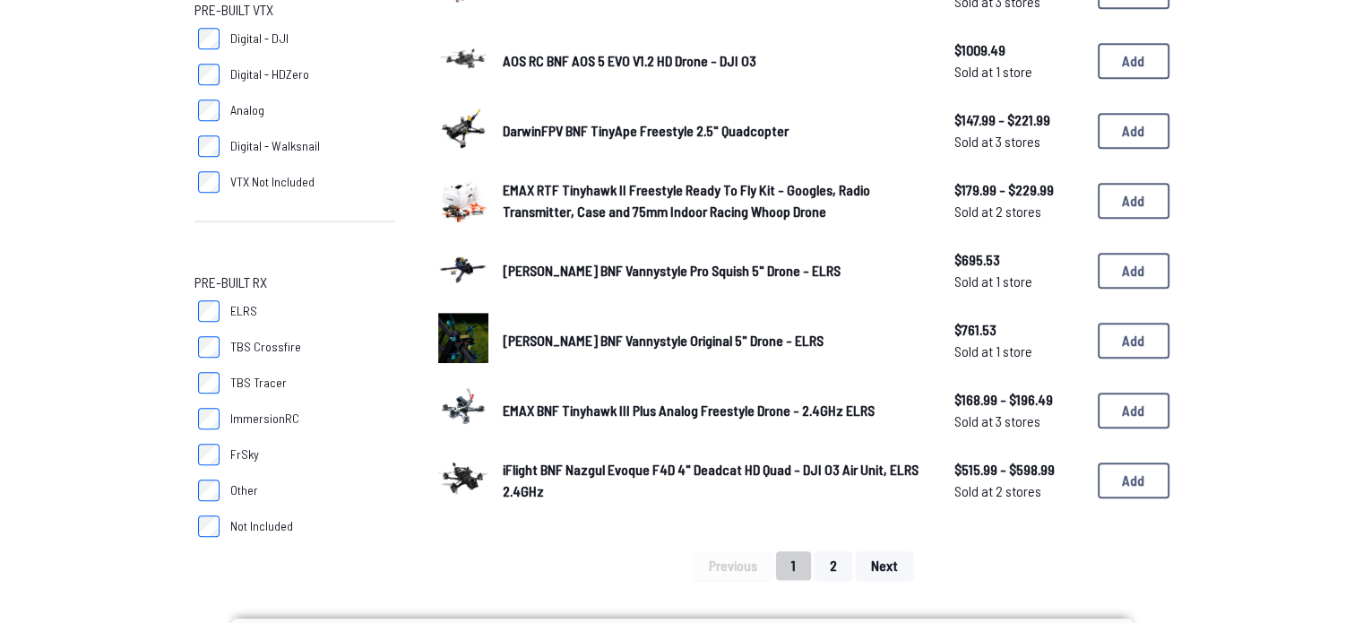
scroll to position [1106, 0]
click at [829, 401] on span "EMAX BNF Tinyhawk III Plus Analog Freestyle Drone - 2.4GHz ELRS" at bounding box center [689, 409] width 372 height 17
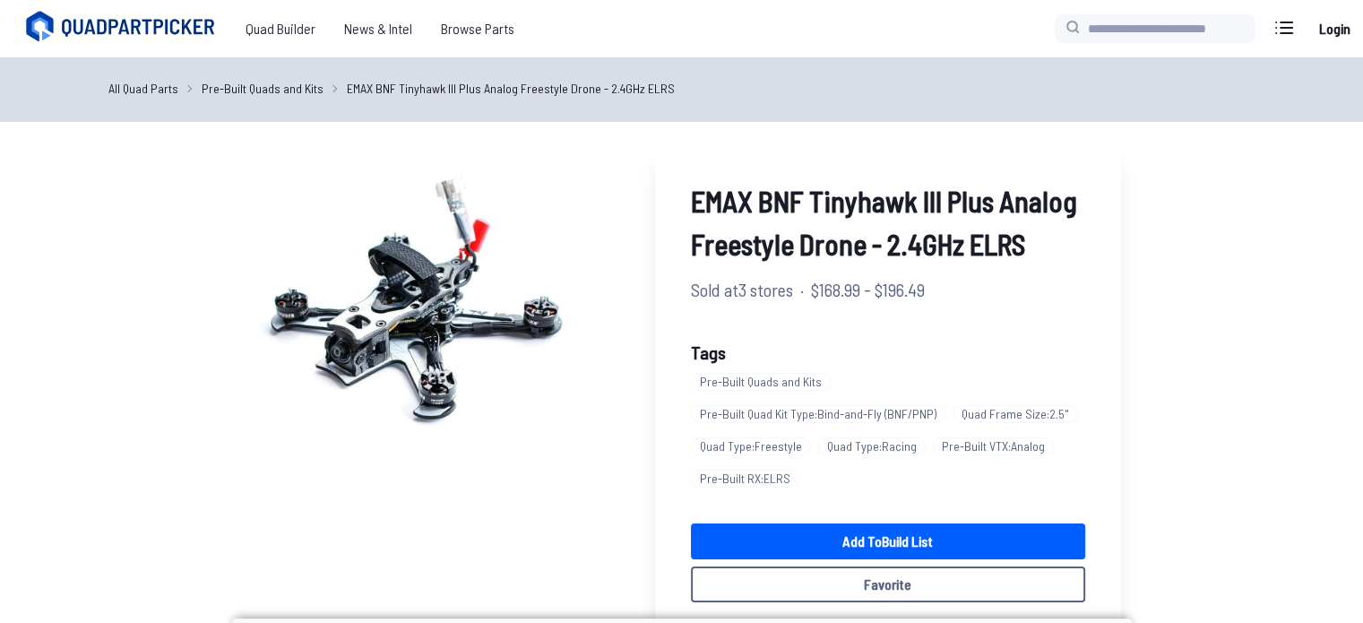
scroll to position [1106, 0]
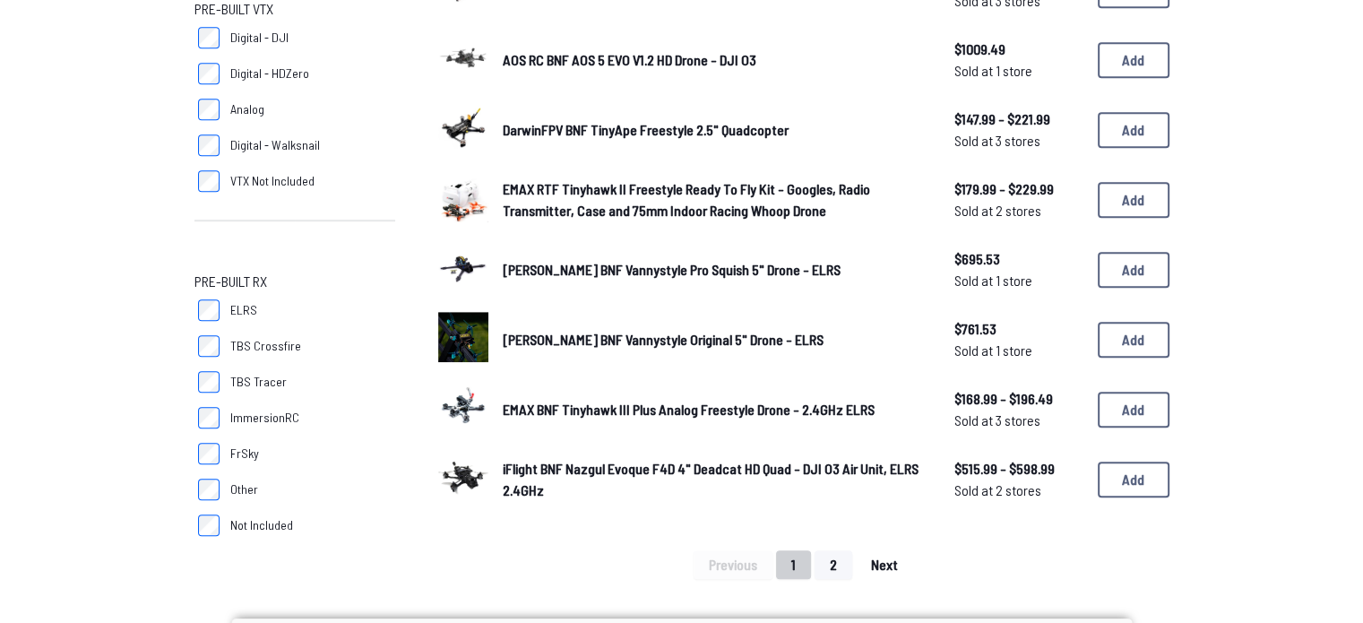
click at [889, 558] on span "Next" at bounding box center [884, 565] width 27 height 14
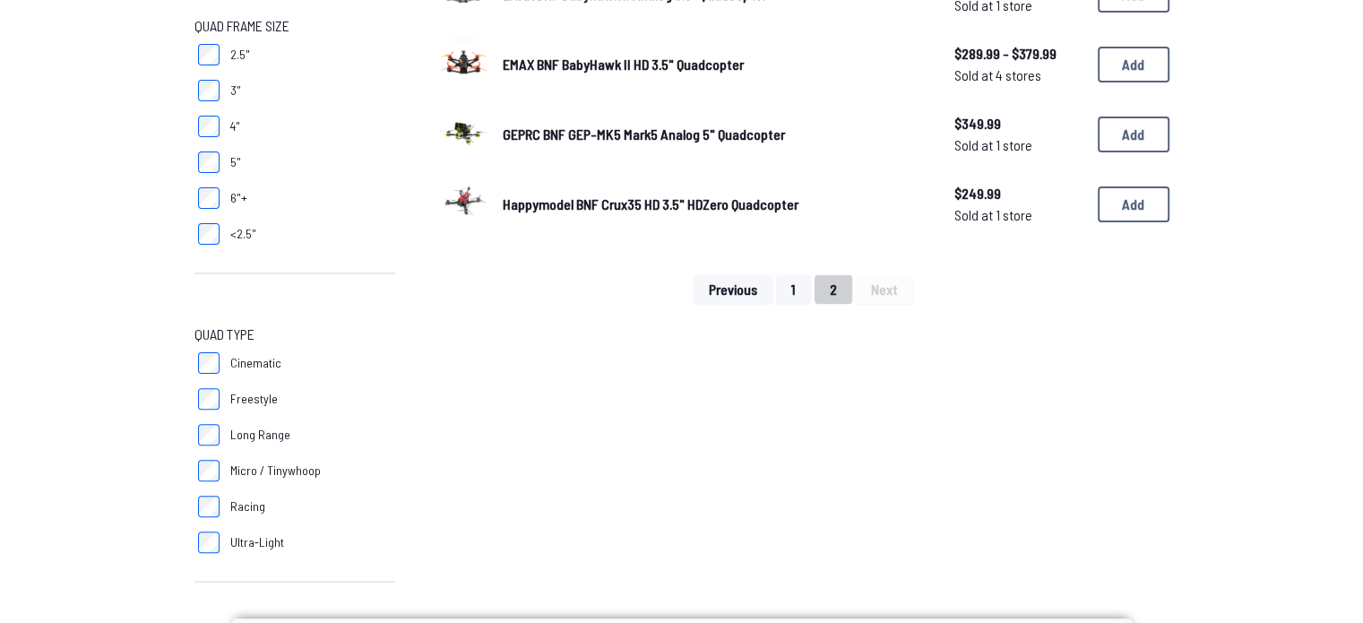
scroll to position [479, 0]
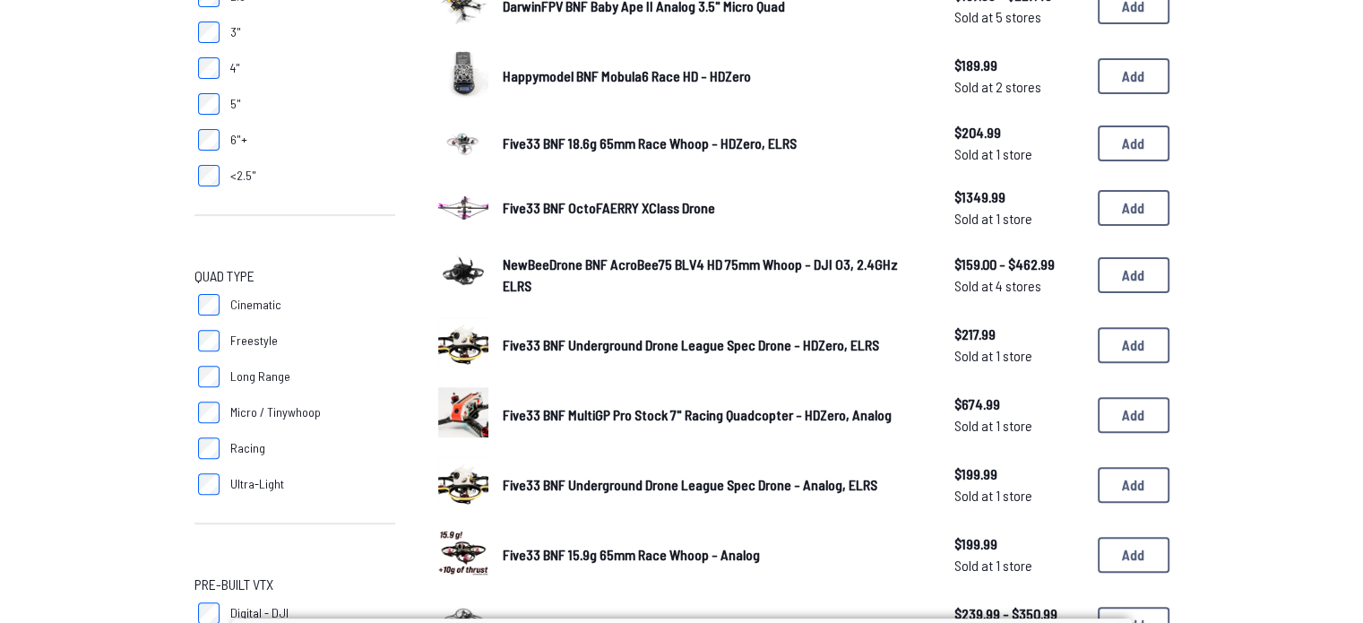
scroll to position [534, 0]
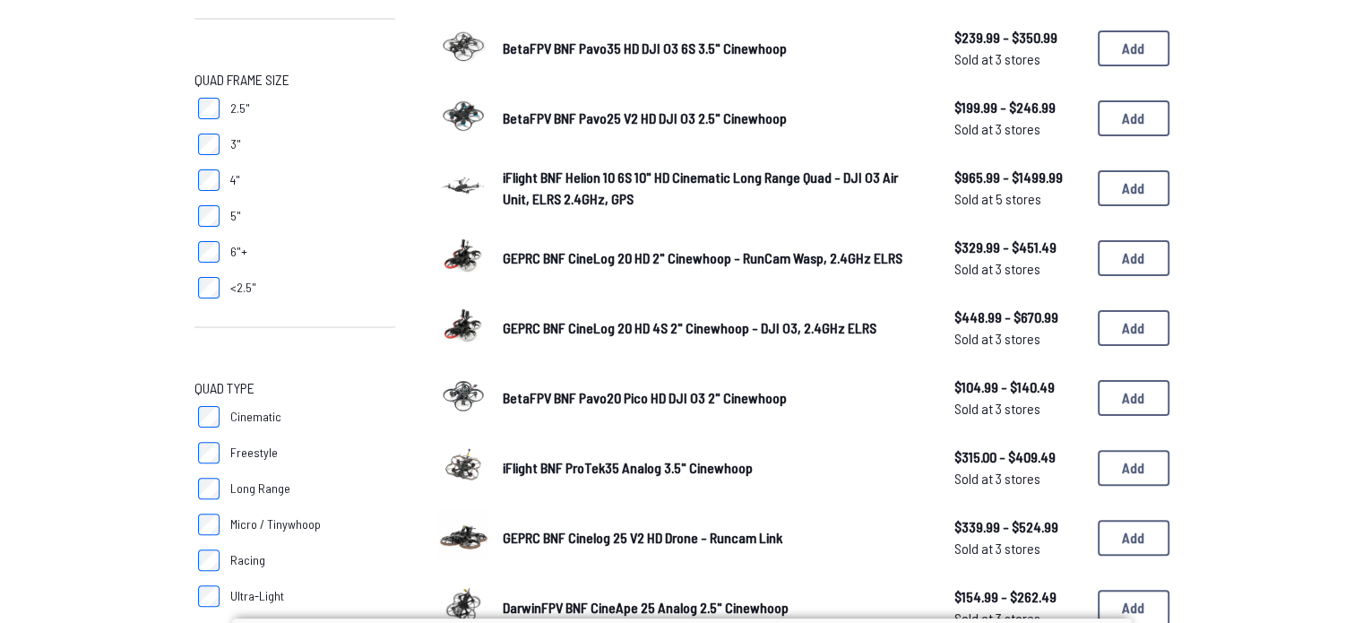
scroll to position [419, 0]
click at [225, 221] on label "5"" at bounding box center [295, 215] width 201 height 36
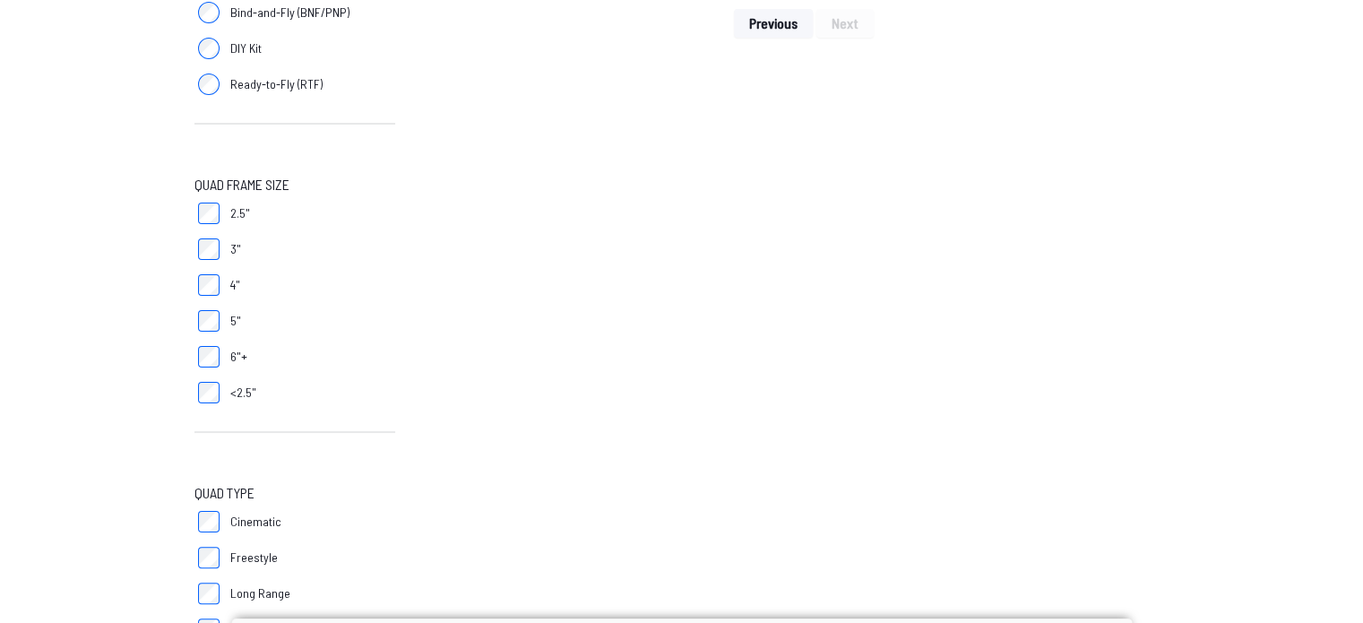
scroll to position [316, 0]
click at [205, 304] on label "5"" at bounding box center [295, 319] width 201 height 36
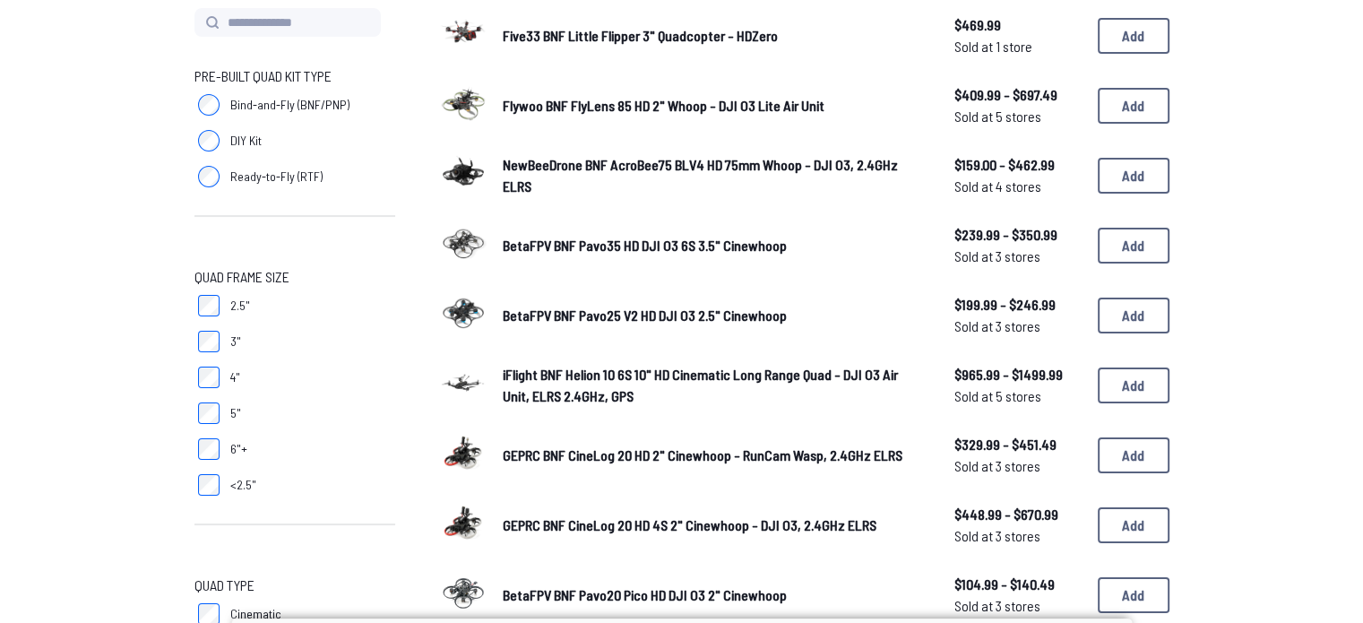
scroll to position [222, 0]
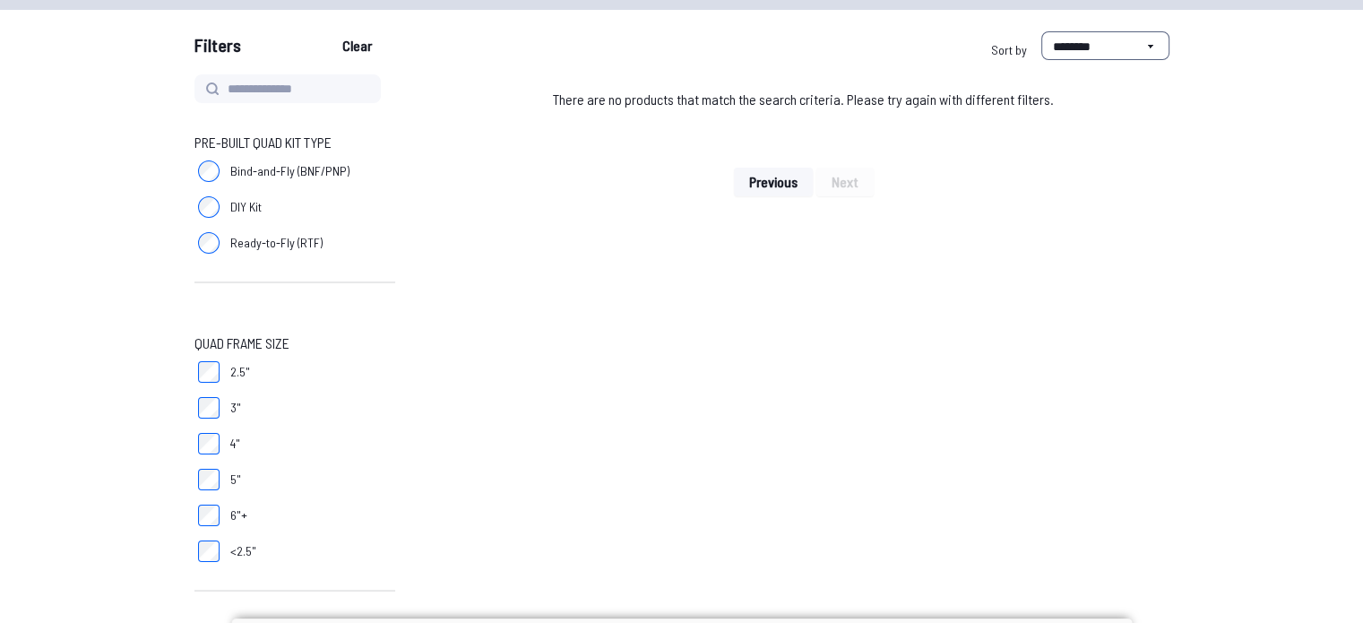
scroll to position [156, 0]
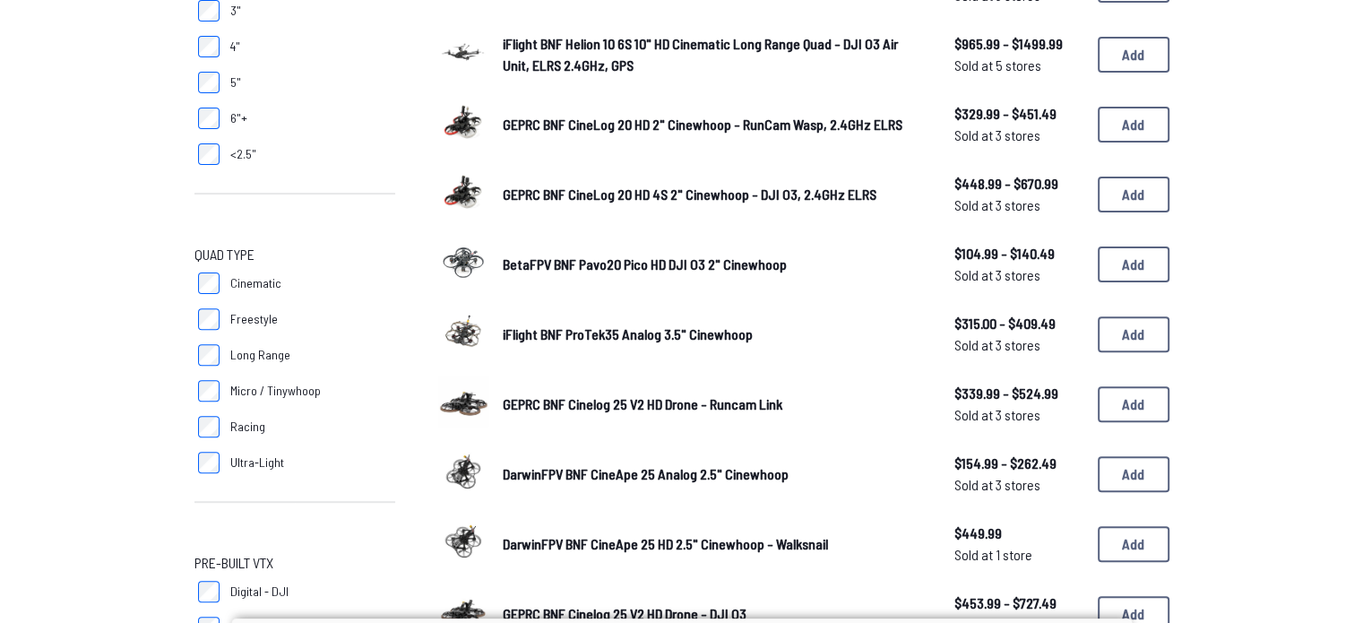
scroll to position [556, 0]
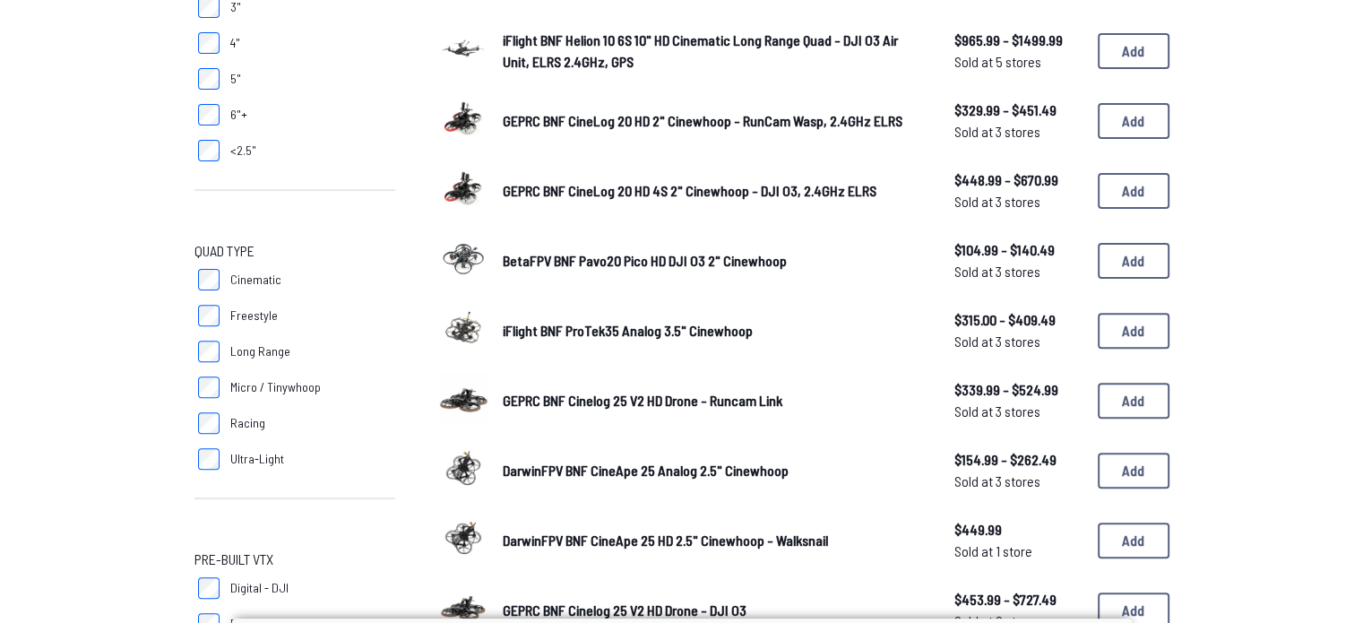
click at [202, 264] on label "Cinematic" at bounding box center [295, 280] width 201 height 36
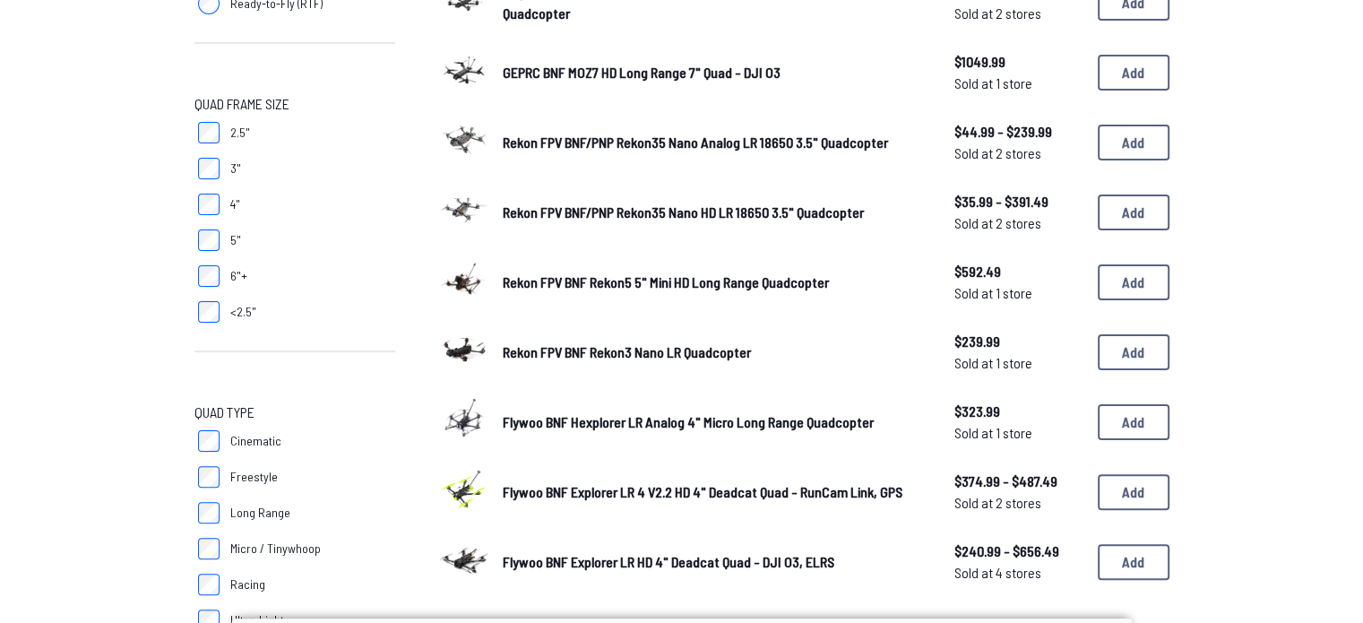
scroll to position [419, 0]
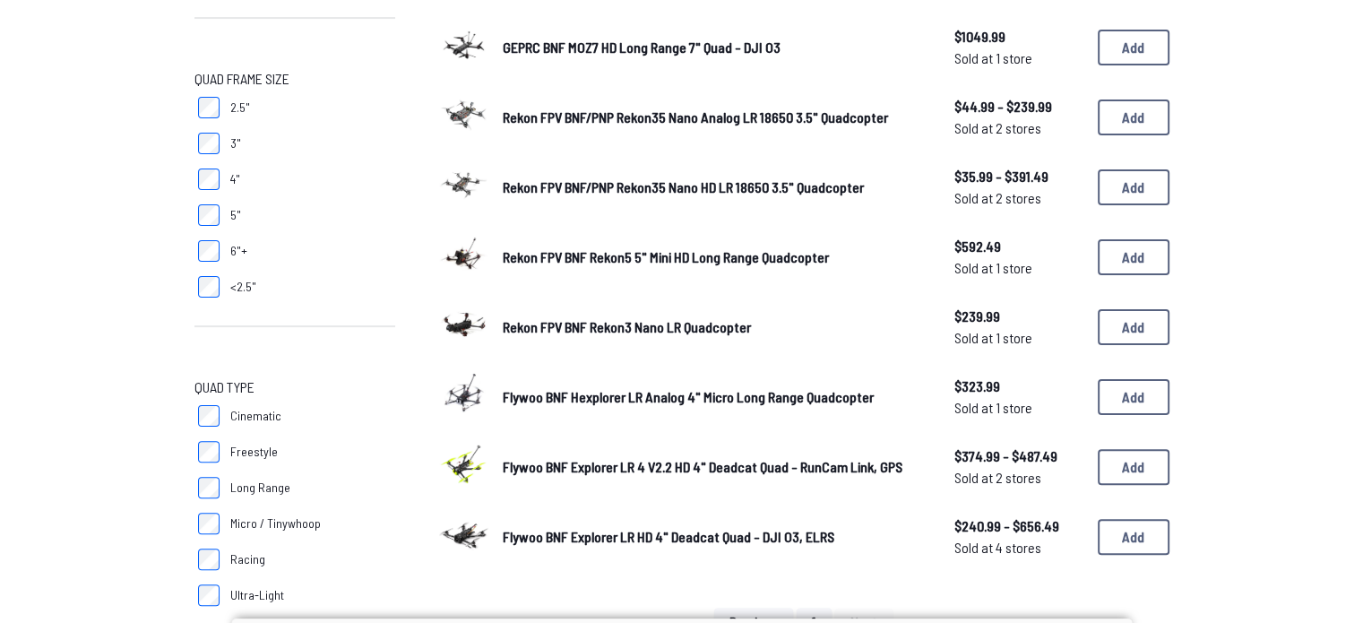
click at [546, 327] on span "Rekon FPV BNF Rekon3 Nano LR Quadcopter" at bounding box center [627, 326] width 248 height 17
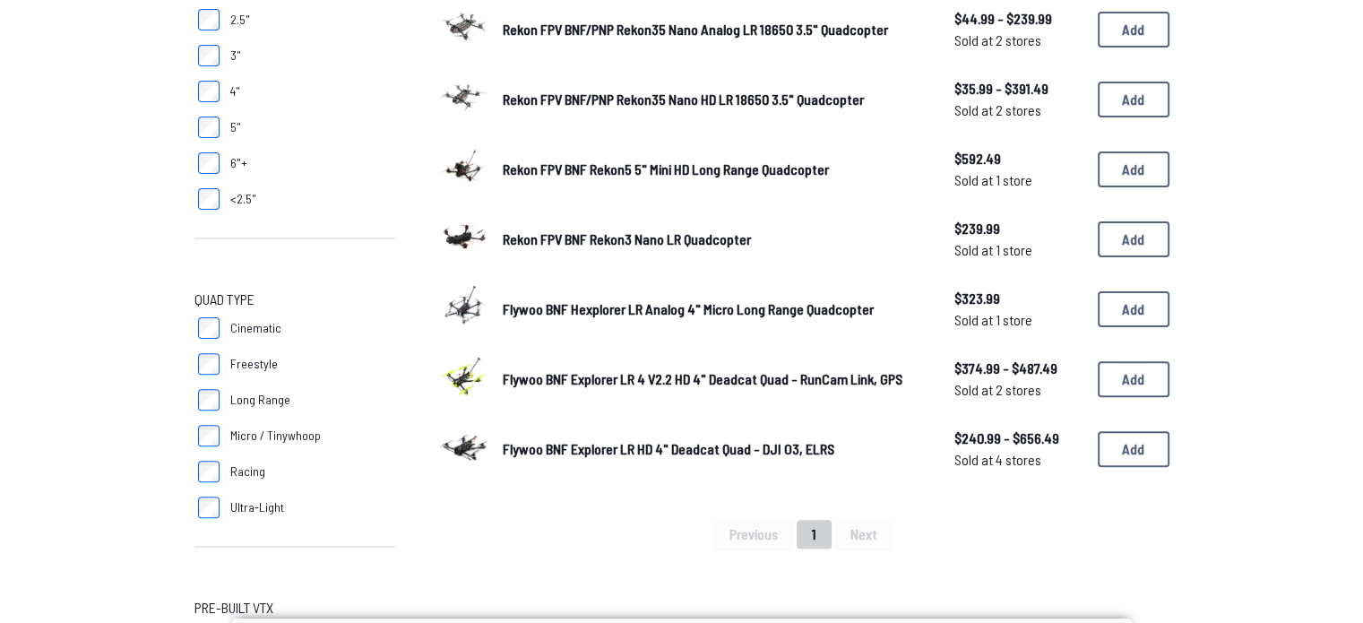
scroll to position [509, 0]
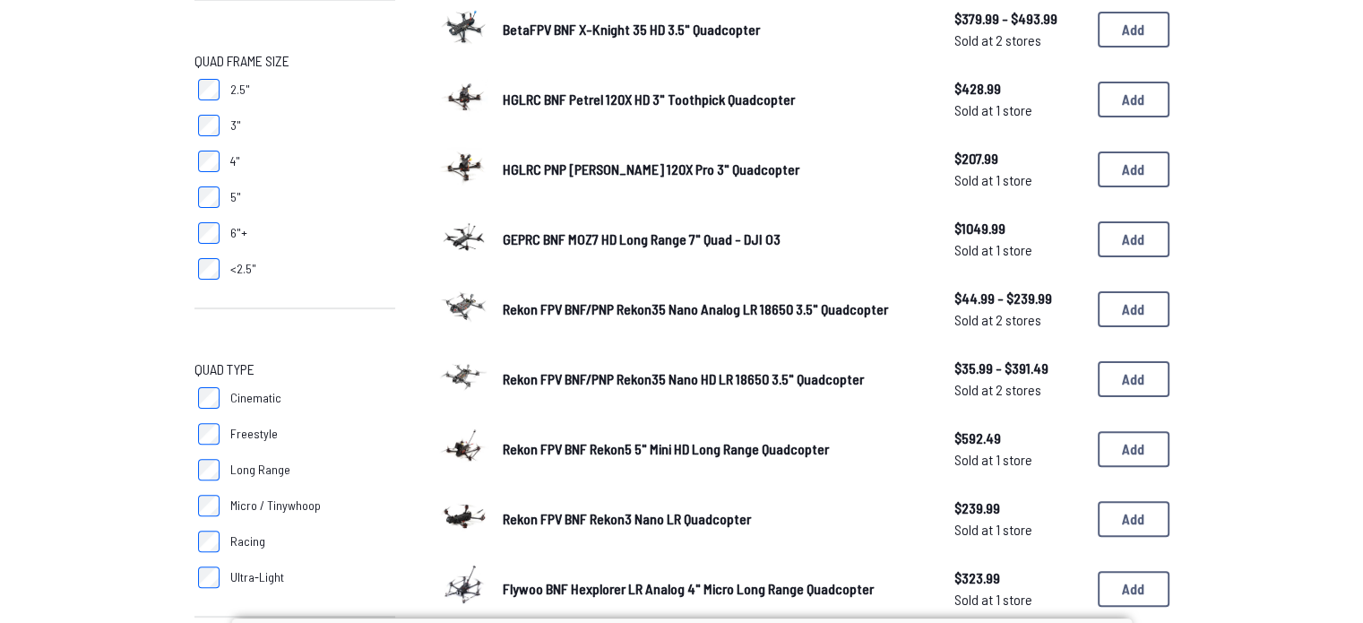
scroll to position [443, 0]
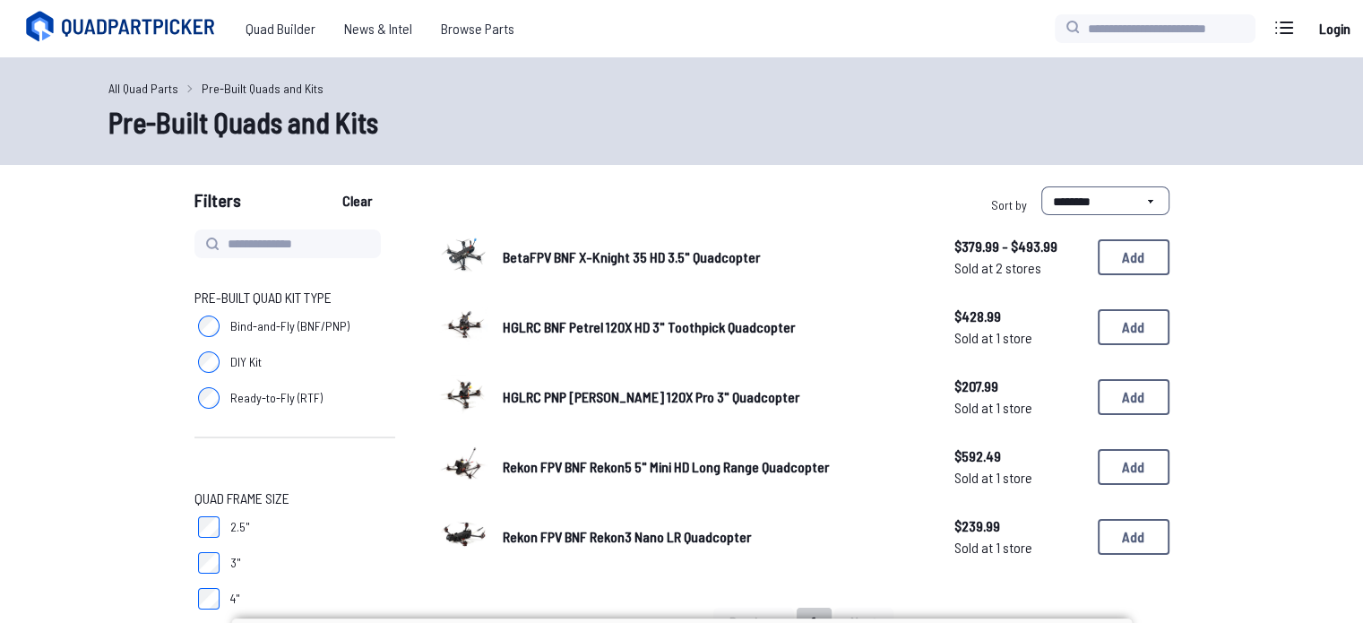
click at [563, 398] on span "HGLRC PNP Petrel 120X Pro 3" Quadcopter" at bounding box center [651, 396] width 297 height 17
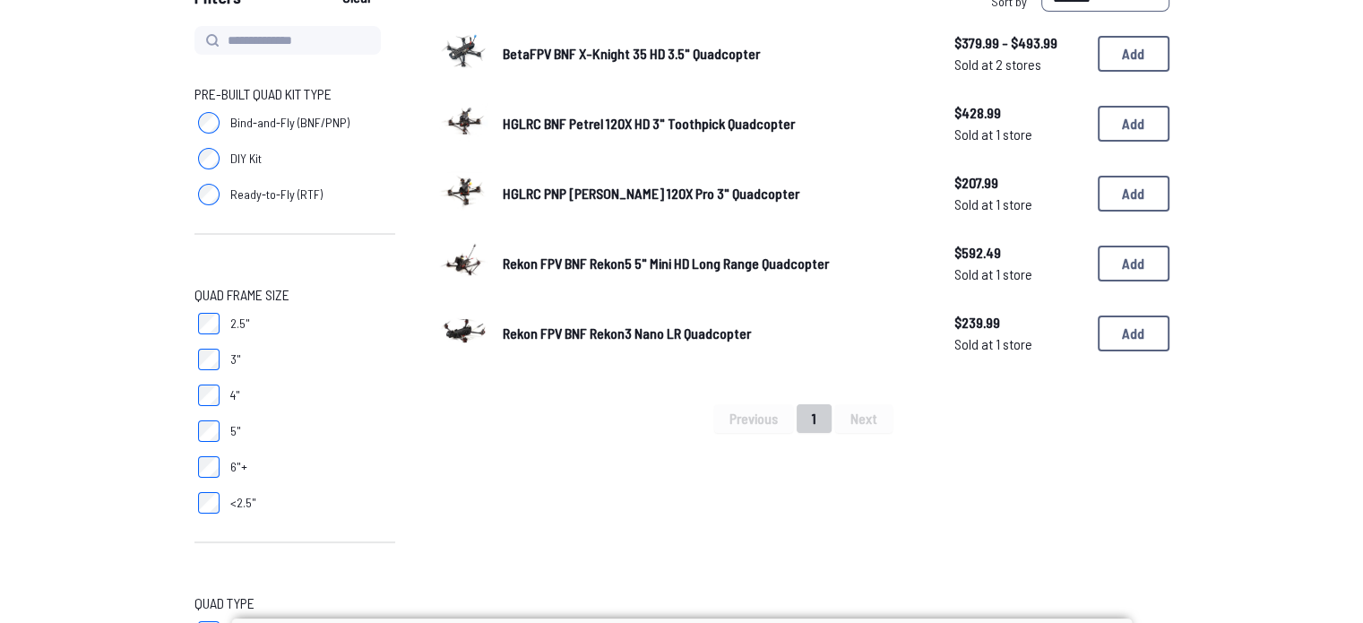
scroll to position [210, 0]
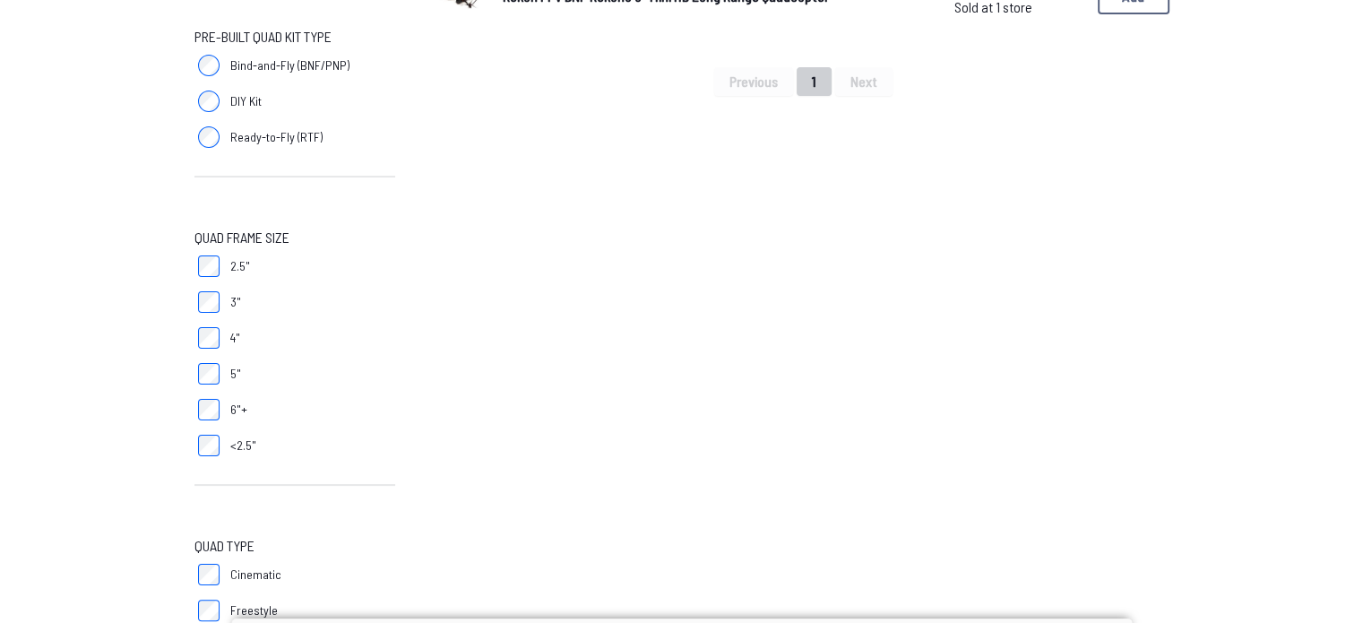
scroll to position [446, 0]
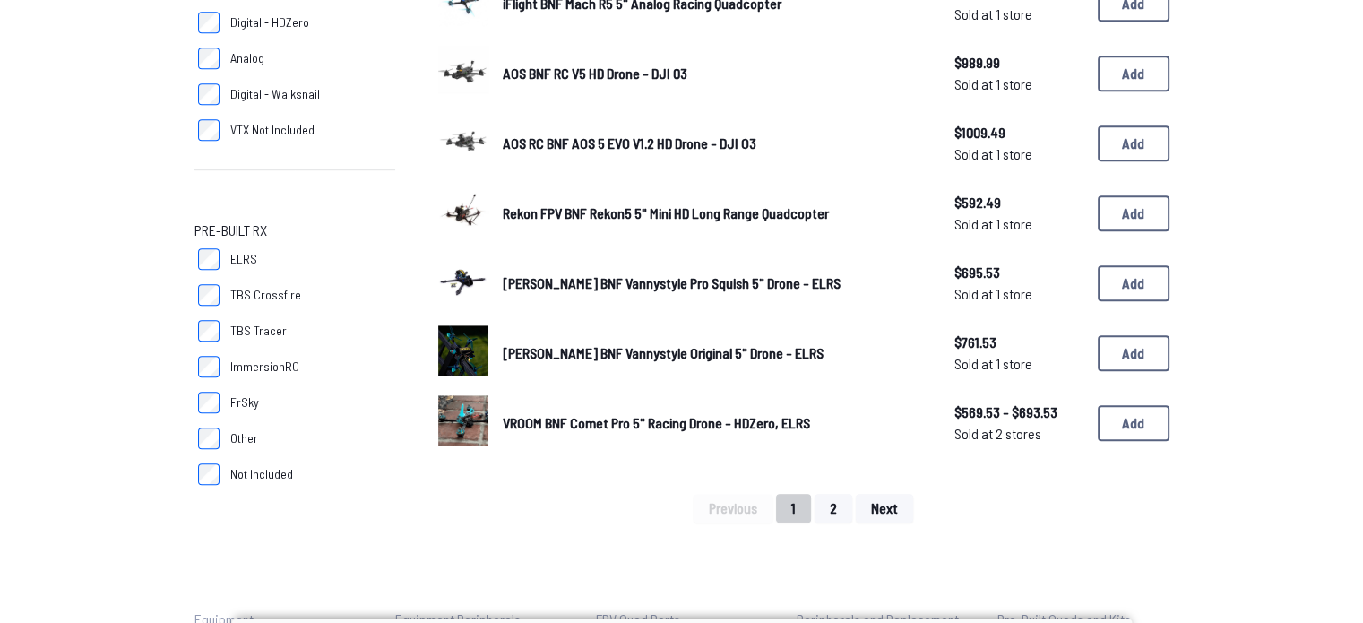
scroll to position [1194, 0]
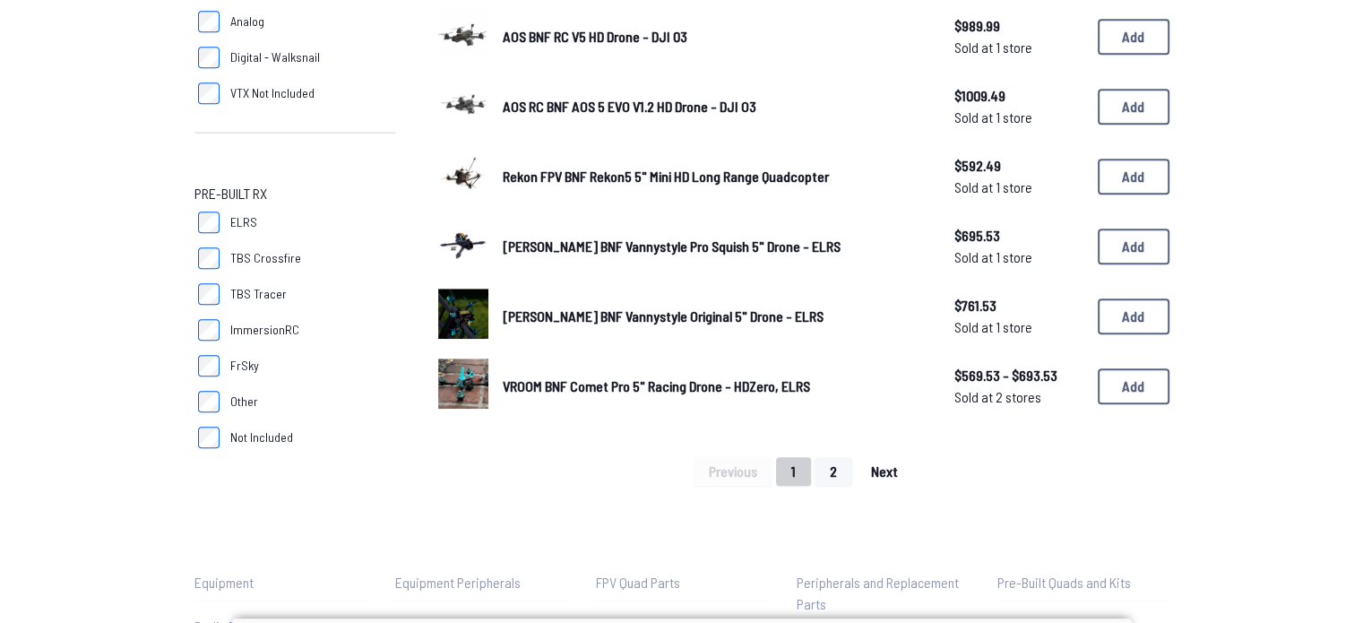
click at [874, 465] on span "Next" at bounding box center [884, 471] width 27 height 14
